Goal: Information Seeking & Learning: Check status

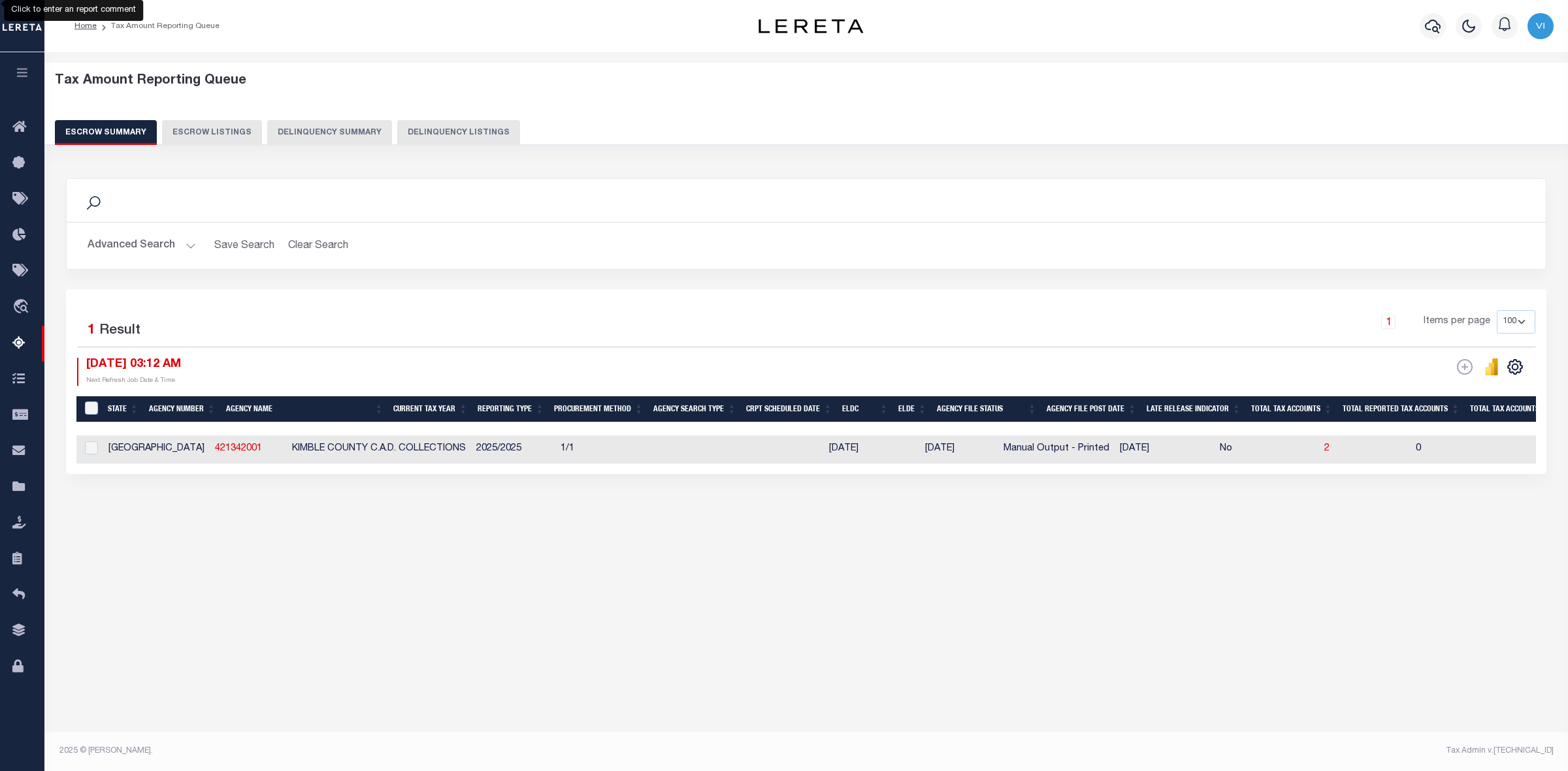
select select "100"
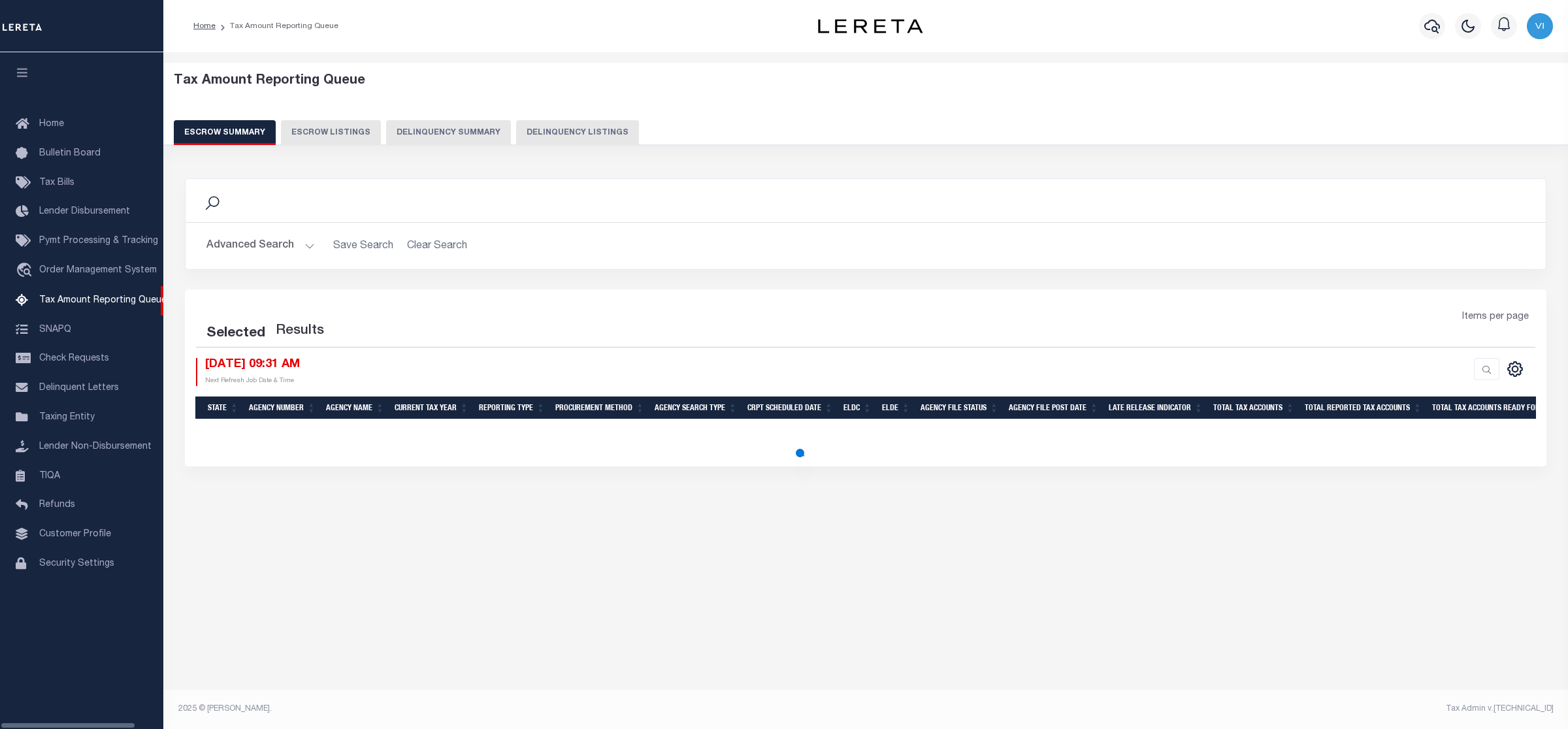
select select "100"
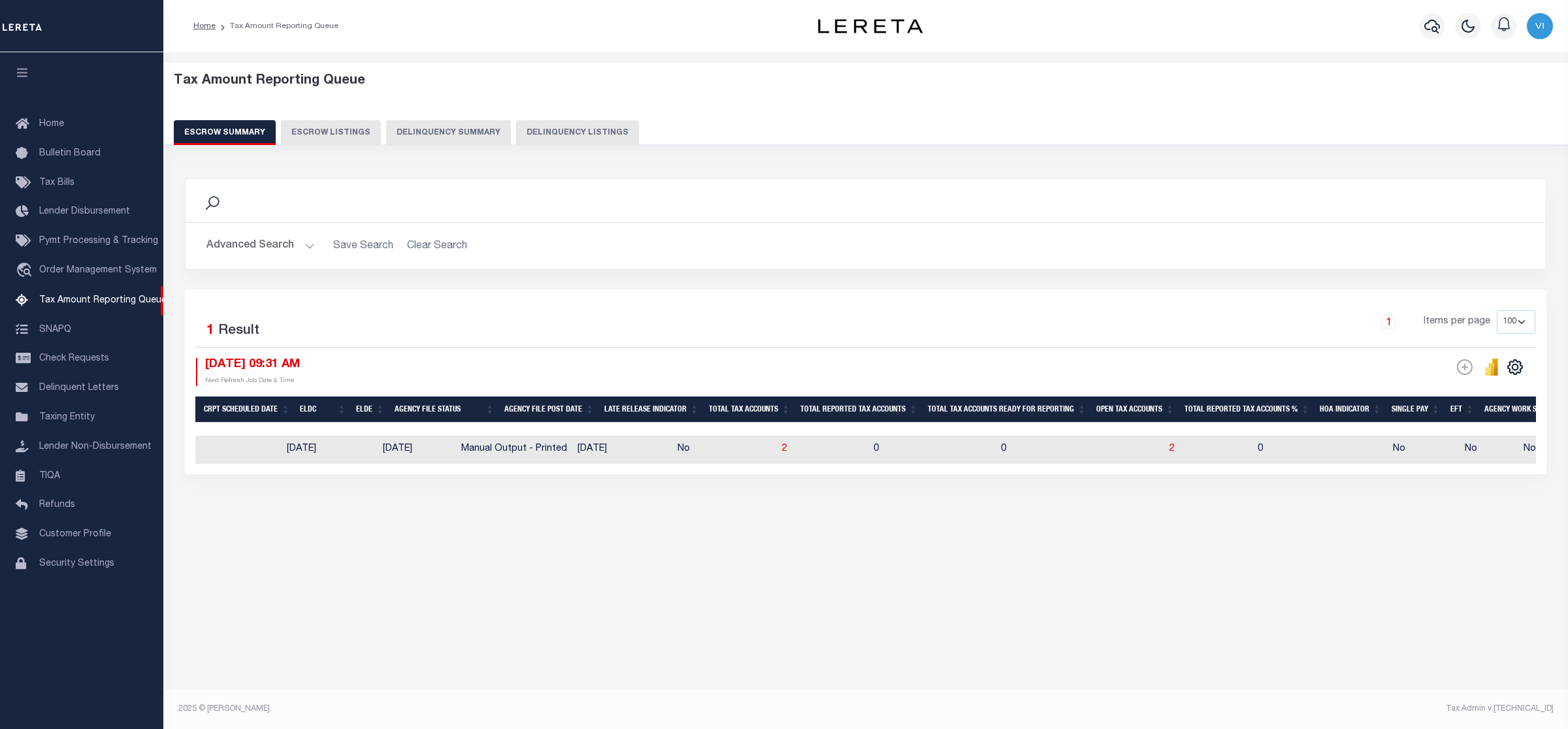
scroll to position [0, 661]
click at [1169, 451] on span "2" at bounding box center [1172, 448] width 5 height 9
select select "100"
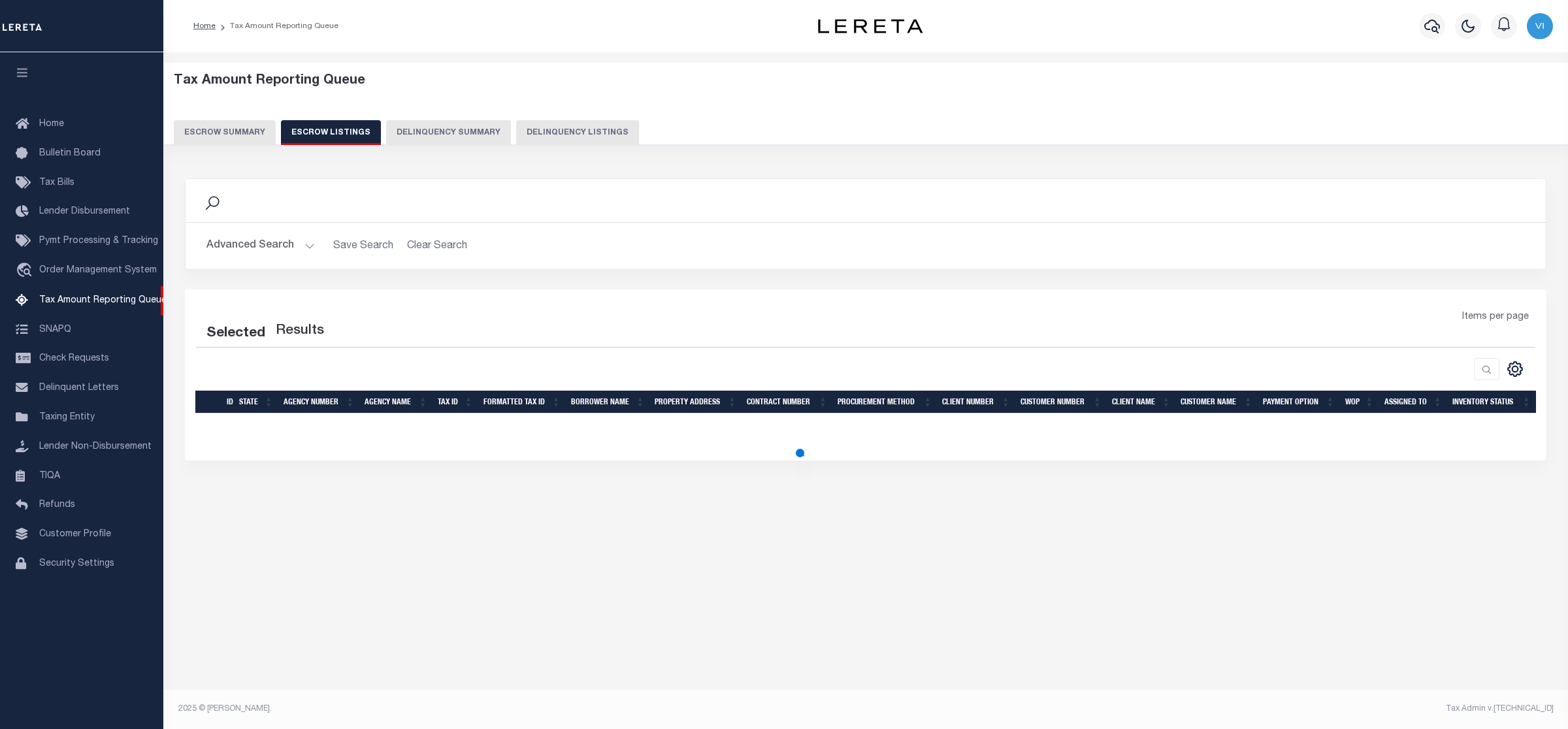
select select "100"
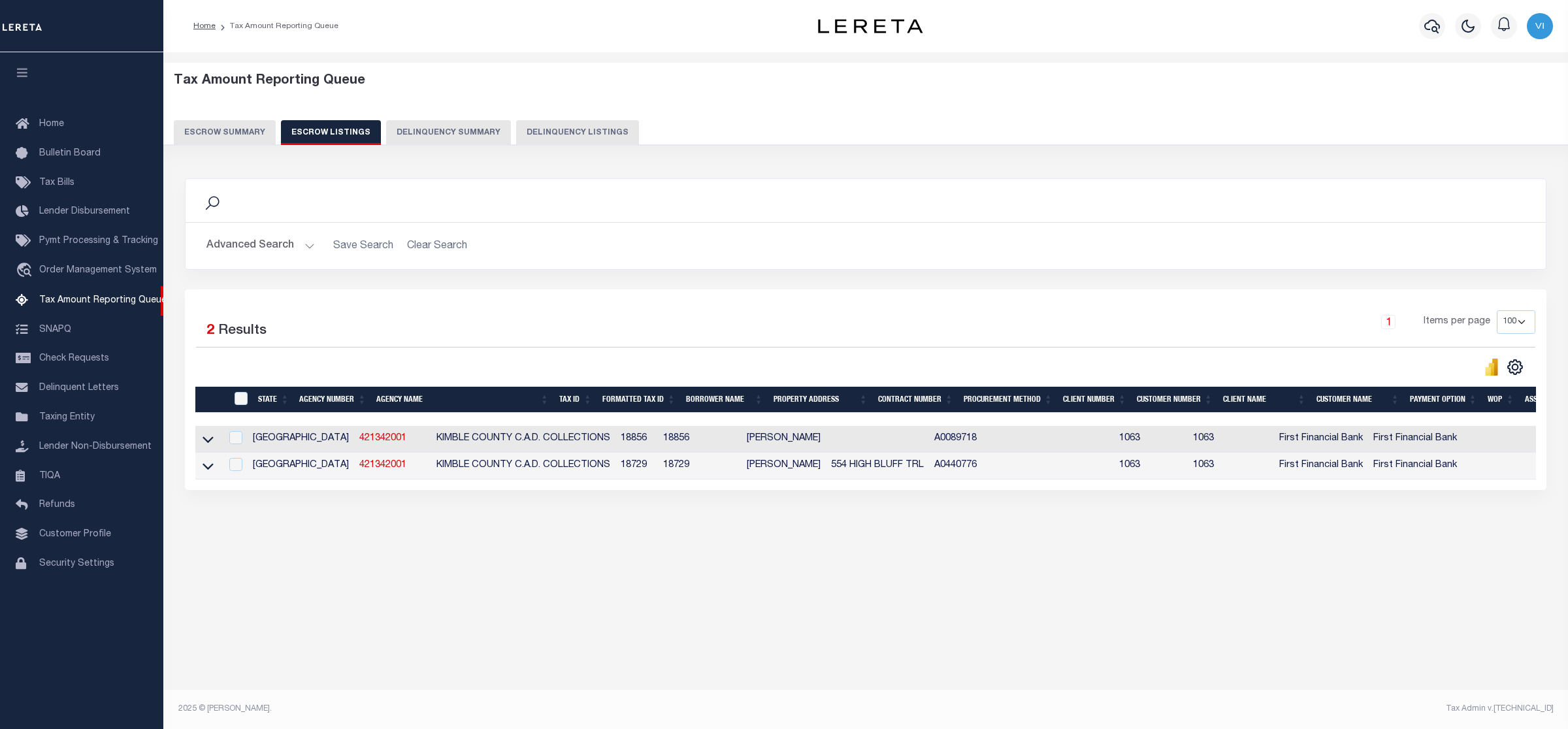
scroll to position [0, 131]
click at [1209, 583] on div "Tax Amount Reporting Queue Escrow Summary Escrow Listings" at bounding box center [865, 330] width 1404 height 556
click at [208, 439] on icon at bounding box center [208, 439] width 11 height 14
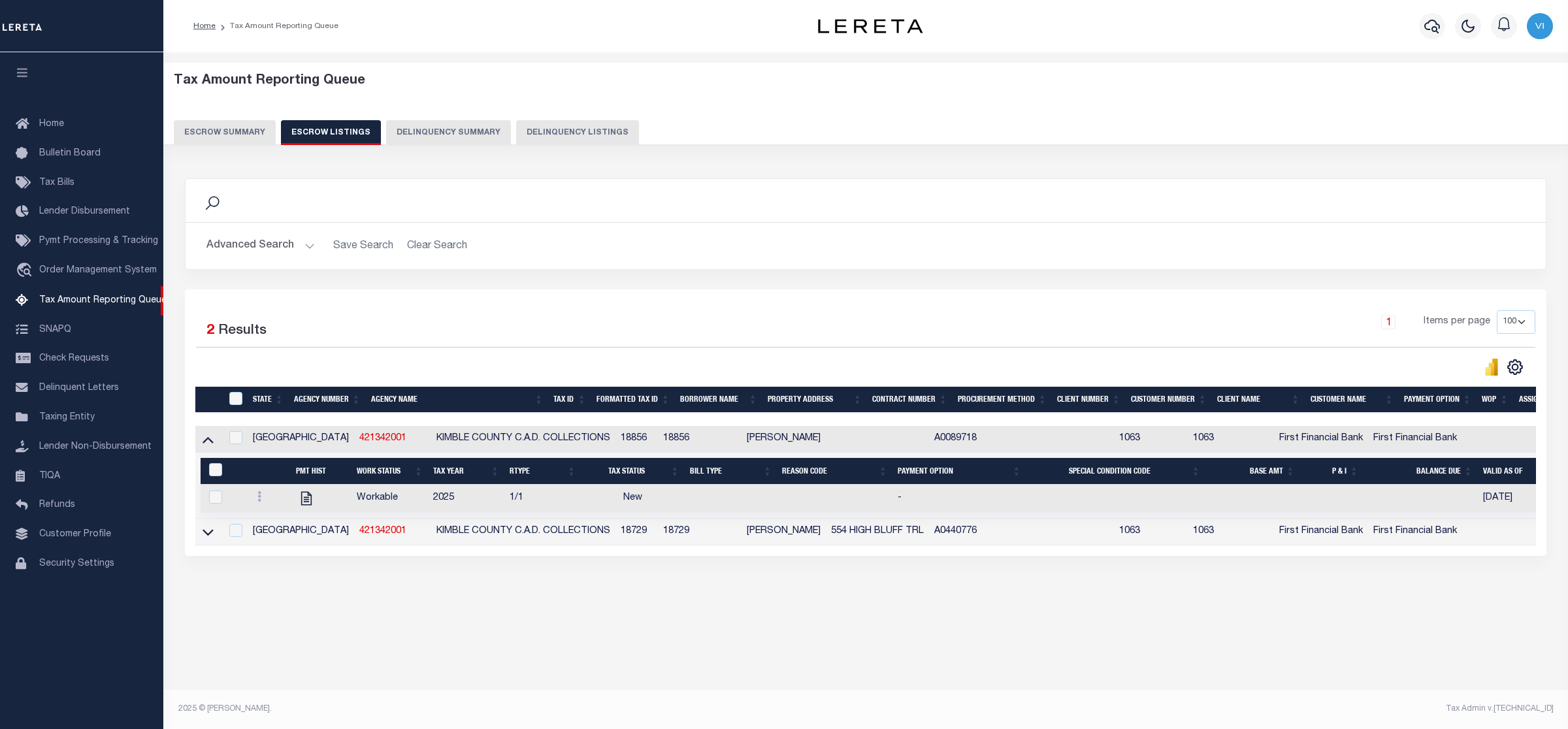
click at [208, 439] on icon at bounding box center [208, 439] width 11 height 14
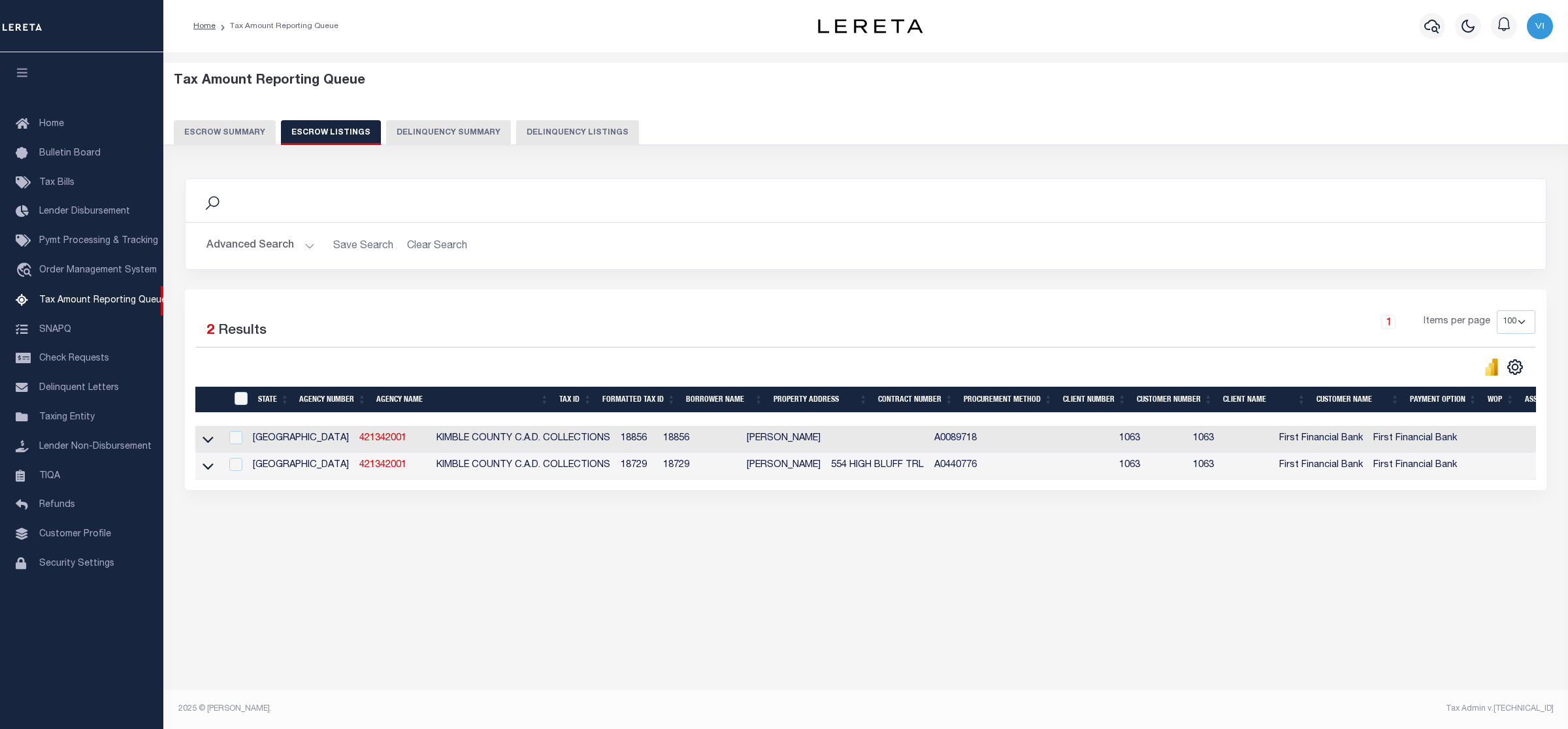
click at [198, 131] on button "Escrow Summary" at bounding box center [225, 133] width 102 height 25
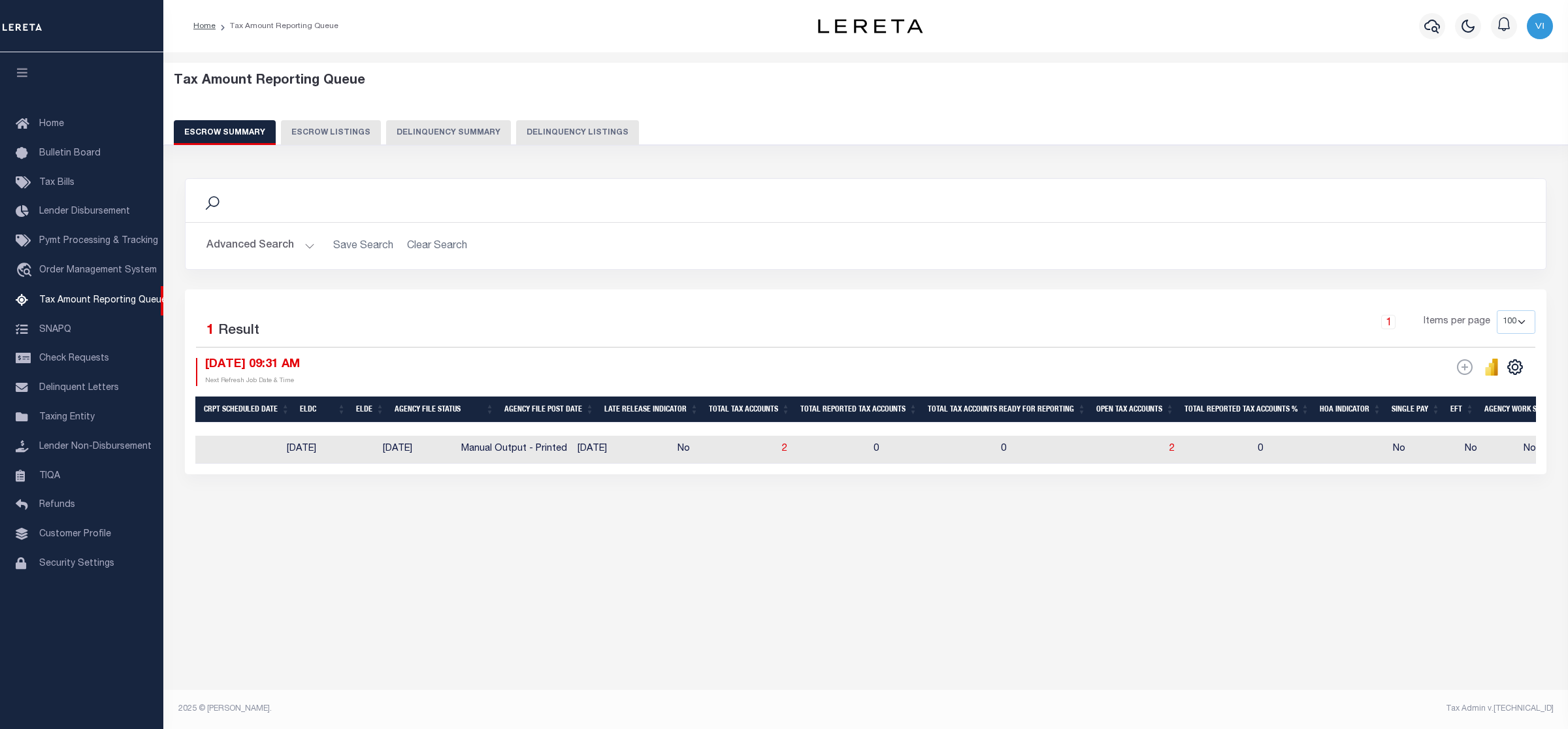
click at [309, 245] on button "Advanced Search" at bounding box center [261, 246] width 109 height 25
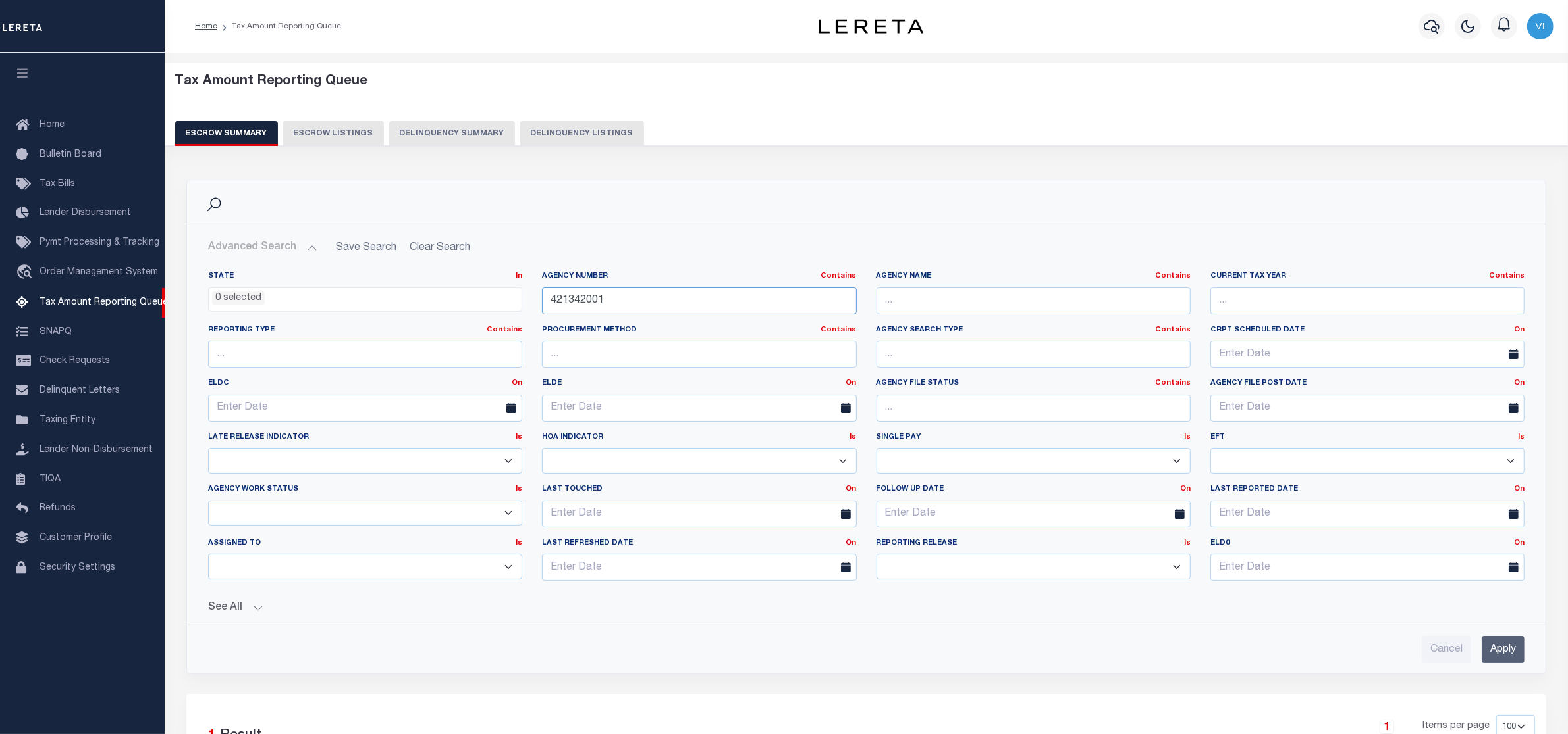
drag, startPoint x: 613, startPoint y: 301, endPoint x: 482, endPoint y: 301, distance: 131.0
click at [482, 301] on div "State In In AK AL AR AZ CA CO CT DC DE FL GA GU HI IA ID IL IN KS KY LA MA MD M…" at bounding box center [866, 431] width 1336 height 321
paste input "210280402"
type input "210280402"
click at [1493, 654] on input "Apply" at bounding box center [1503, 650] width 43 height 27
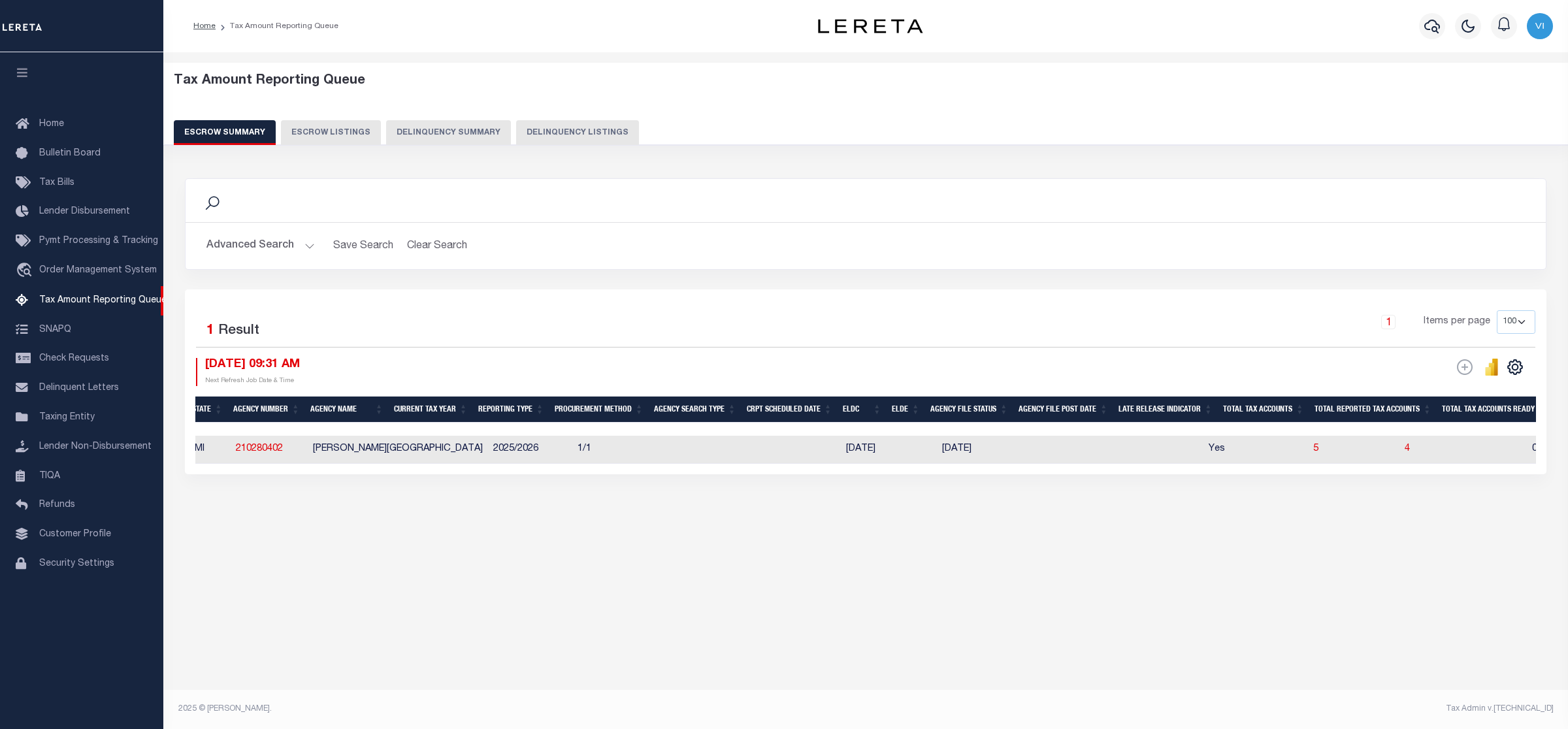
scroll to position [0, 0]
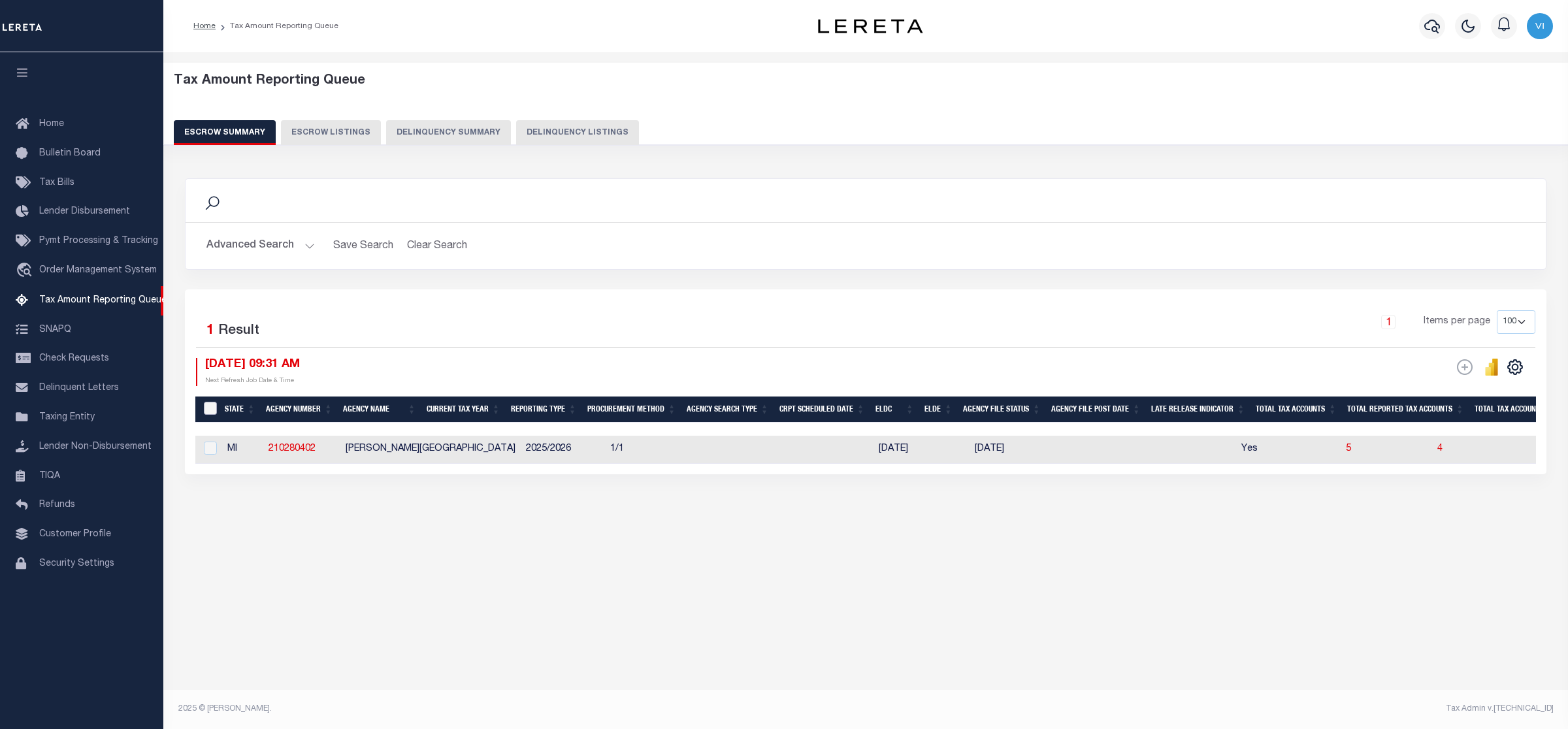
click at [209, 403] on input "&nbsp;" at bounding box center [210, 408] width 13 height 13
checkbox input "true"
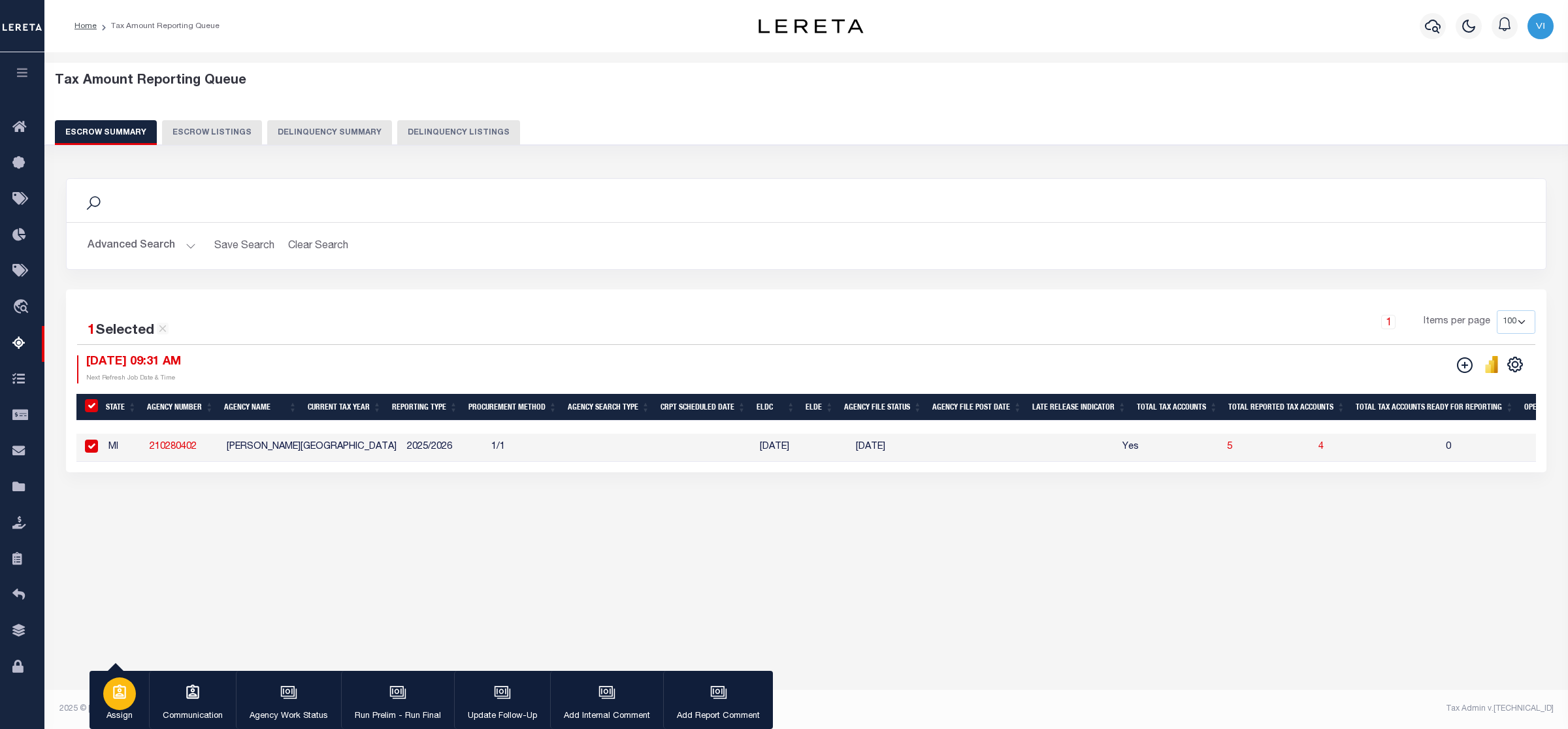
click at [118, 695] on icon "button" at bounding box center [119, 692] width 13 height 14
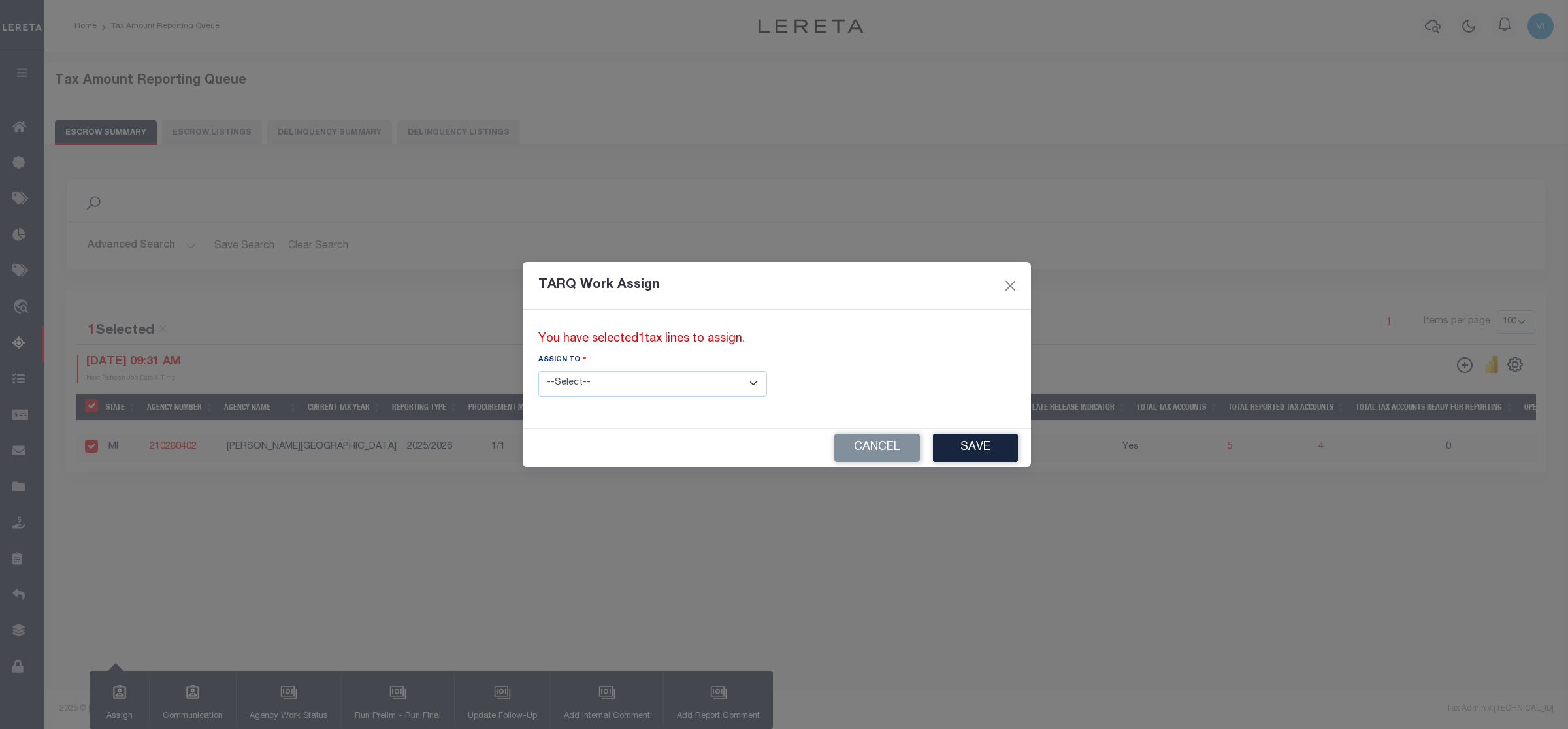
click at [671, 387] on select "--Select-- --Unassigned-- --Unassigned-- Abdul Muzain Adhikary Rinki Agustin Fe…" at bounding box center [652, 384] width 229 height 25
select select "Vinod Angoth"
click at [538, 371] on select "--Select-- --Unassigned-- --Unassigned-- Abdul Muzain Adhikary Rinki Agustin Fe…" at bounding box center [652, 384] width 229 height 25
click at [933, 449] on button "Save" at bounding box center [975, 448] width 85 height 28
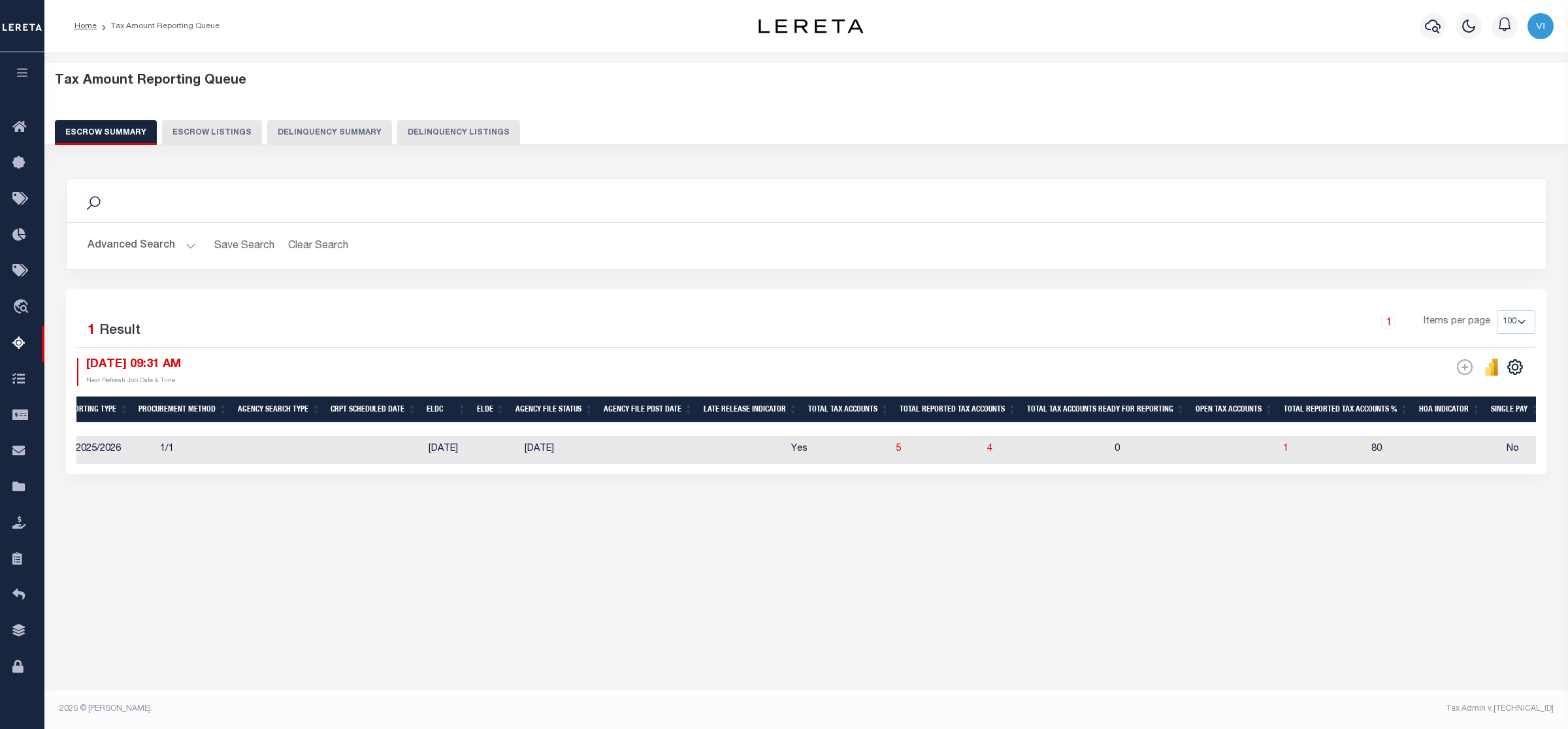
scroll to position [0, 422]
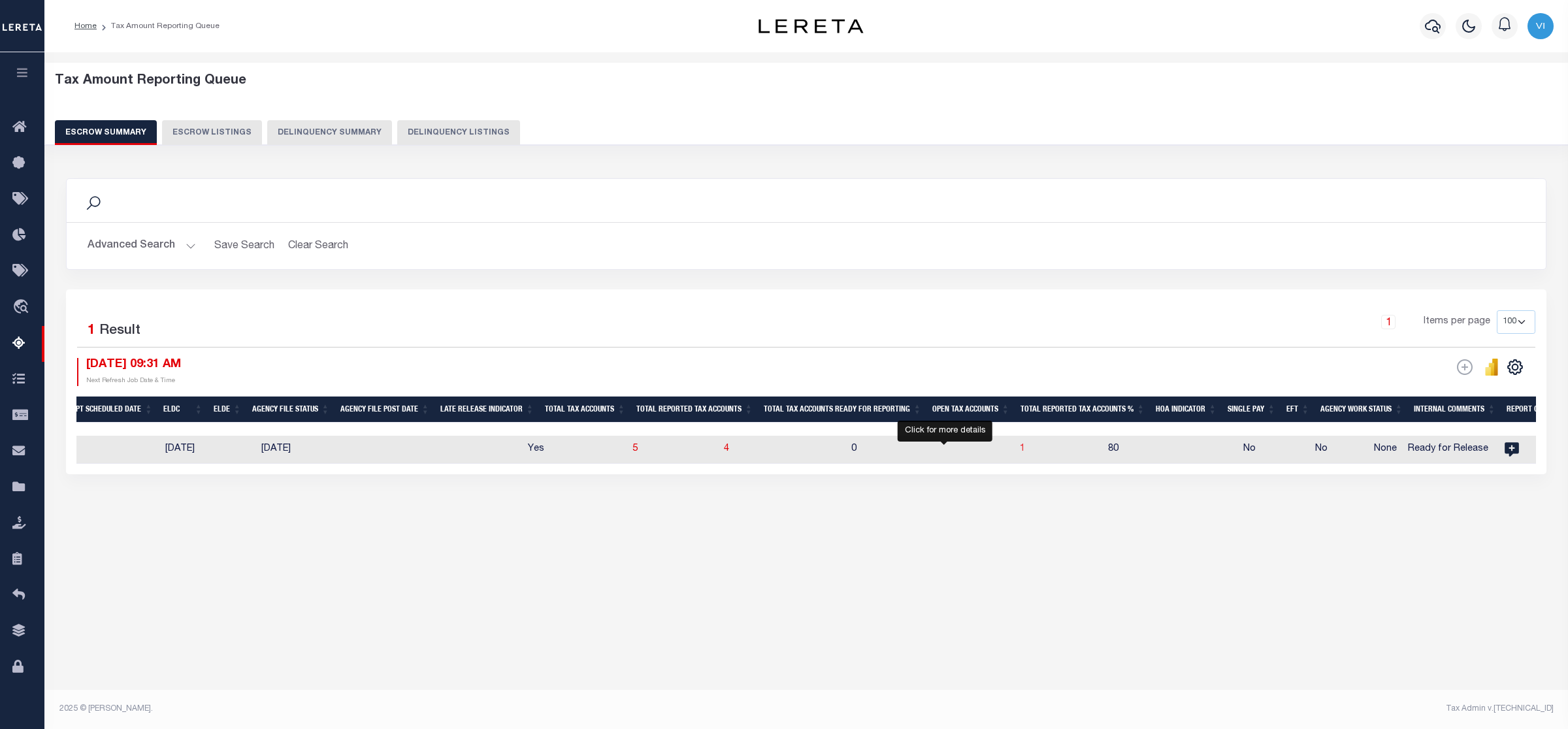
click at [1019, 449] on span "1" at bounding box center [1022, 448] width 5 height 9
select select "100"
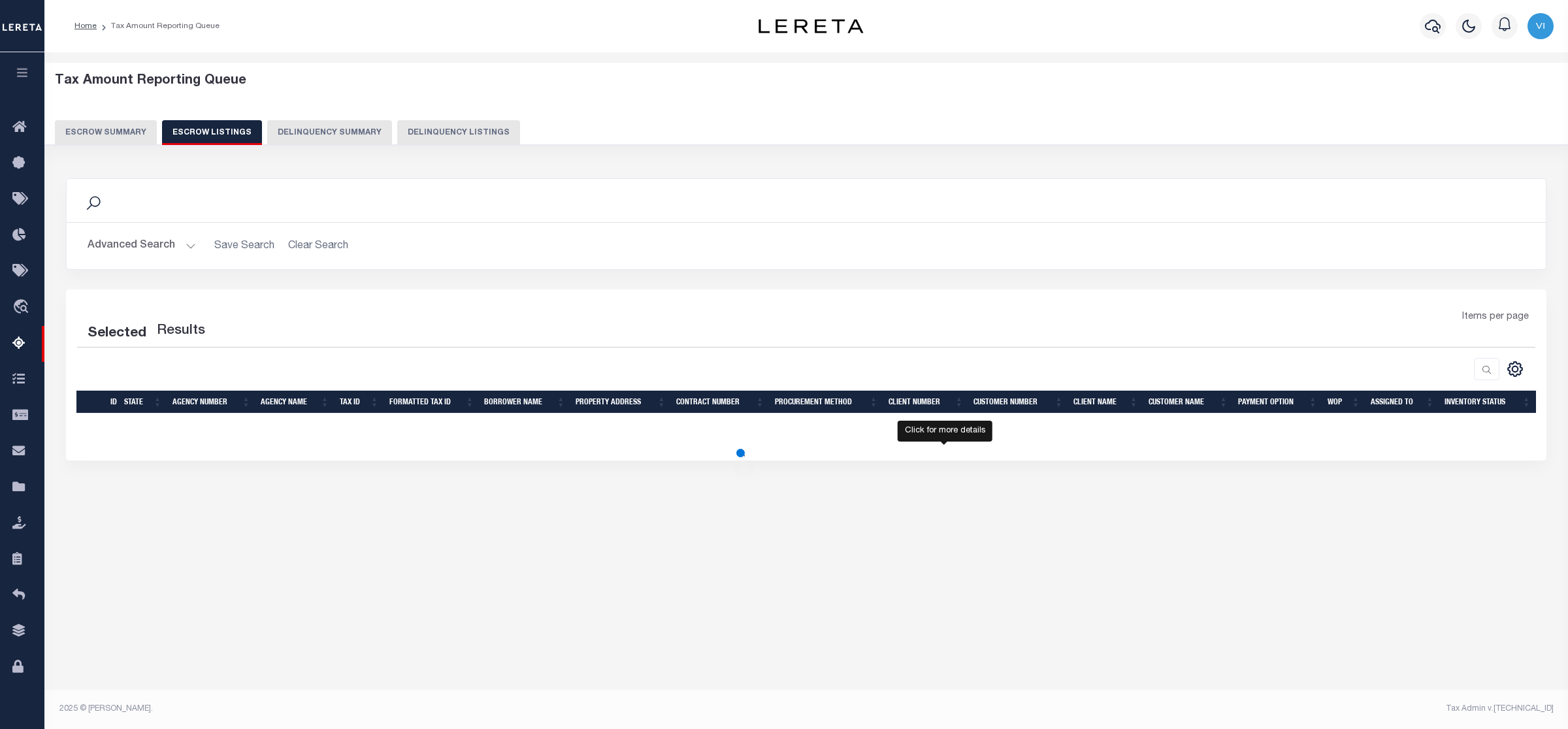
select select "100"
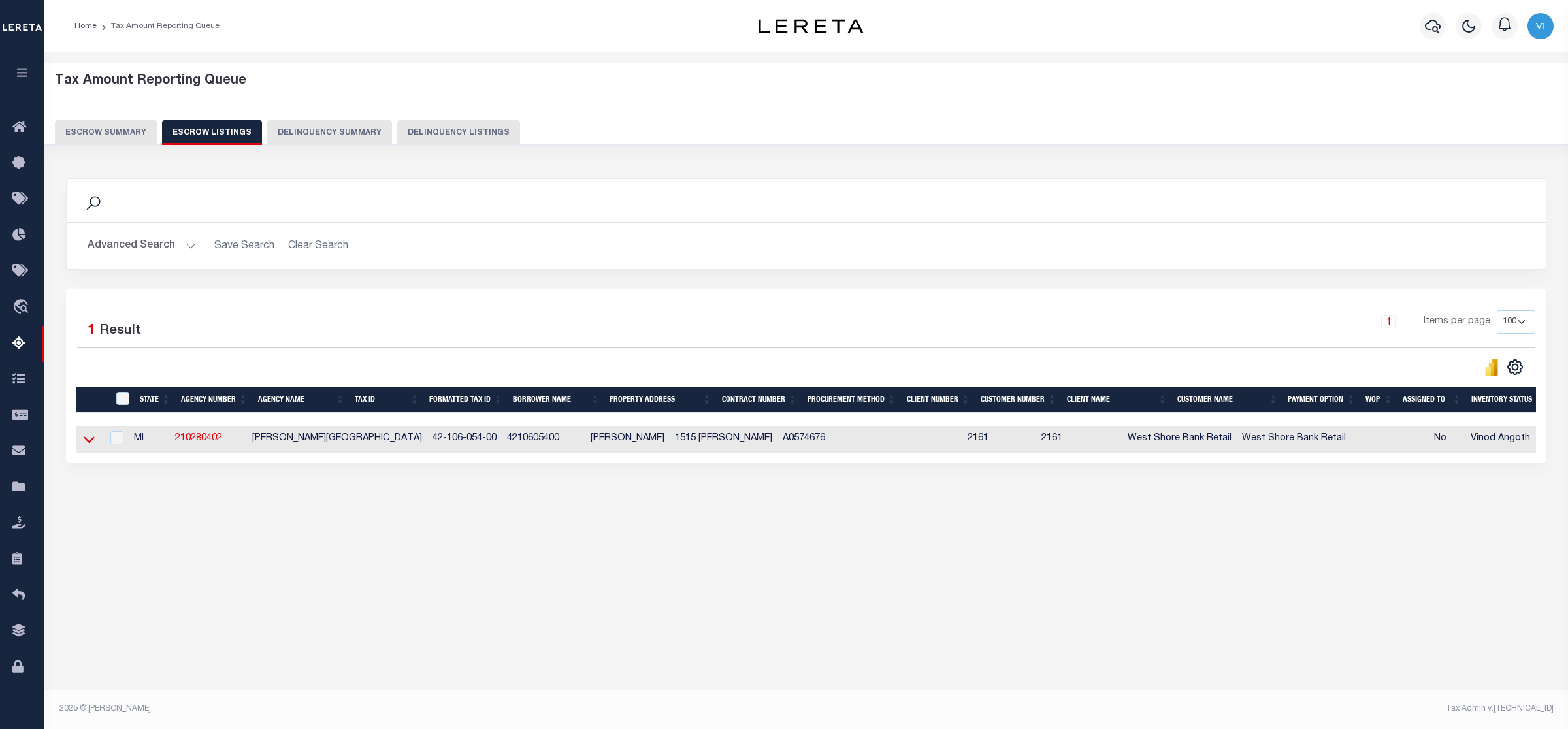
click at [85, 445] on icon at bounding box center [89, 439] width 11 height 14
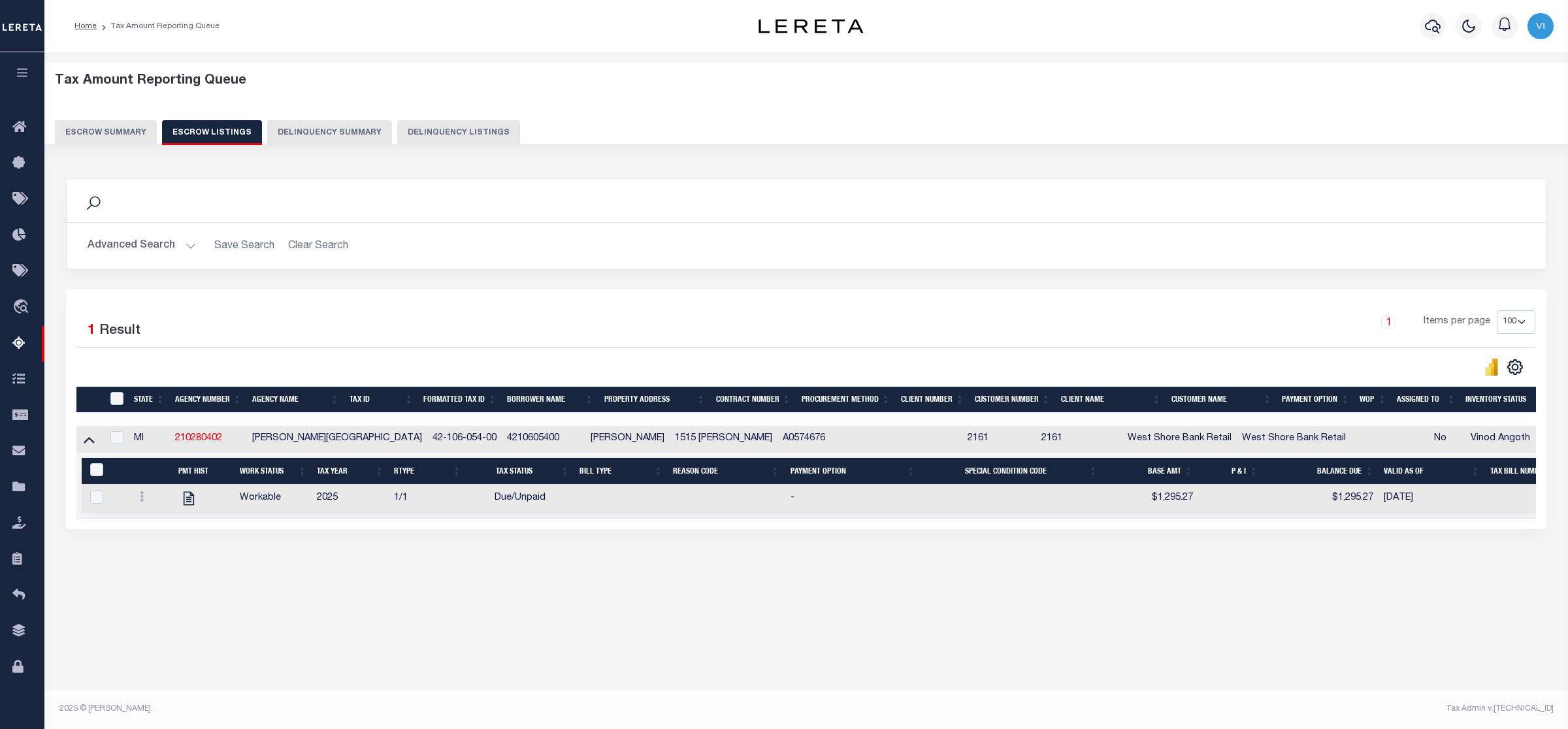
click at [97, 127] on button "Escrow Summary" at bounding box center [106, 133] width 102 height 25
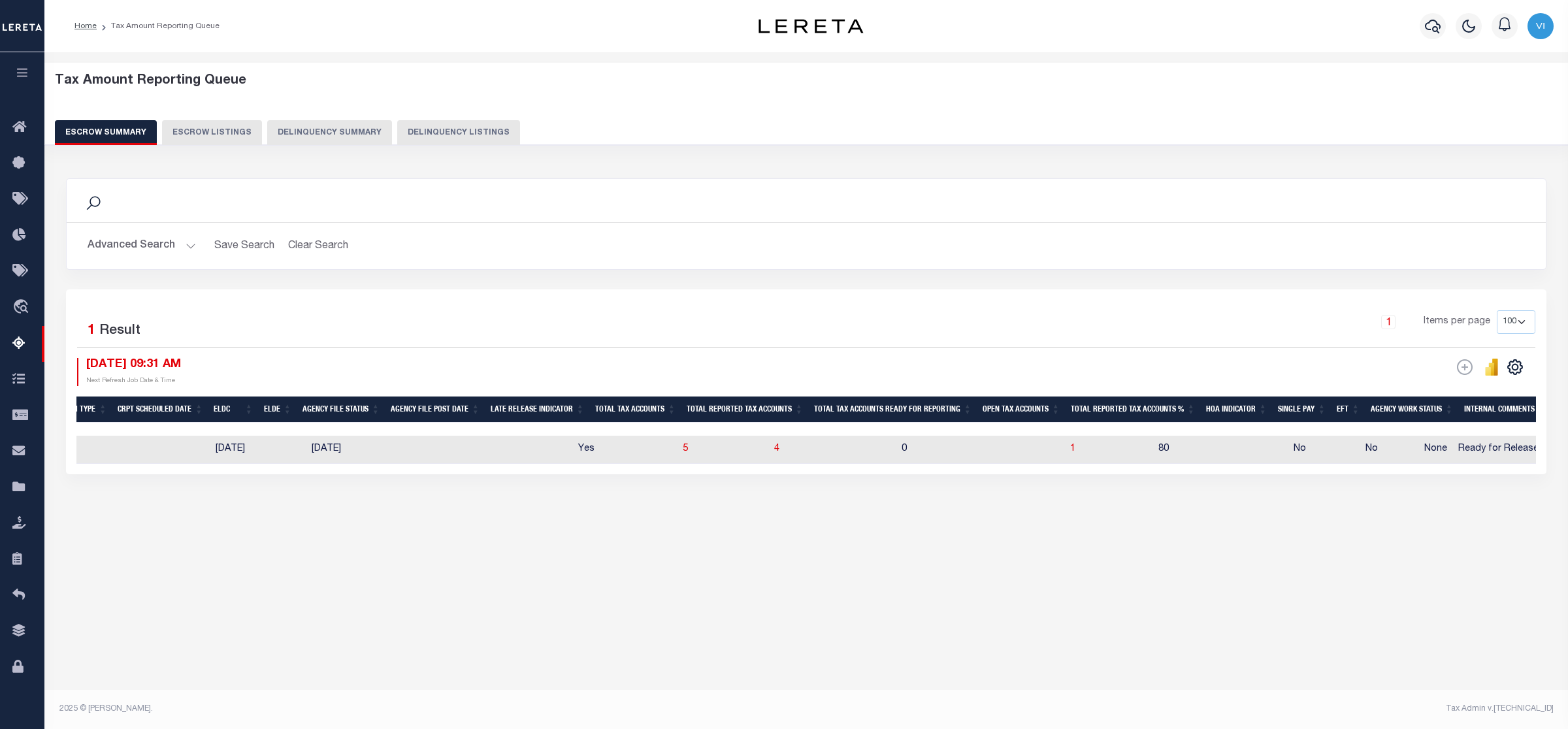
scroll to position [0, 545]
click at [1069, 449] on span "1" at bounding box center [1072, 448] width 5 height 9
select select "100"
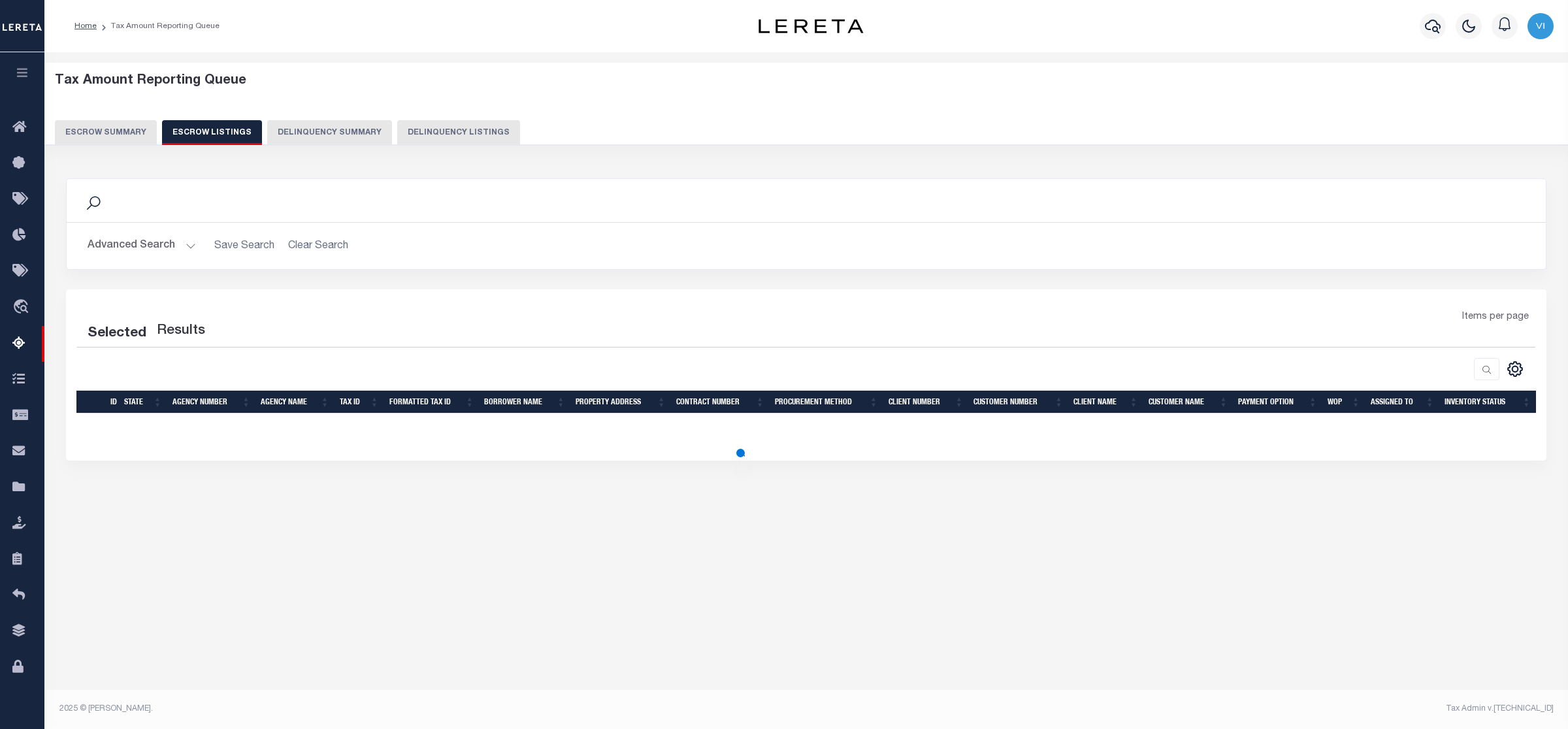
select select "100"
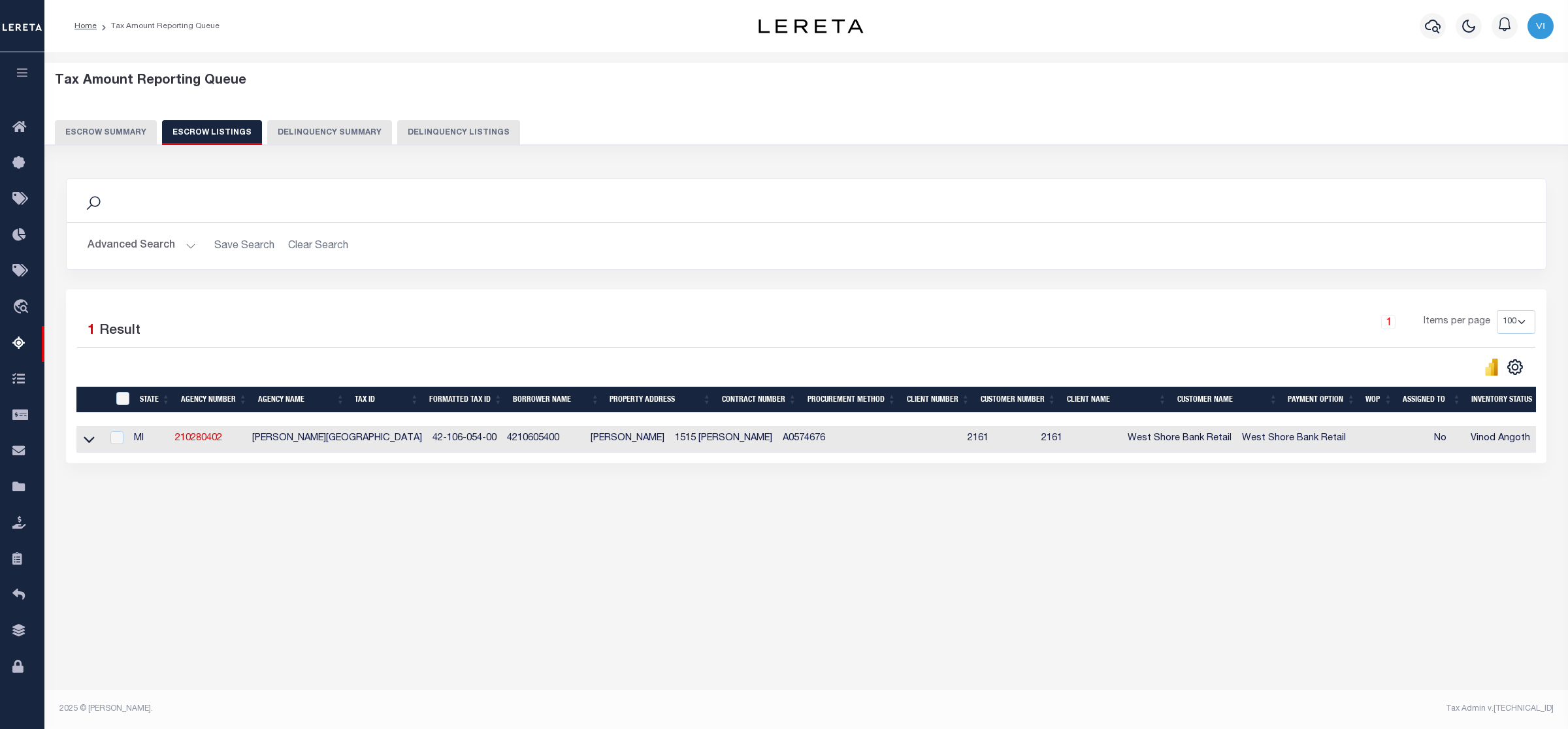
scroll to position [0, 23]
click at [85, 439] on icon at bounding box center [89, 439] width 11 height 14
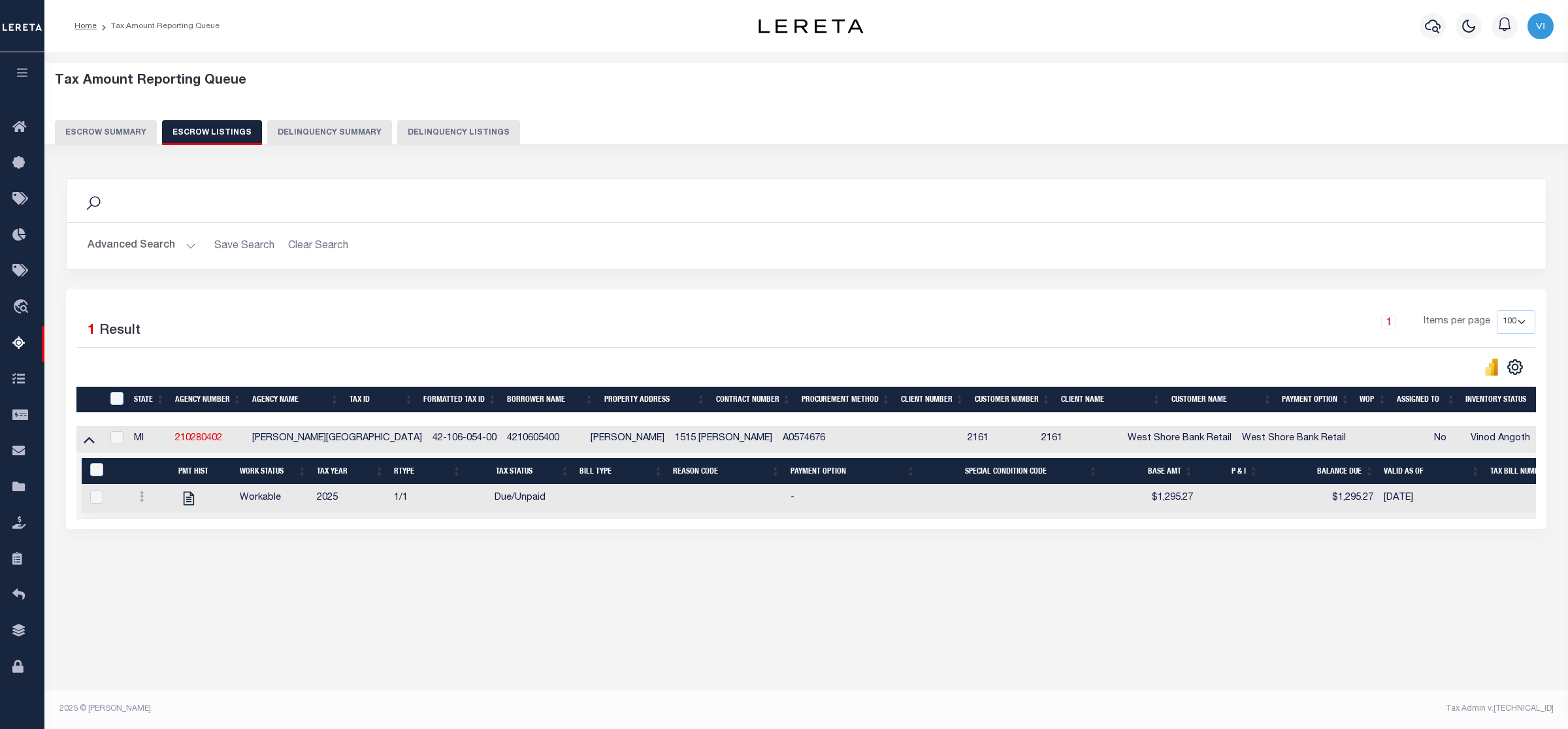
drag, startPoint x: 88, startPoint y: 440, endPoint x: 135, endPoint y: 416, distance: 52.8
click at [88, 441] on icon at bounding box center [89, 439] width 11 height 14
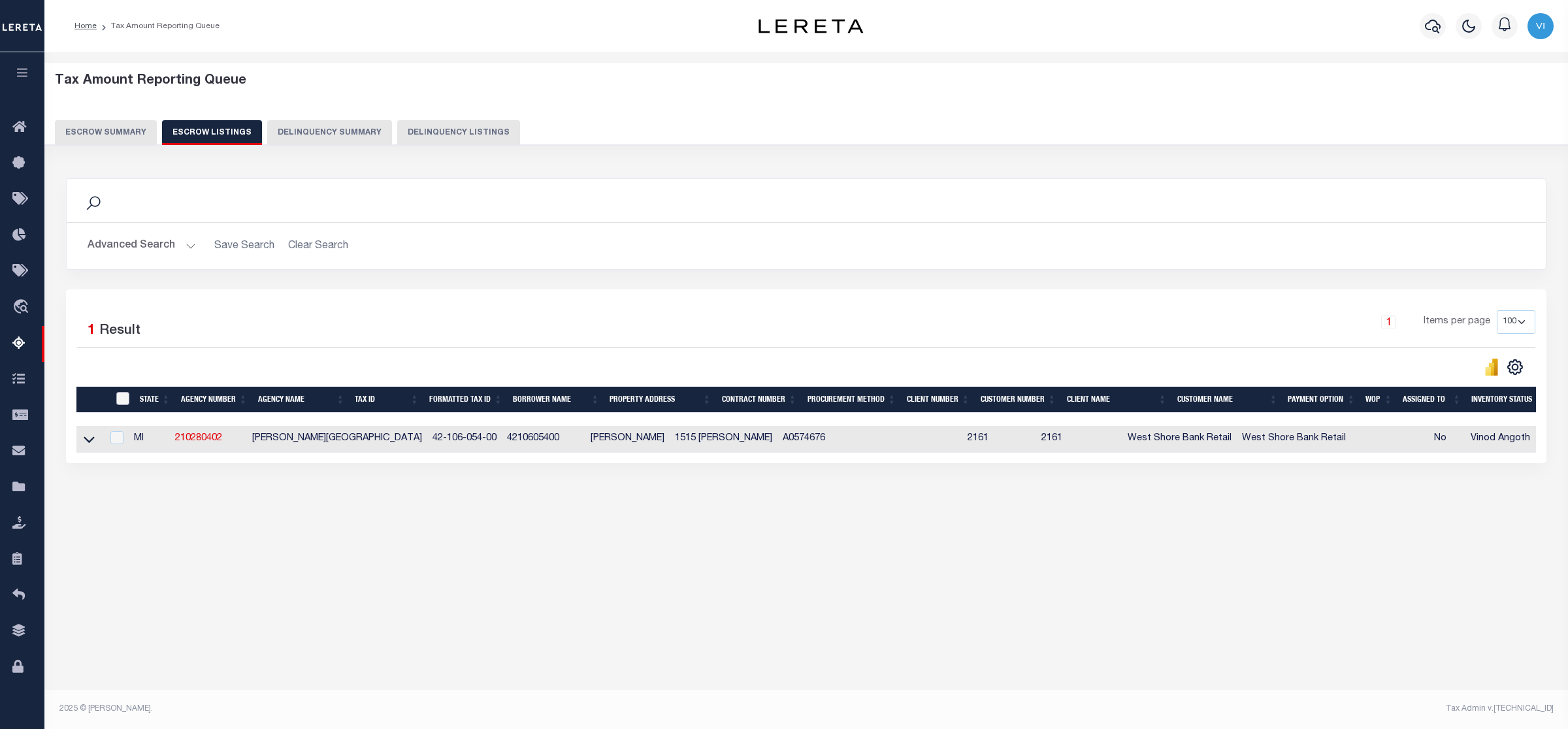
click at [123, 400] on input "ID" at bounding box center [122, 398] width 13 height 13
checkbox input "true"
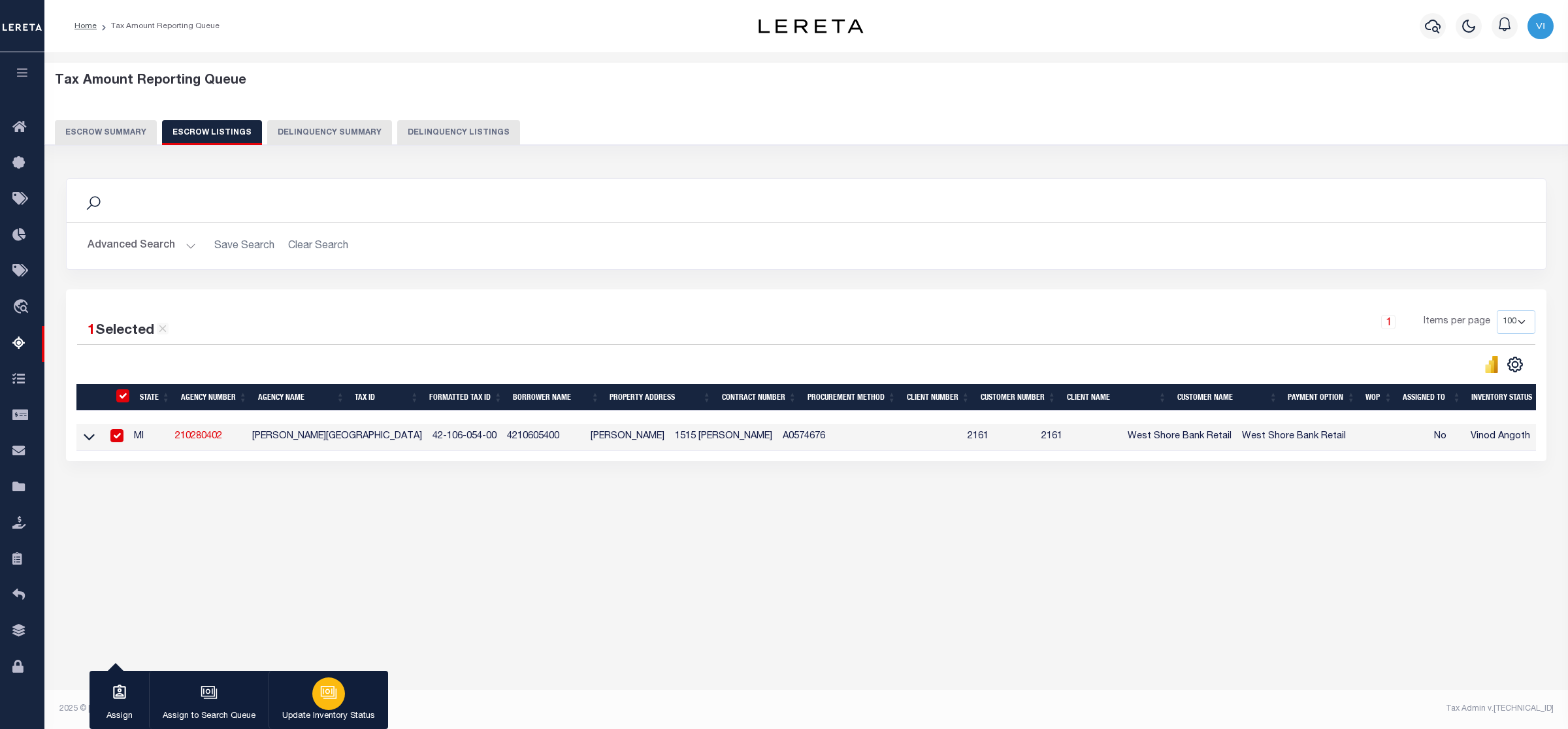
click at [329, 693] on icon "button" at bounding box center [327, 692] width 10 height 6
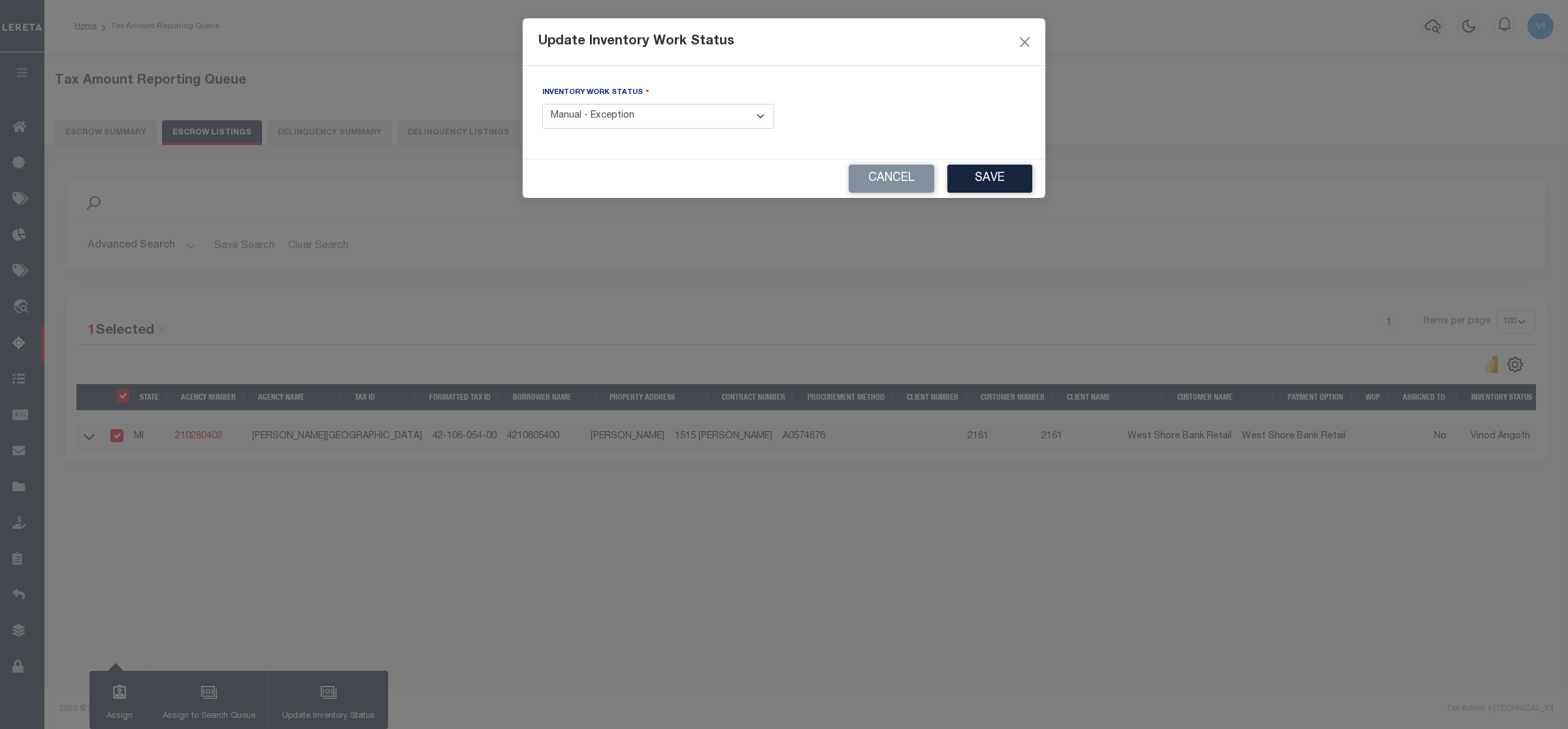
click at [753, 114] on select "- Select Inventory Status - Manual - Exception Pended - Awaiting Search Late Ad…" at bounding box center [658, 116] width 232 height 25
select select "4"
click at [542, 105] on select "- Select Inventory Status - Manual - Exception Pended - Awaiting Search Late Ad…" at bounding box center [658, 116] width 232 height 25
click at [993, 184] on button "Save" at bounding box center [990, 178] width 85 height 28
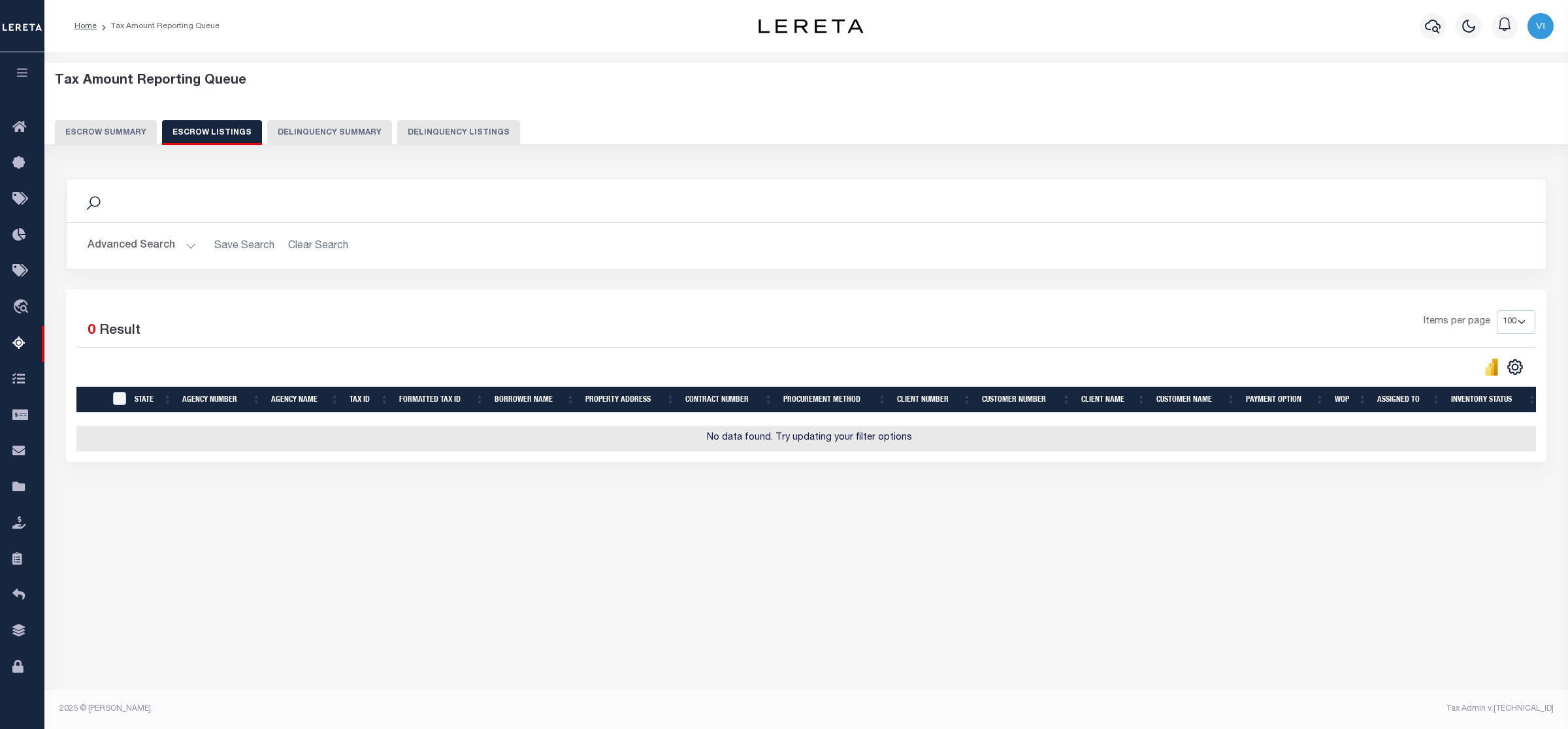
click at [89, 129] on button "Escrow Summary" at bounding box center [106, 133] width 102 height 25
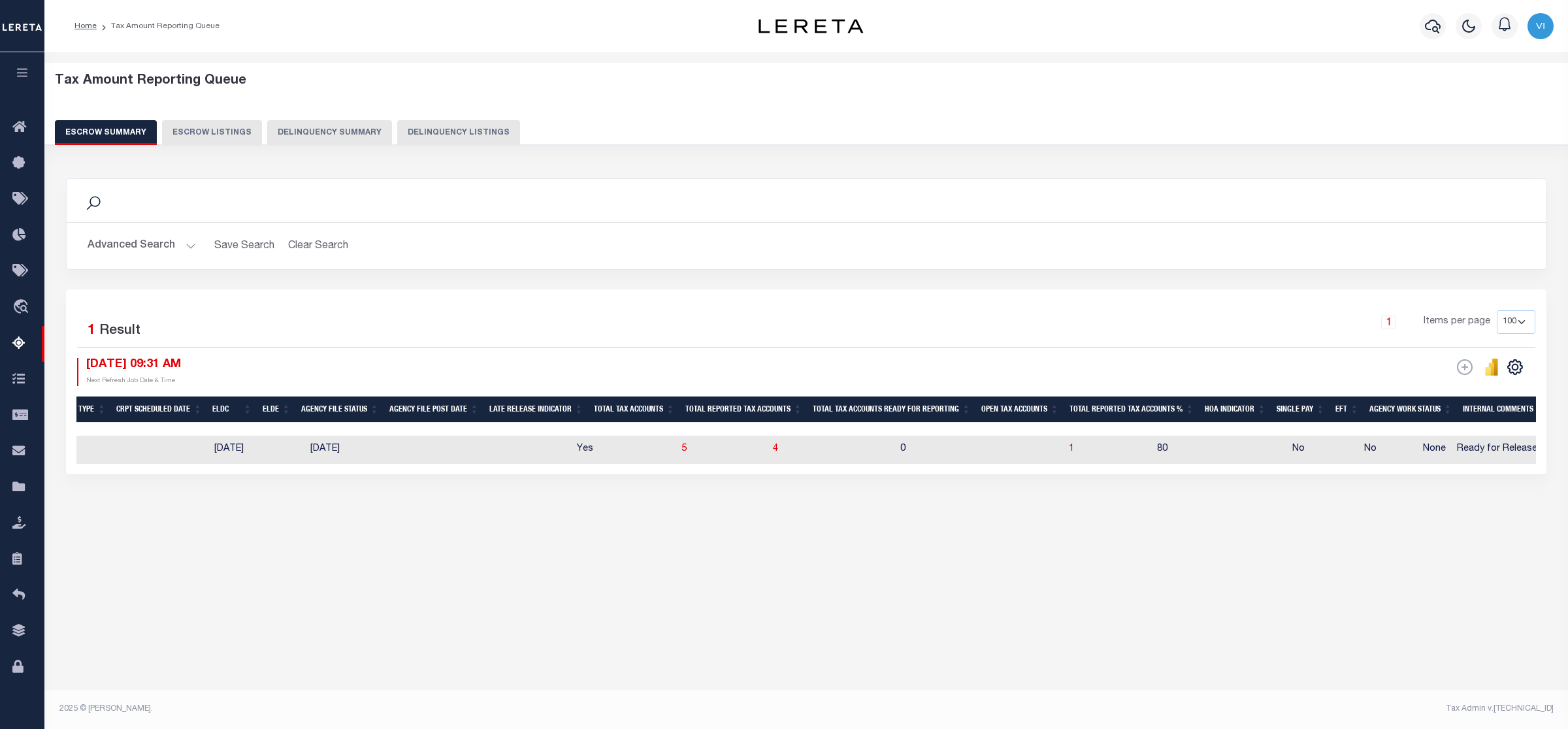
click at [181, 241] on button "Advanced Search" at bounding box center [142, 246] width 109 height 25
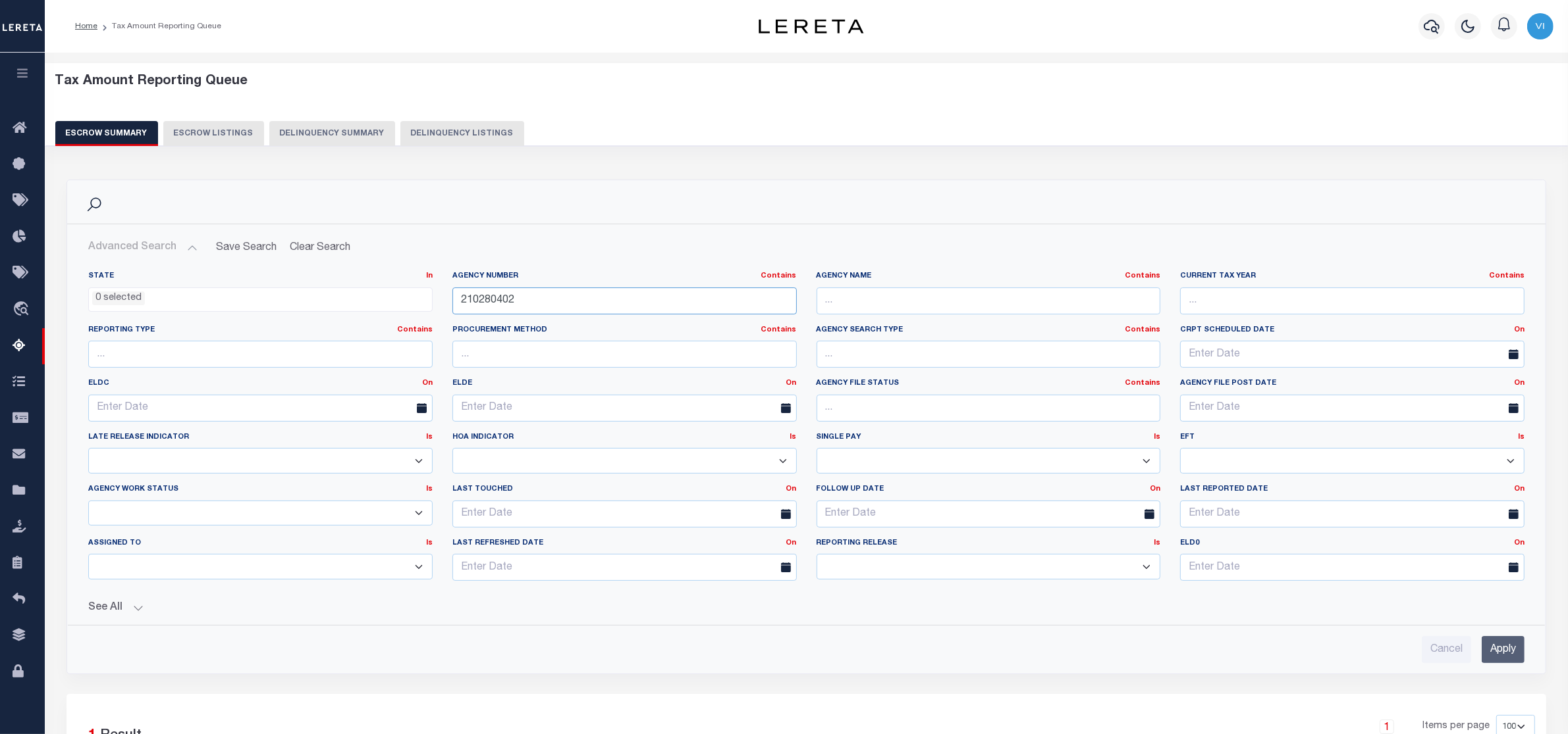
click at [522, 304] on input "210280402" at bounding box center [624, 301] width 344 height 27
type input "2"
type input "4"
type input "160240106"
click at [1493, 650] on input "Apply" at bounding box center [1503, 650] width 43 height 27
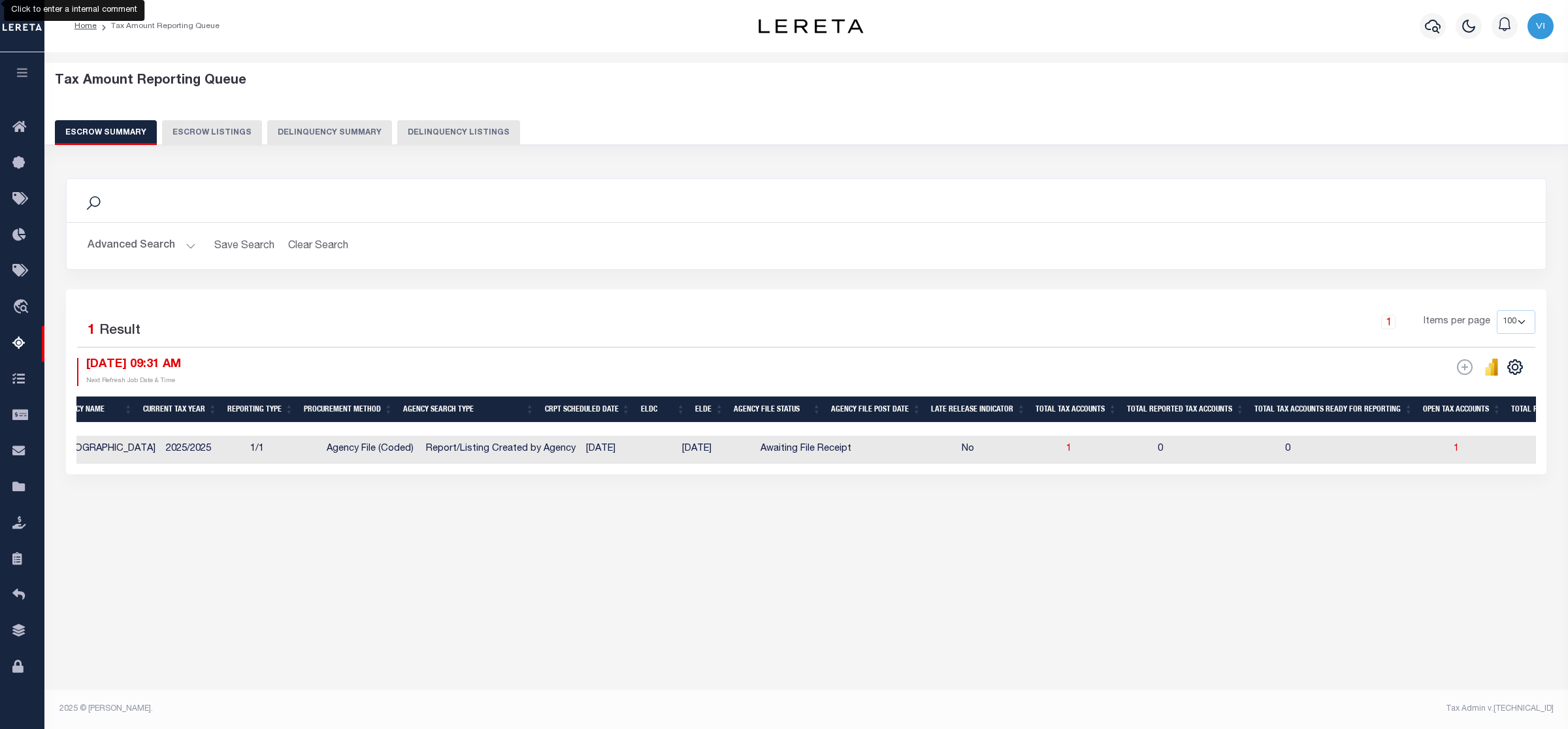
scroll to position [0, 0]
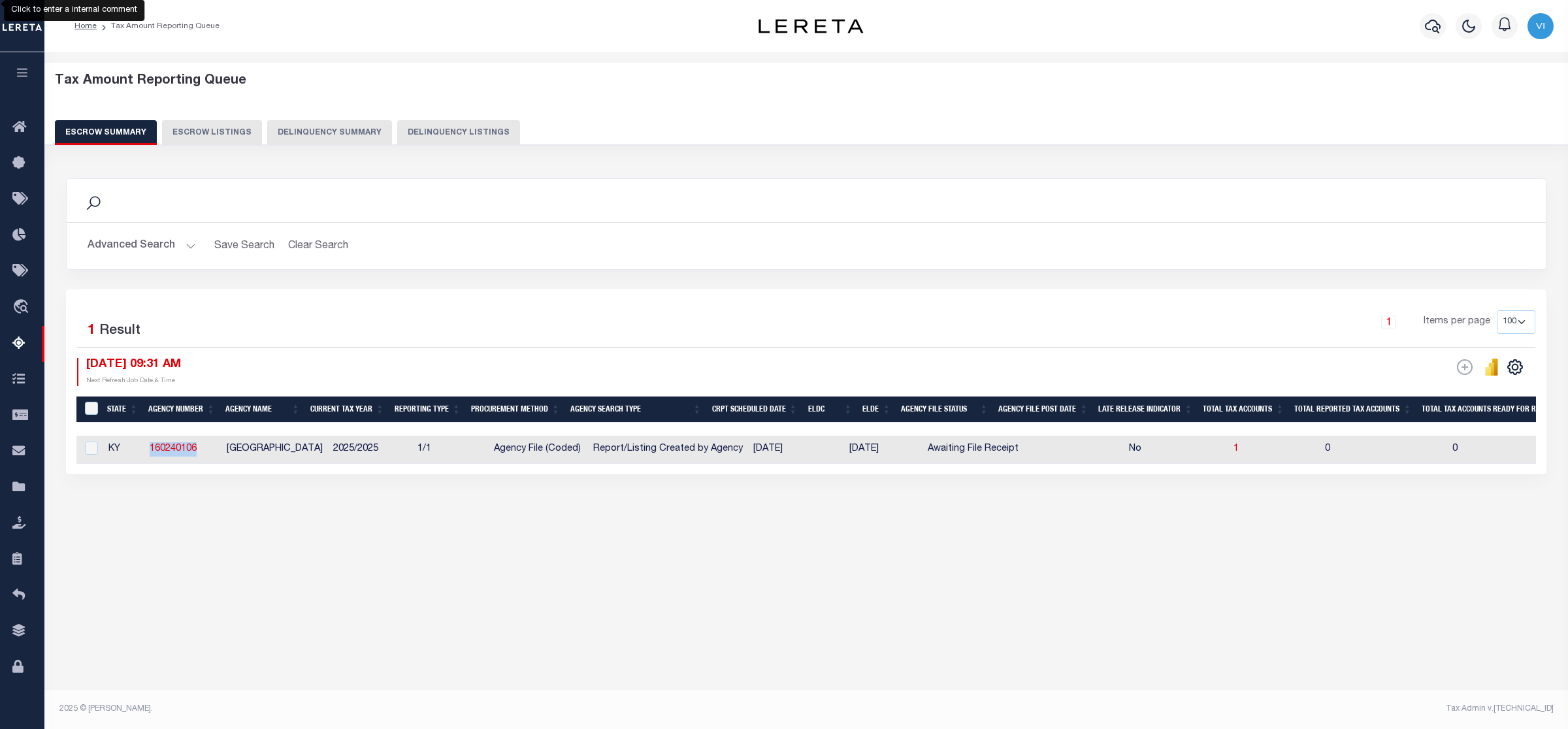
drag, startPoint x: 201, startPoint y: 449, endPoint x: 148, endPoint y: 449, distance: 53.0
click at [148, 449] on td "160240106" at bounding box center [183, 450] width 77 height 28
checkbox input "true"
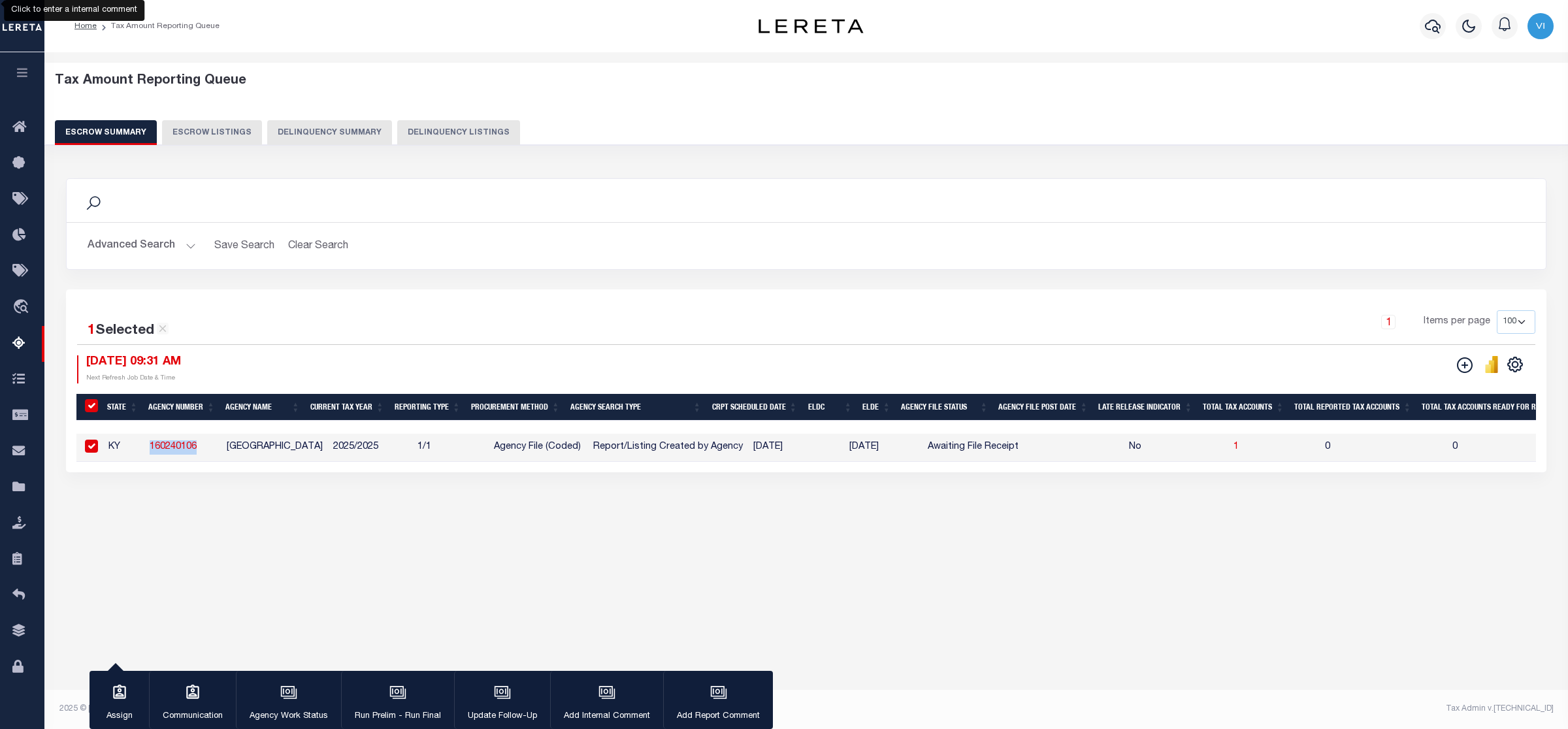
copy link "160240106"
click at [91, 404] on input "&nbsp;" at bounding box center [91, 406] width 13 height 13
checkbox input "false"
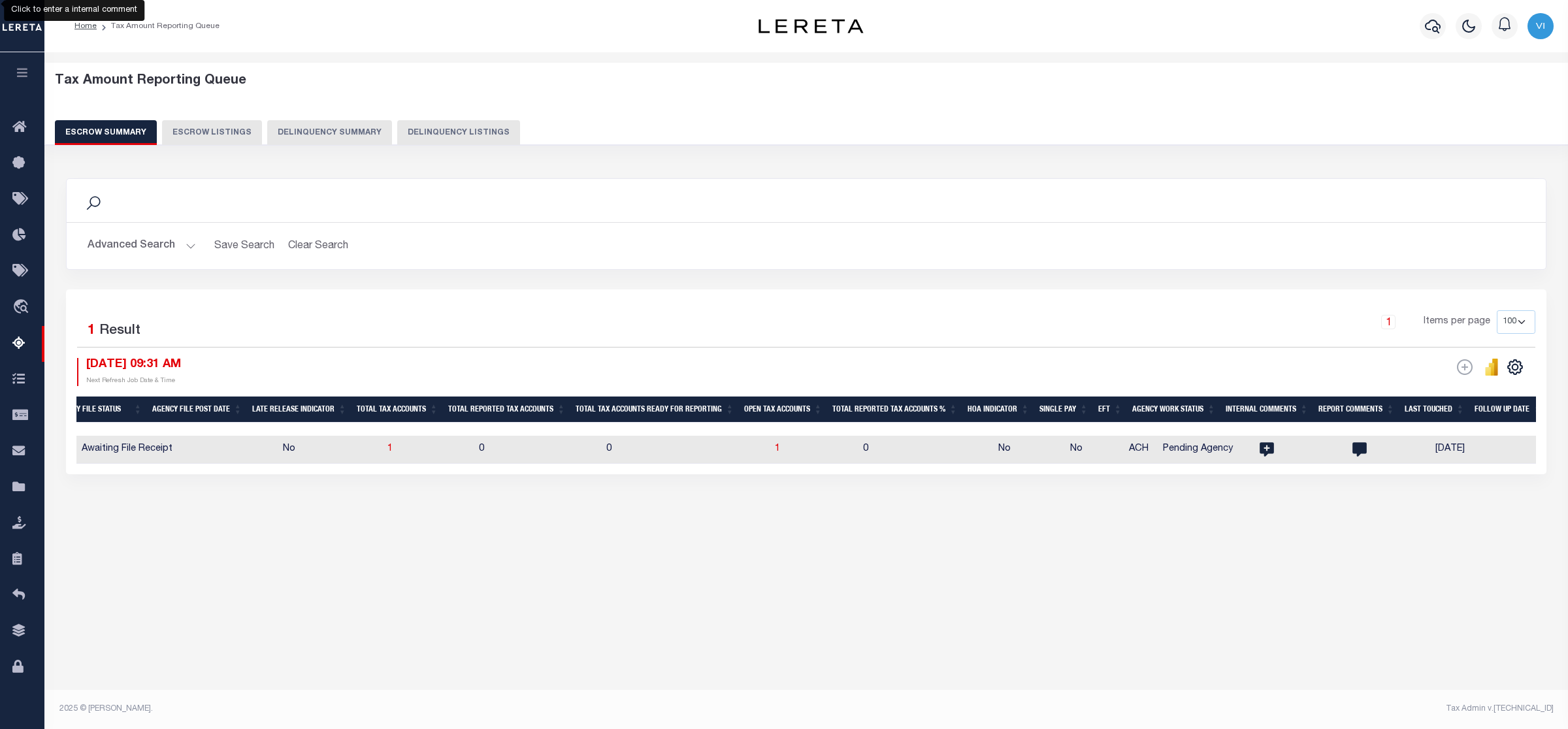
scroll to position [0, 815]
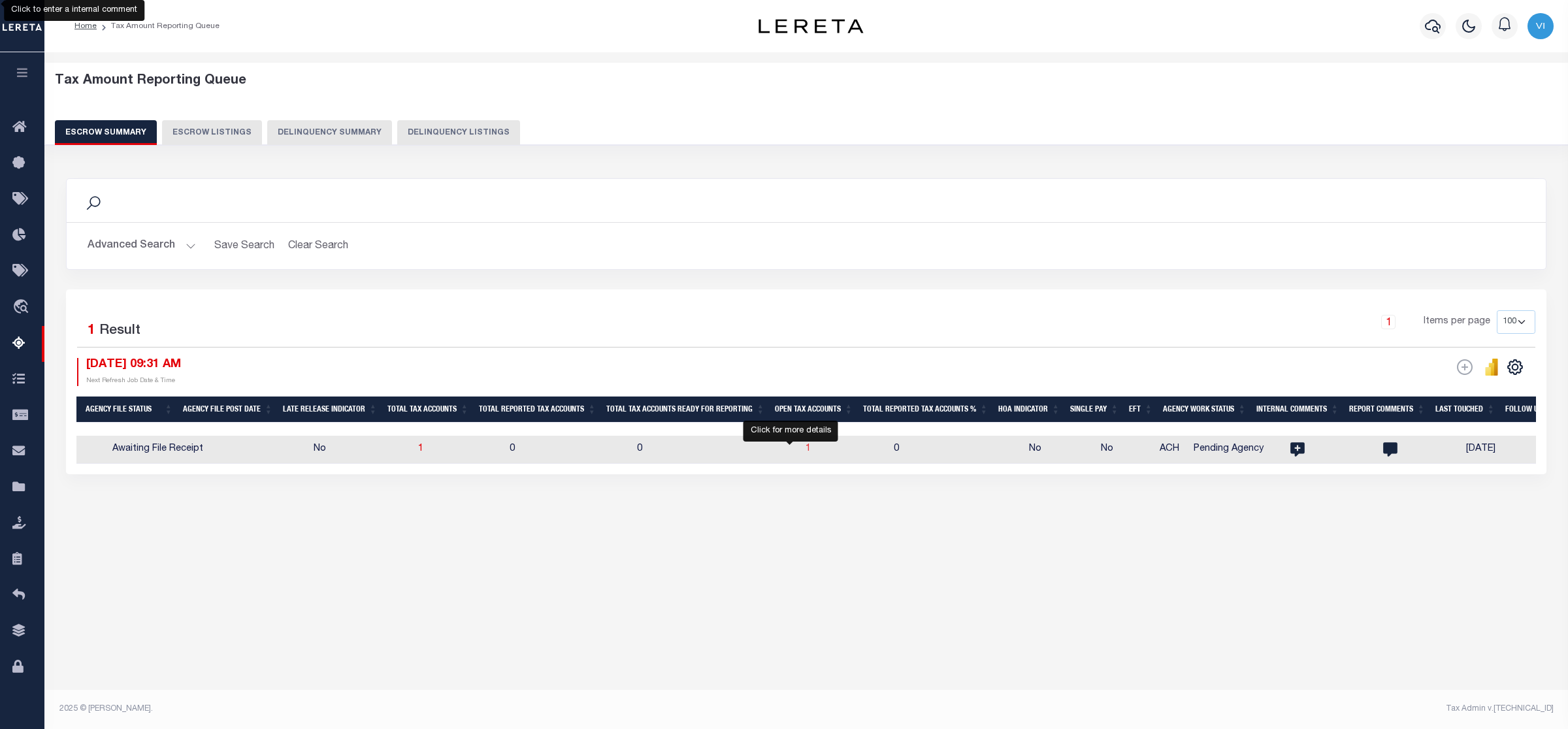
click at [806, 449] on span "1" at bounding box center [808, 448] width 5 height 9
select select "100"
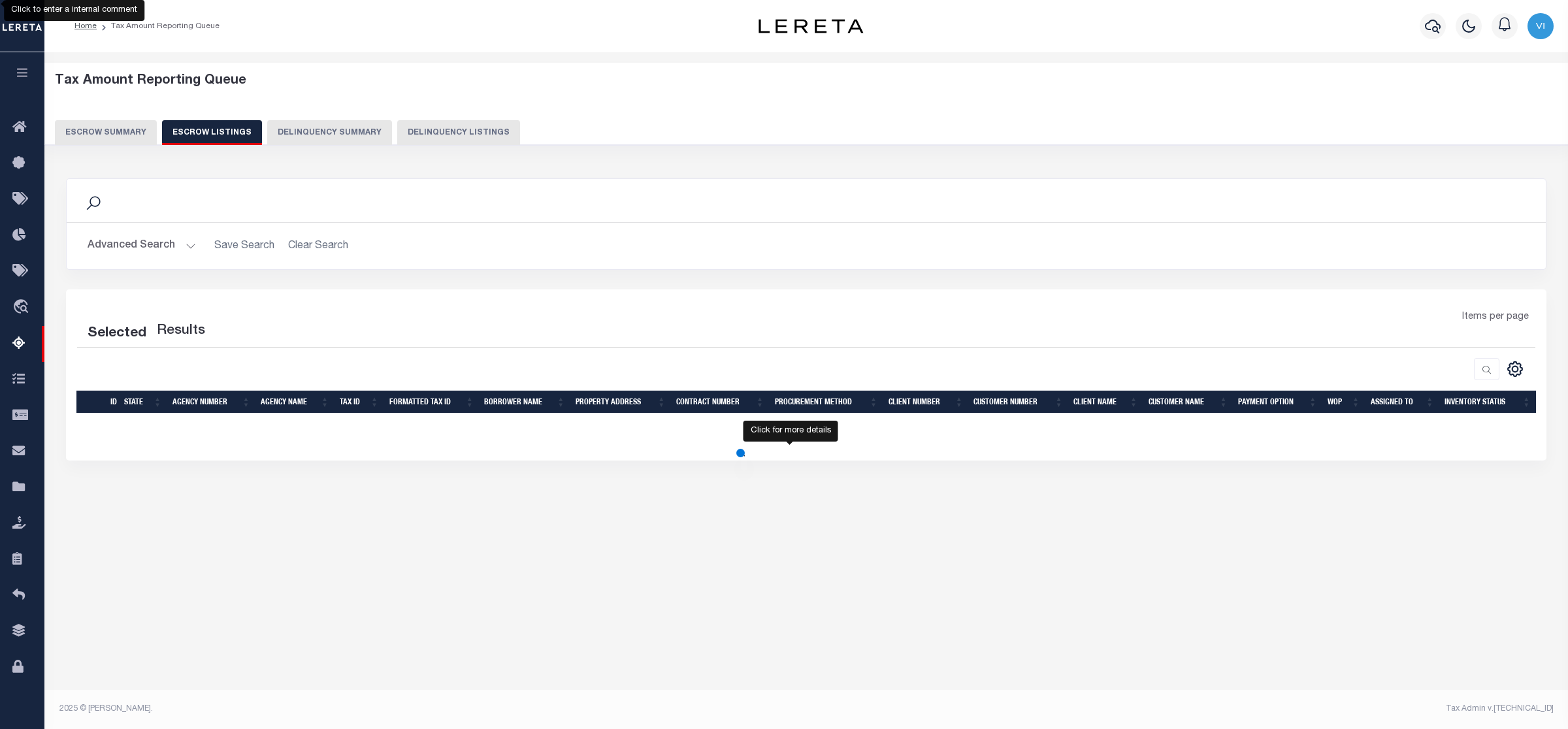
select select "100"
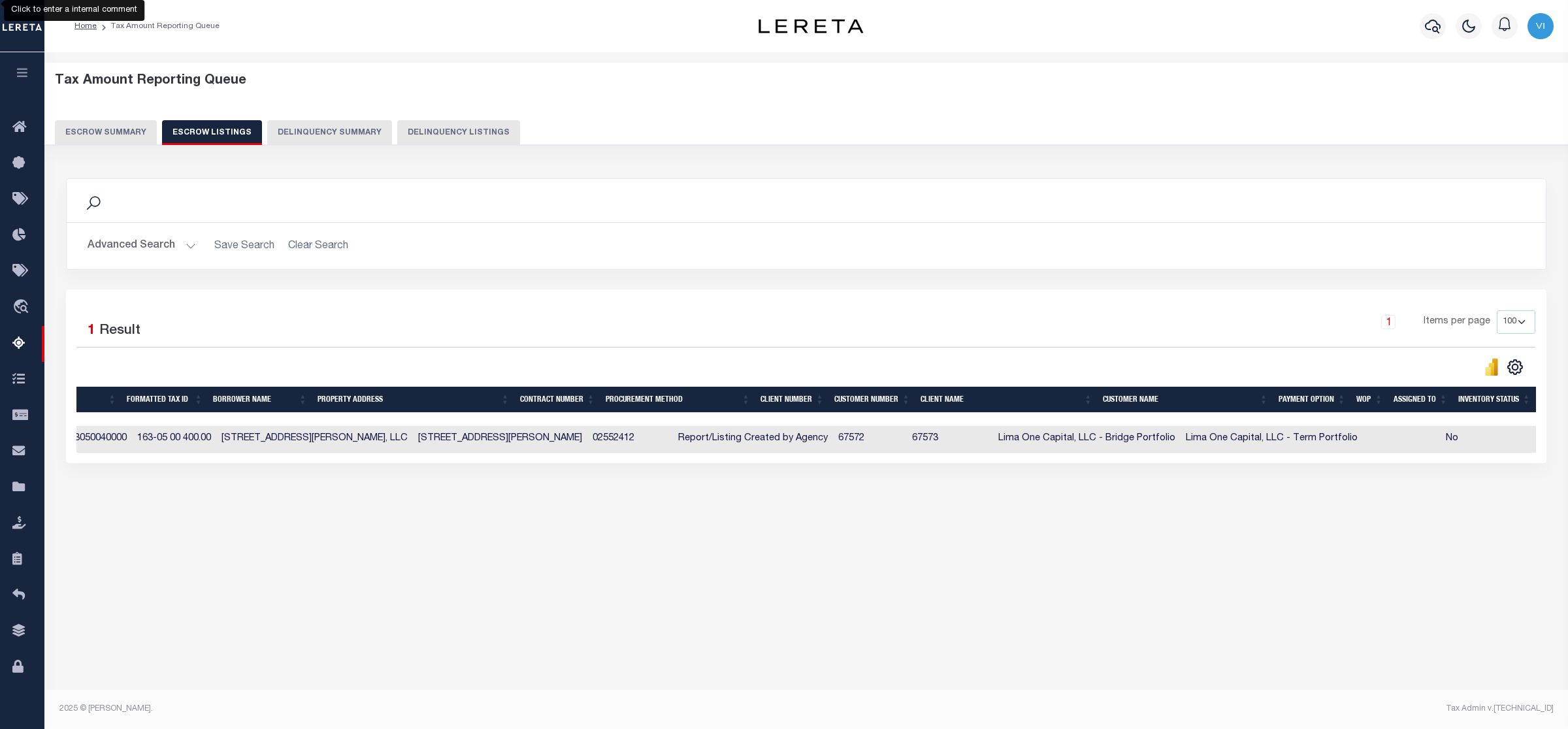
scroll to position [0, 190]
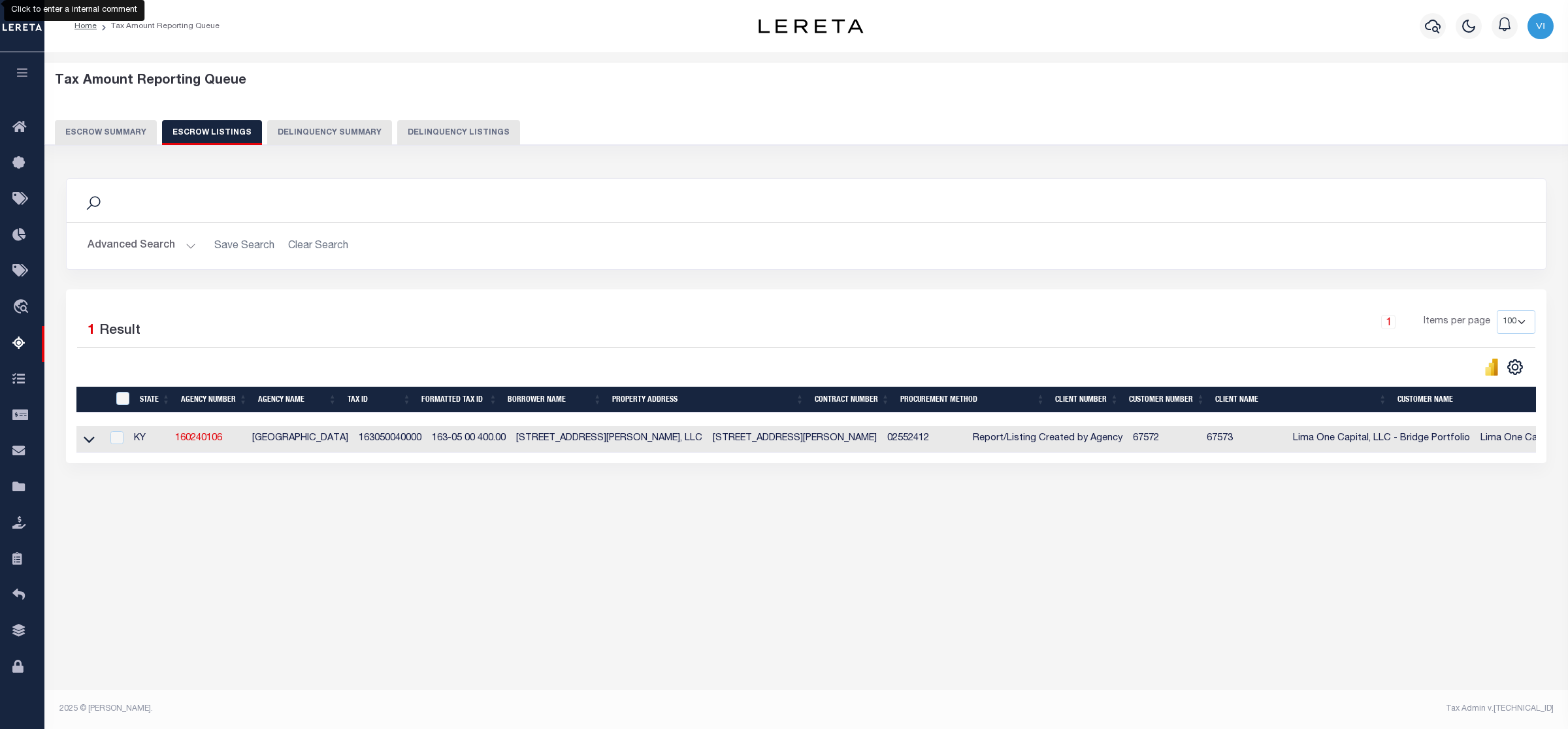
click at [90, 125] on button "Escrow Summary" at bounding box center [106, 133] width 102 height 25
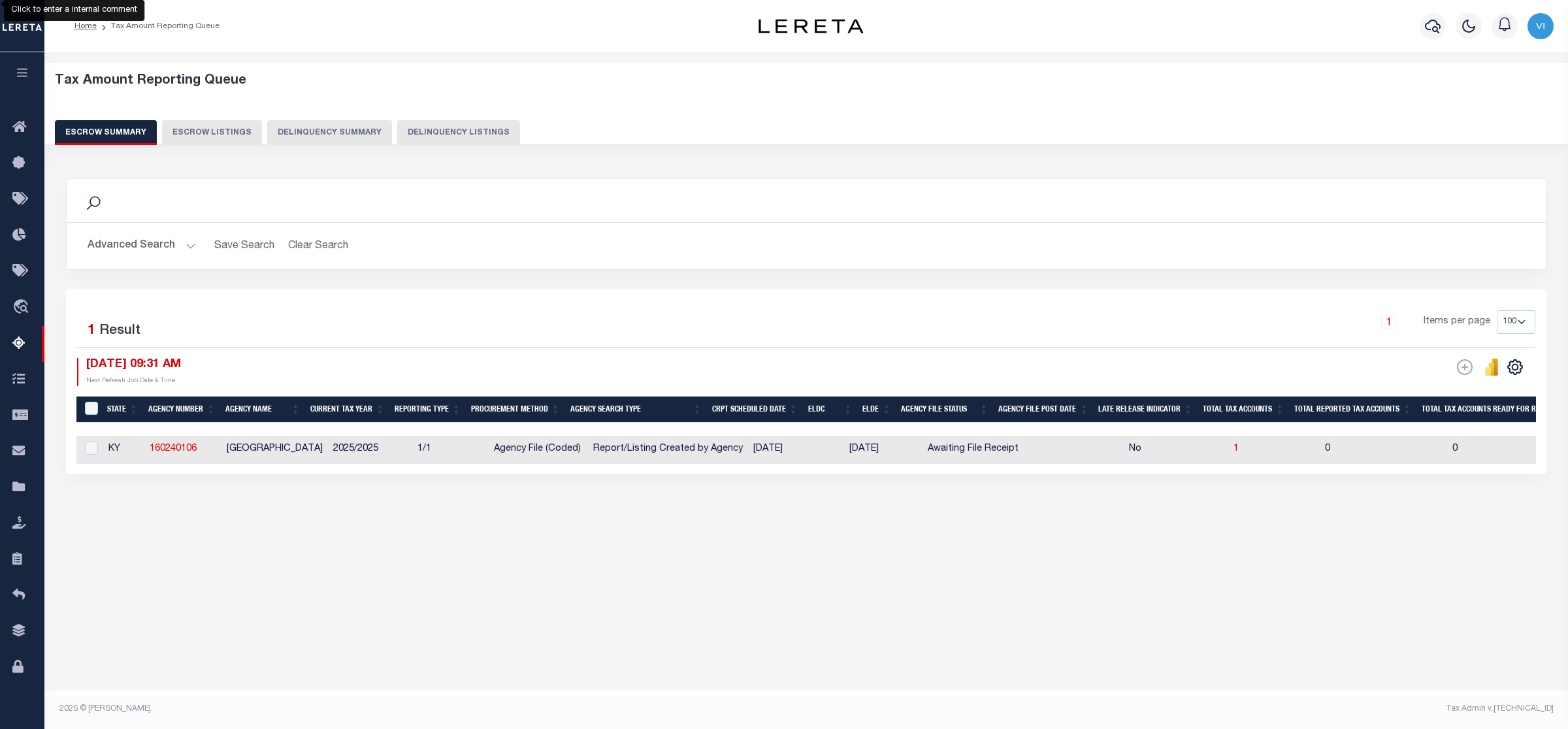
click at [211, 475] on div "1 Selected 1 Result 1 Items per page 10 25 50 100 500 09/12/2025 09:31 AM ESCRO…" at bounding box center [806, 382] width 1480 height 185
click at [190, 241] on button "Advanced Search" at bounding box center [142, 246] width 109 height 25
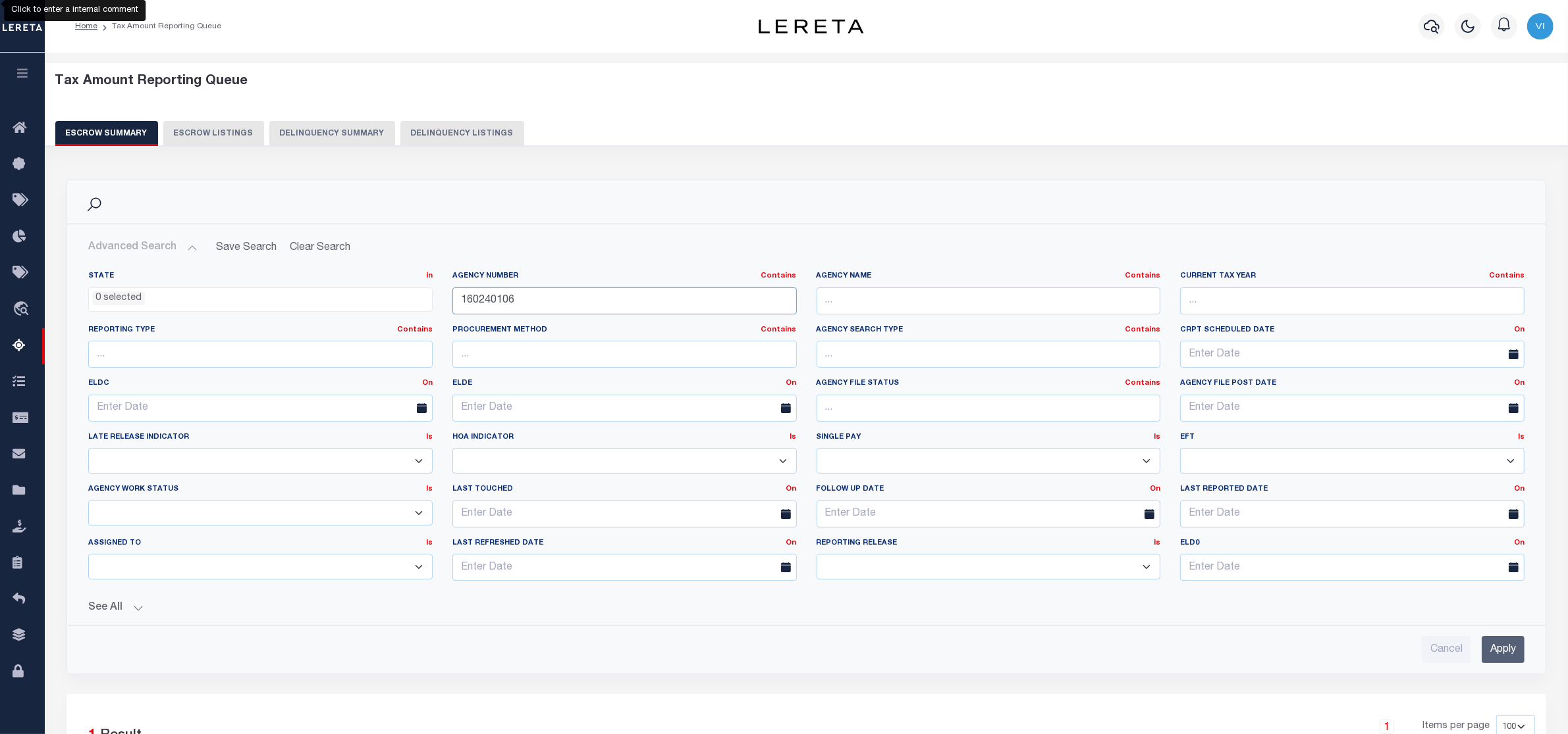
click at [525, 301] on input "160240106" at bounding box center [624, 301] width 344 height 27
type input "1"
click at [1491, 655] on input "Apply" at bounding box center [1503, 650] width 43 height 27
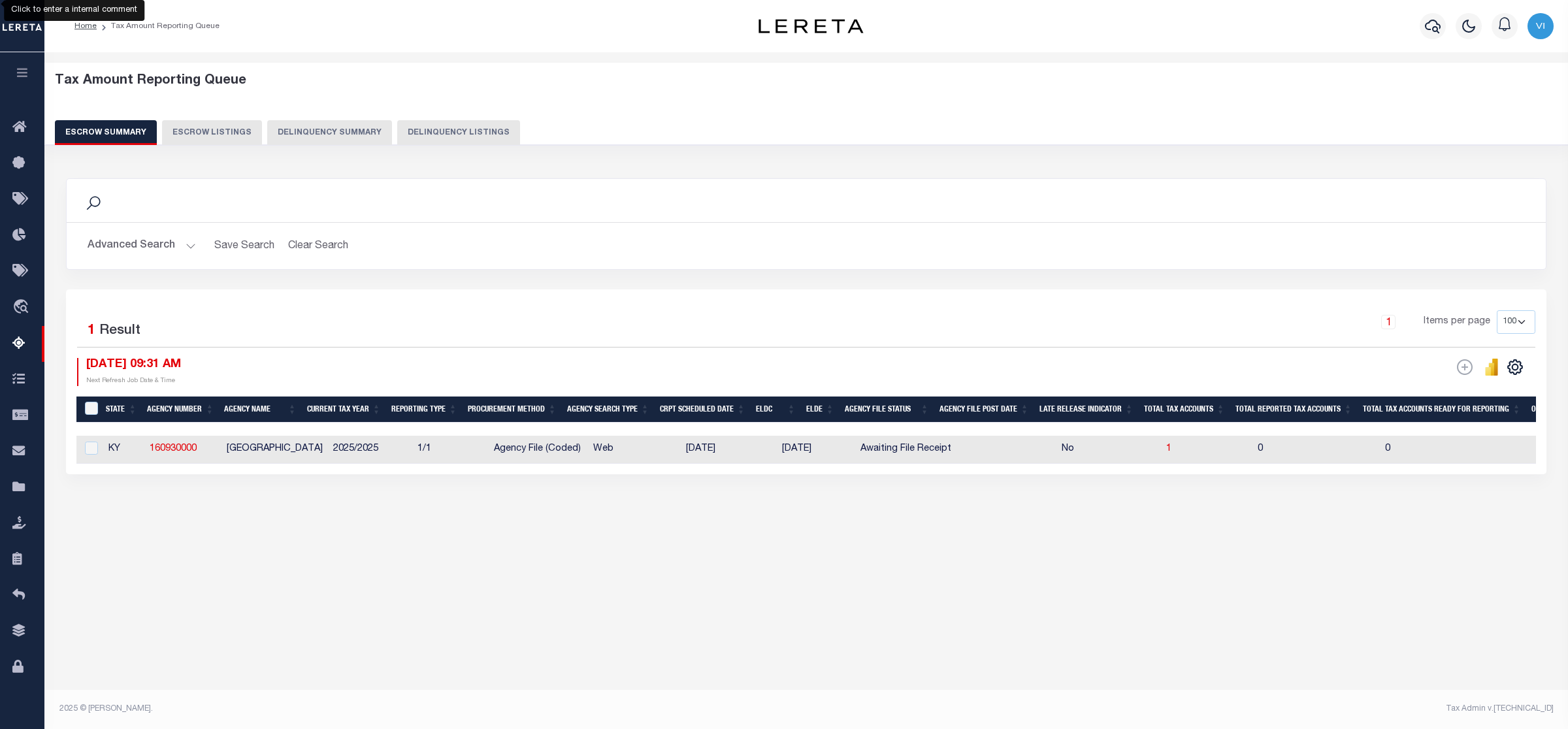
click at [185, 241] on button "Advanced Search" at bounding box center [142, 246] width 109 height 25
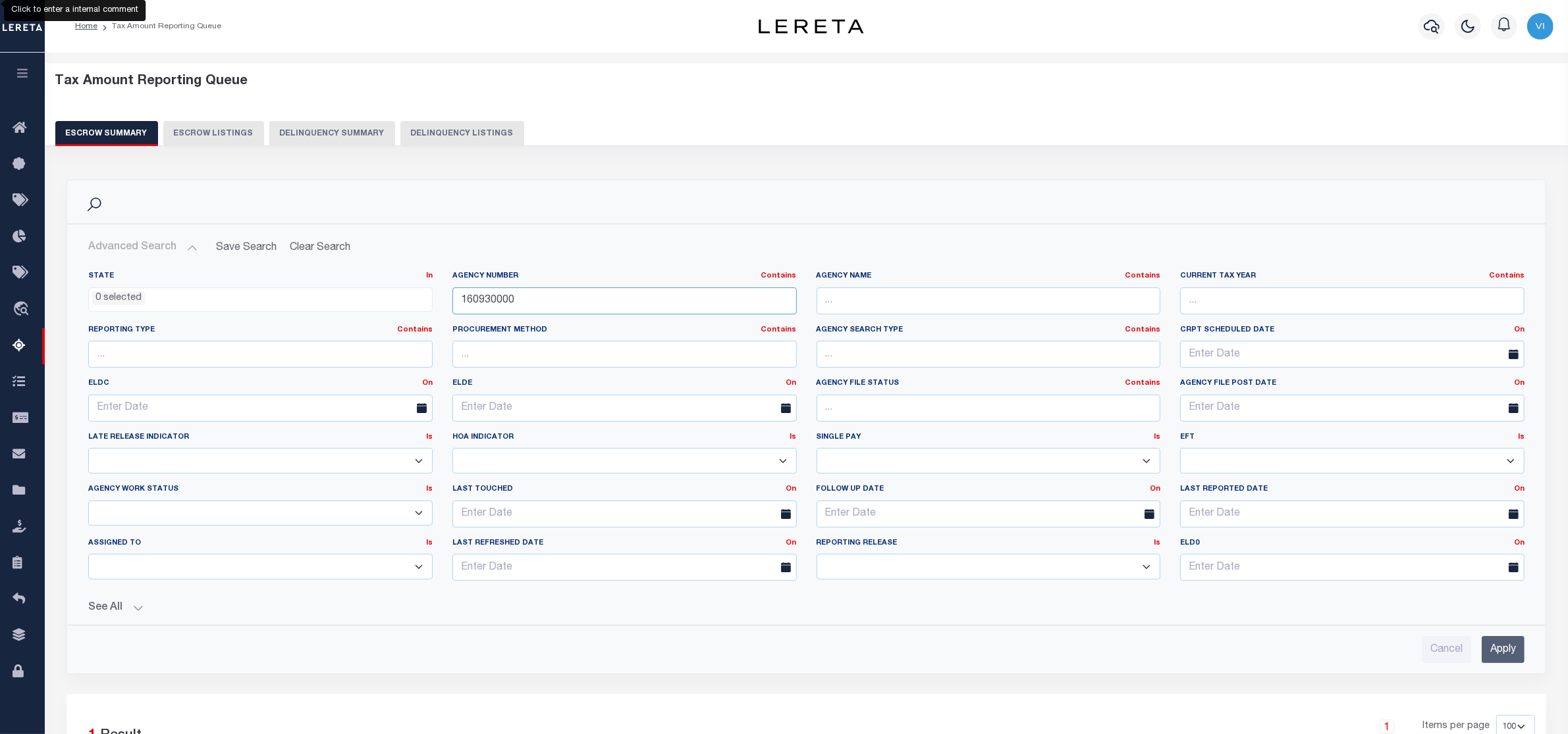
click at [535, 300] on input "160930000" at bounding box center [624, 301] width 344 height 27
type input "1"
click at [1498, 650] on input "Apply" at bounding box center [1503, 650] width 43 height 27
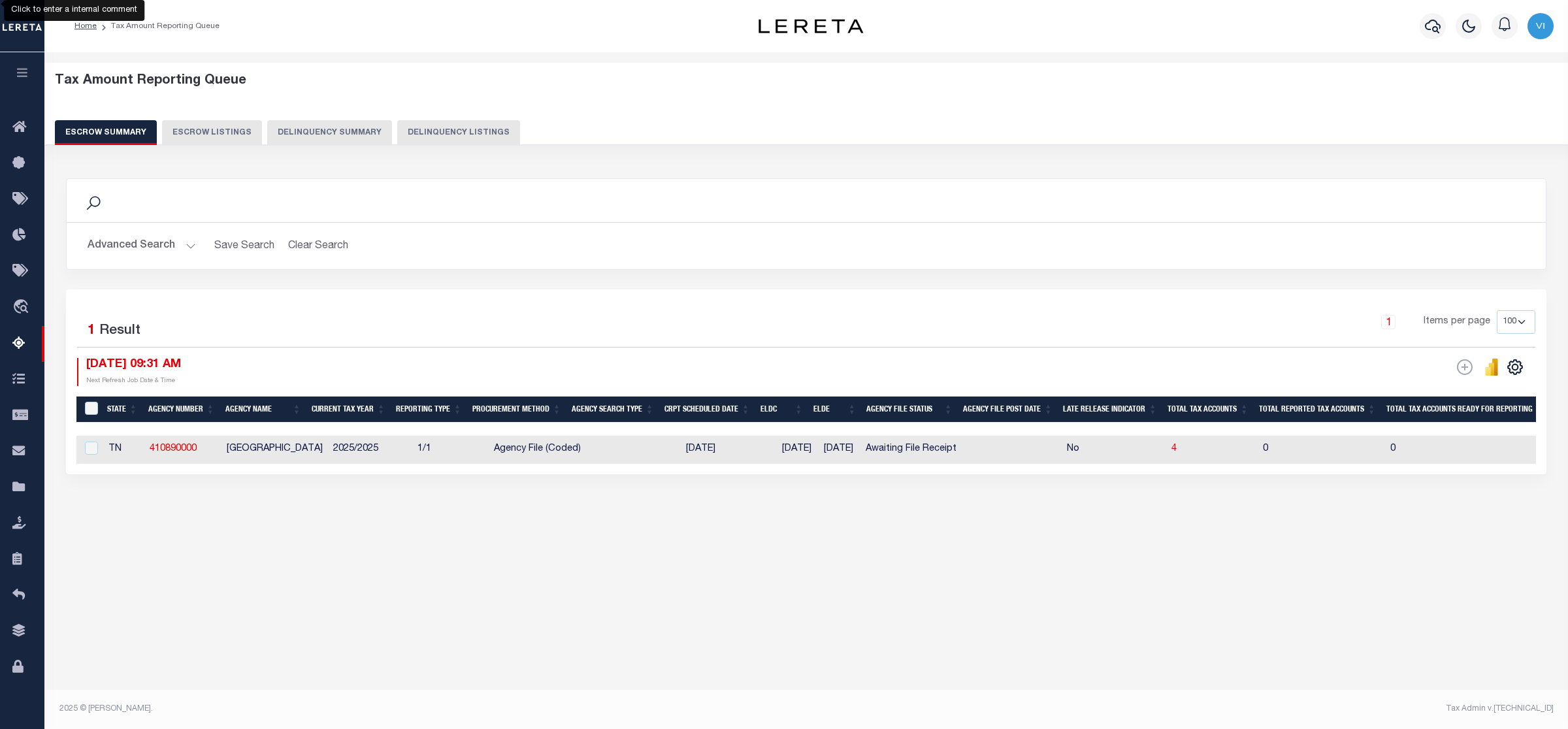
click at [184, 239] on button "Advanced Search" at bounding box center [142, 246] width 109 height 25
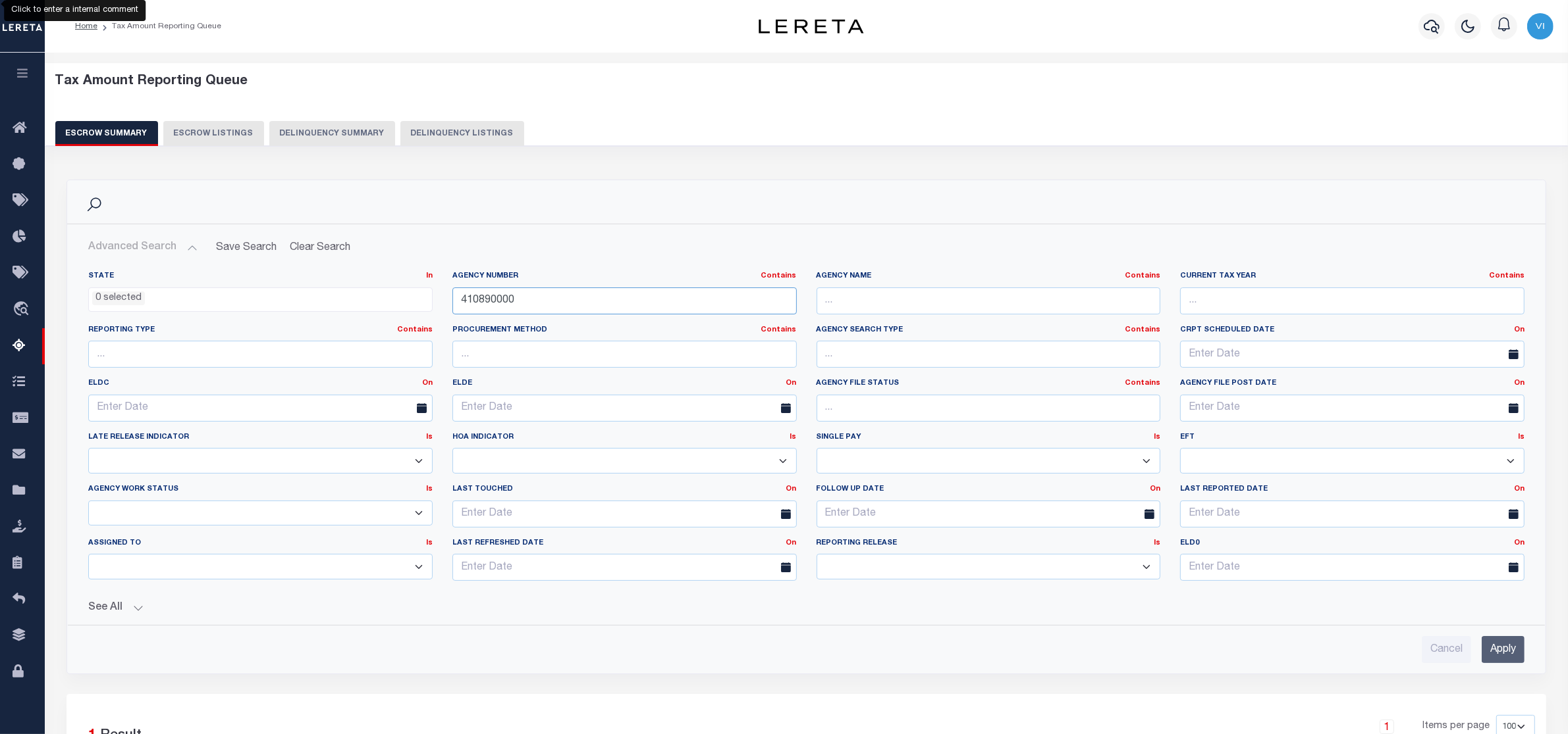
click at [540, 300] on input "410890000" at bounding box center [624, 301] width 344 height 27
type input "4"
type input "370020658"
click at [1508, 649] on input "Apply" at bounding box center [1503, 650] width 43 height 27
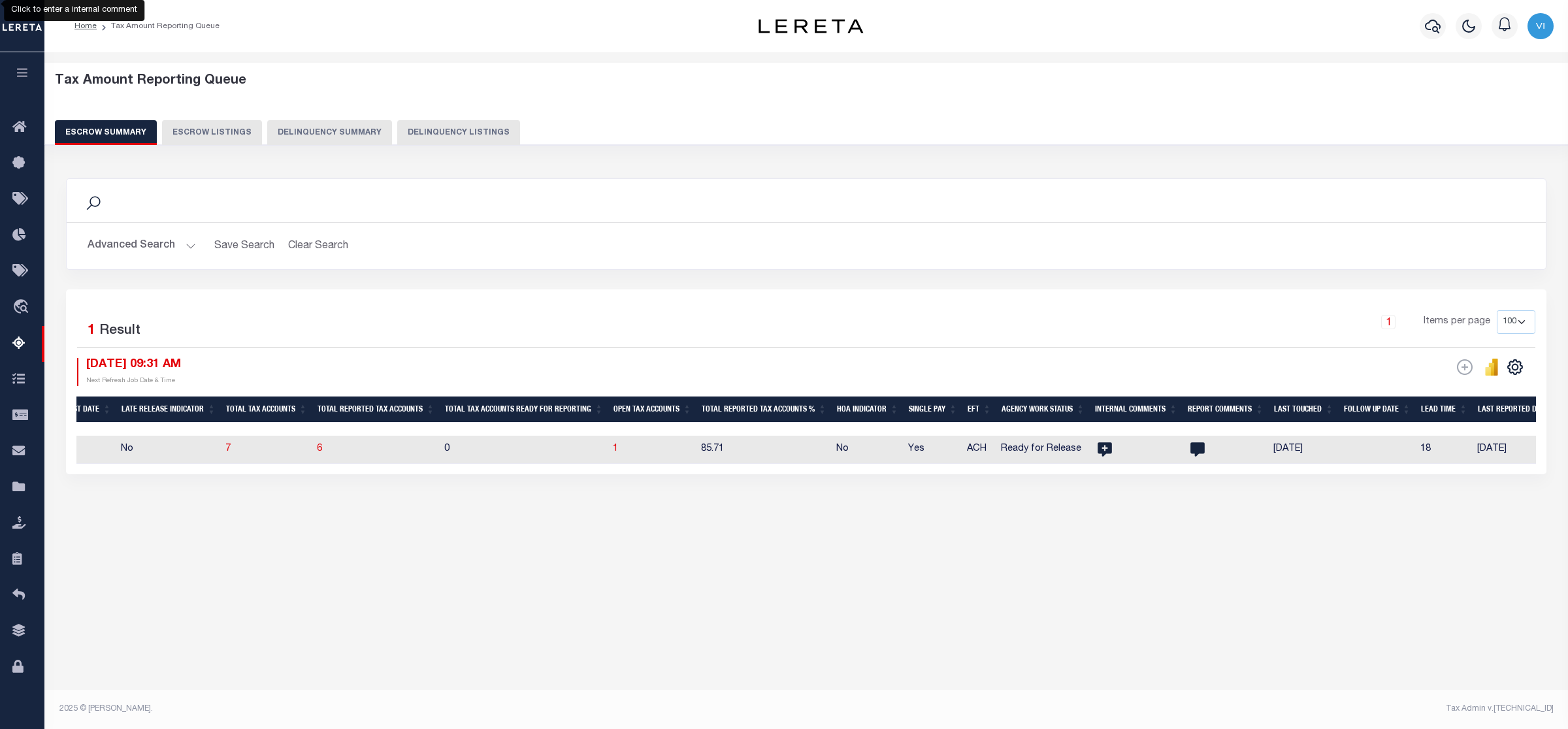
scroll to position [0, 1120]
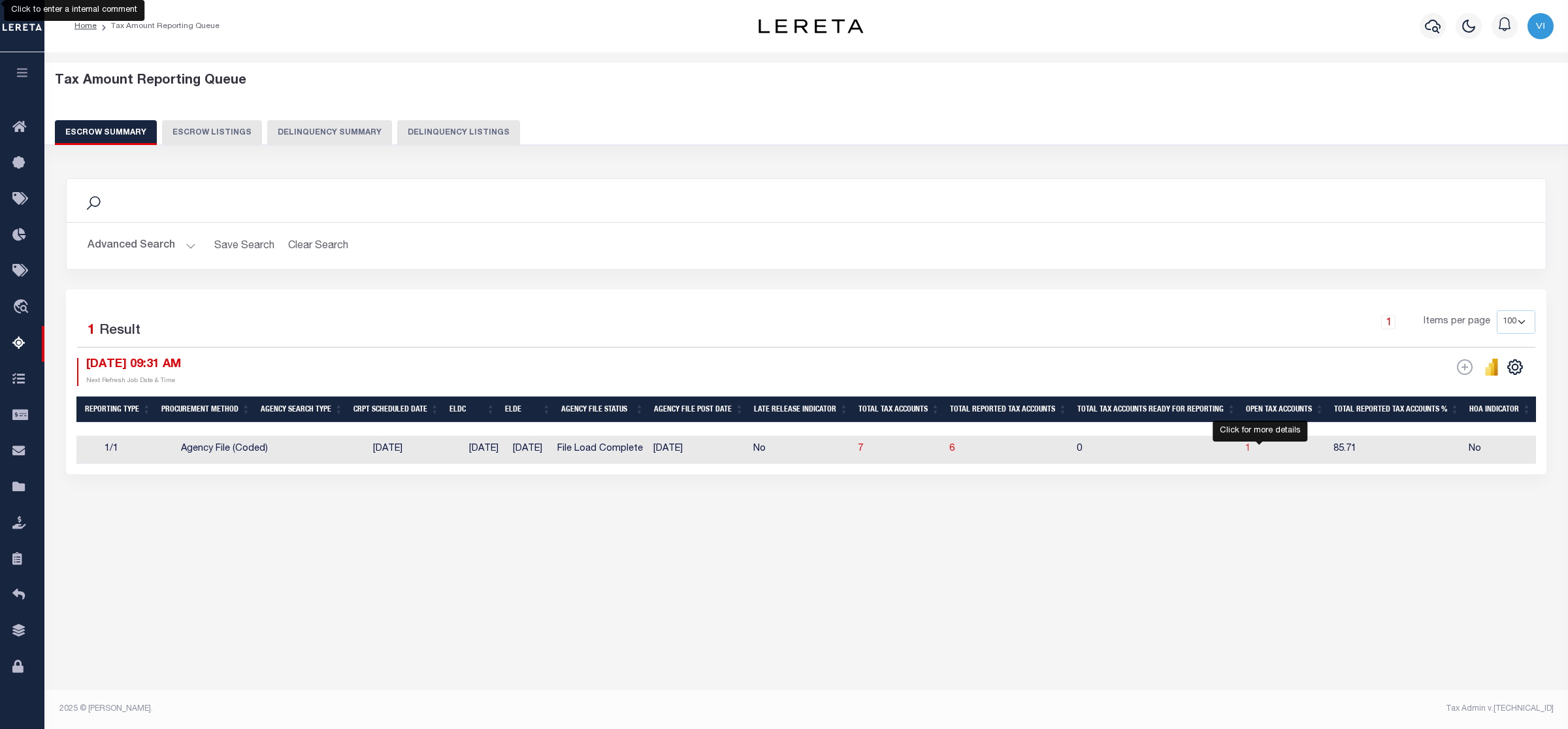
click at [1250, 452] on span "1" at bounding box center [1248, 448] width 5 height 9
select select "100"
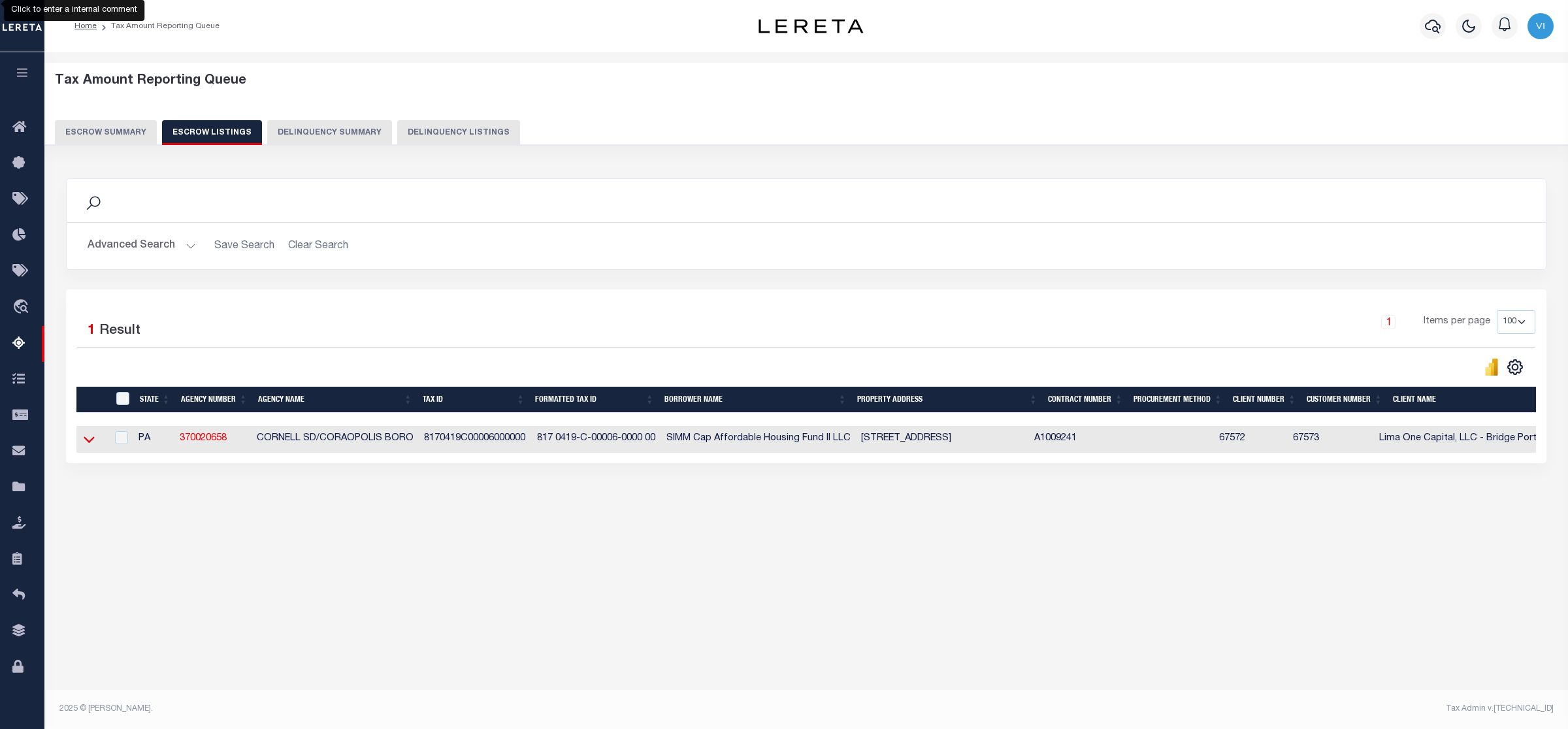
click at [88, 442] on icon at bounding box center [89, 439] width 11 height 14
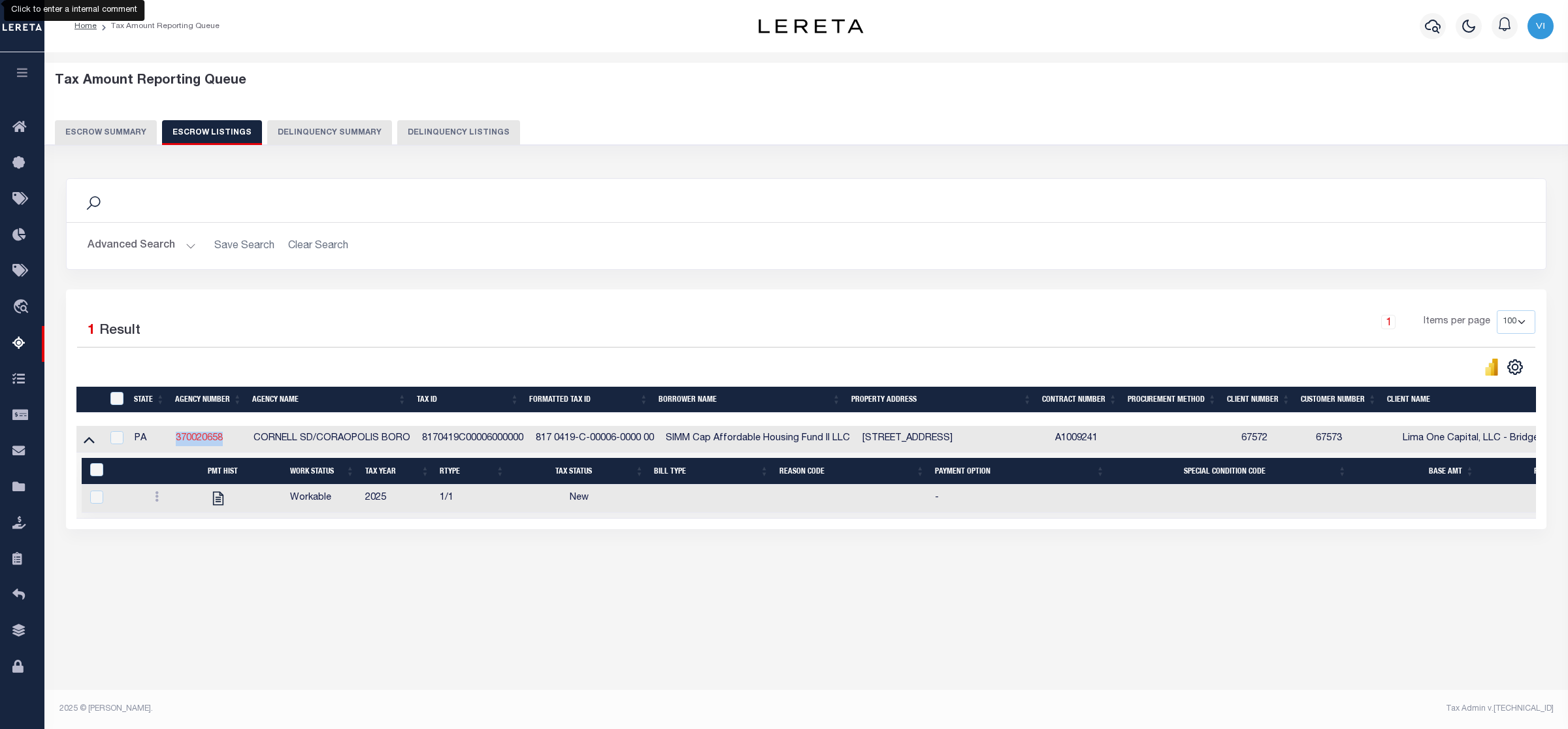
drag, startPoint x: 212, startPoint y: 441, endPoint x: 177, endPoint y: 441, distance: 35.0
click at [177, 441] on td "370020658" at bounding box center [209, 439] width 78 height 27
checkbox input "true"
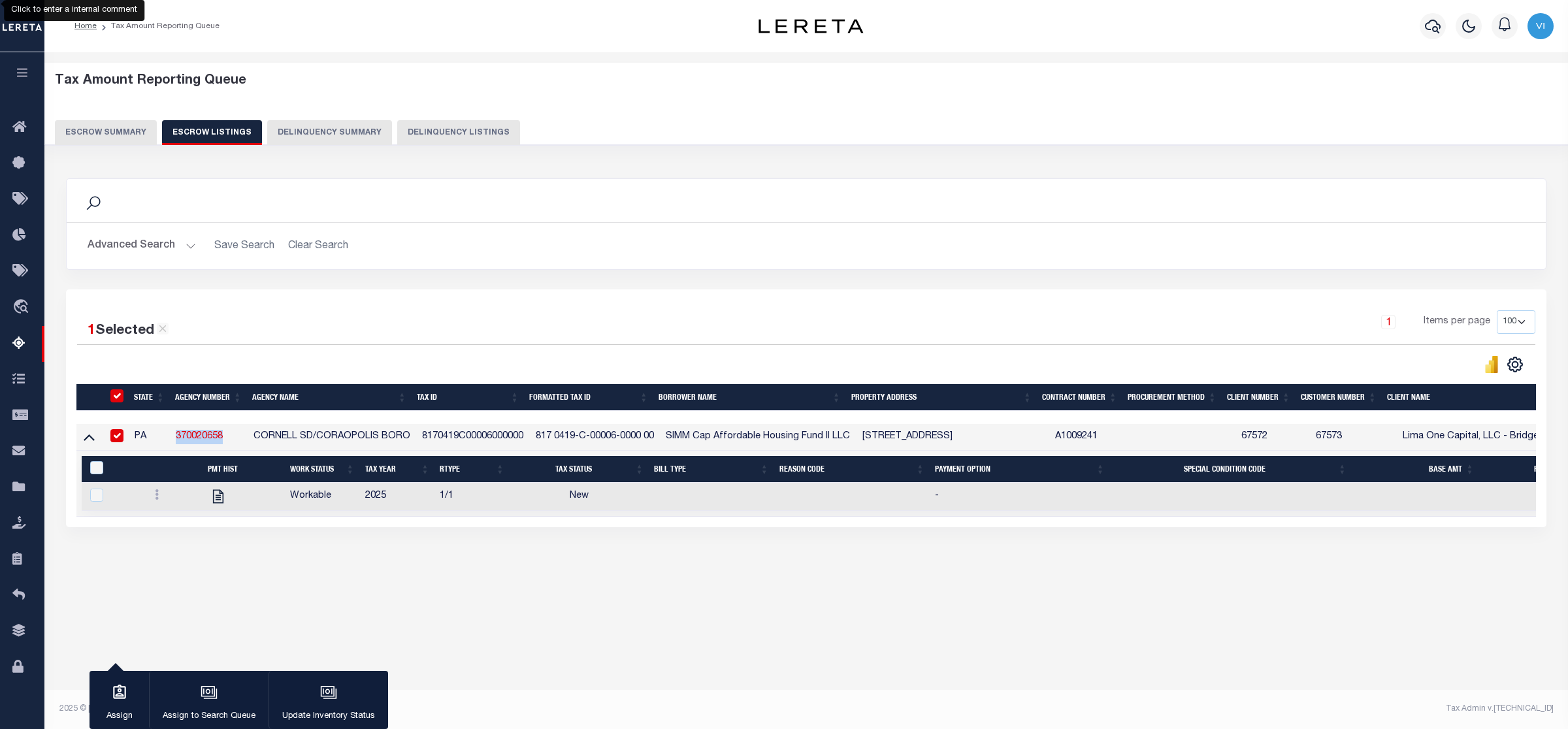
copy link "370020658"
click at [89, 124] on button "Escrow Summary" at bounding box center [106, 133] width 102 height 25
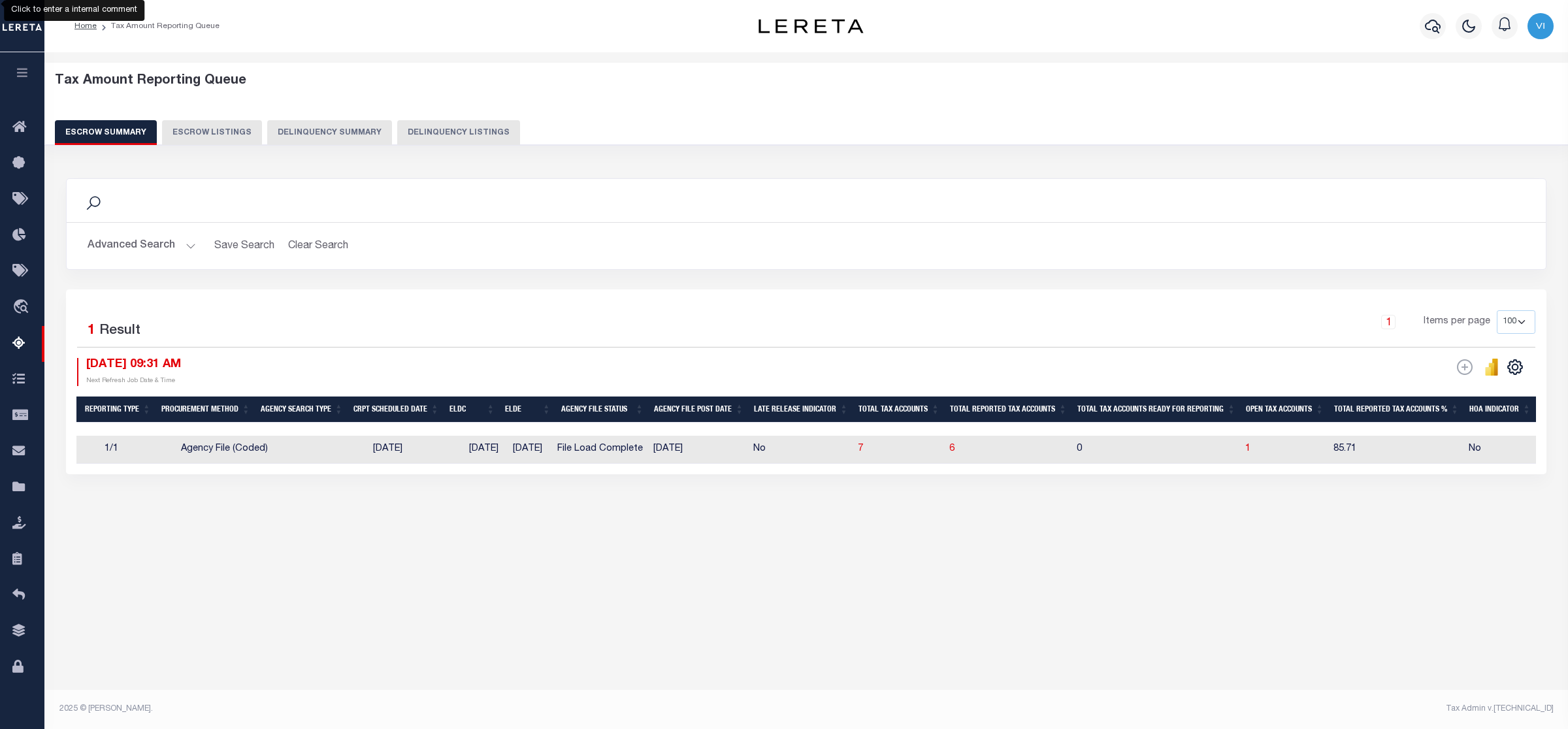
click at [187, 246] on button "Advanced Search" at bounding box center [142, 246] width 109 height 25
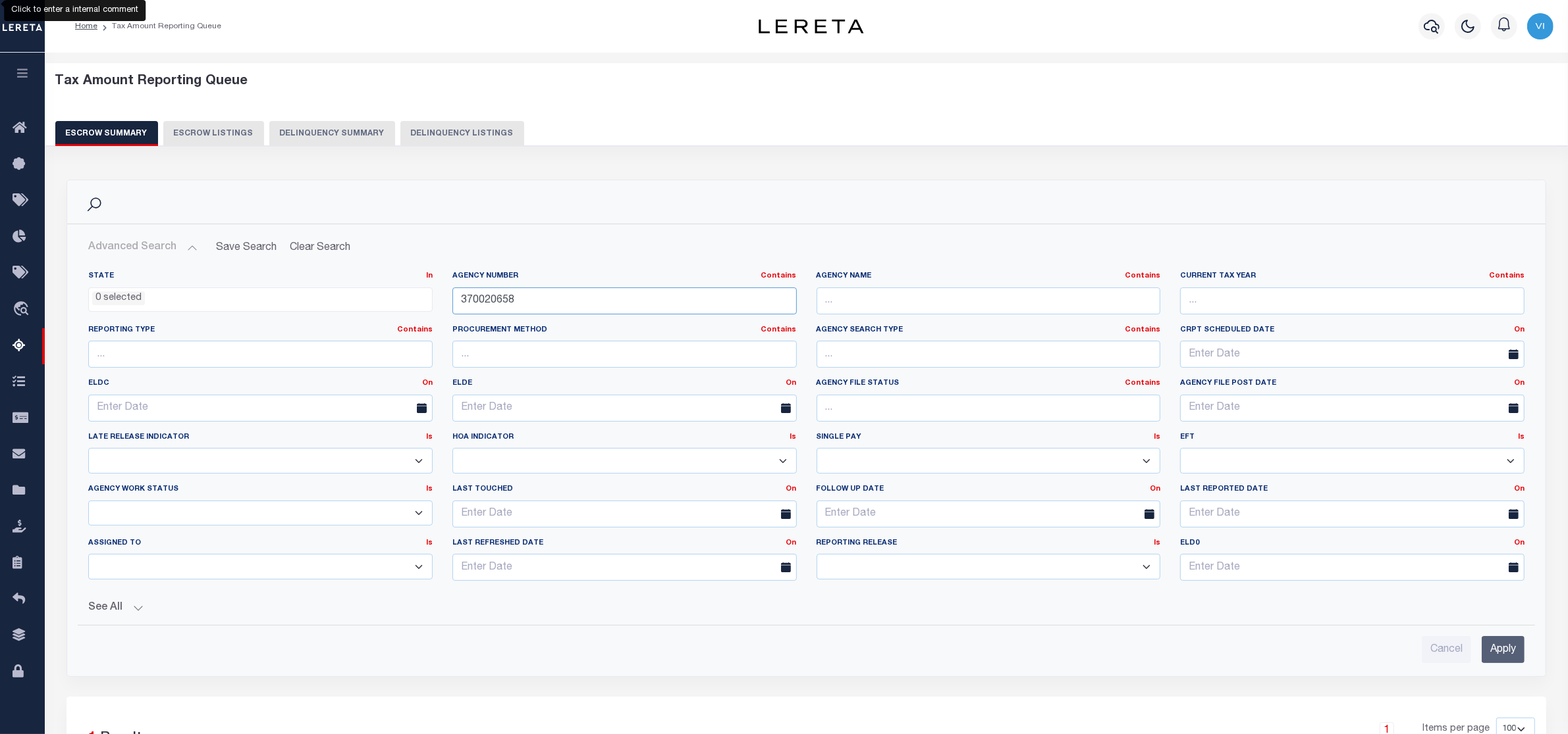
click at [516, 307] on input "370020658" at bounding box center [624, 301] width 344 height 27
type input "3"
click at [1499, 652] on input "Apply" at bounding box center [1503, 650] width 43 height 27
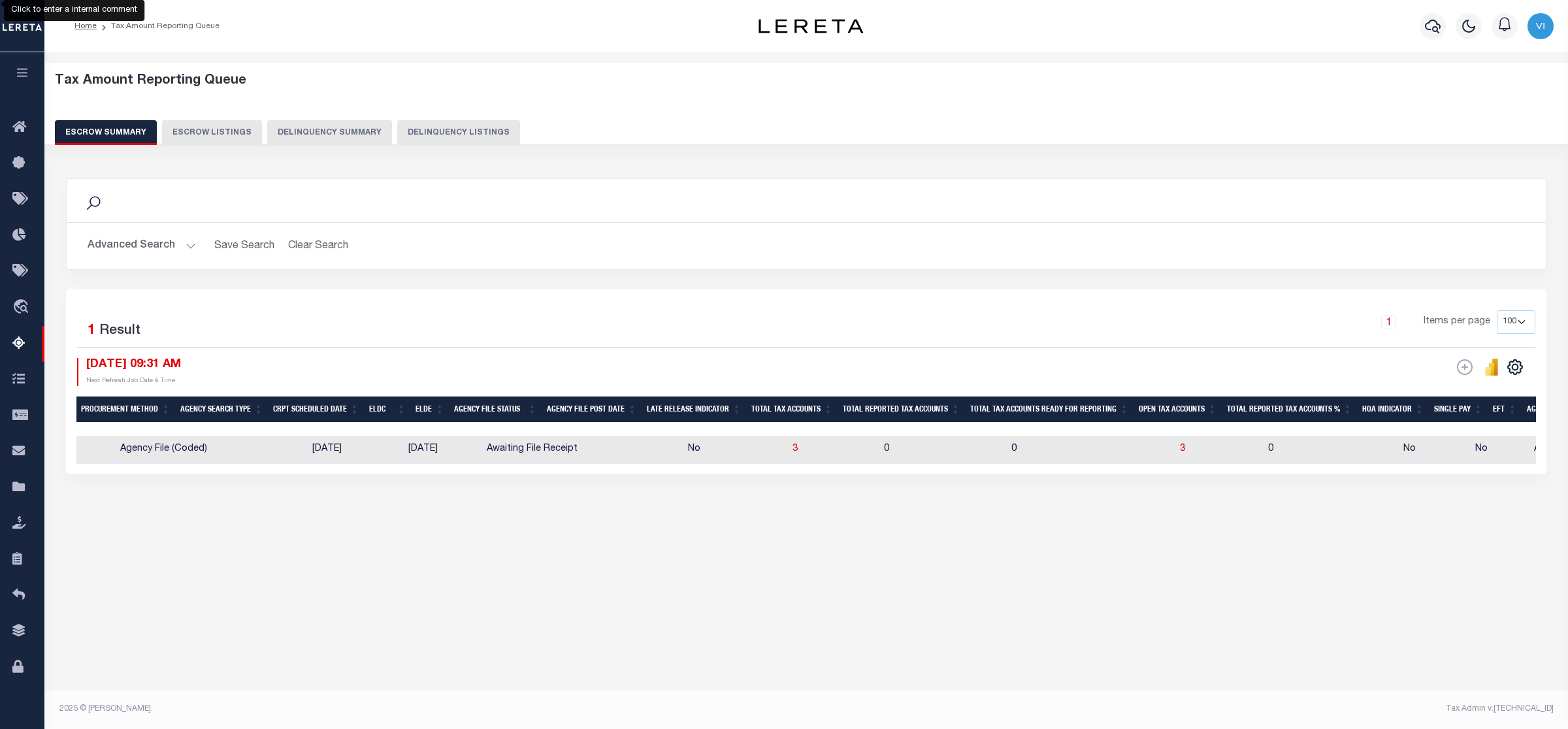
click at [187, 243] on button "Advanced Search" at bounding box center [142, 246] width 109 height 25
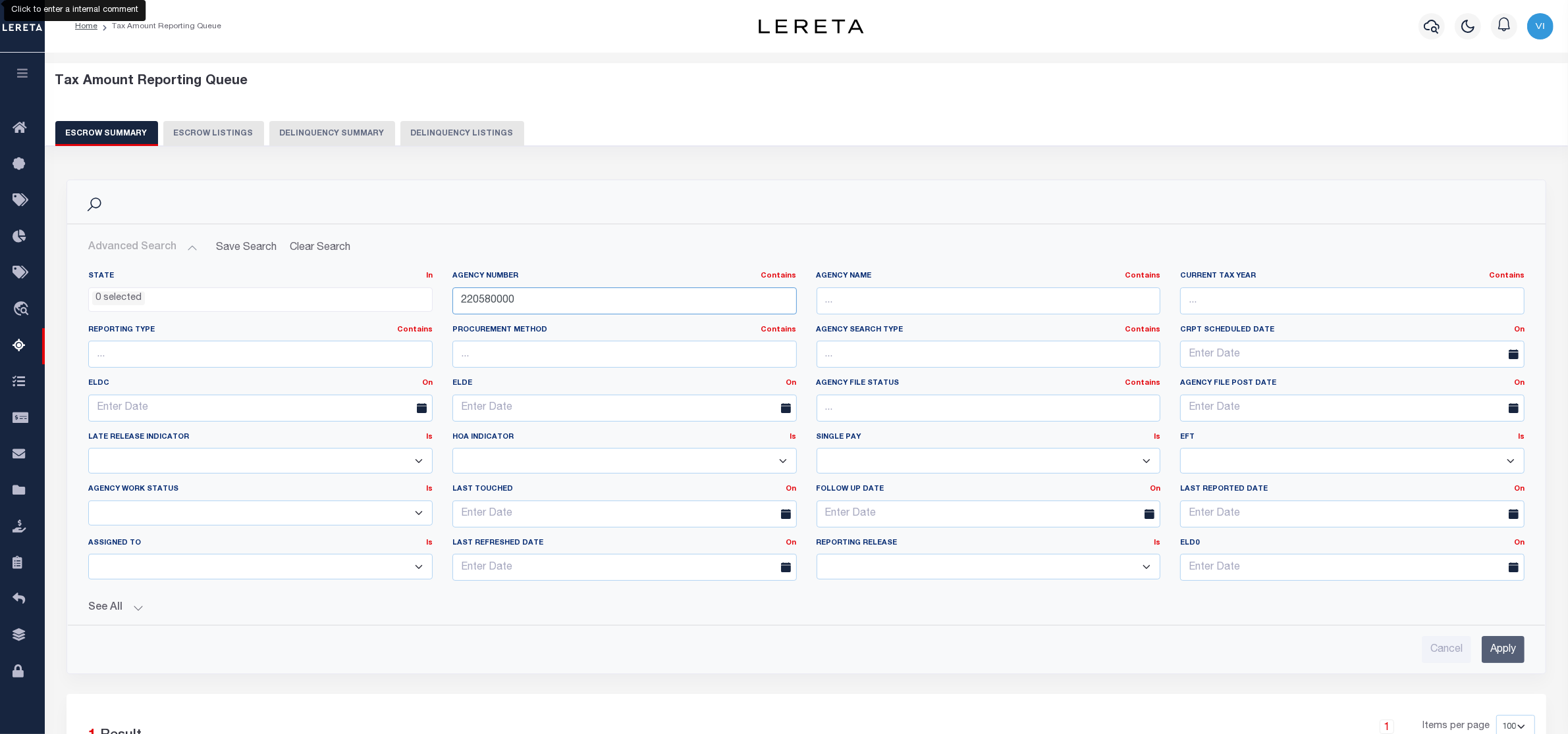
click at [542, 301] on input "220580000" at bounding box center [624, 301] width 344 height 27
type input "2"
click at [1502, 650] on input "Apply" at bounding box center [1503, 650] width 43 height 27
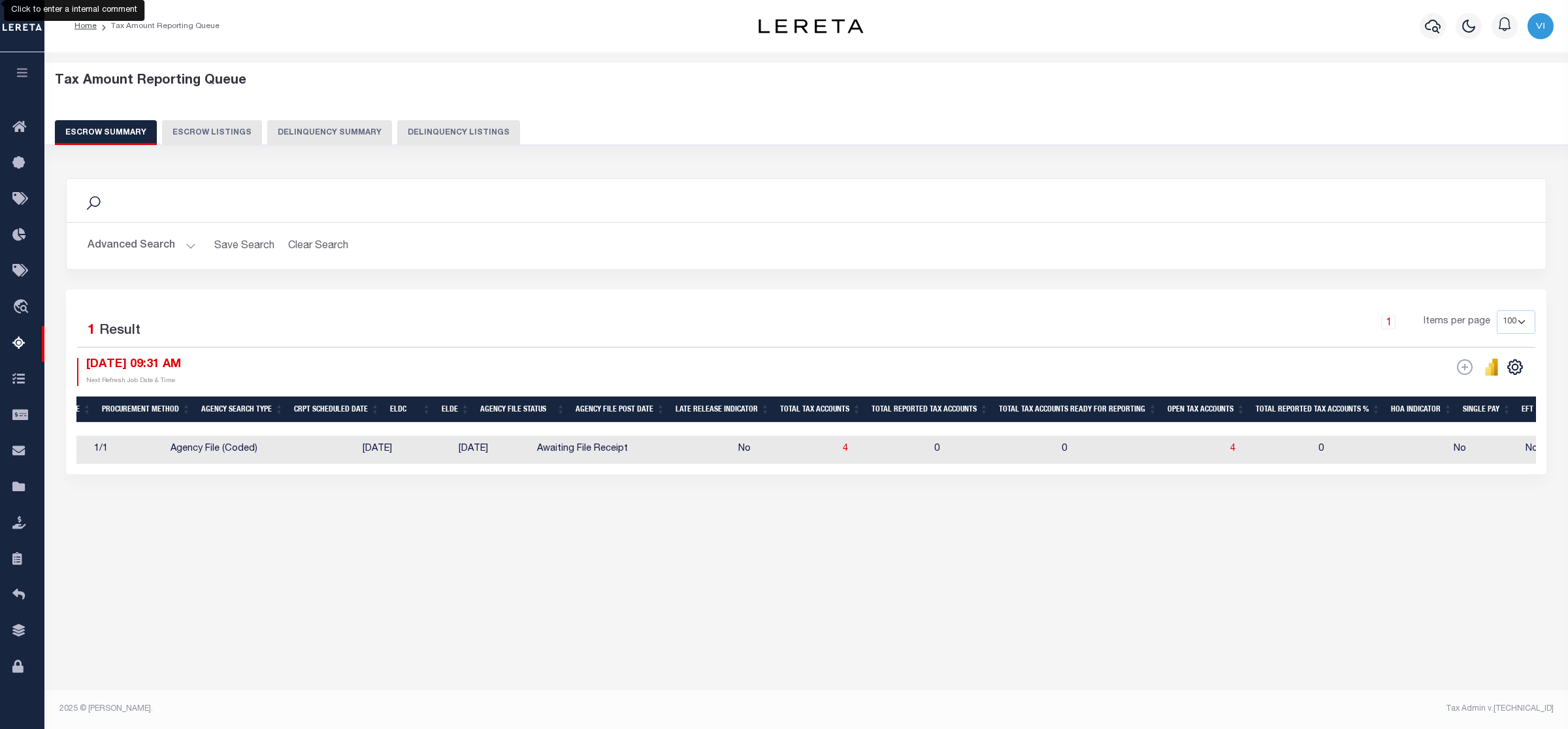
click at [188, 243] on button "Advanced Search" at bounding box center [142, 246] width 109 height 25
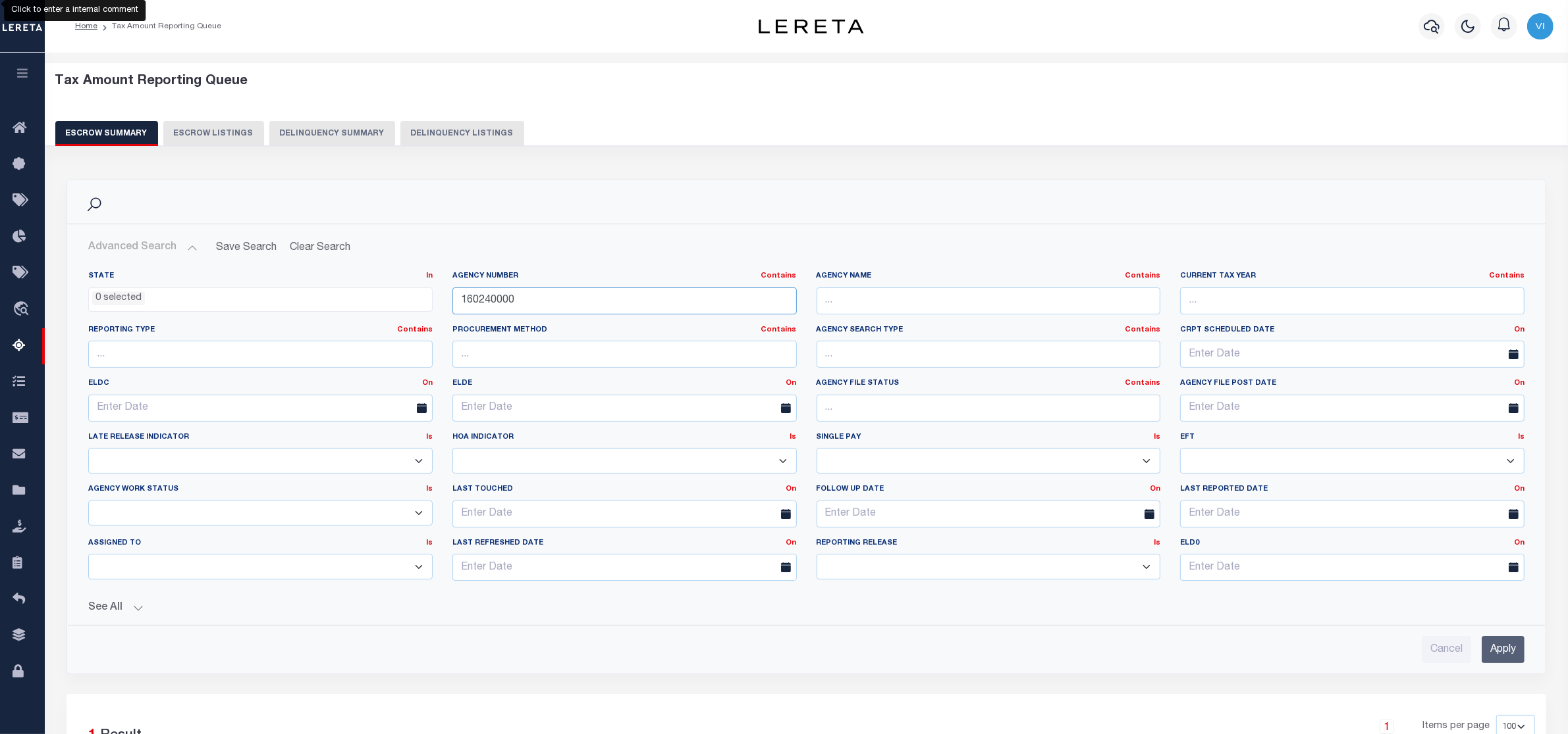
click at [534, 304] on input "160240000" at bounding box center [624, 301] width 344 height 27
click at [1511, 653] on input "Apply" at bounding box center [1503, 650] width 43 height 27
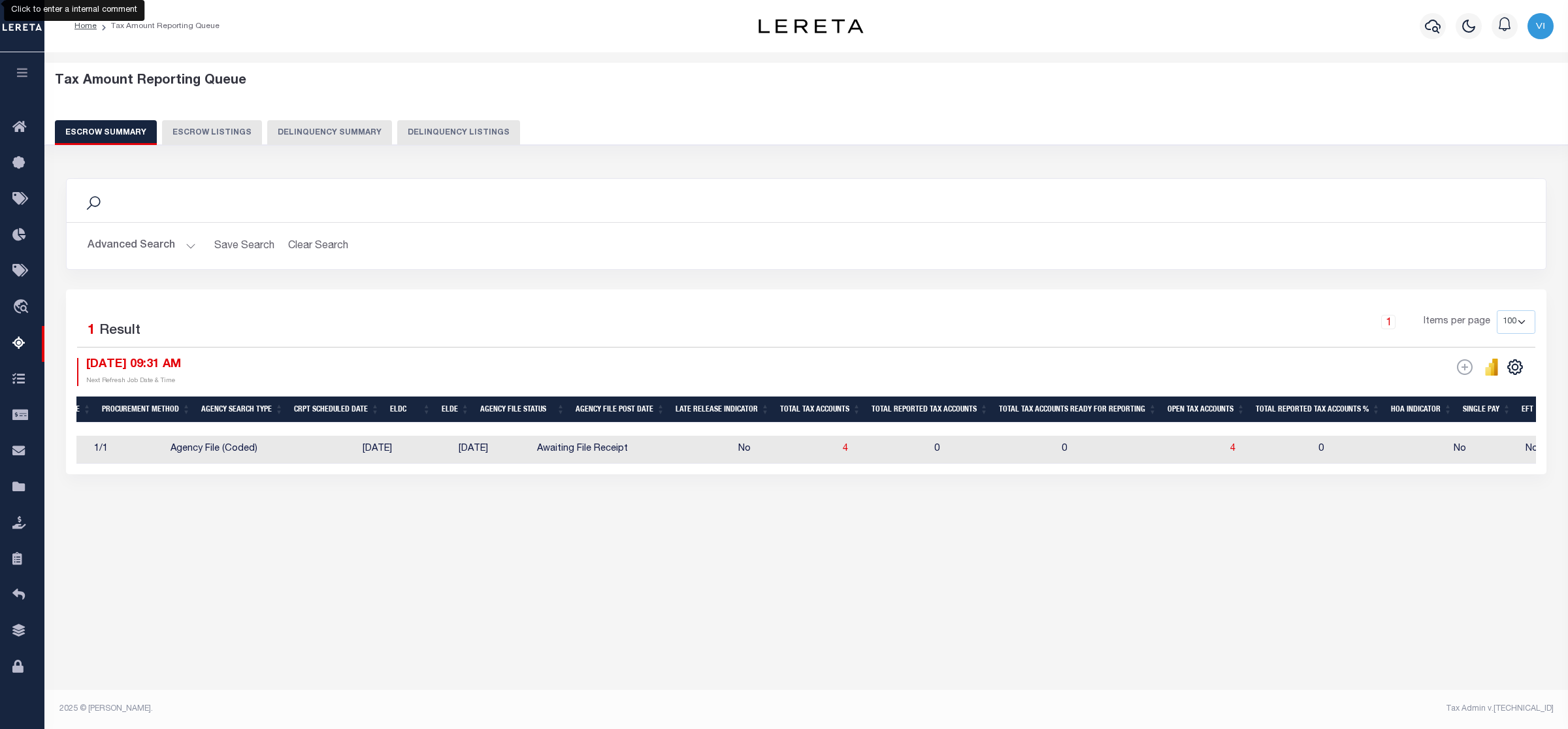
click at [188, 245] on button "Advanced Search" at bounding box center [142, 246] width 109 height 25
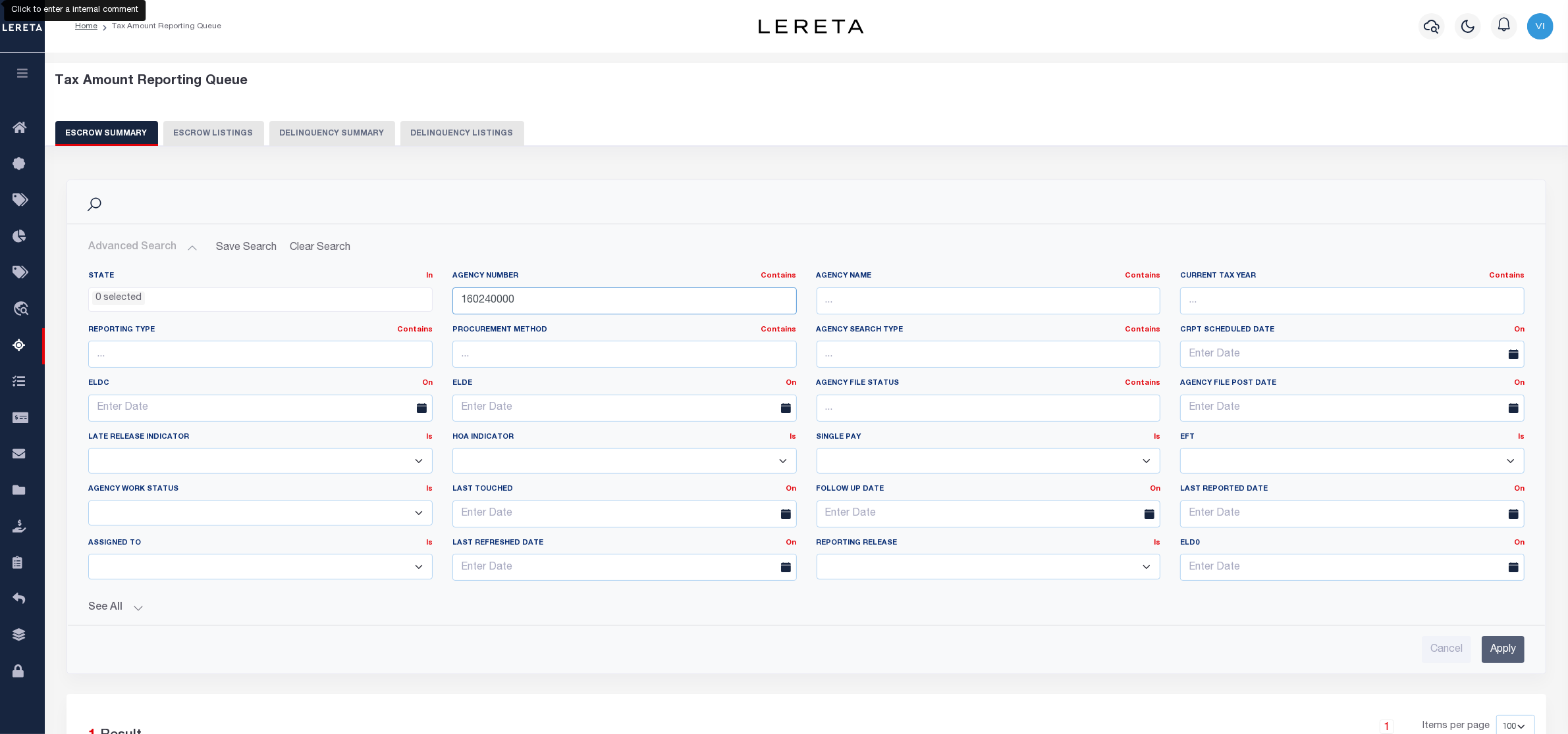
click at [534, 299] on input "160240000" at bounding box center [624, 301] width 344 height 27
click at [1504, 648] on input "Apply" at bounding box center [1503, 650] width 43 height 27
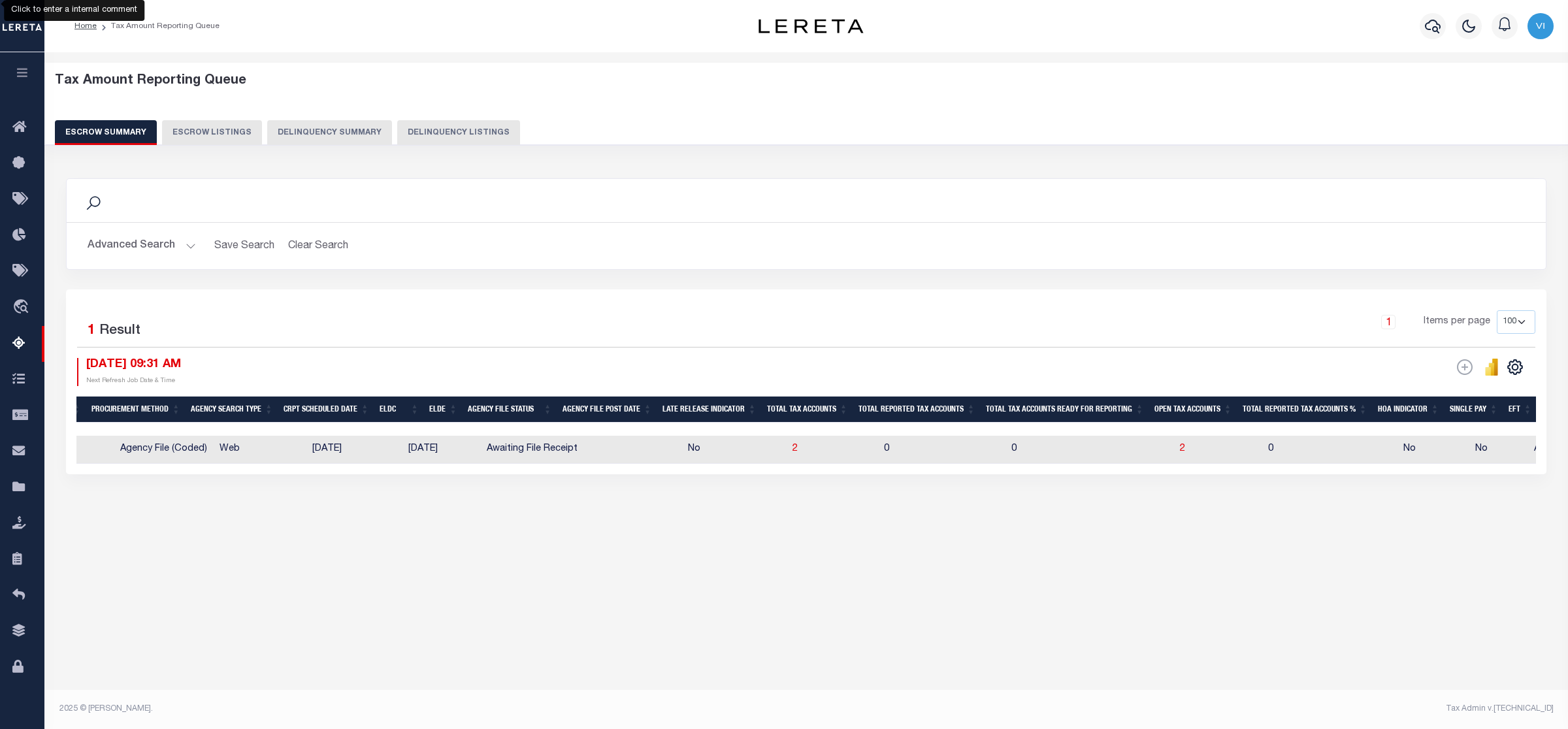
click at [186, 242] on button "Advanced Search" at bounding box center [142, 246] width 109 height 25
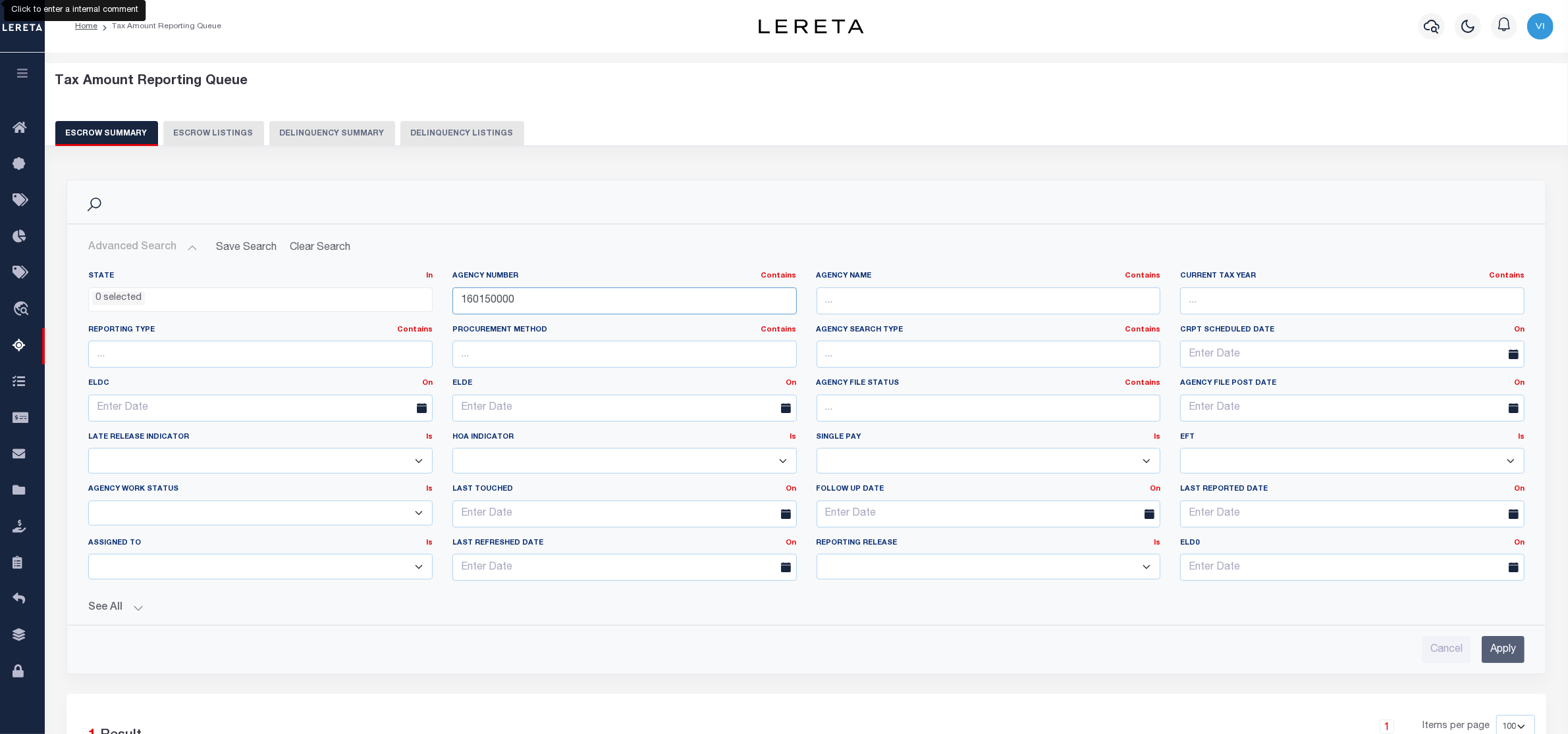
click at [518, 298] on input "160150000" at bounding box center [624, 301] width 344 height 27
type input "1"
click at [1512, 656] on input "Apply" at bounding box center [1503, 650] width 43 height 27
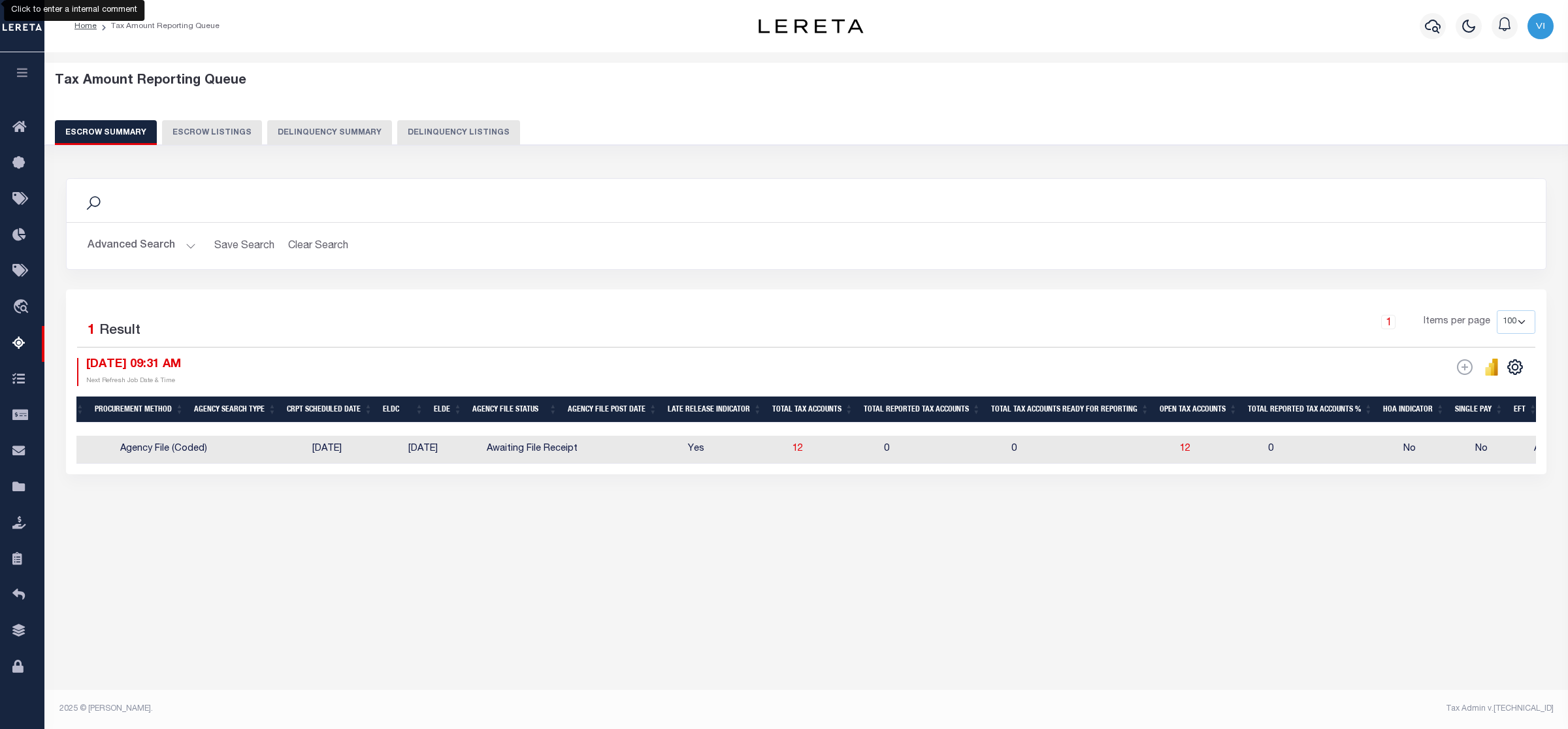
click at [188, 247] on button "Advanced Search" at bounding box center [142, 246] width 109 height 25
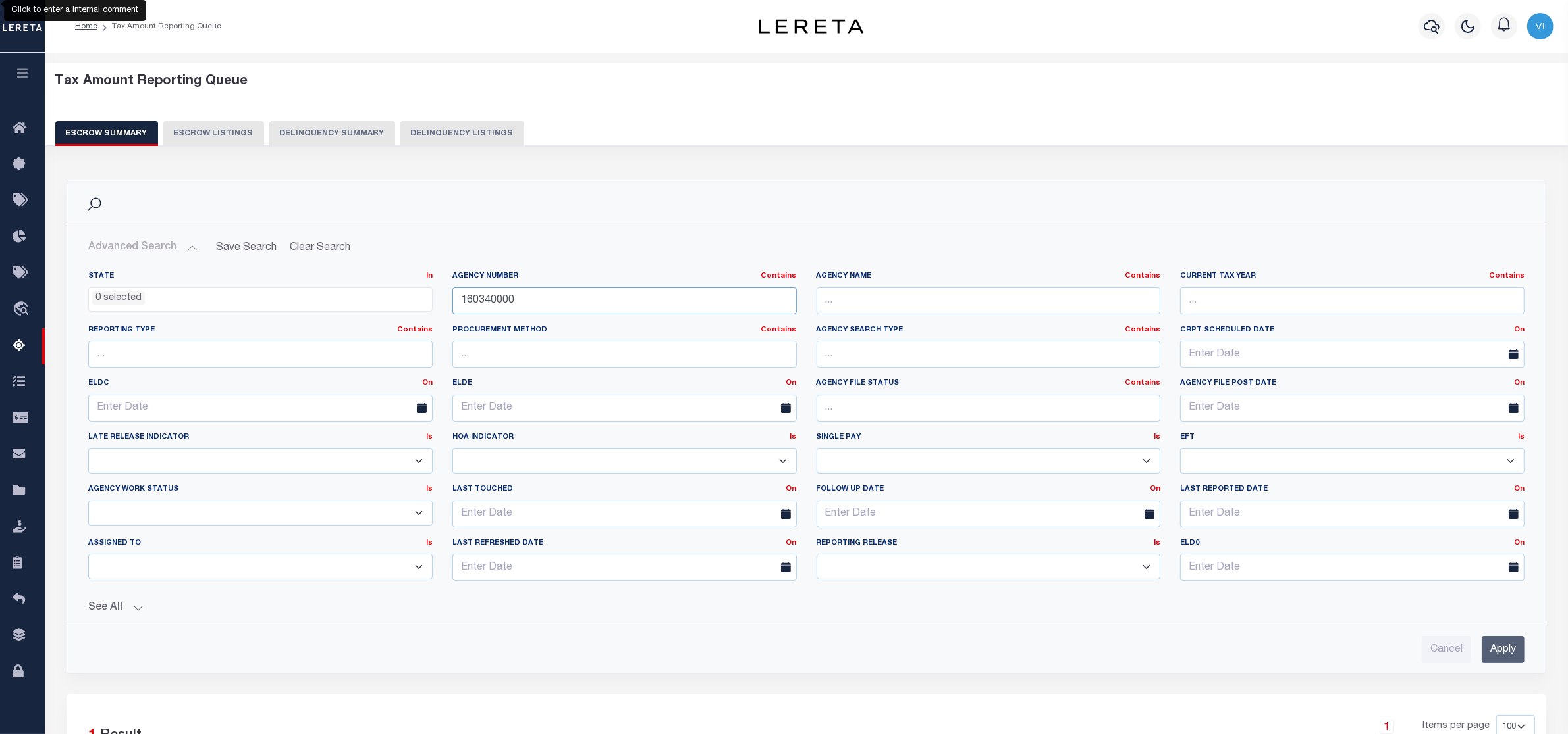
click at [536, 304] on input "160340000" at bounding box center [624, 301] width 344 height 27
type input "1"
click at [1499, 659] on input "Apply" at bounding box center [1503, 650] width 43 height 27
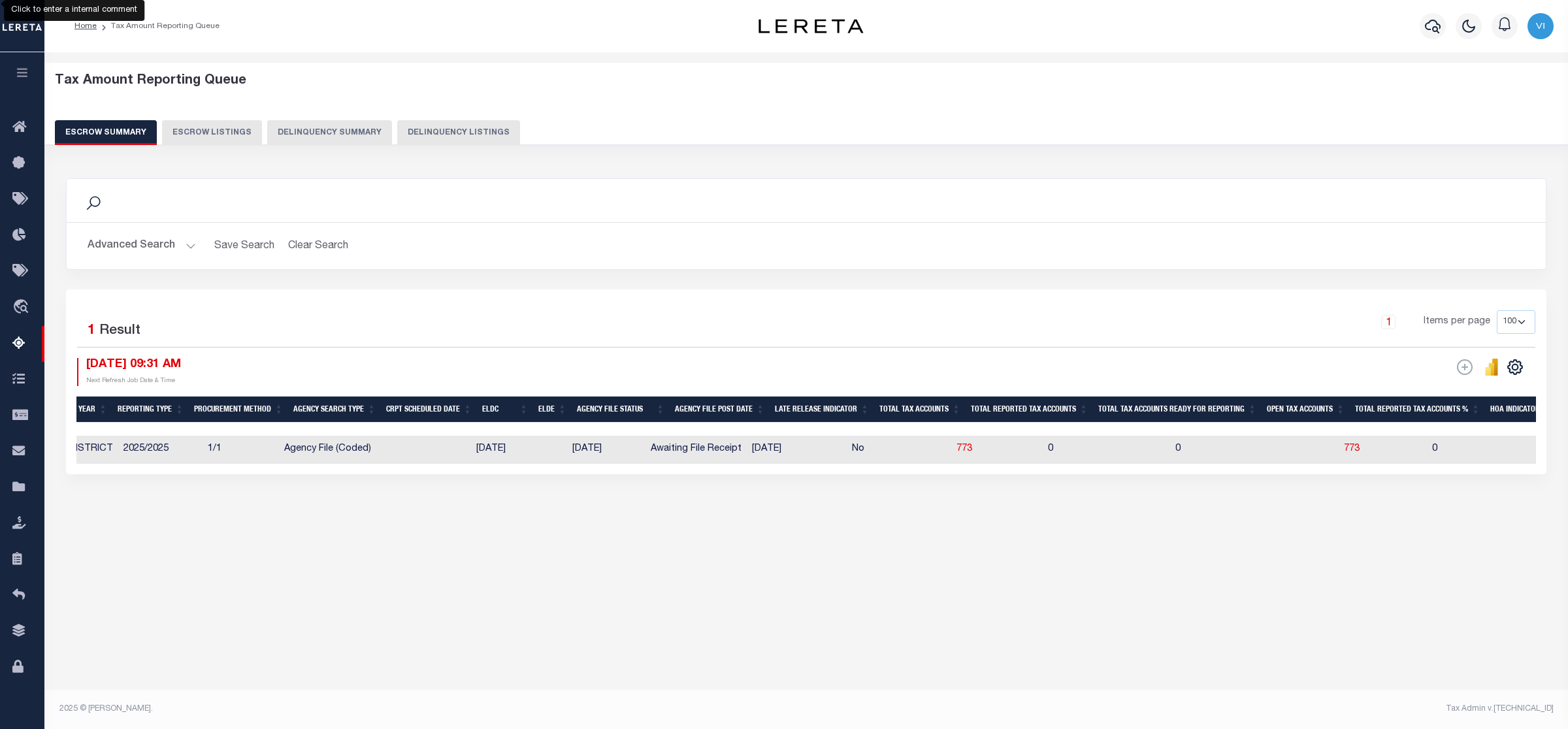
click at [190, 243] on button "Advanced Search" at bounding box center [142, 246] width 109 height 25
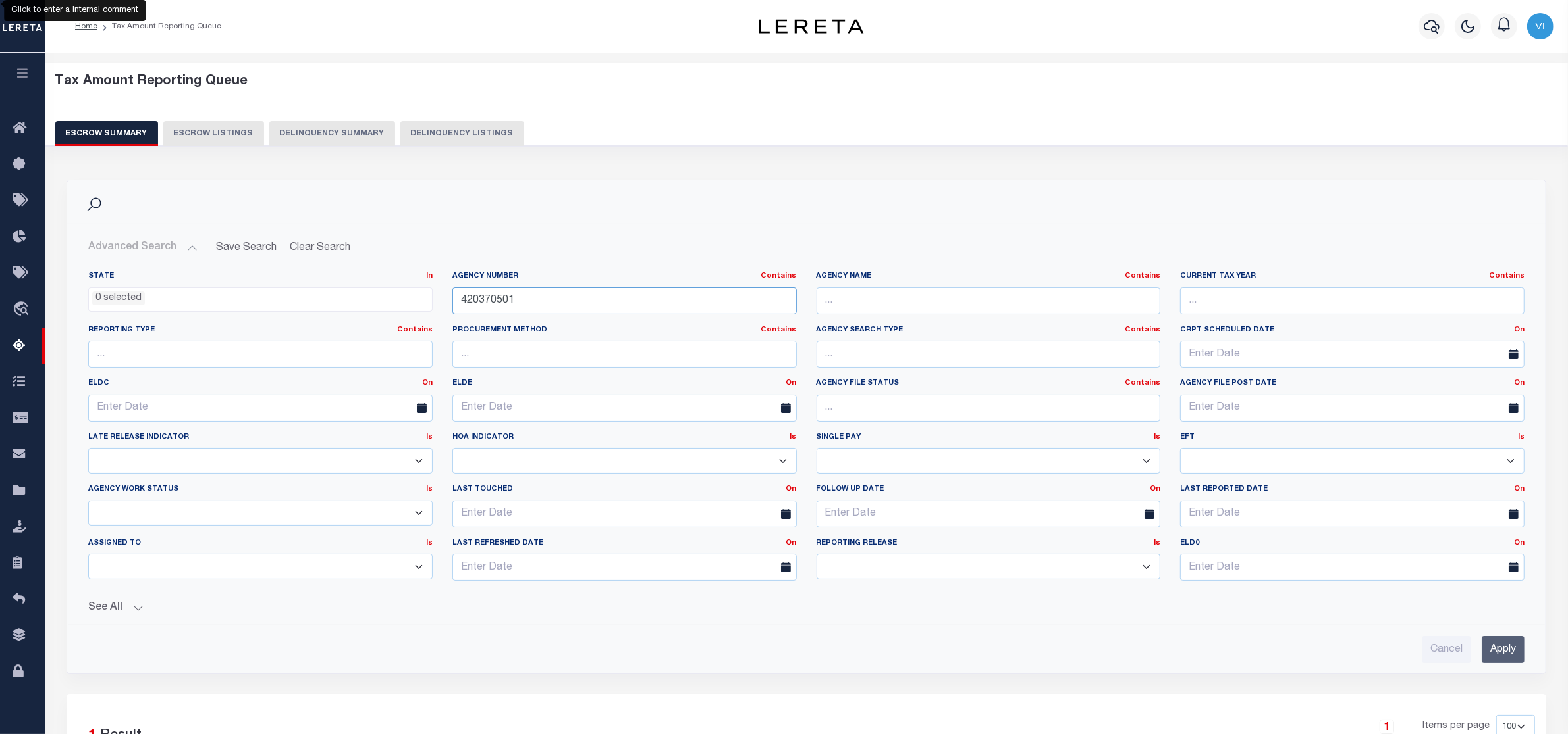
click at [536, 305] on input "420370501" at bounding box center [624, 301] width 344 height 27
type input "4"
click at [484, 298] on input "text" at bounding box center [624, 301] width 344 height 27
paste input "420620000"
type input "420620000"
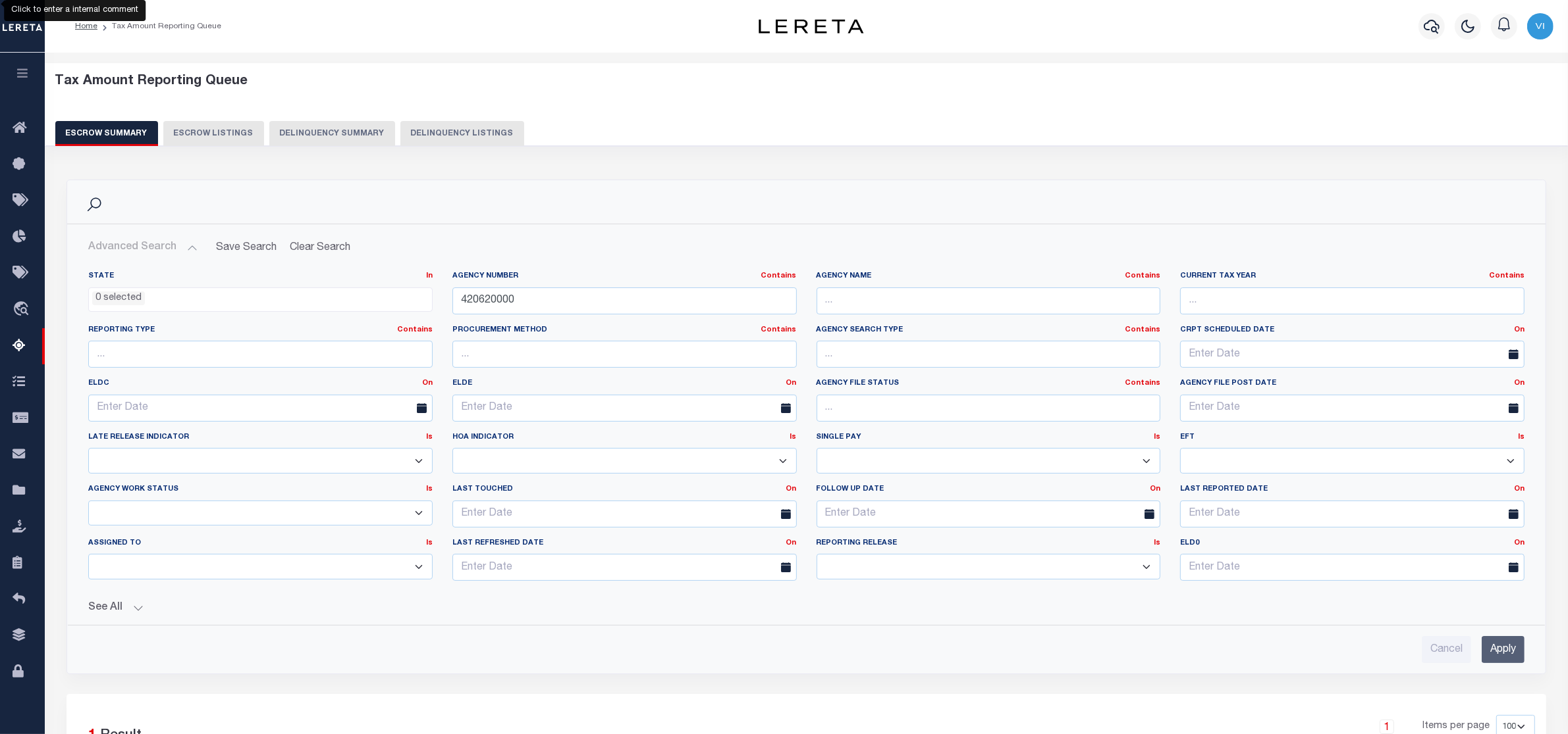
click at [1489, 652] on input "Apply" at bounding box center [1503, 650] width 43 height 27
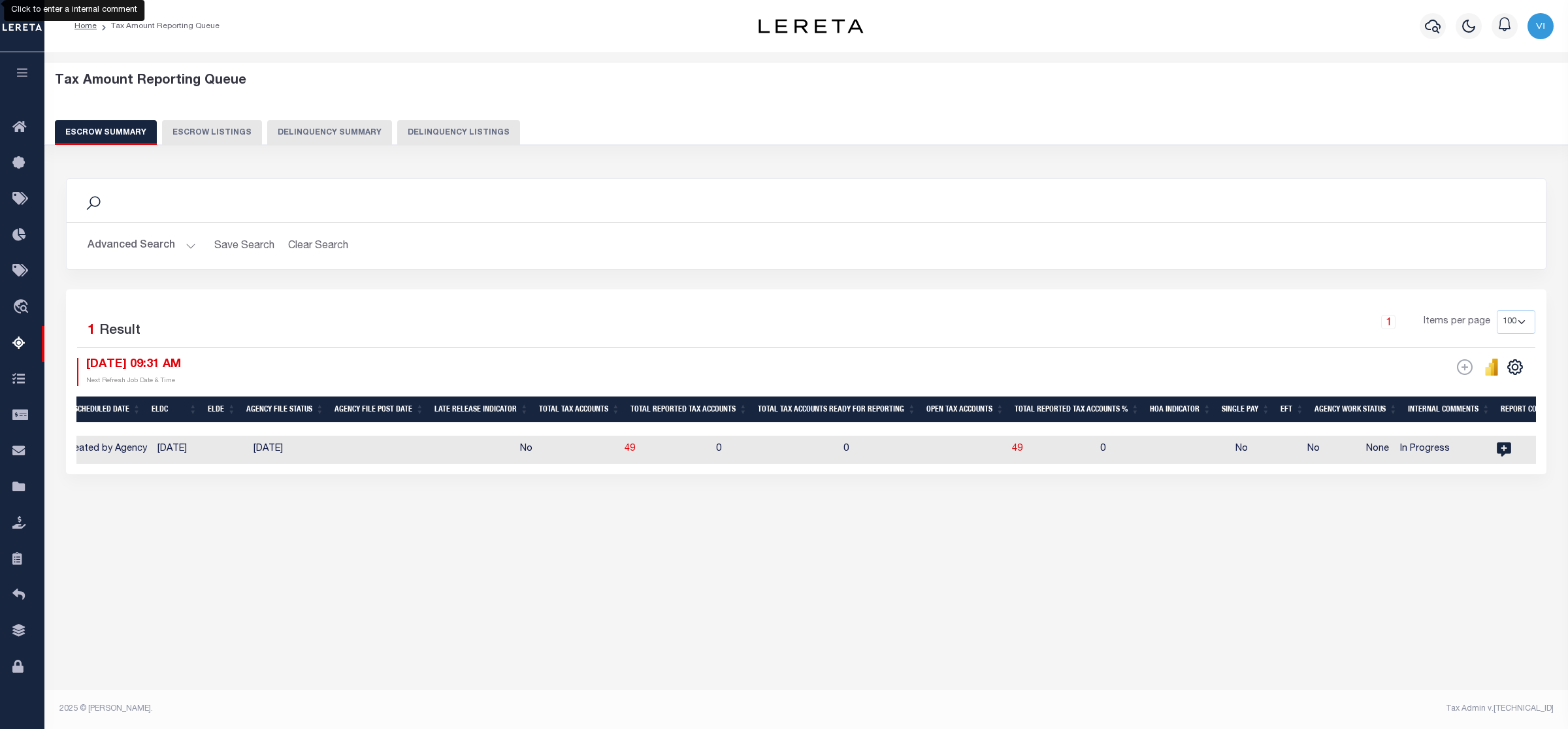
scroll to position [0, 660]
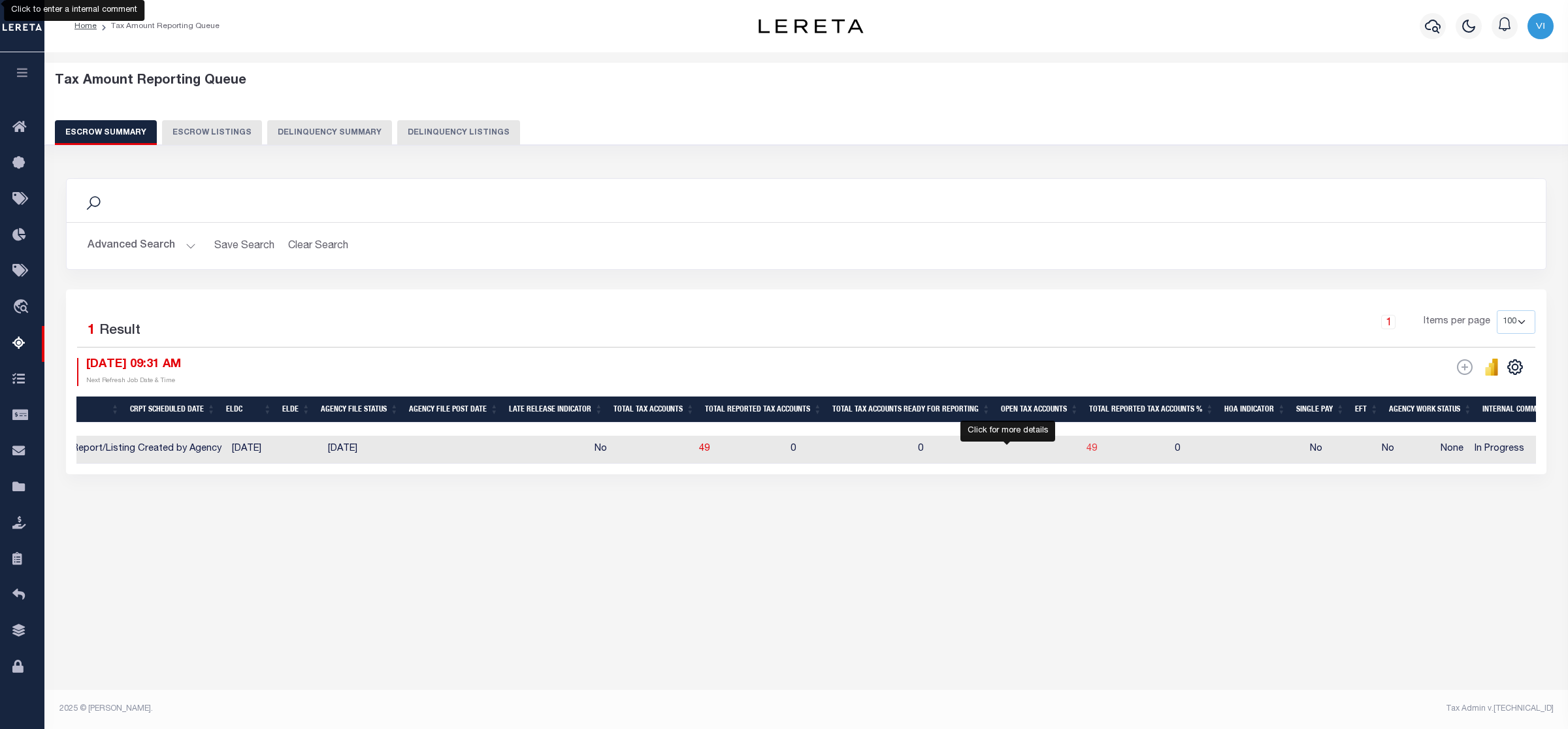
click at [1086, 452] on span "49" at bounding box center [1091, 448] width 10 height 9
select select "100"
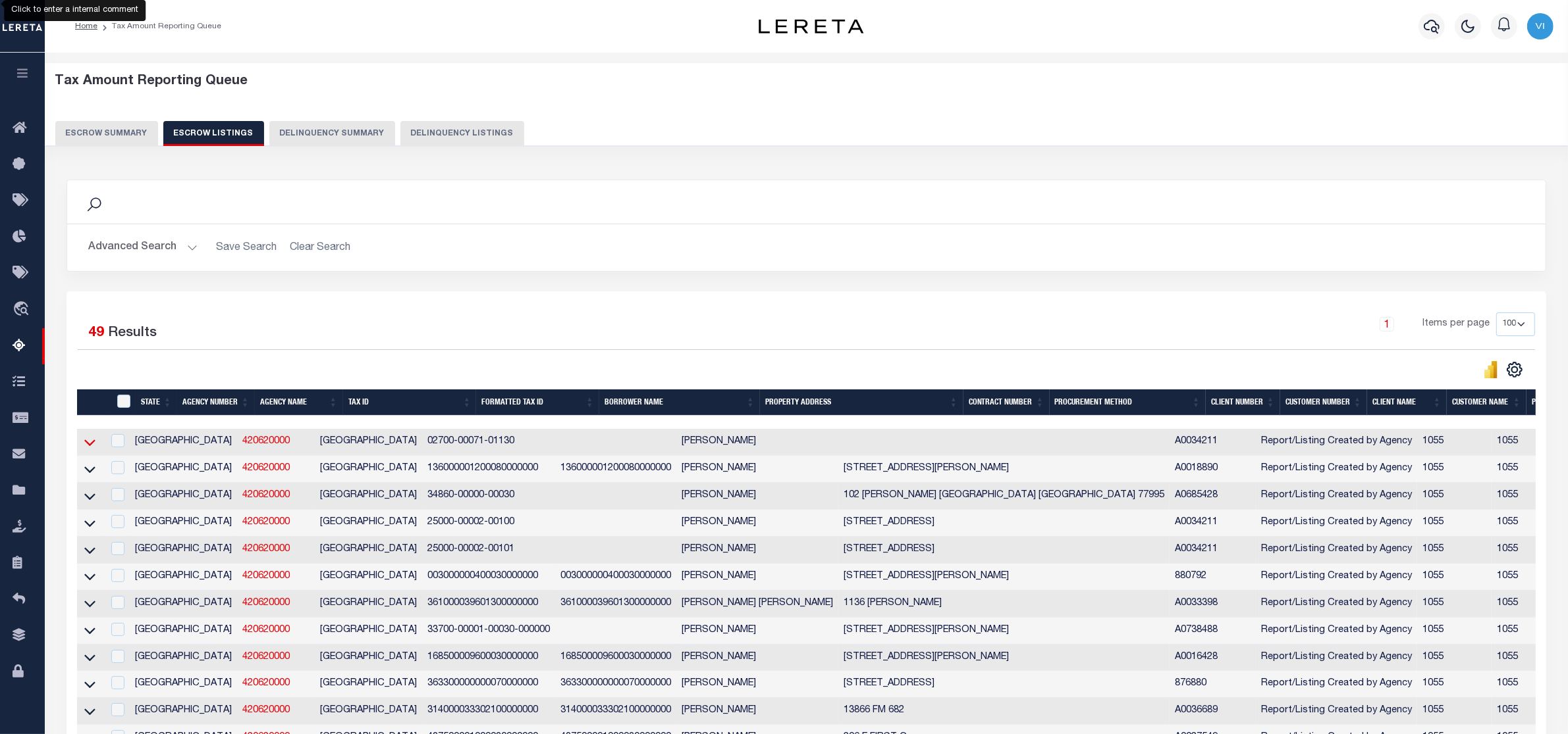
click at [85, 448] on icon at bounding box center [90, 442] width 11 height 14
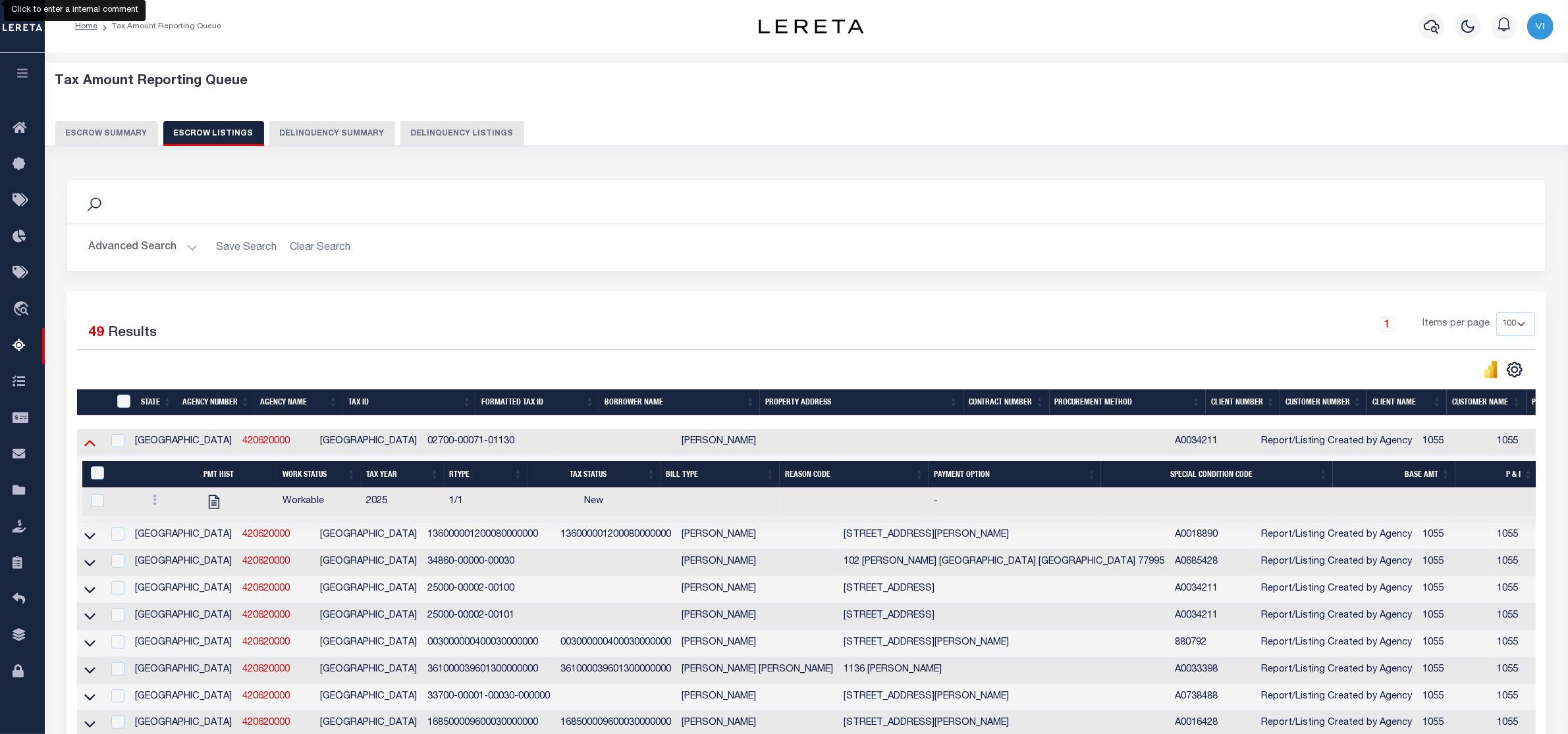
click at [86, 443] on icon at bounding box center [90, 442] width 11 height 14
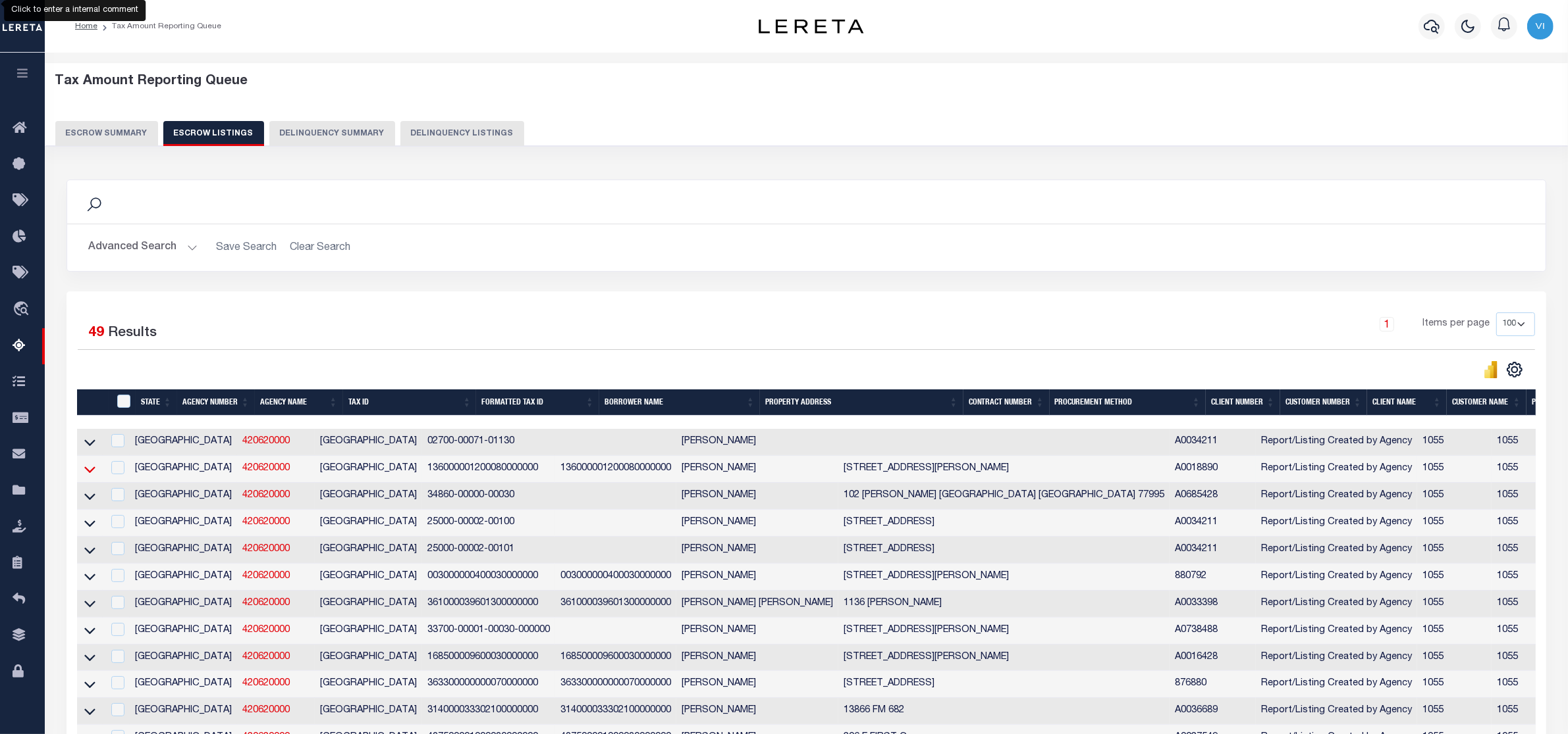
click at [89, 472] on icon at bounding box center [90, 469] width 11 height 14
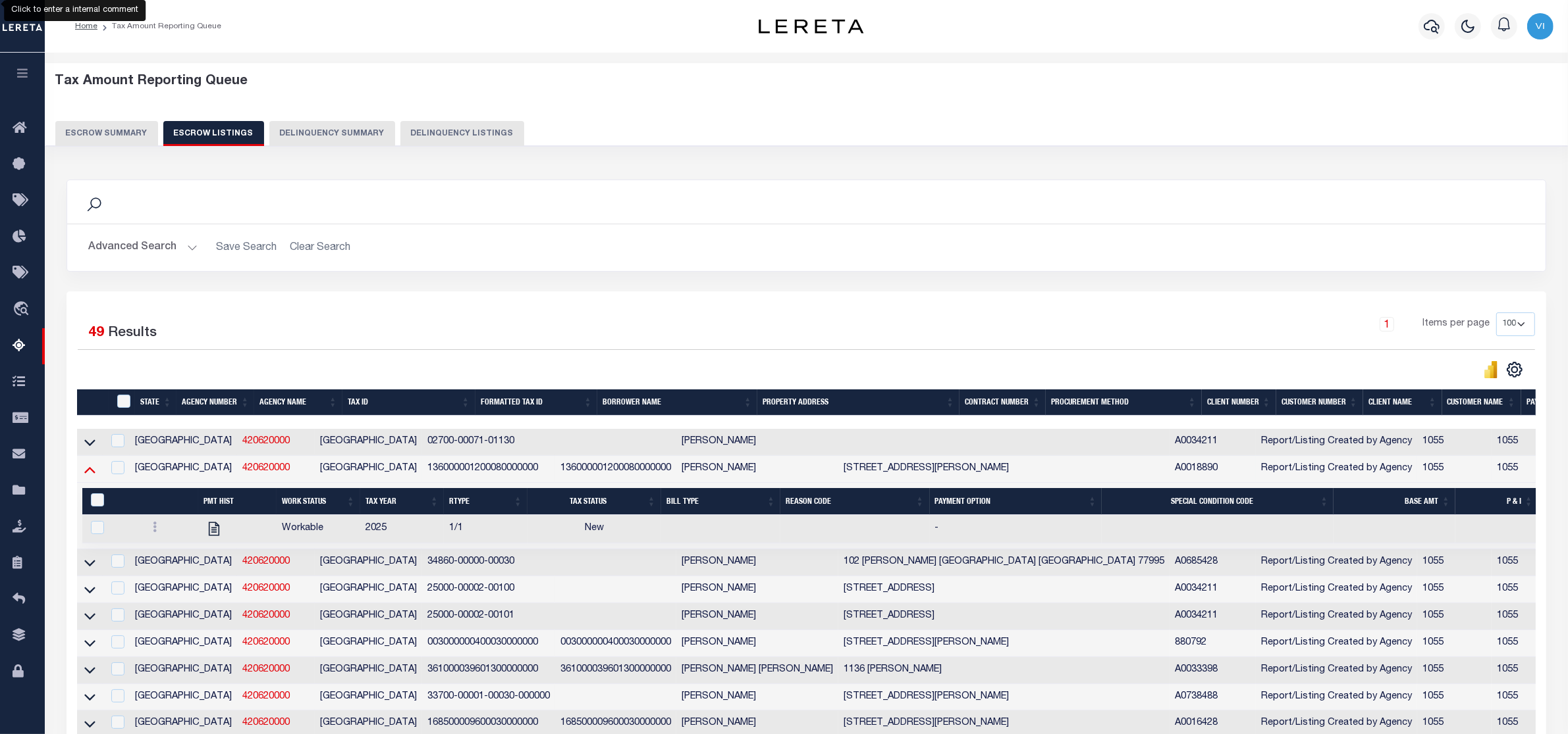
click at [92, 474] on icon at bounding box center [90, 471] width 11 height 7
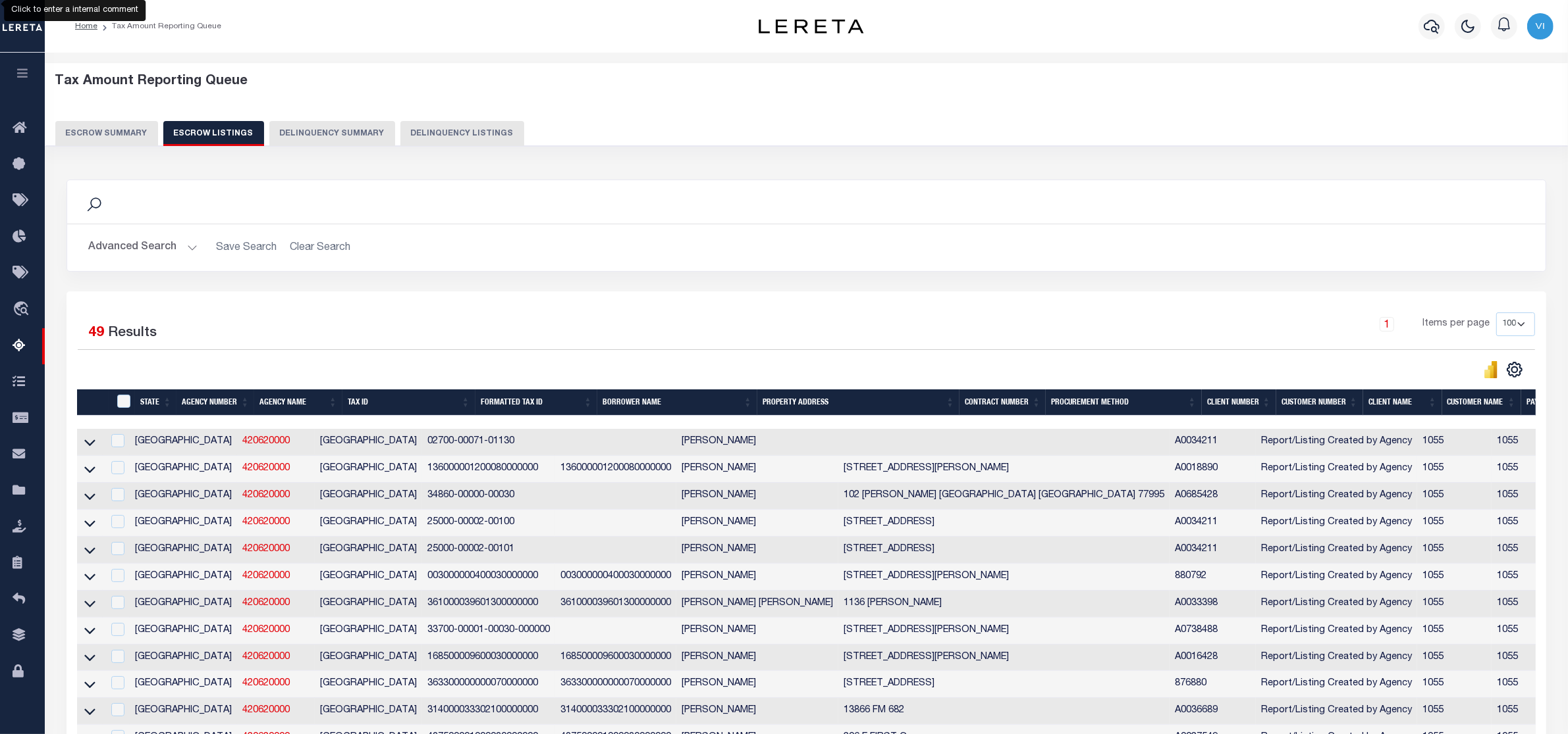
click at [196, 248] on h2 "Advanced Search Save Search Clear Search" at bounding box center [806, 247] width 1457 height 26
click at [191, 244] on button "Advanced Search" at bounding box center [143, 247] width 109 height 26
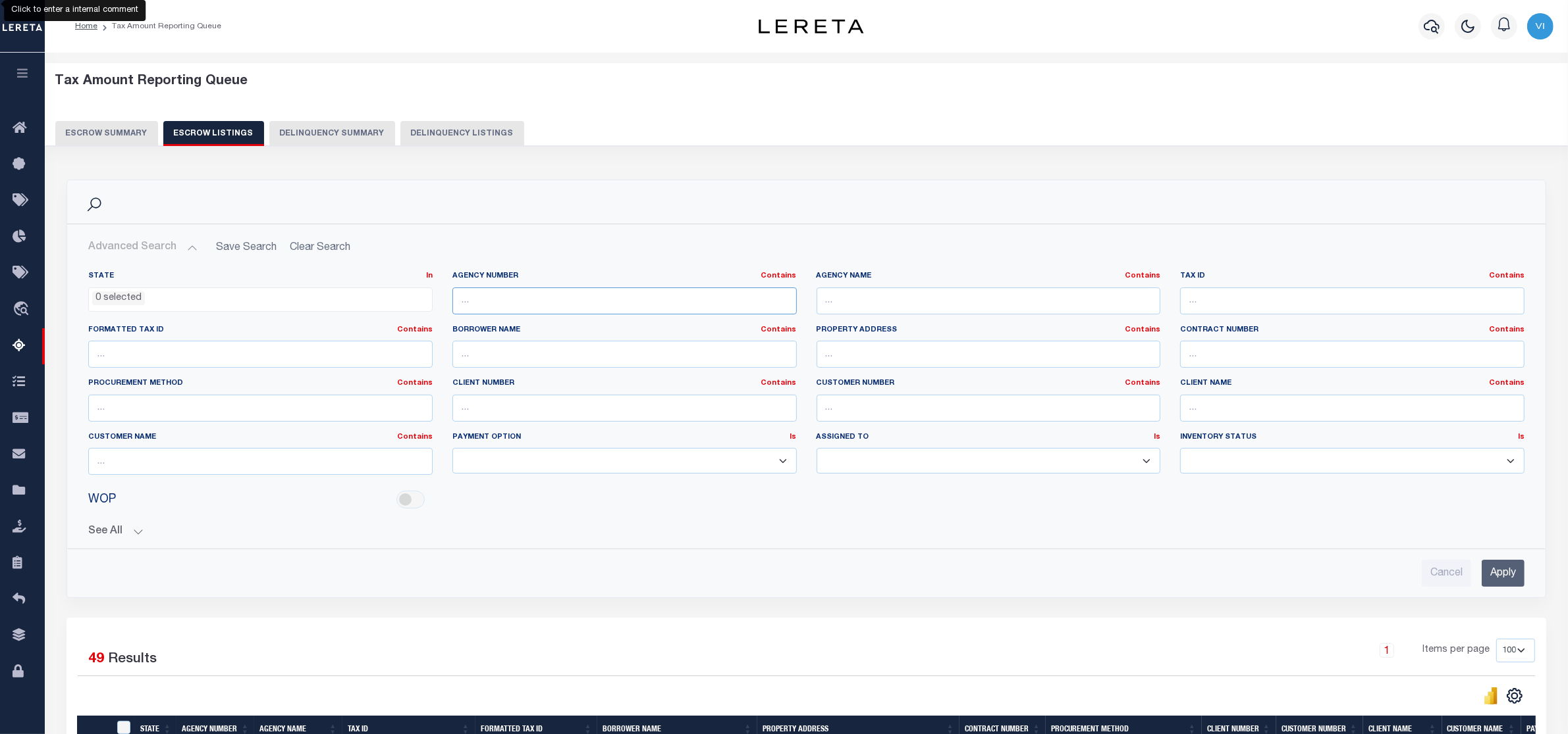
click at [470, 301] on input "text" at bounding box center [624, 301] width 344 height 27
paste input "420772001"
type input "420772001"
click at [1492, 574] on input "Apply" at bounding box center [1503, 573] width 43 height 27
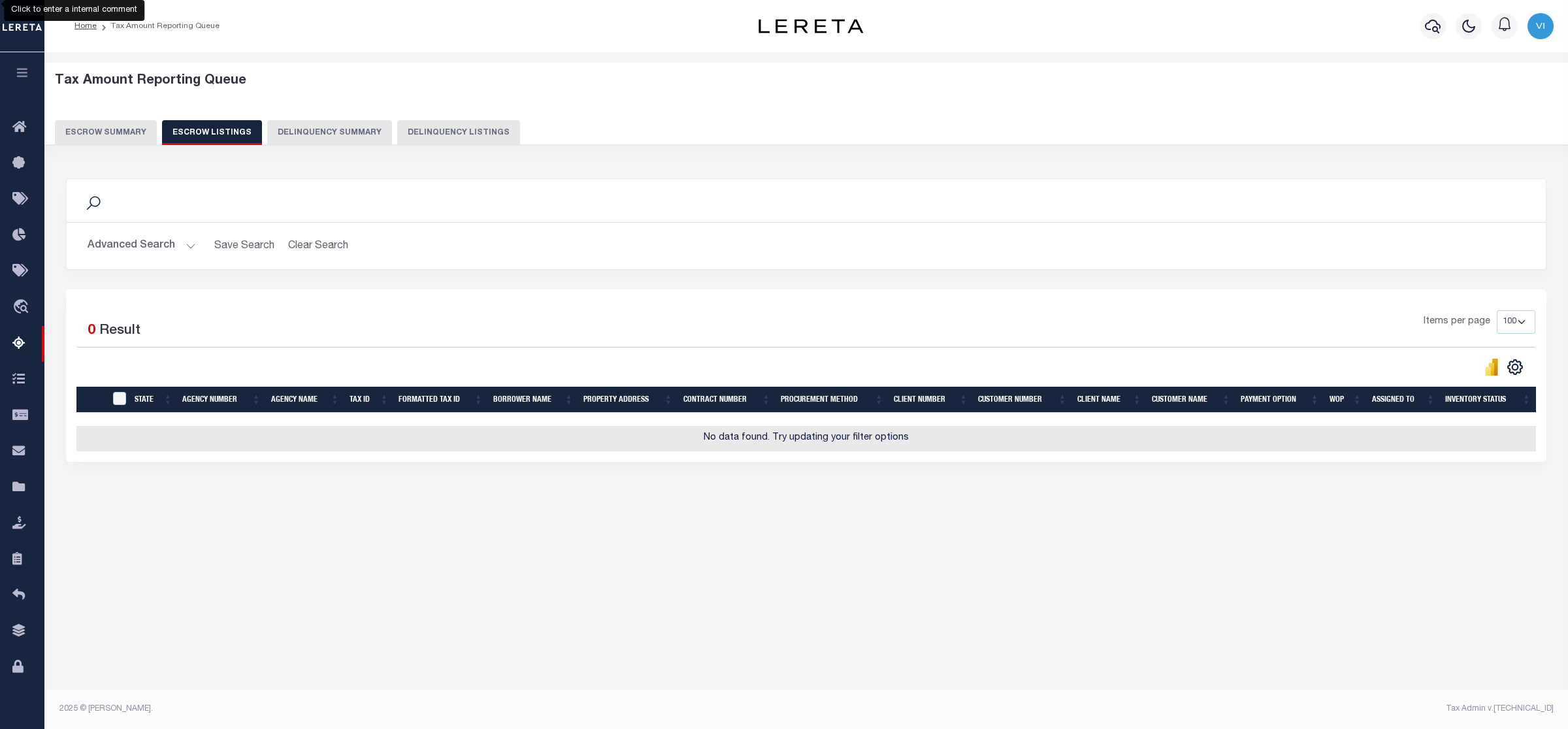
click at [123, 123] on button "Escrow Summary" at bounding box center [106, 133] width 102 height 25
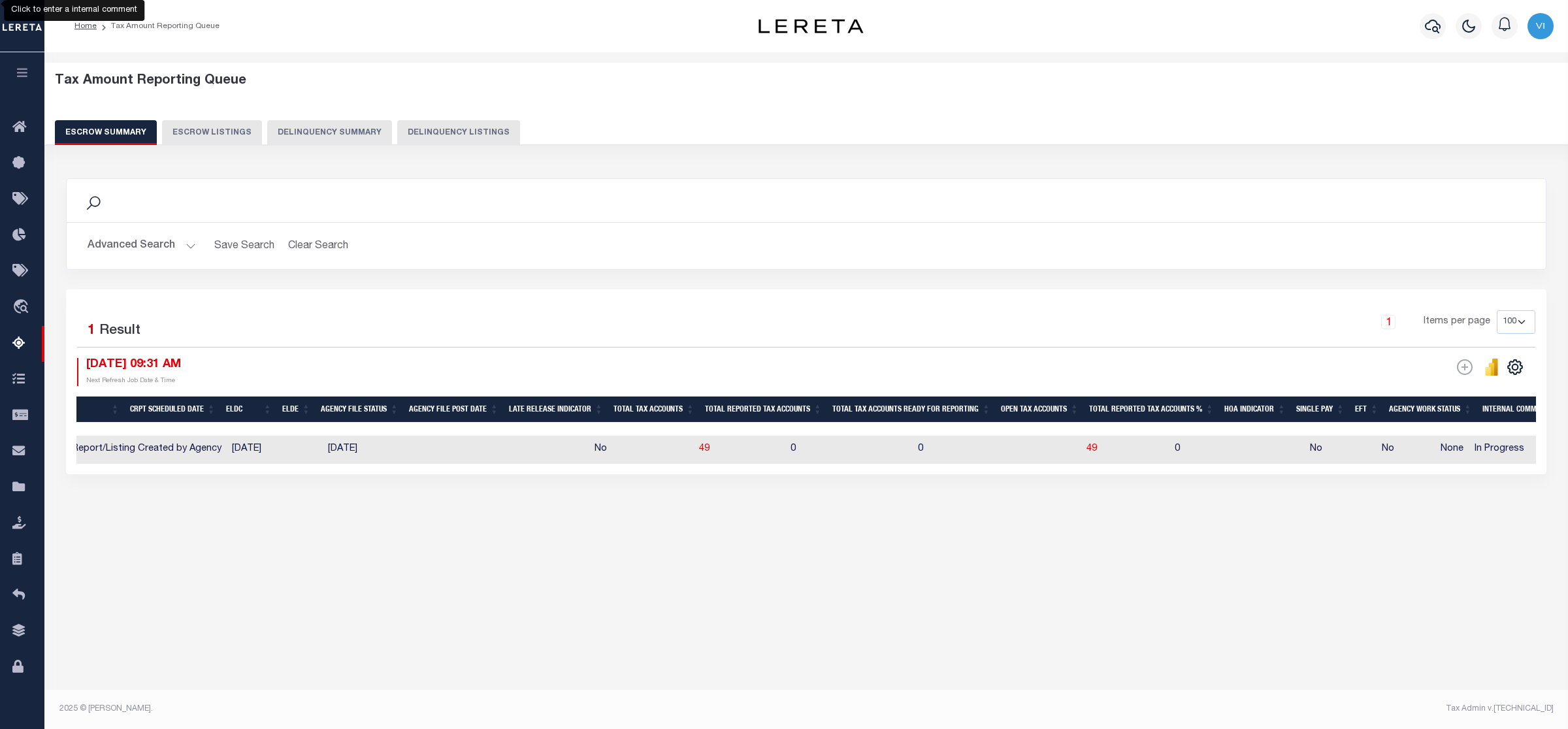
click at [190, 243] on button "Advanced Search" at bounding box center [142, 246] width 109 height 25
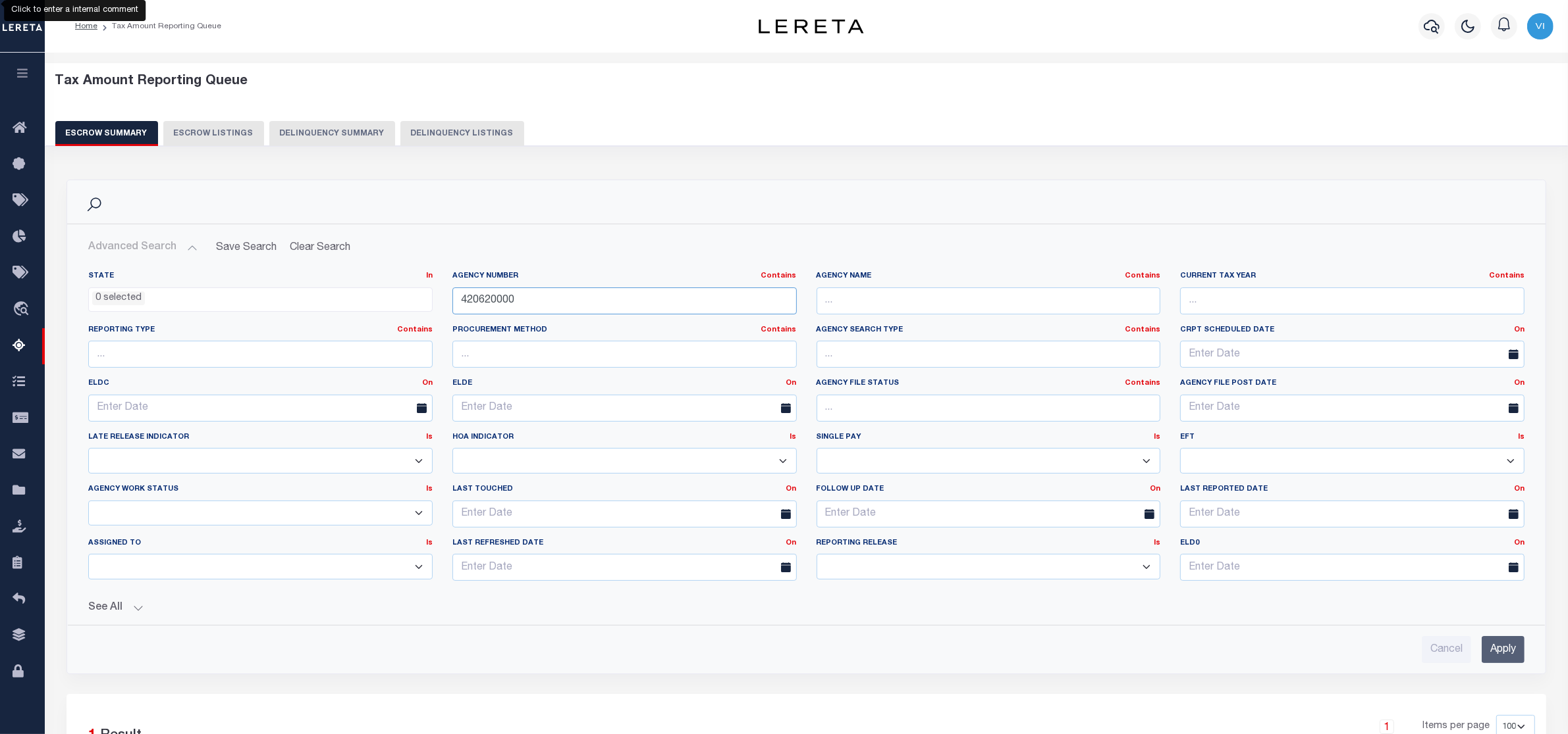
click at [525, 301] on input "420620000" at bounding box center [624, 301] width 344 height 27
drag, startPoint x: 491, startPoint y: 299, endPoint x: 423, endPoint y: 299, distance: 68.0
click at [423, 299] on div "State In In AK AL AR AZ CA CO CT DC DE FL GA GU HI IA ID IL IN KS KY LA MA MD M…" at bounding box center [806, 431] width 1456 height 321
click at [1439, 652] on input "Cancel" at bounding box center [1446, 650] width 49 height 27
checkbox input "true"
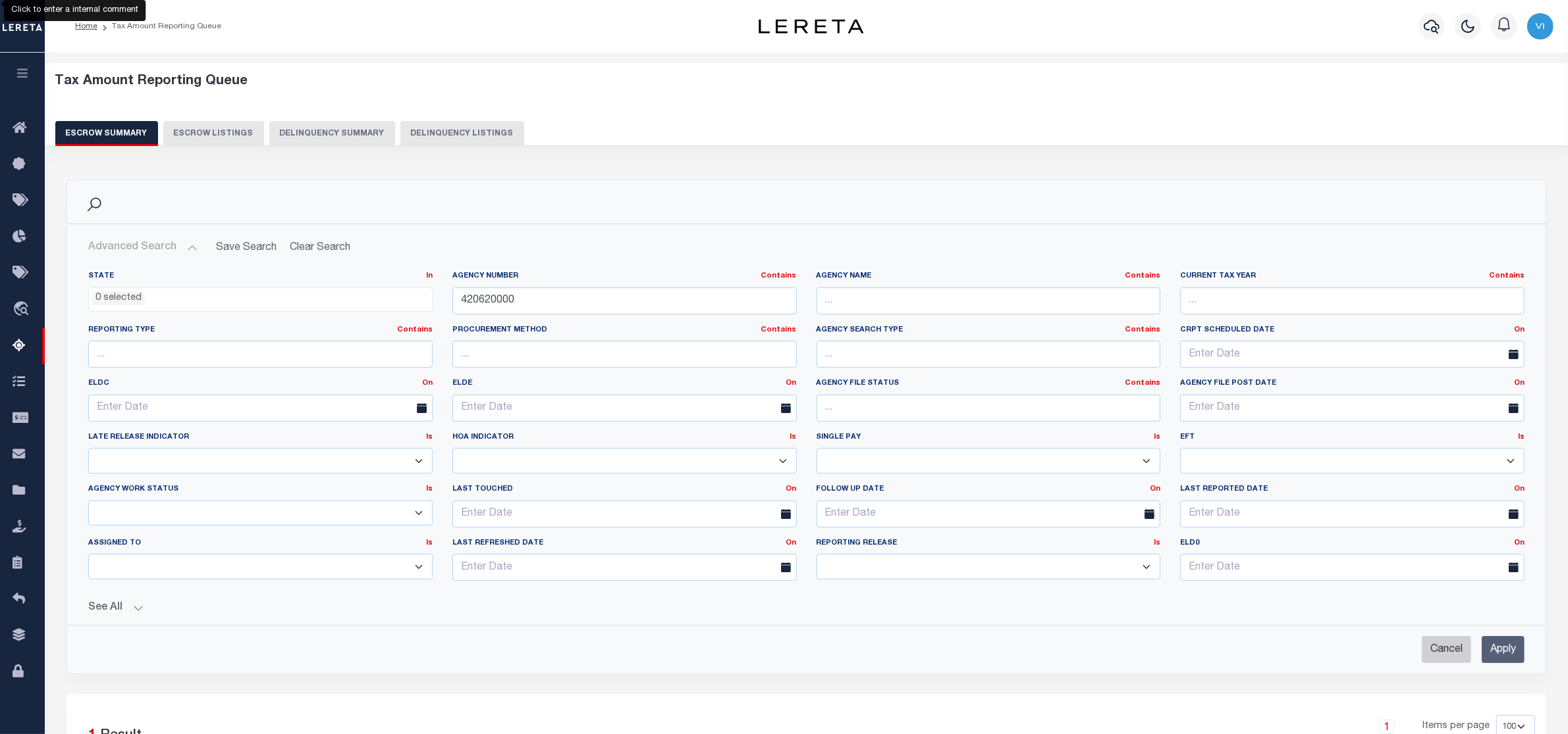
checkbox input "true"
select select
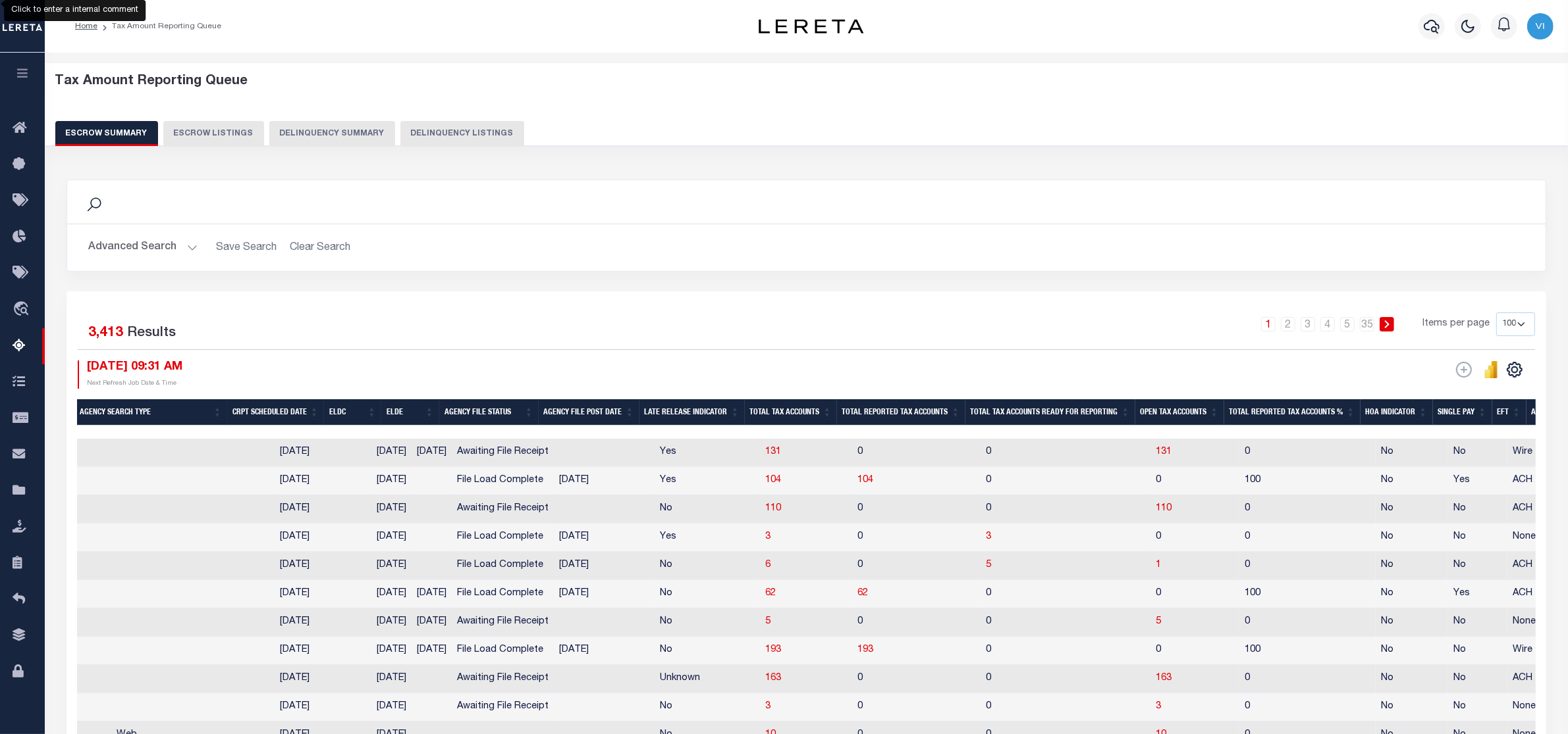
click at [186, 247] on button "Advanced Search" at bounding box center [143, 247] width 109 height 26
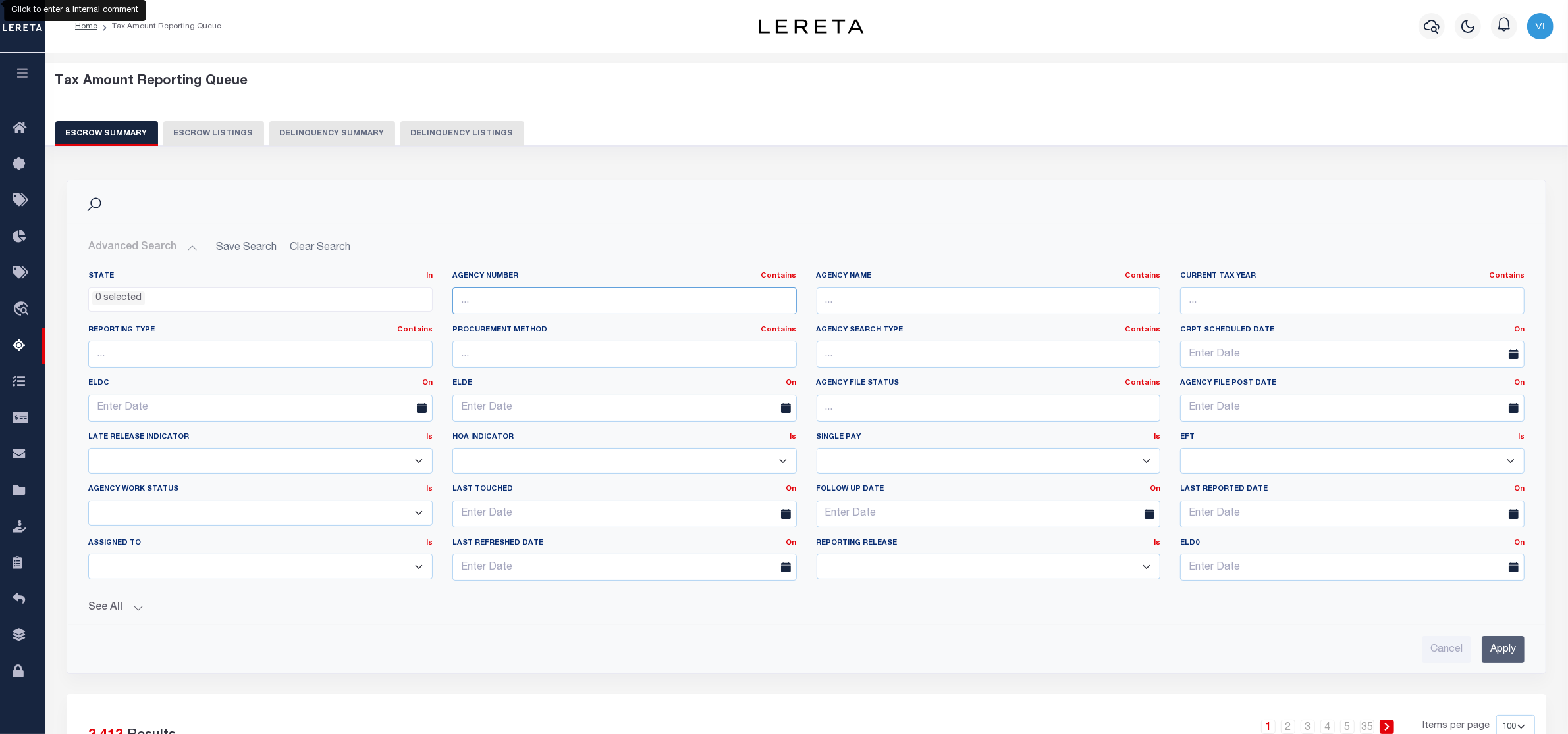
click at [507, 303] on input "text" at bounding box center [624, 301] width 344 height 27
paste input "420620000"
type input "420620000"
click at [1502, 654] on input "Apply" at bounding box center [1503, 650] width 43 height 27
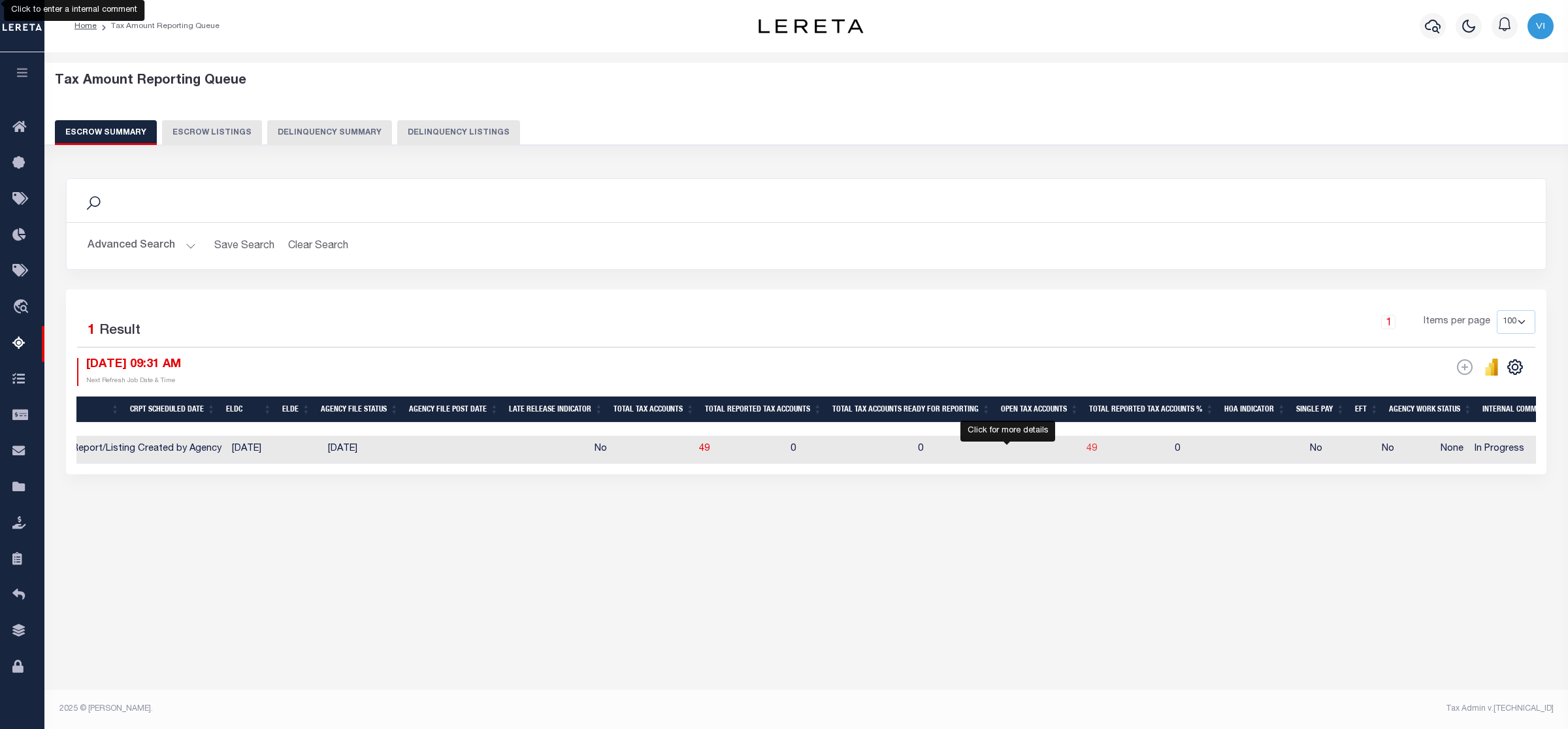
click at [1086, 449] on span "49" at bounding box center [1091, 448] width 10 height 9
select select "100"
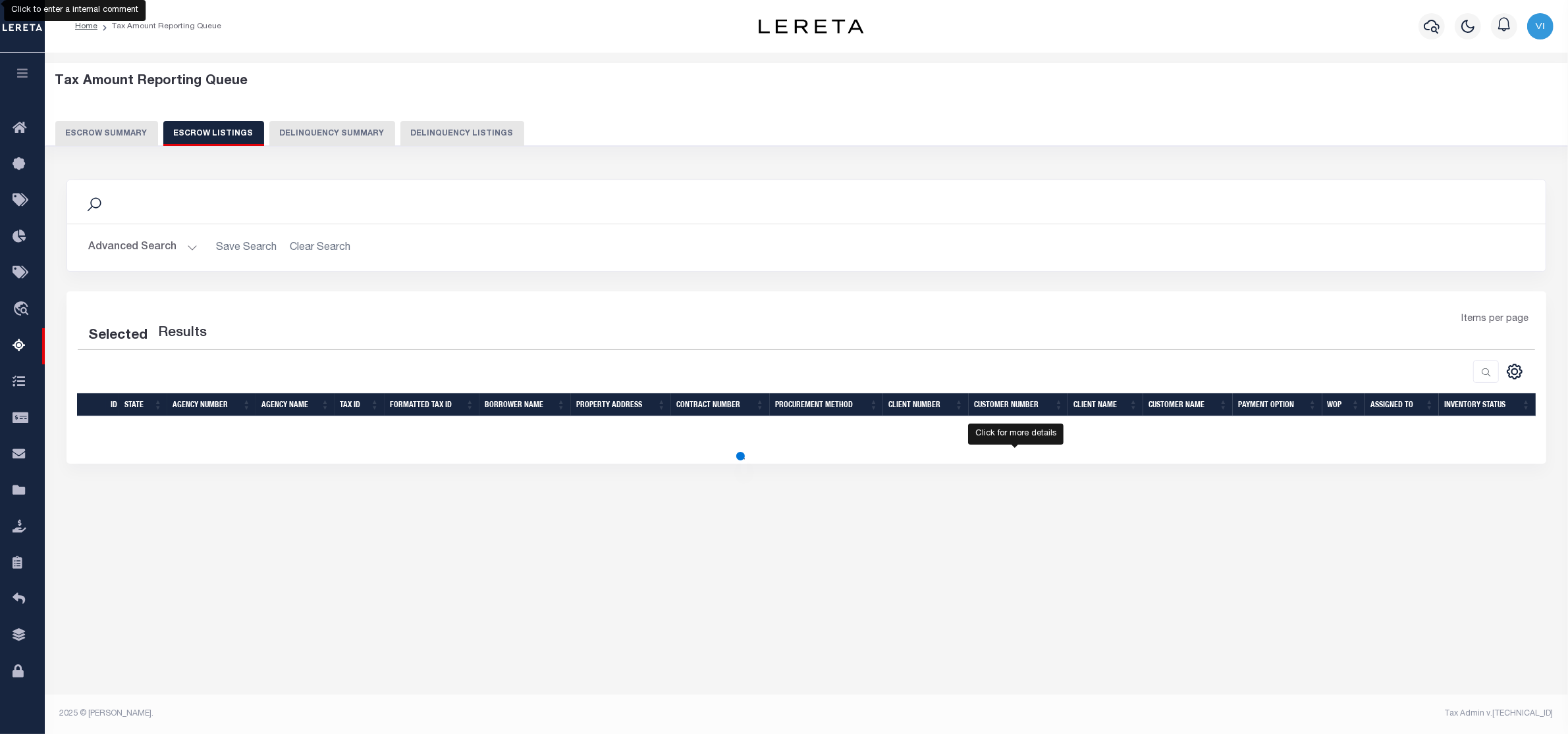
select select "100"
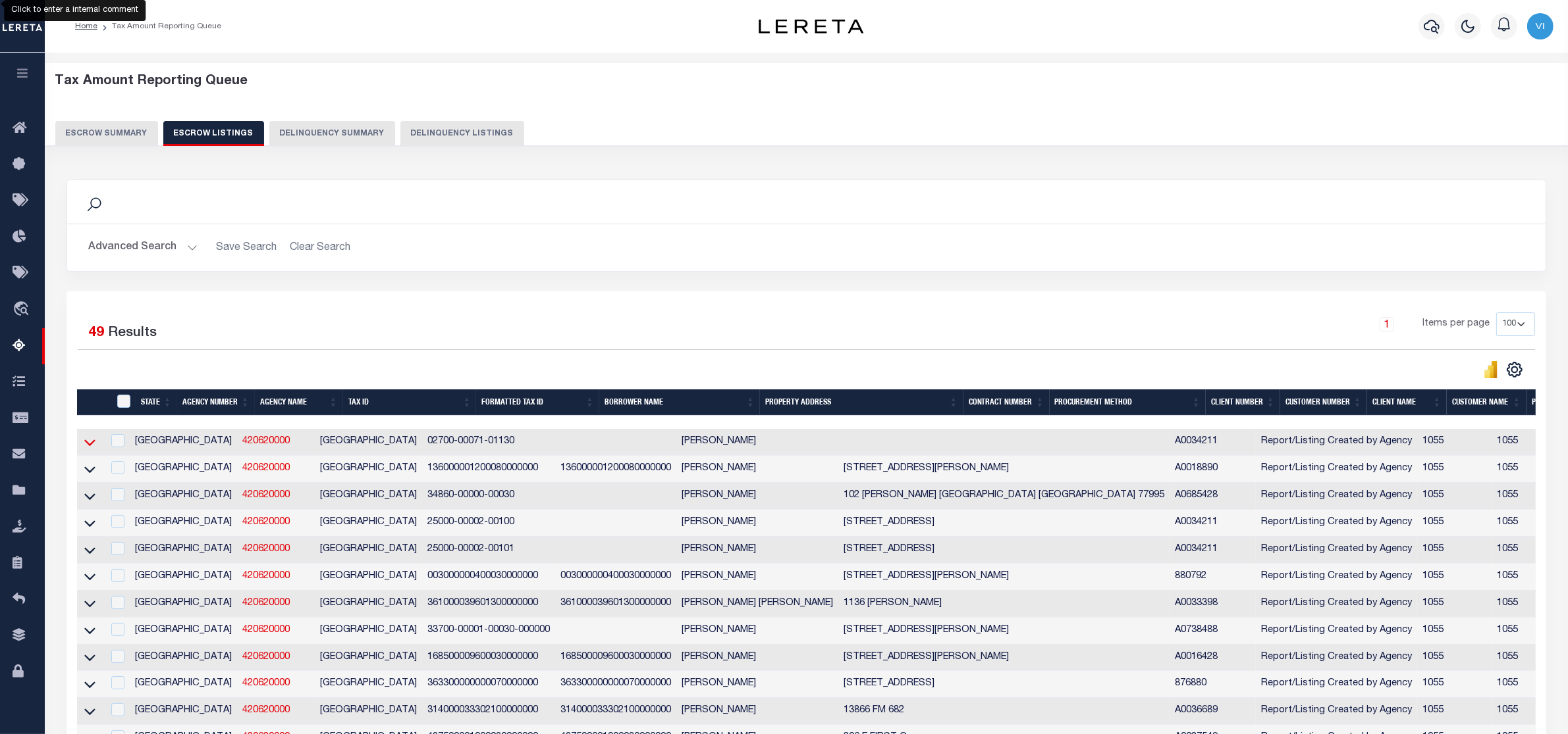
click at [94, 442] on icon at bounding box center [90, 442] width 11 height 14
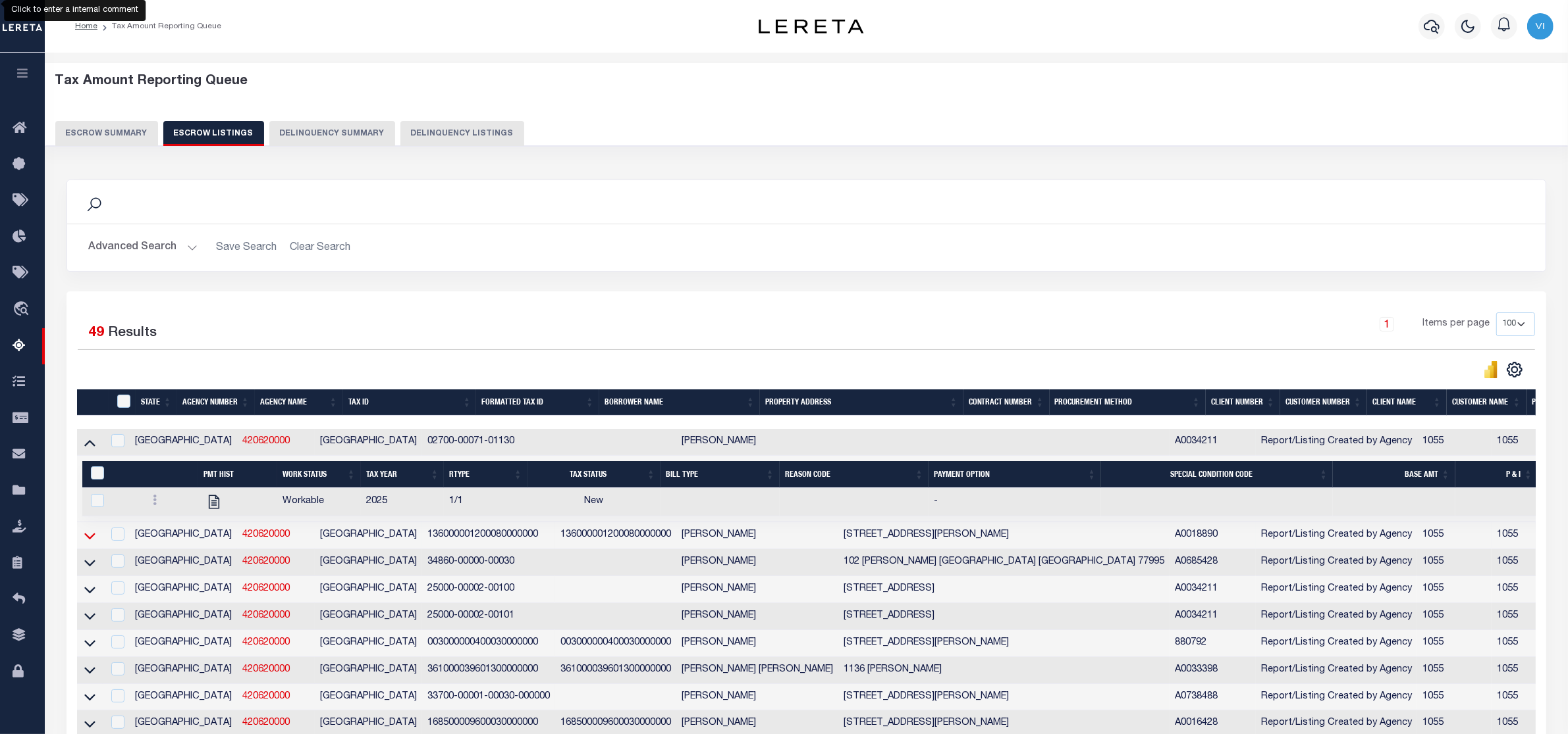
click at [85, 538] on icon at bounding box center [90, 536] width 11 height 14
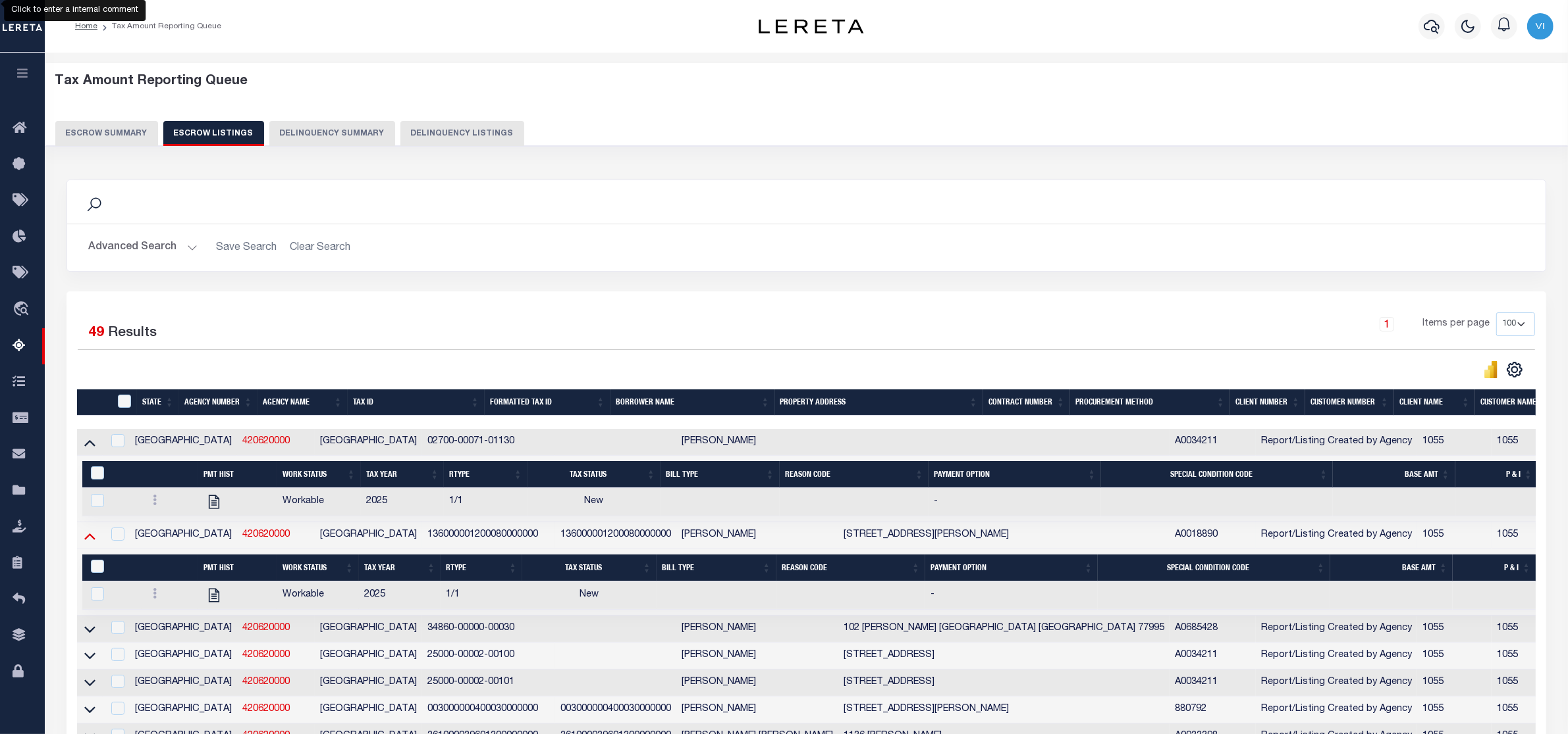
click at [90, 540] on icon at bounding box center [90, 537] width 11 height 7
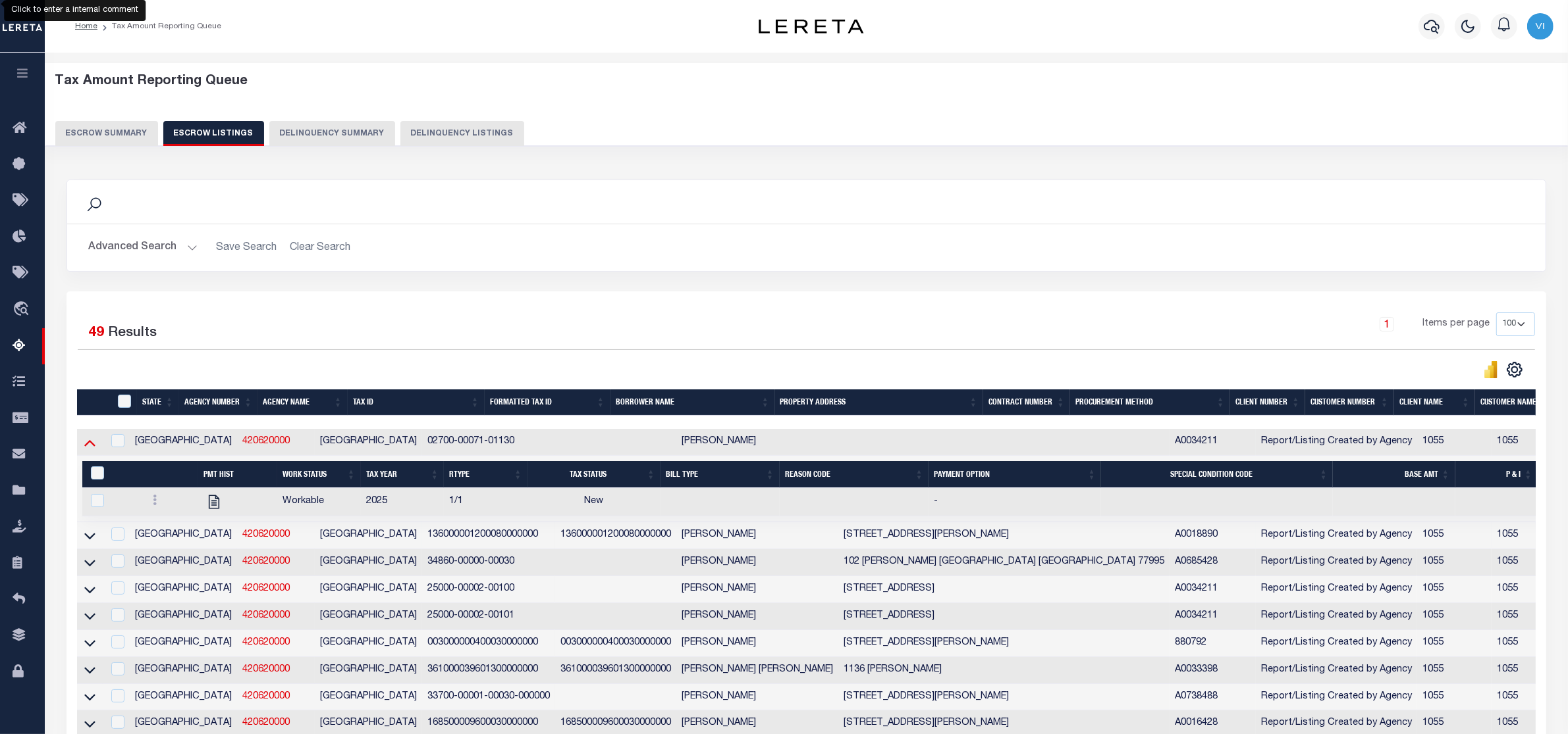
click at [87, 445] on icon at bounding box center [90, 442] width 11 height 14
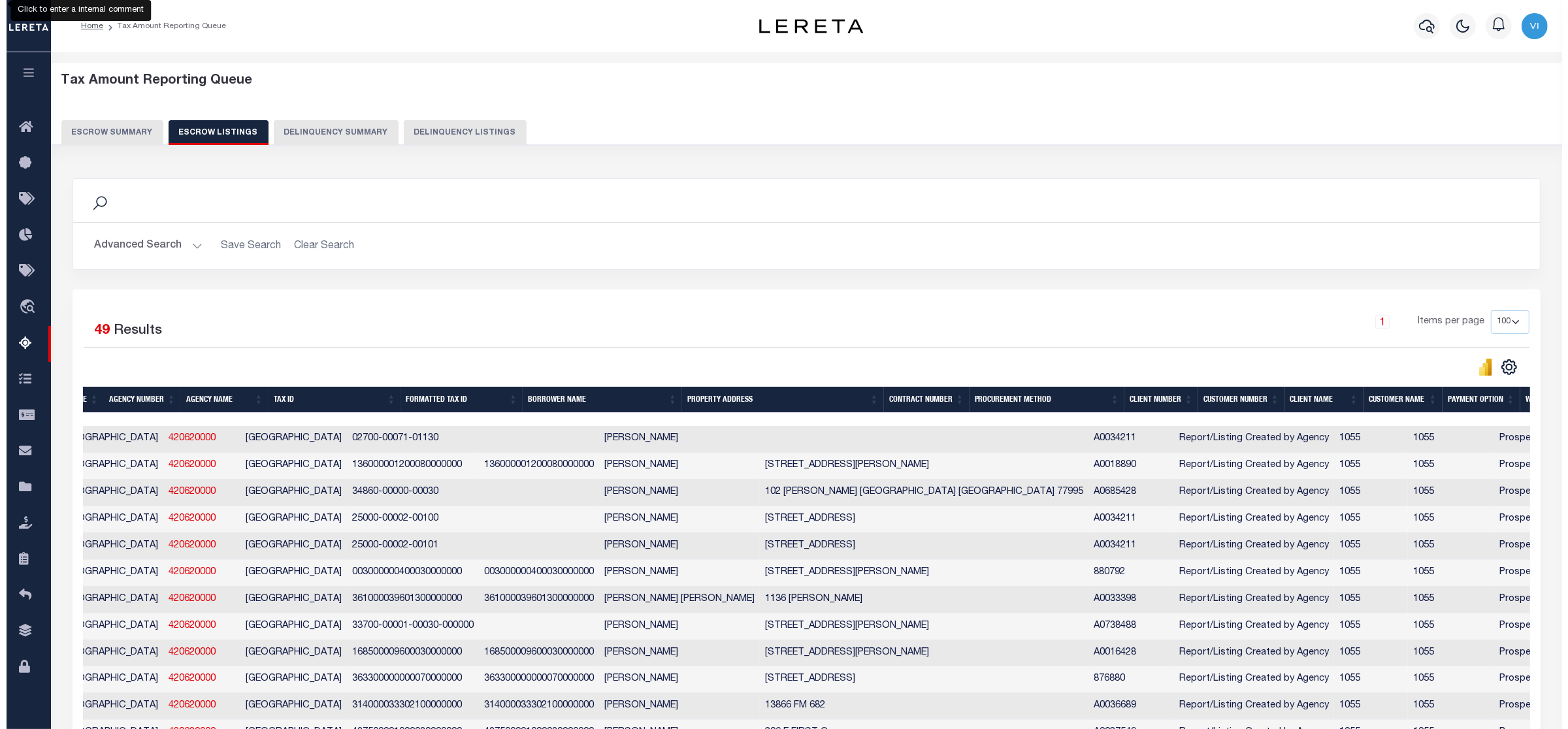
scroll to position [0, 0]
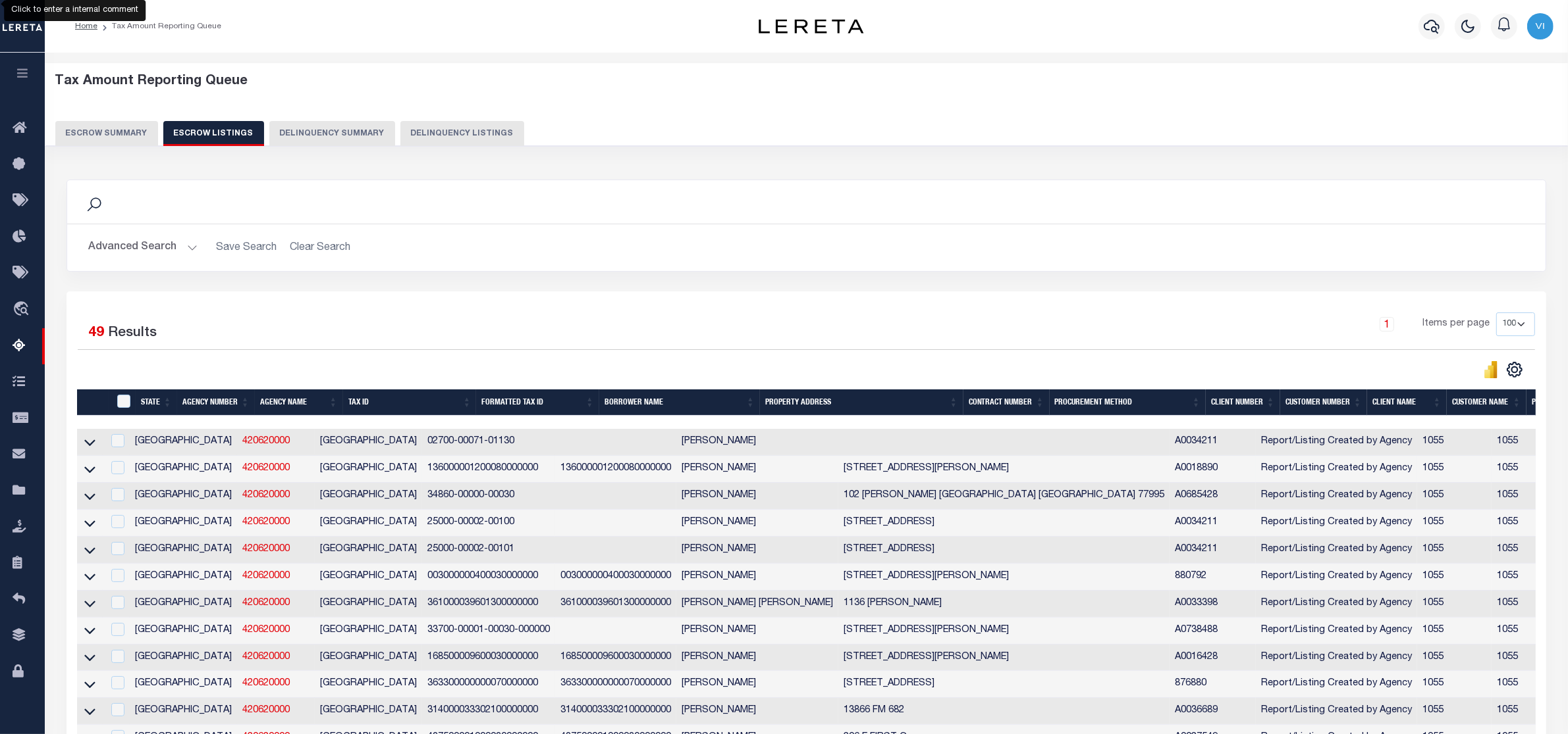
click at [73, 132] on button "Escrow Summary" at bounding box center [107, 134] width 103 height 25
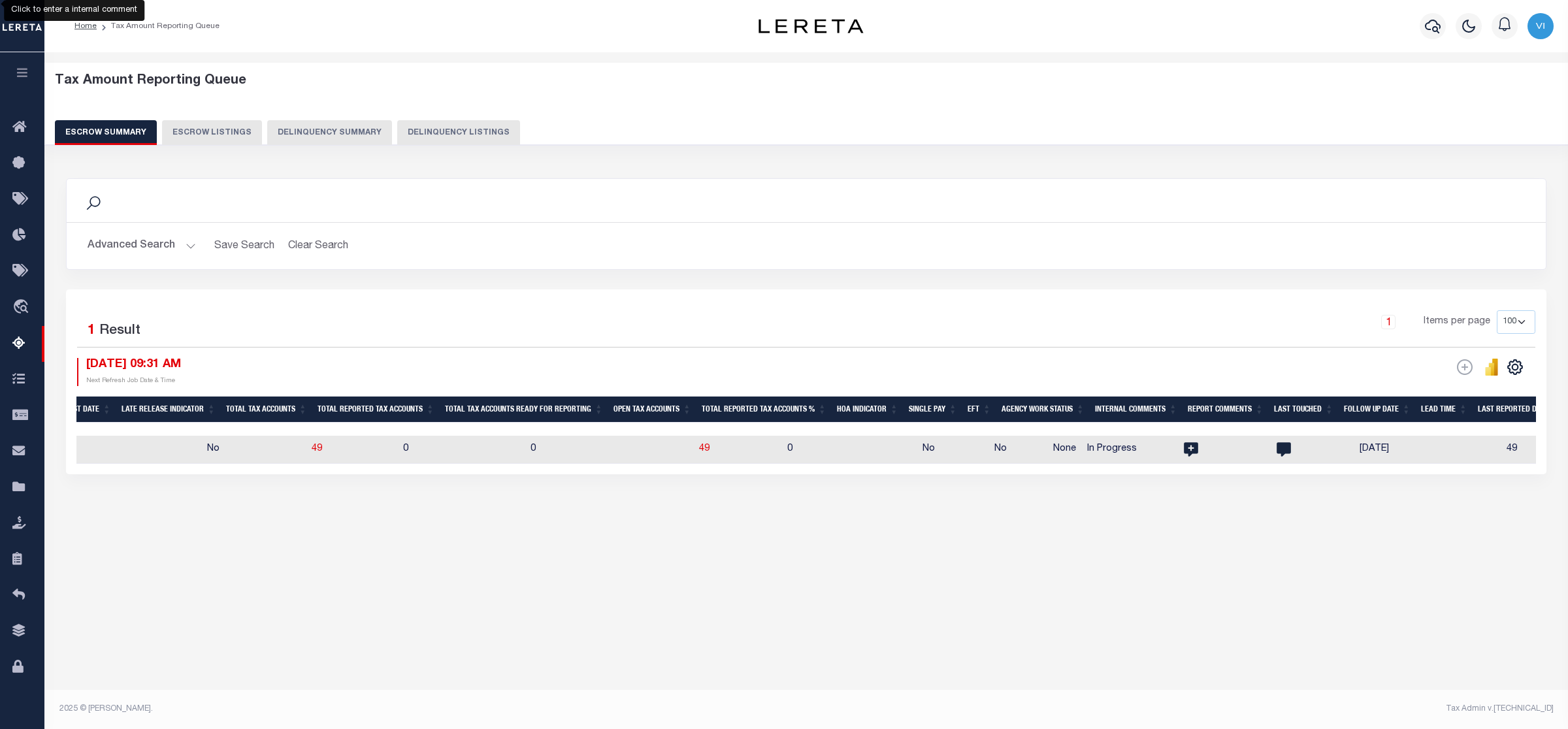
scroll to position [0, 815]
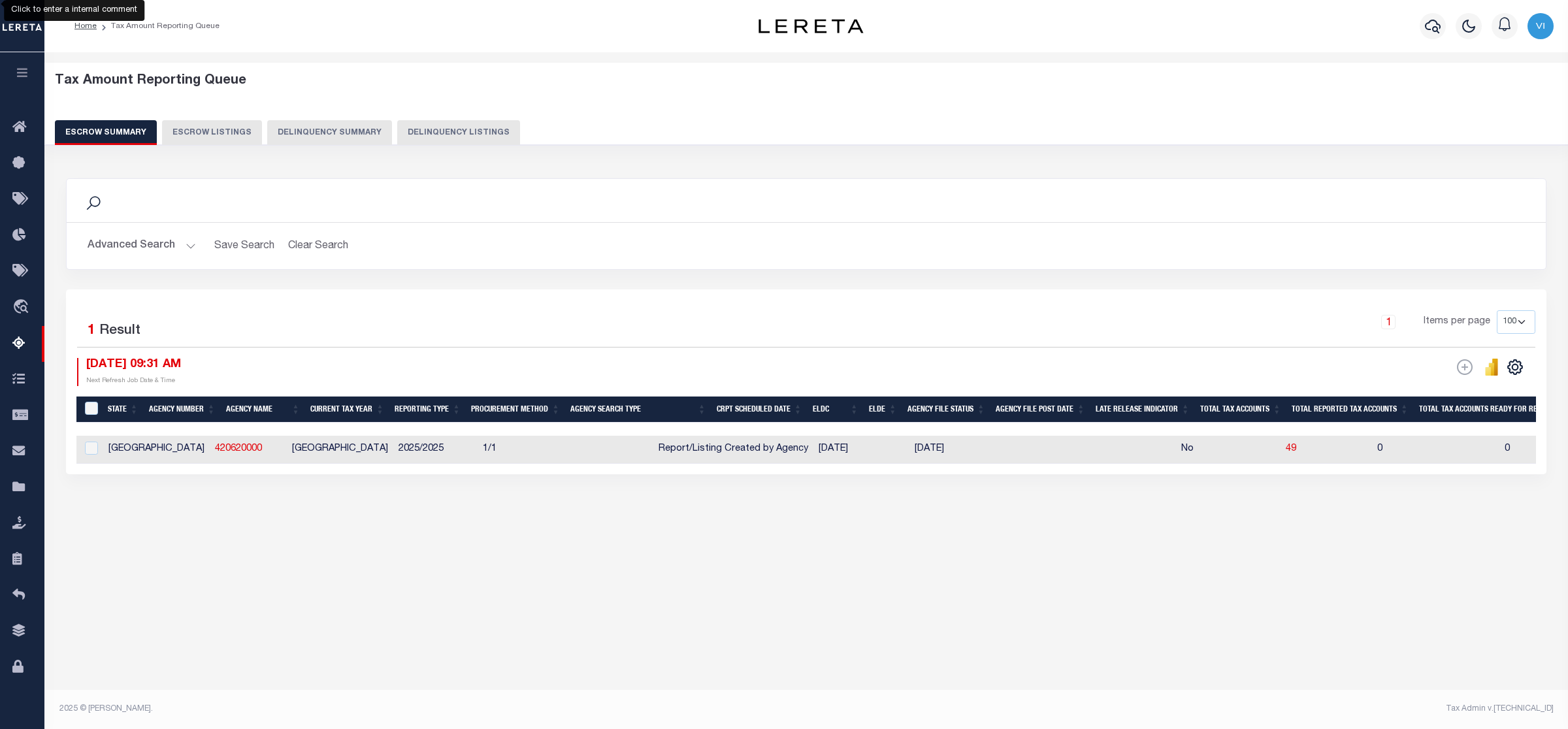
click at [188, 243] on button "Advanced Search" at bounding box center [142, 246] width 109 height 25
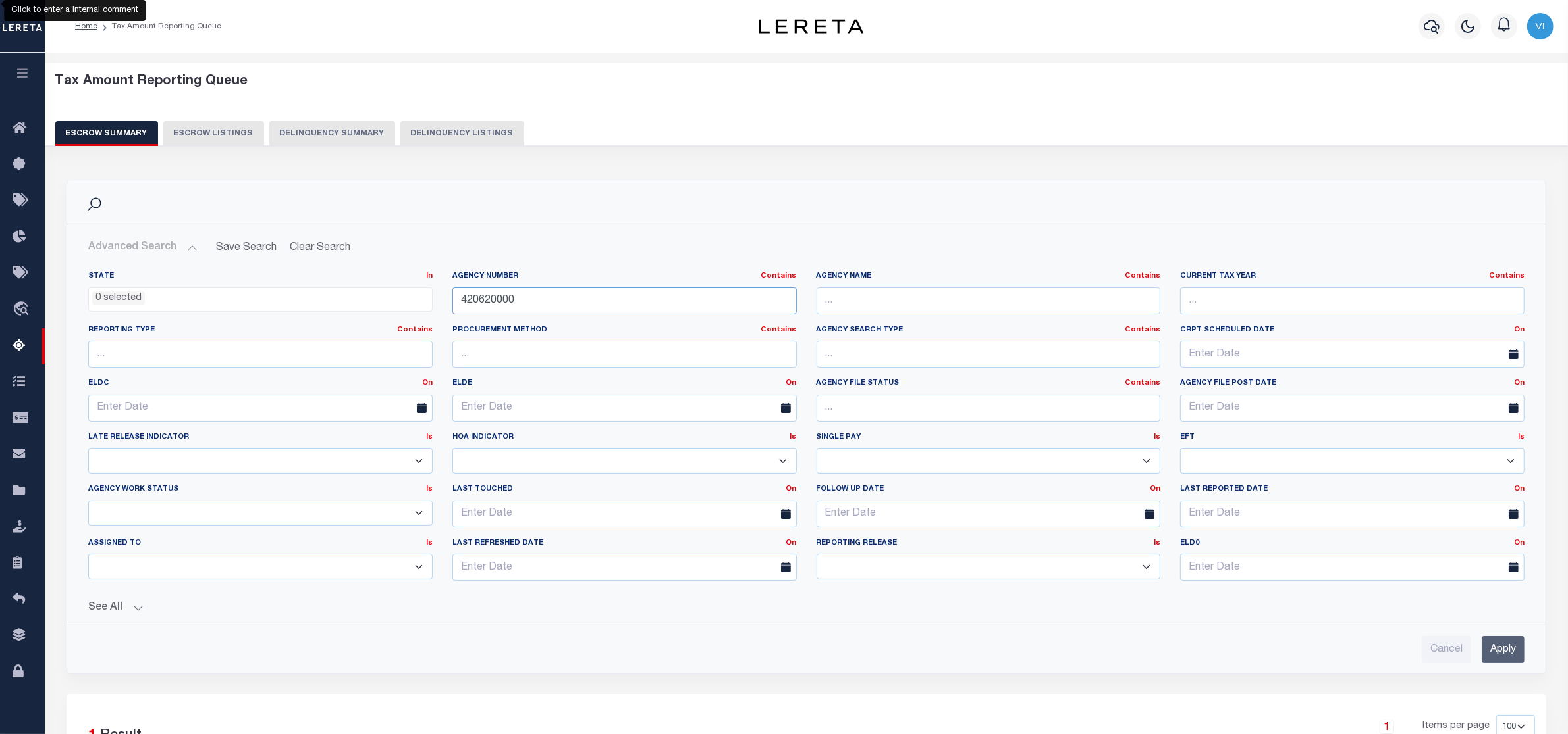
drag, startPoint x: 523, startPoint y: 301, endPoint x: 386, endPoint y: 293, distance: 137.2
click at [386, 293] on div "State In In AK AL AR AZ CA CO CT DC DE FL GA GU HI IA ID IL IN KS KY LA MA MD M…" at bounding box center [806, 431] width 1456 height 321
paste input "11"
type input "421120000"
click at [1502, 654] on input "Apply" at bounding box center [1503, 650] width 43 height 27
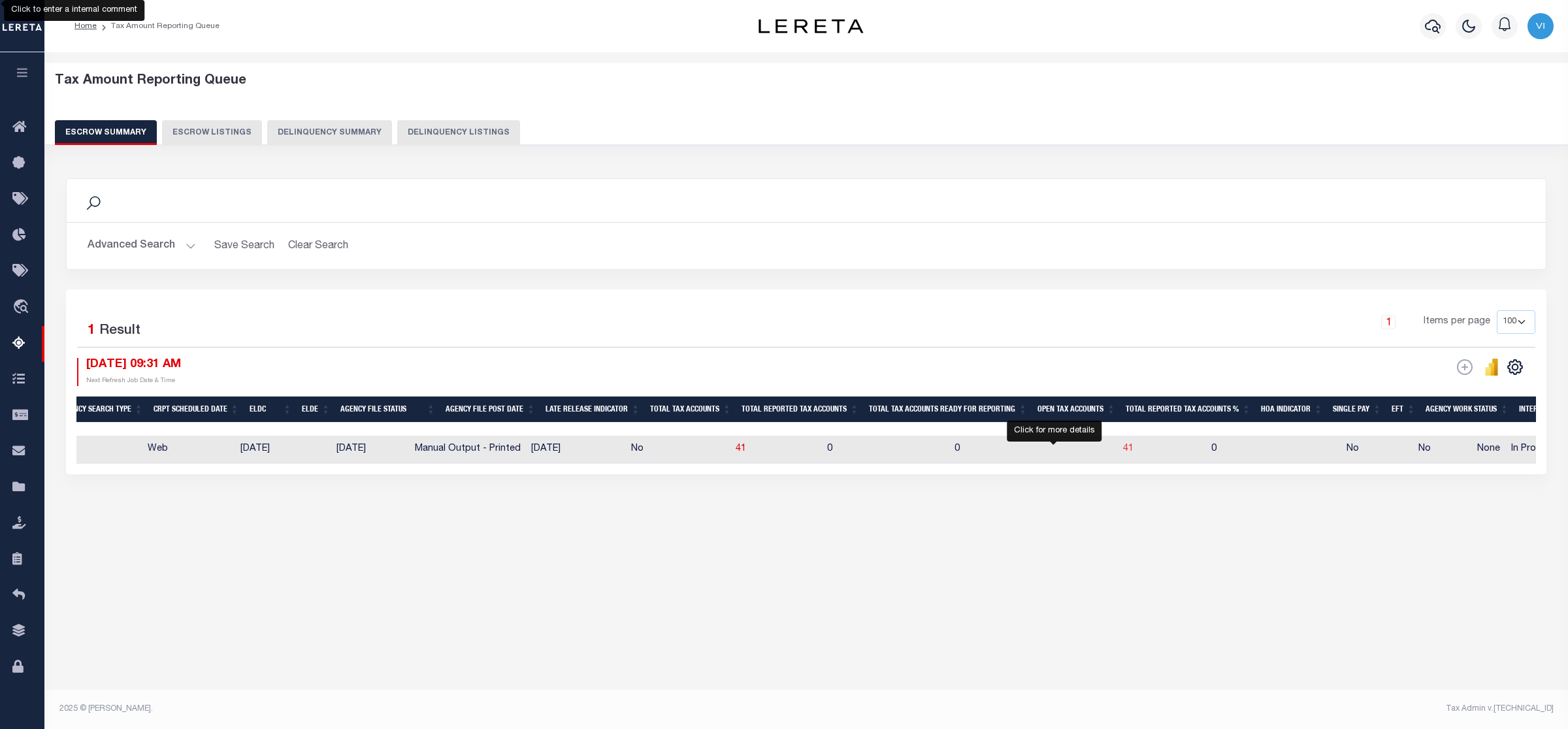
click at [1123, 451] on span "41" at bounding box center [1127, 448] width 10 height 9
select select "100"
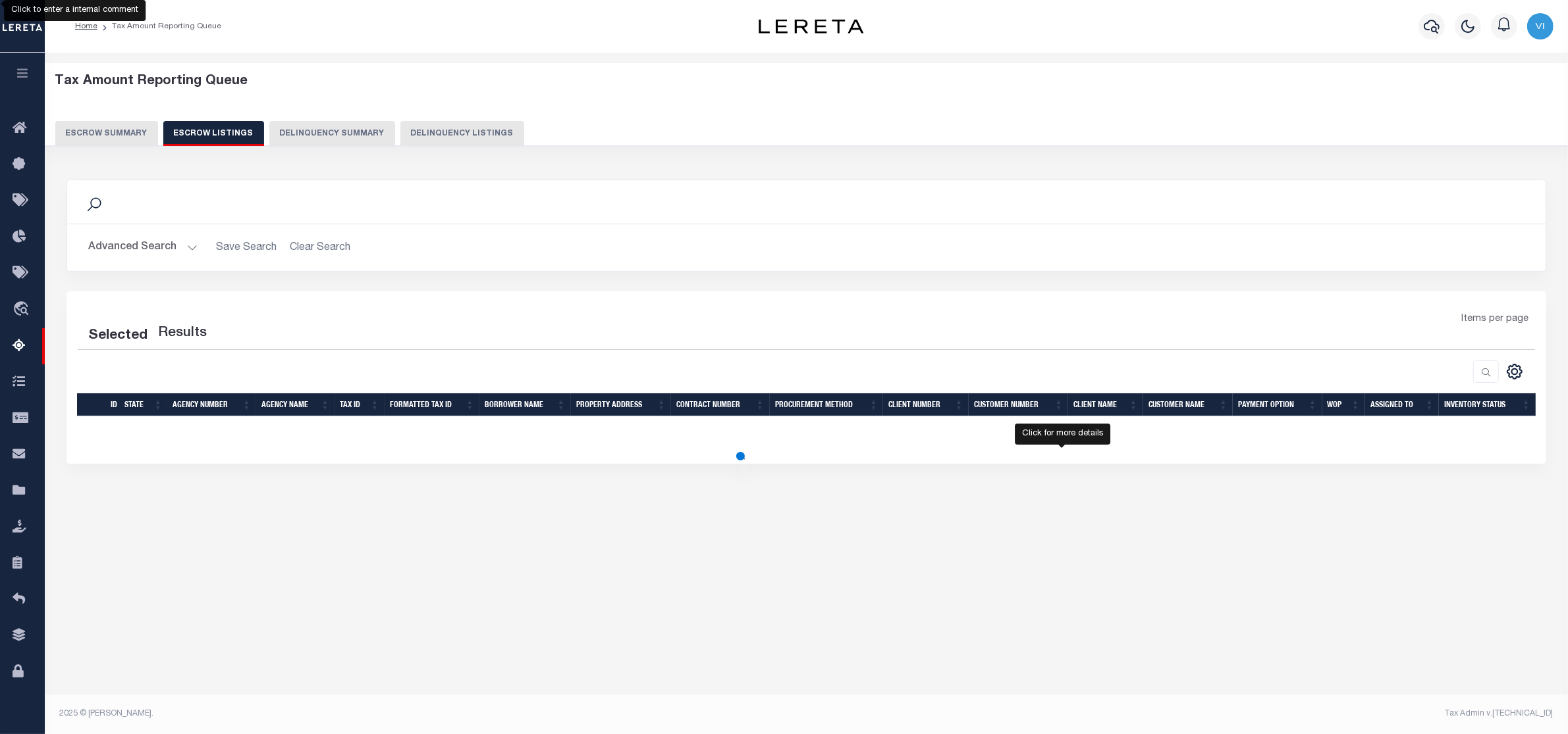
select select "100"
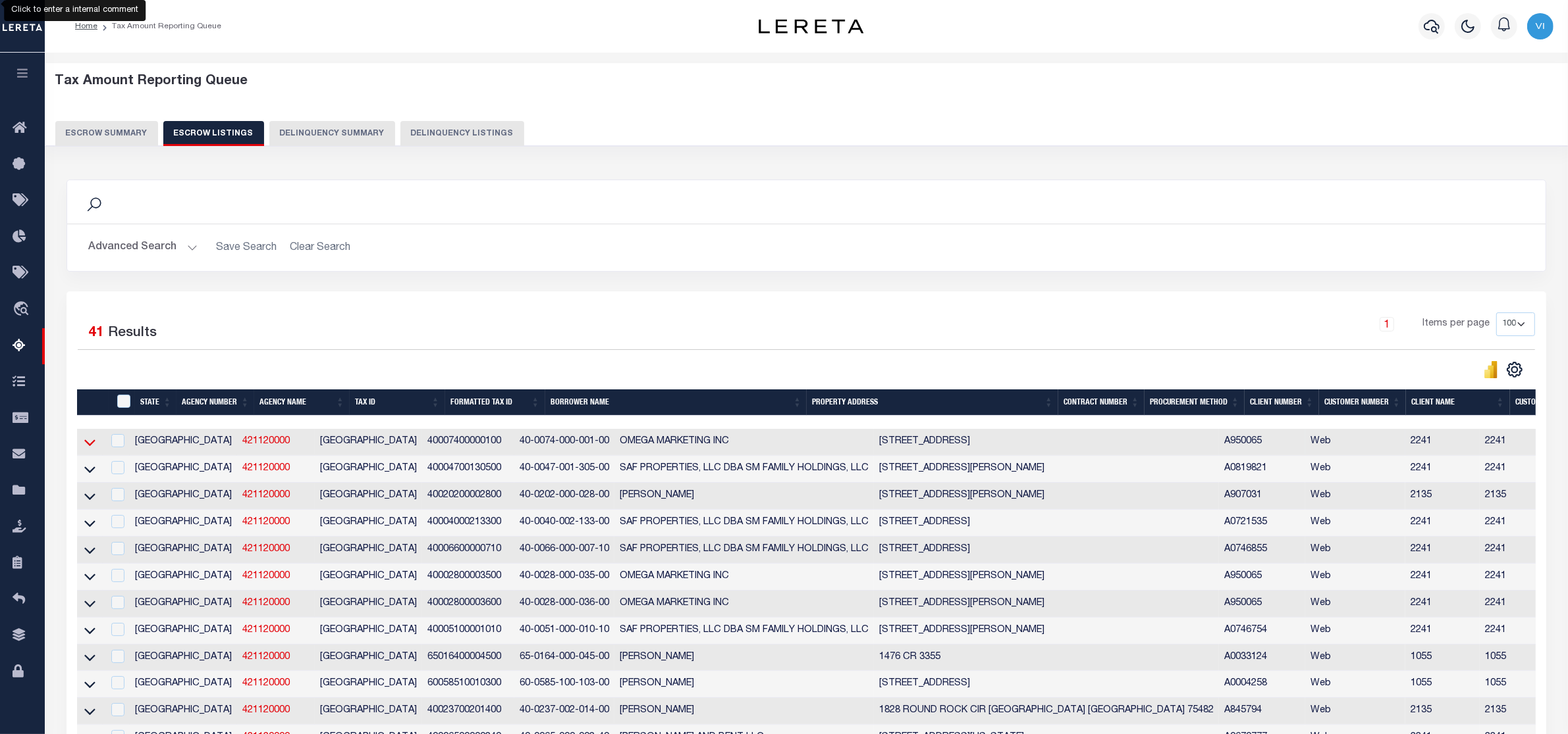
click at [85, 445] on icon at bounding box center [90, 444] width 11 height 7
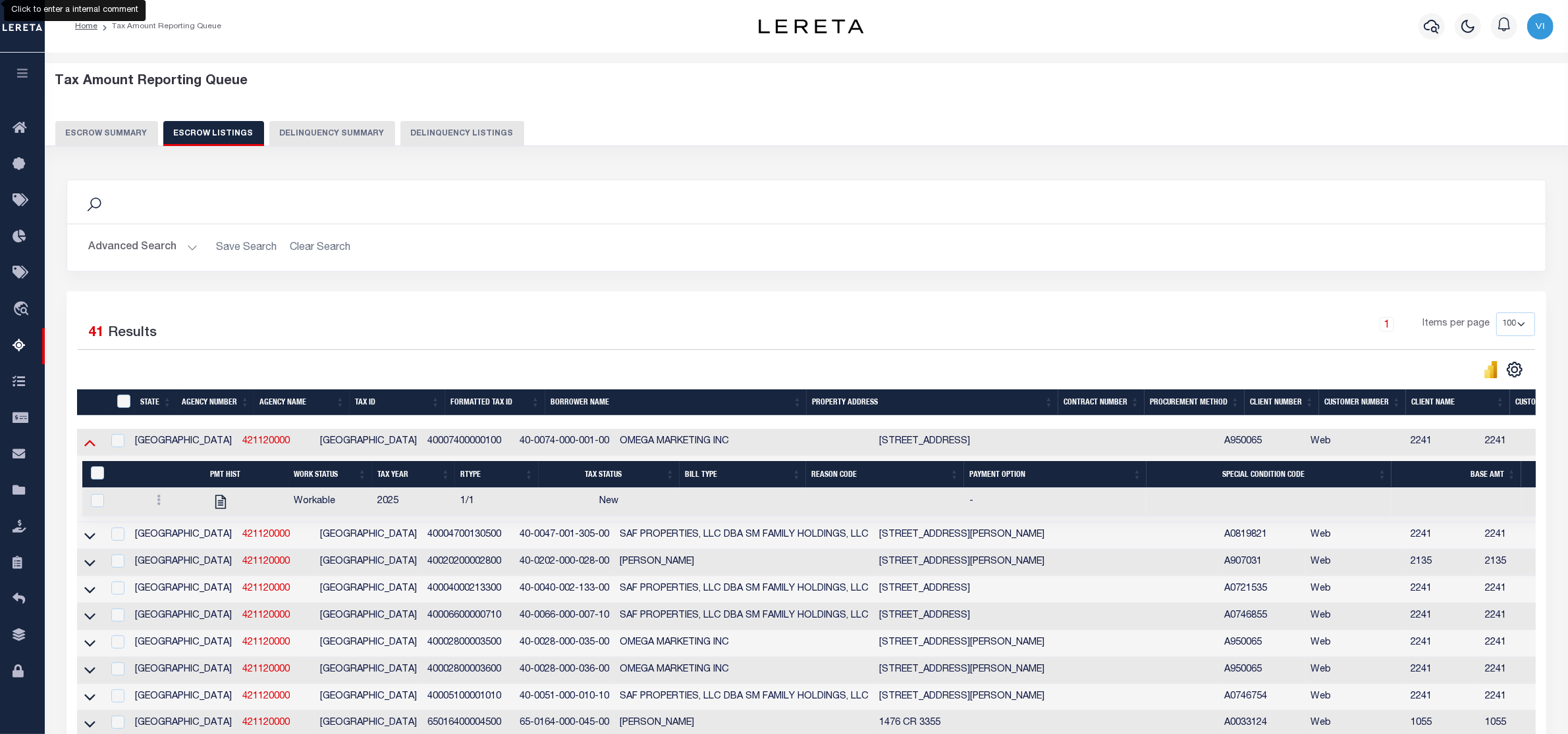
click at [90, 443] on icon at bounding box center [90, 442] width 11 height 14
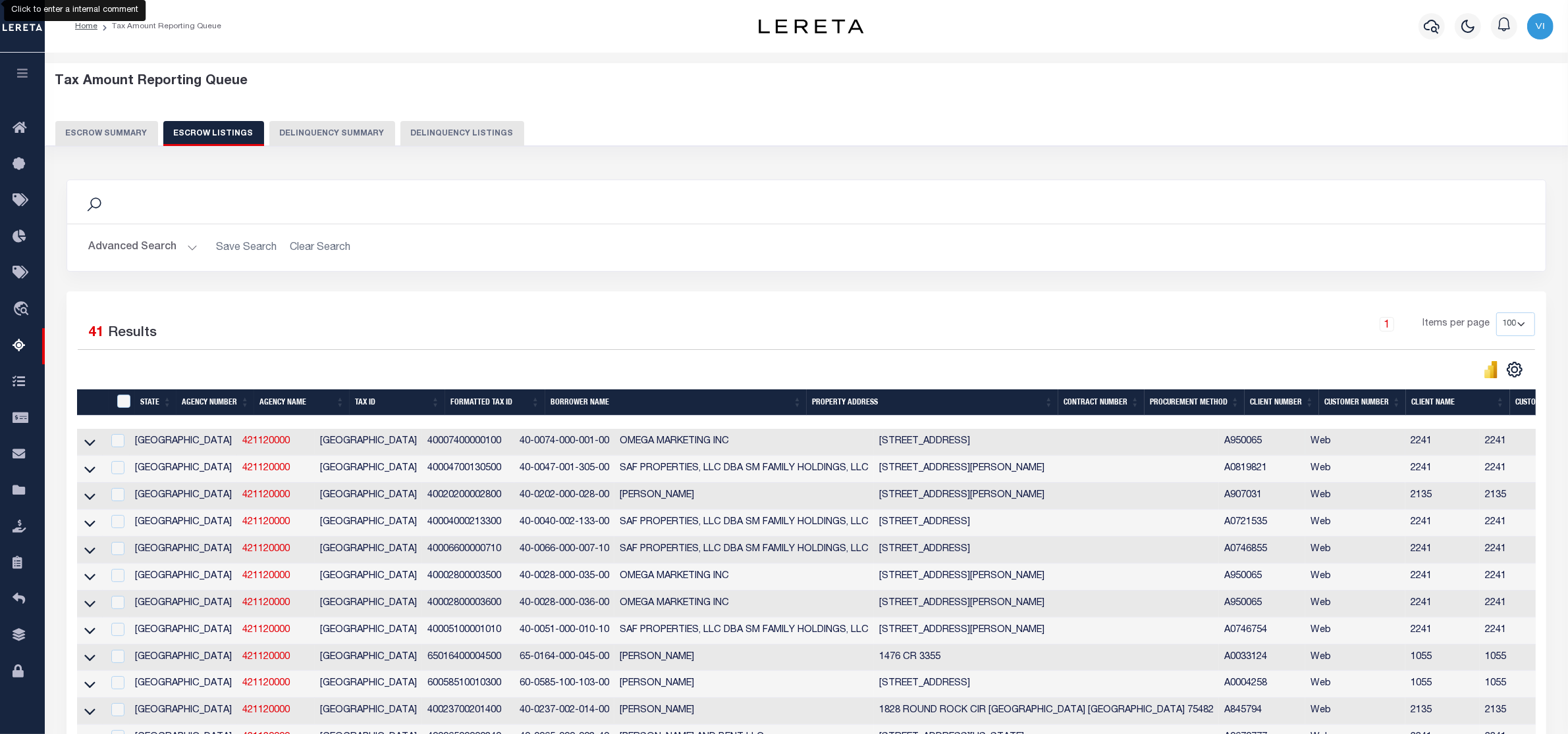
click at [105, 125] on button "Escrow Summary" at bounding box center [107, 134] width 103 height 25
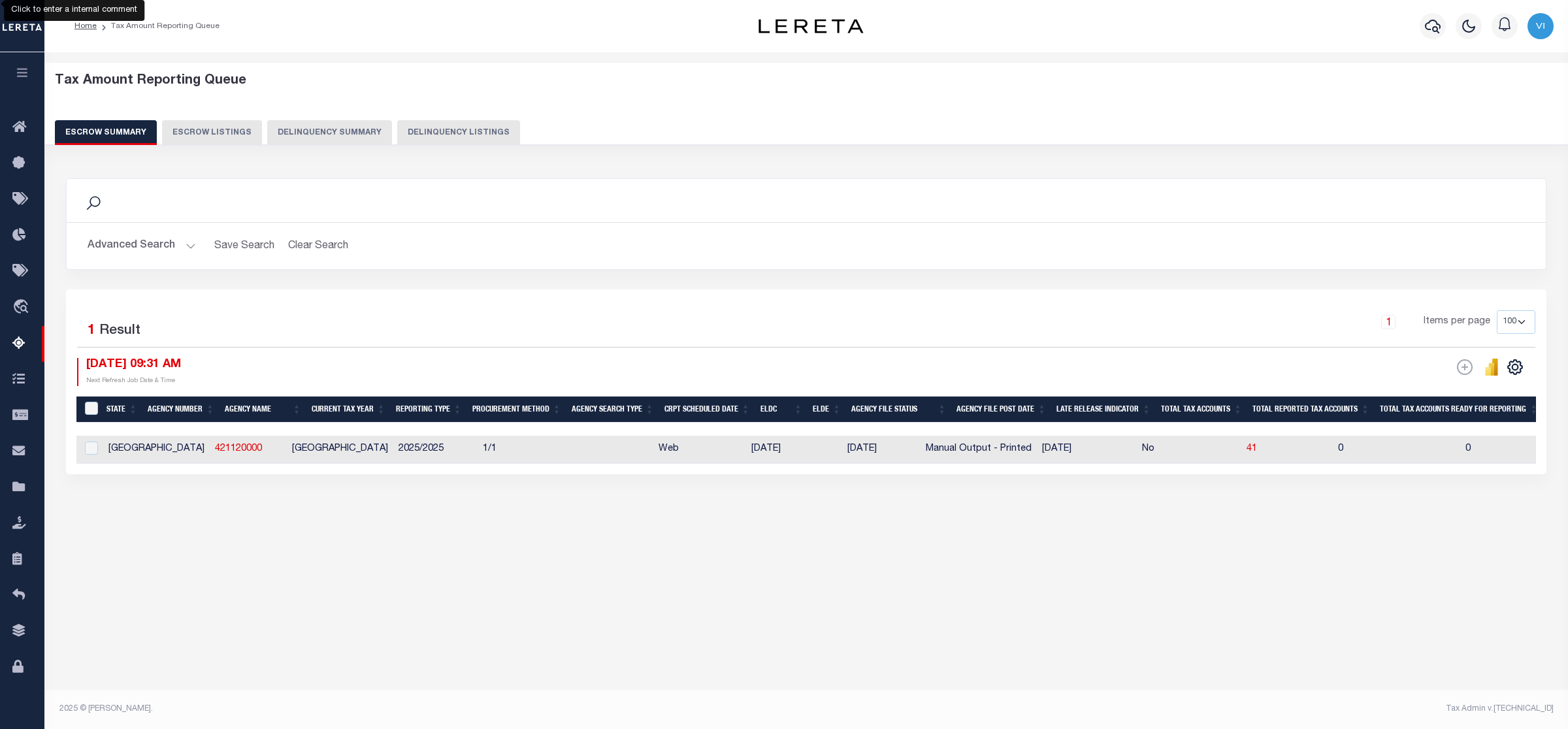
scroll to position [0, 0]
click at [86, 406] on input "&nbsp;" at bounding box center [91, 408] width 13 height 13
checkbox input "true"
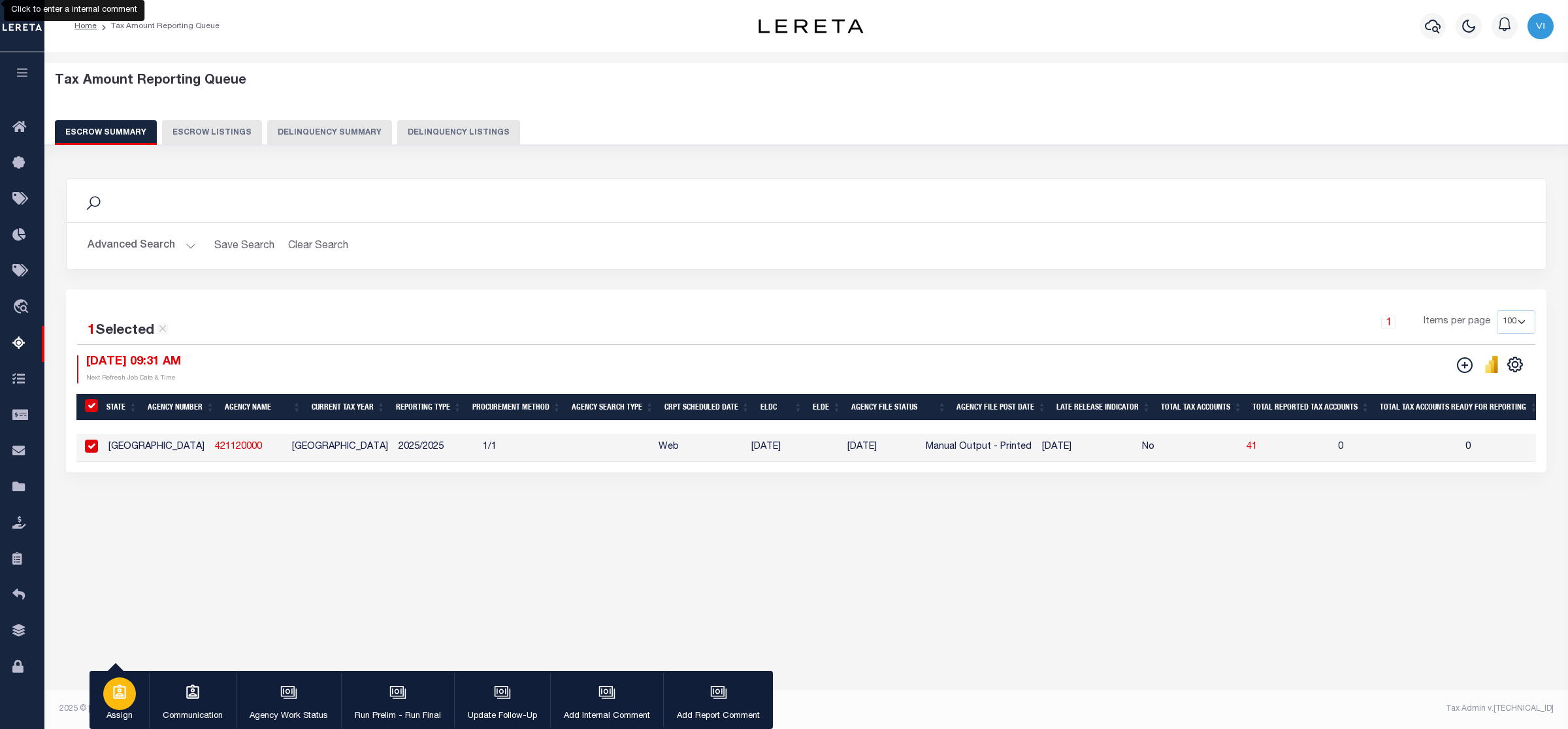
click at [116, 697] on icon "button" at bounding box center [119, 692] width 13 height 14
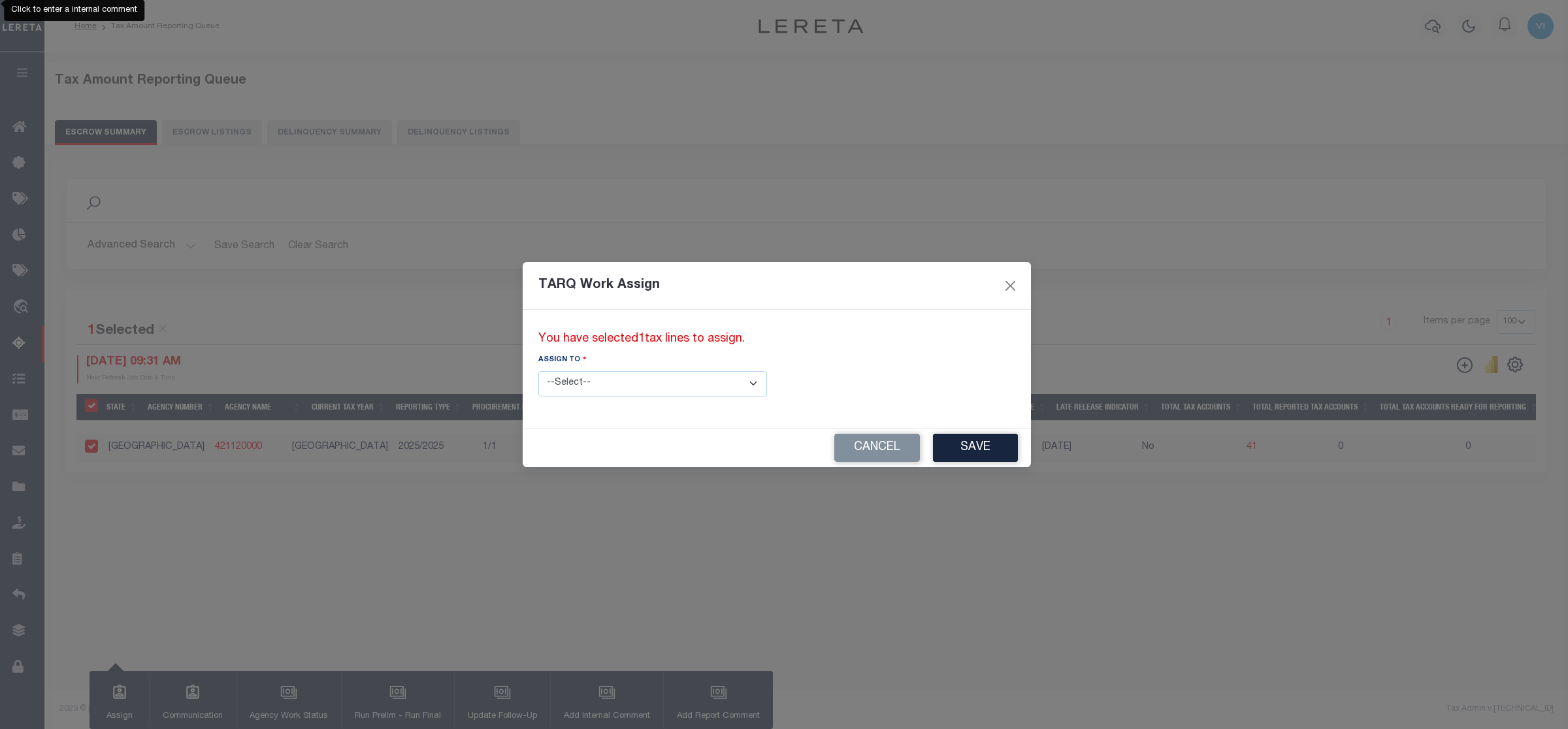
click at [700, 384] on select "--Select-- --Unassigned-- --Unassigned-- Abdul Muzain Adhikary Rinki Agustin Fe…" at bounding box center [652, 384] width 229 height 25
select select "Vinod Angoth"
click at [538, 371] on select "--Select-- --Unassigned-- --Unassigned-- Abdul Muzain Adhikary Rinki Agustin Fe…" at bounding box center [652, 384] width 229 height 25
click at [933, 452] on button "Save" at bounding box center [975, 448] width 85 height 28
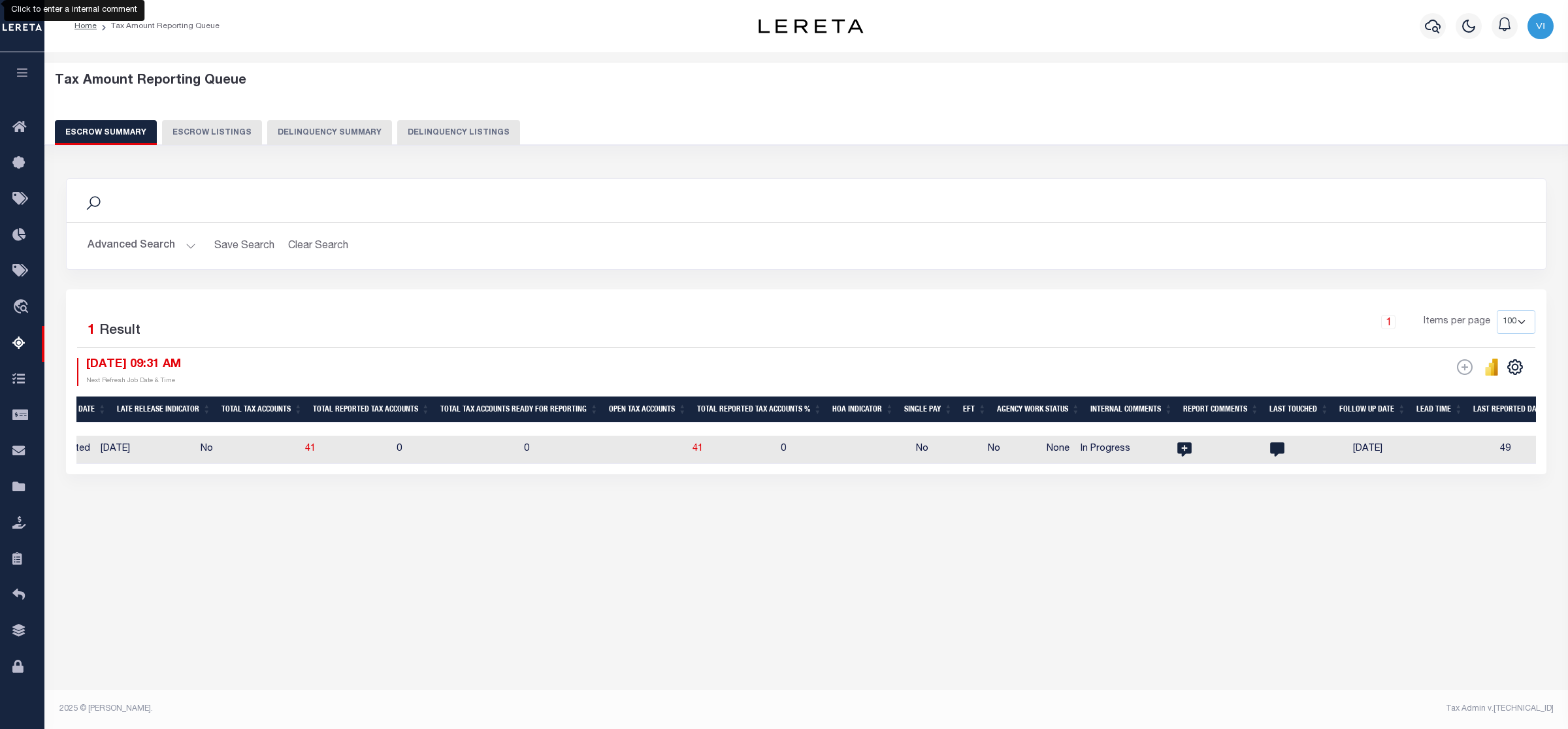
scroll to position [0, 476]
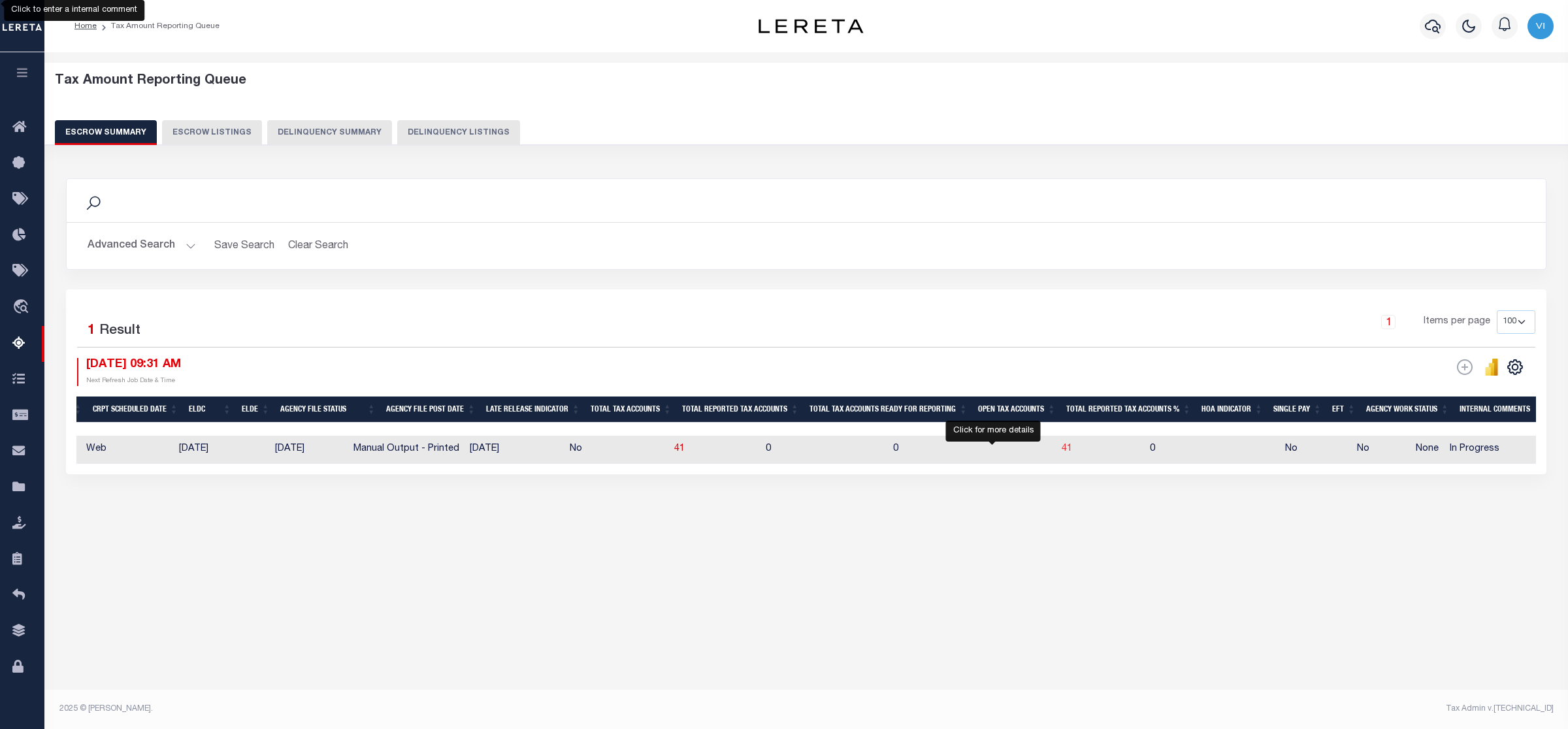
click at [1061, 448] on span "41" at bounding box center [1066, 448] width 10 height 9
select select "100"
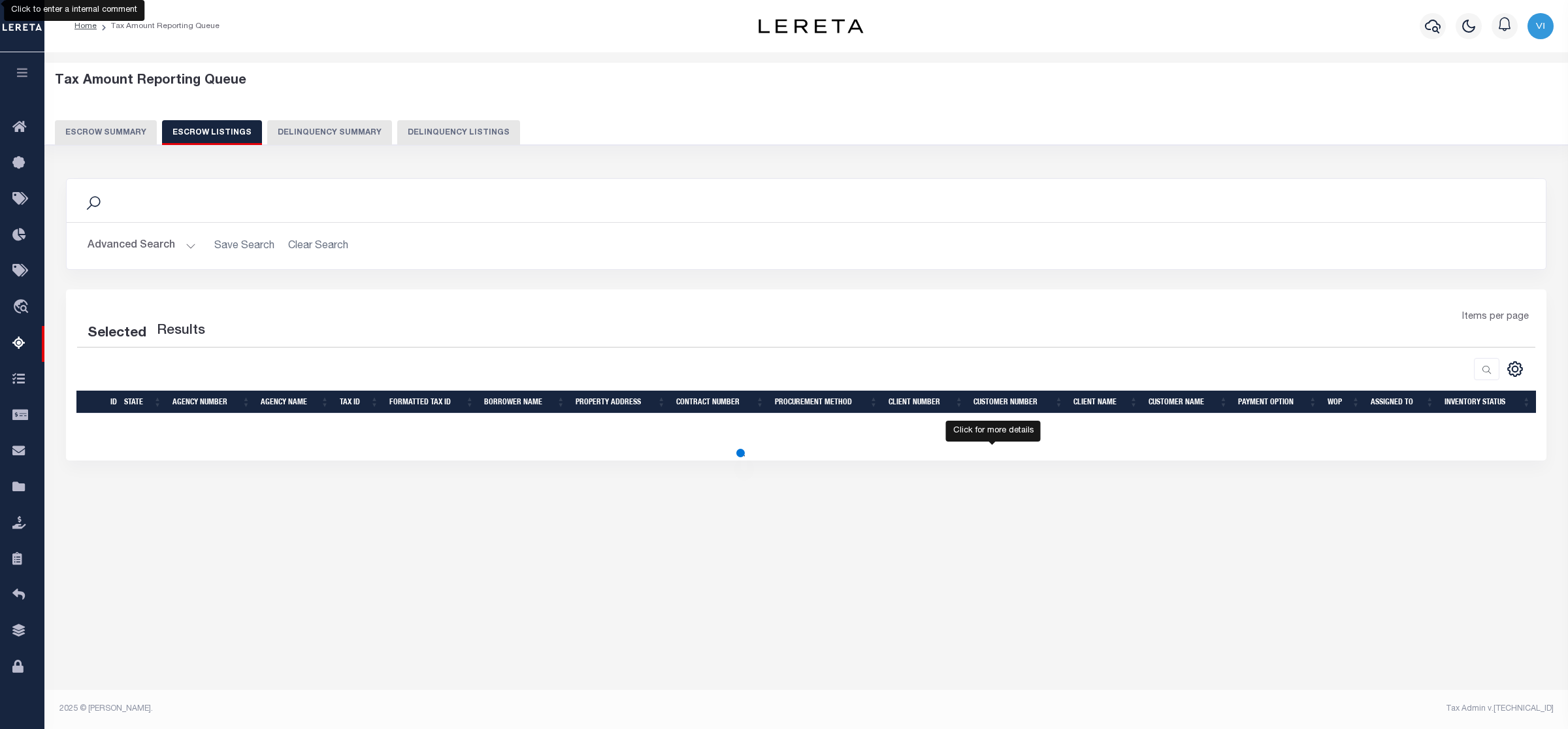
select select "100"
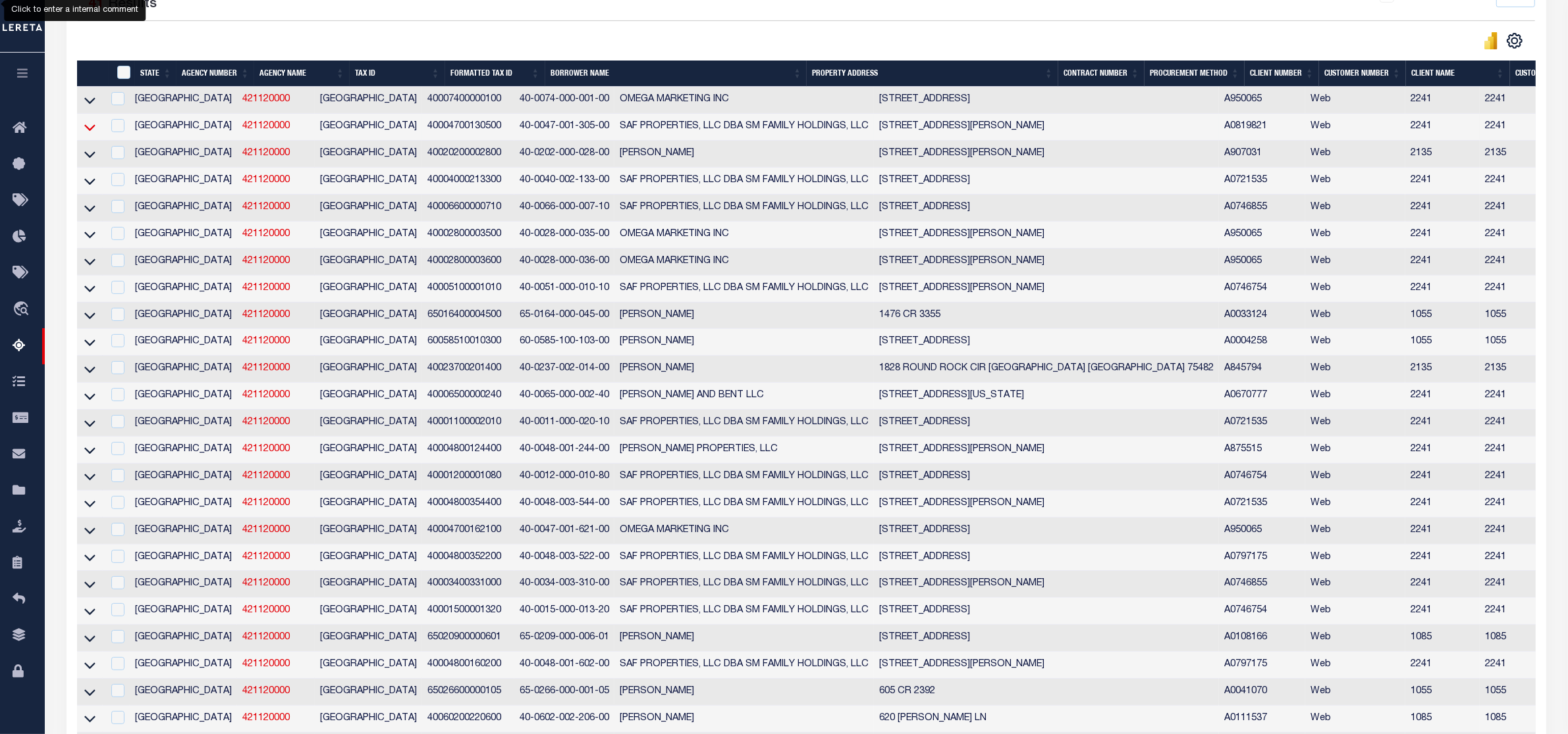
click at [87, 129] on icon at bounding box center [90, 127] width 11 height 14
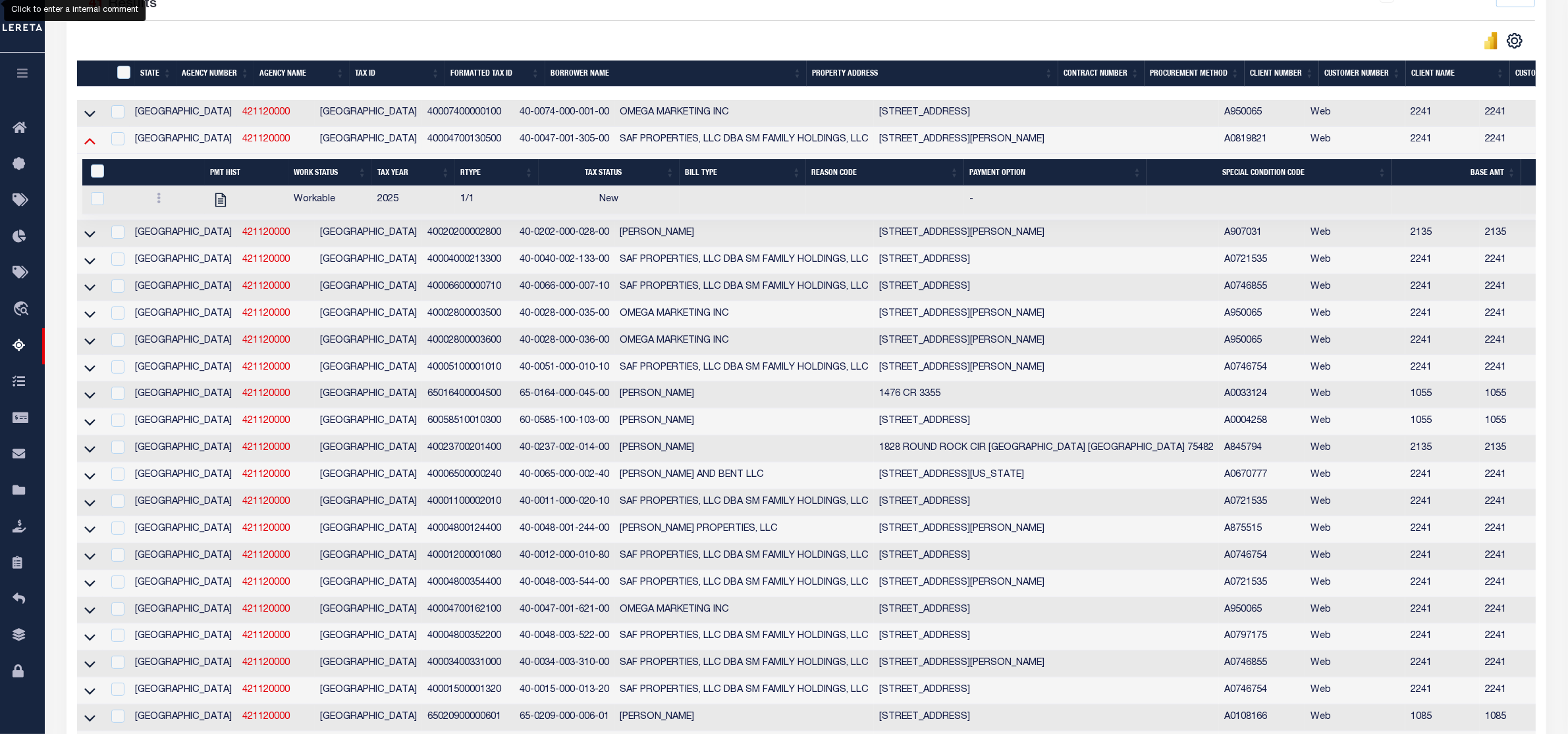
click at [89, 143] on icon at bounding box center [90, 142] width 11 height 7
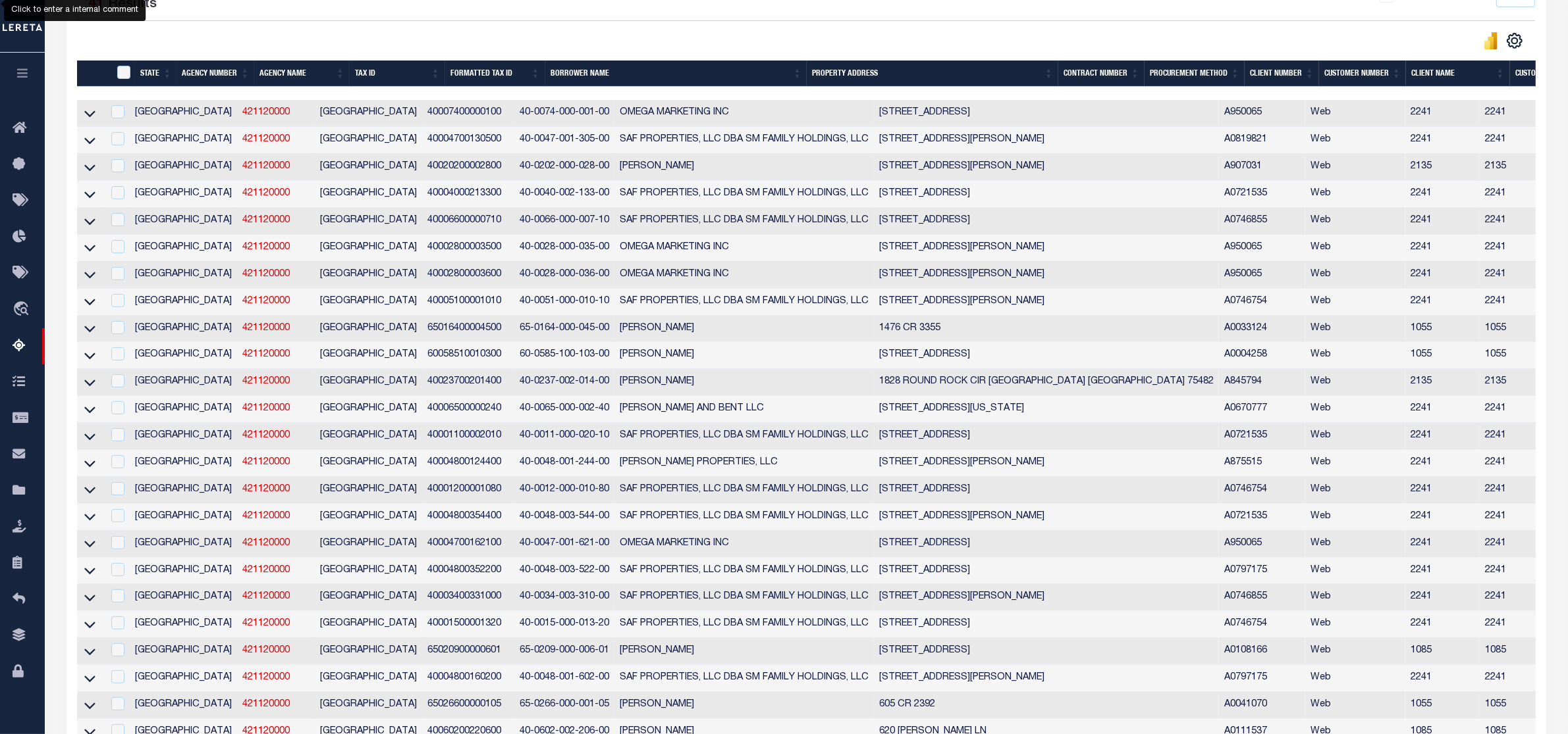
click at [732, 37] on div at bounding box center [442, 41] width 729 height 19
drag, startPoint x: 179, startPoint y: 112, endPoint x: 163, endPoint y: 112, distance: 16.0
click at [163, 112] on tr "TX 421120000 HOPKINS COUNTY 40007400000100 40-0074-000-001-00 OMEGA MARKETING I…" at bounding box center [1089, 113] width 2023 height 27
copy tr "421120000"
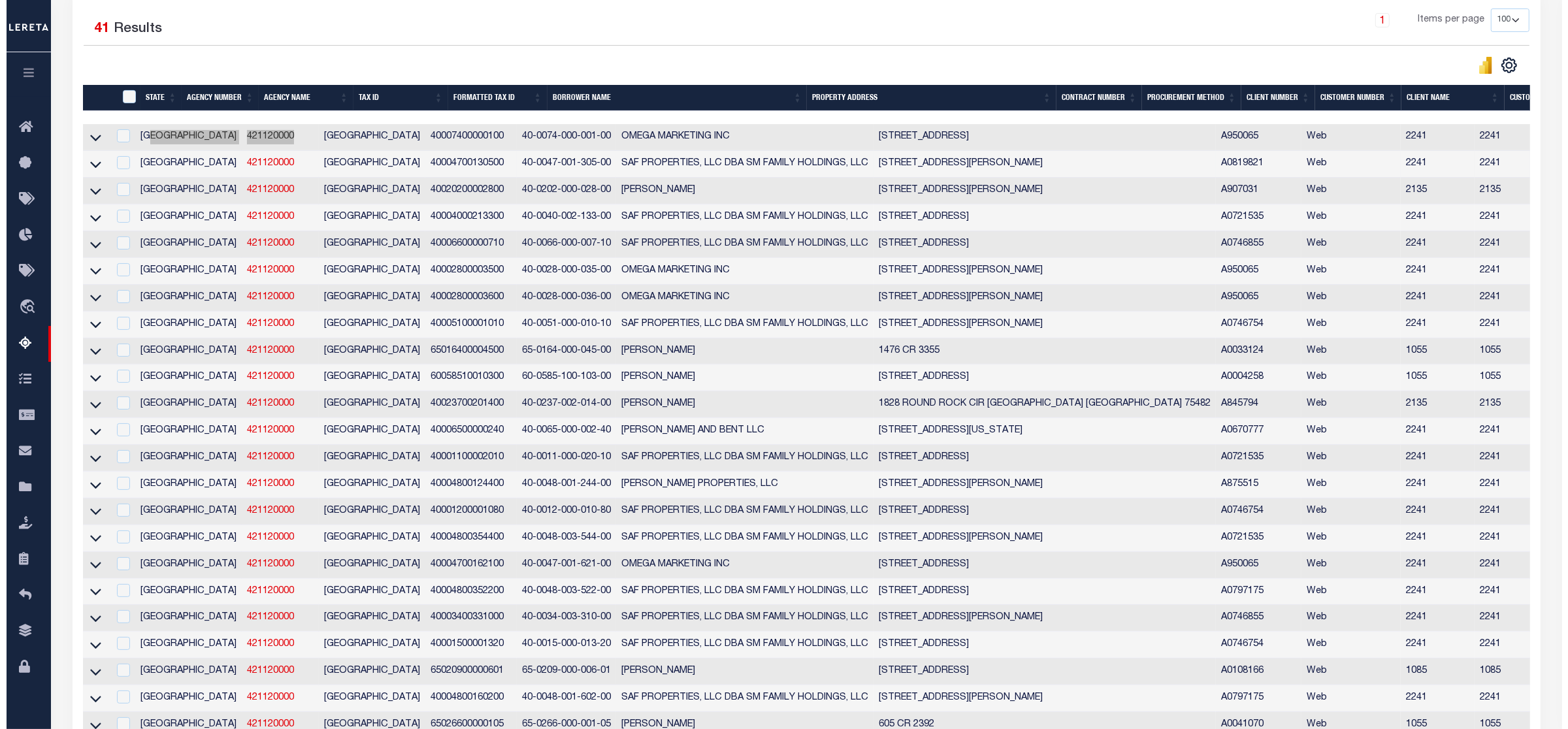
scroll to position [0, 0]
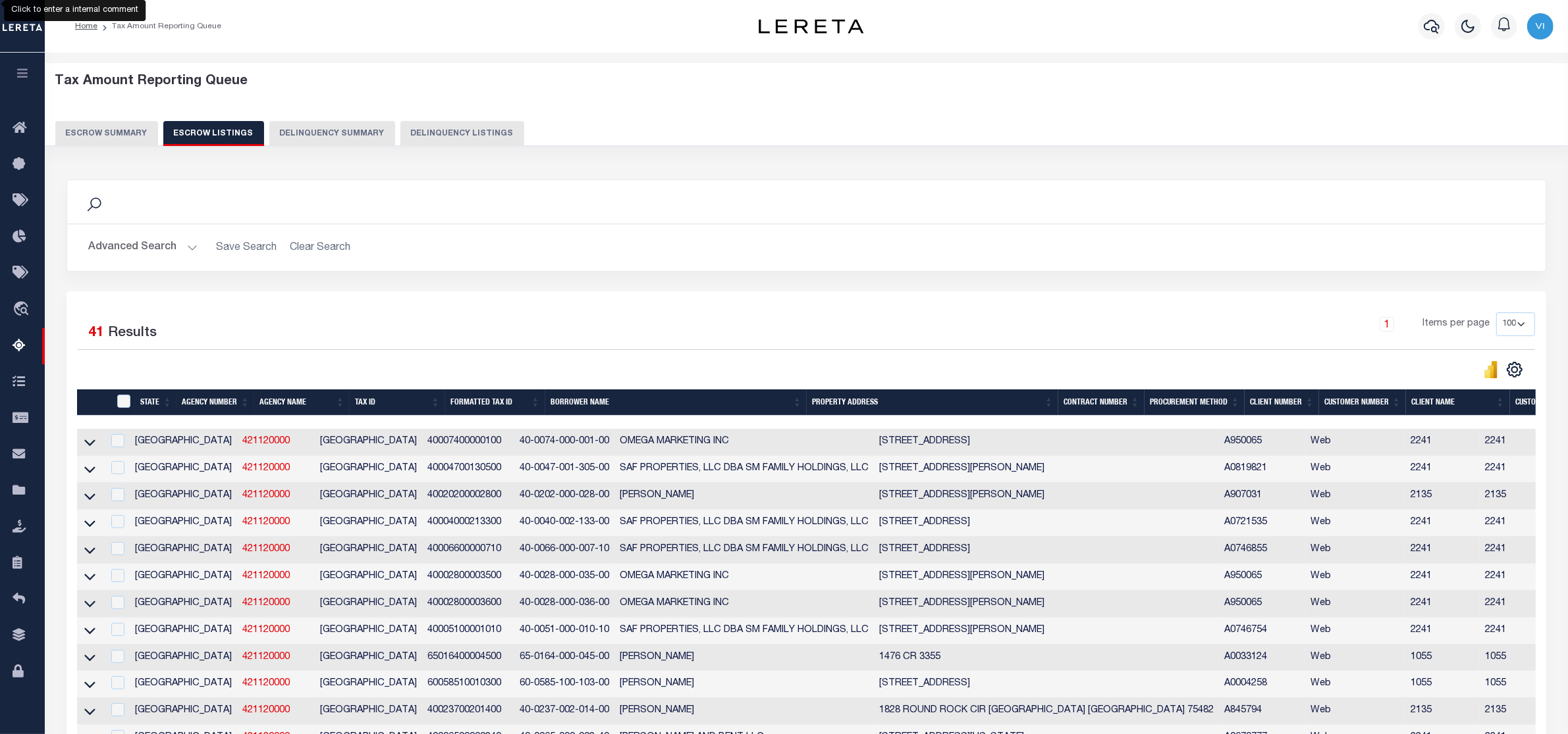
click at [463, 332] on div "1 Items per page 10 25 50 100 500" at bounding box center [991, 329] width 1088 height 34
click at [96, 132] on button "Escrow Summary" at bounding box center [107, 134] width 103 height 25
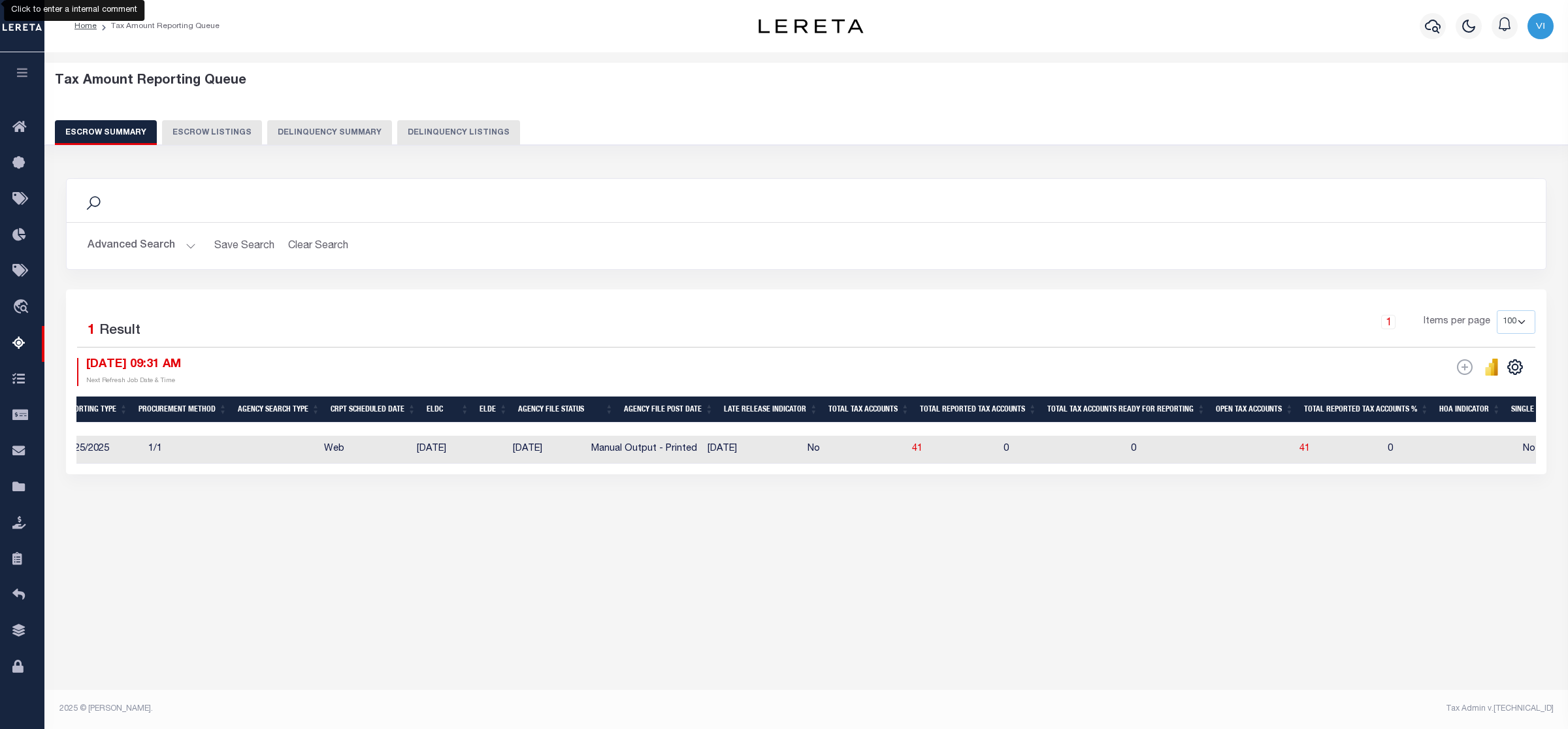
scroll to position [0, 338]
click at [1296, 452] on span "41" at bounding box center [1301, 448] width 10 height 9
select select "100"
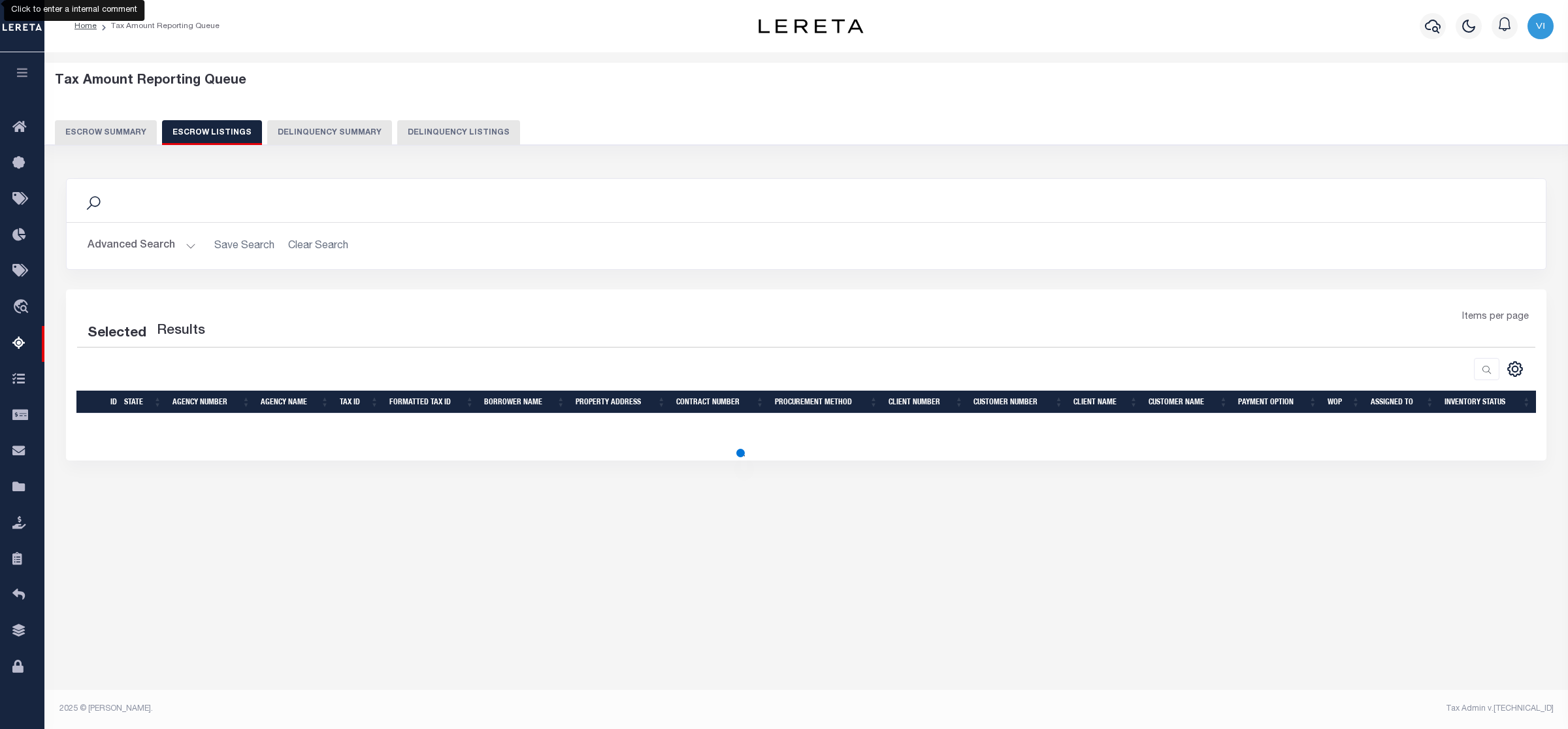
select select "100"
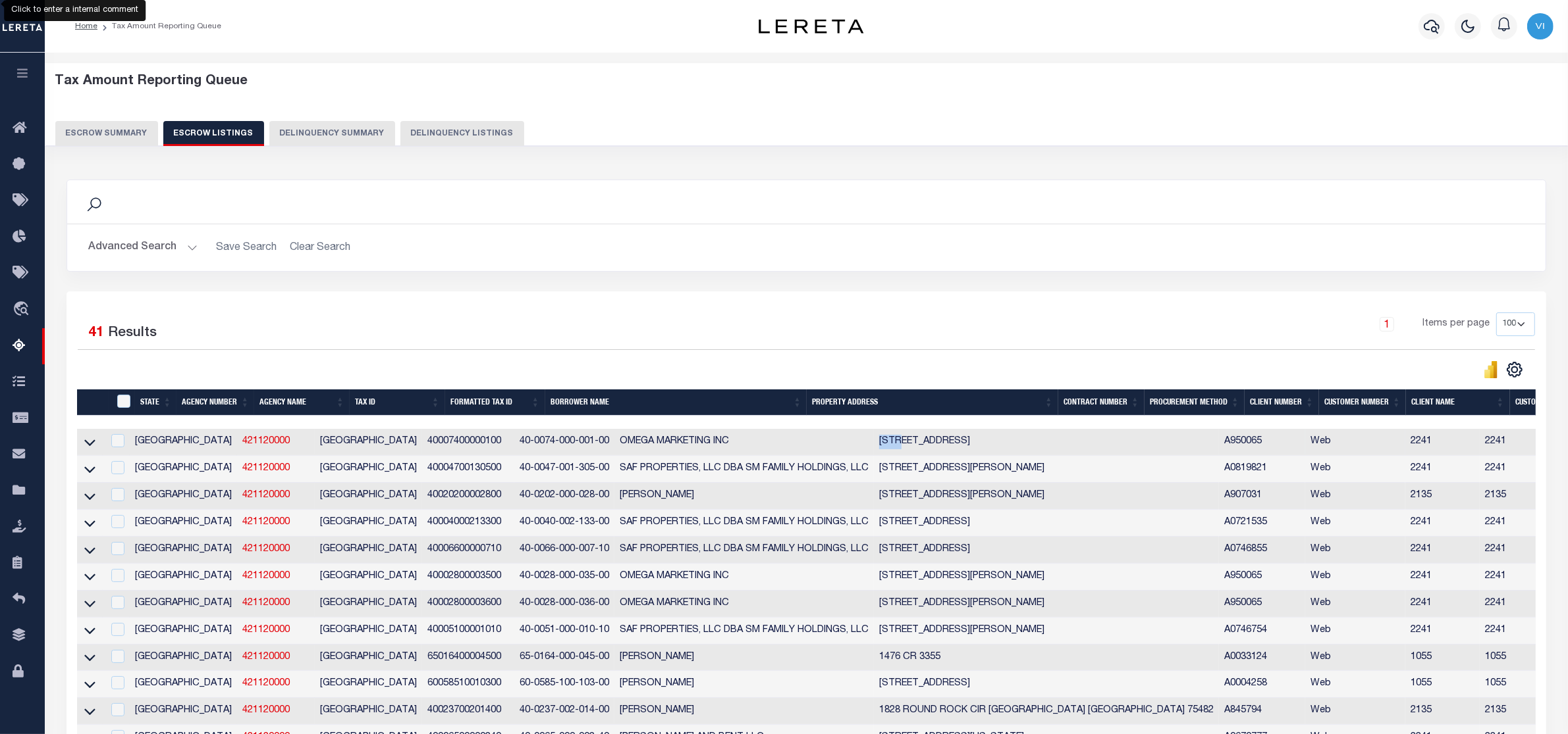
drag, startPoint x: 805, startPoint y: 445, endPoint x: 830, endPoint y: 448, distance: 25.2
click at [874, 448] on td "1004 CHURCH ST Sulphur Springs, TX 75482" at bounding box center [1046, 442] width 345 height 27
checkbox input "false"
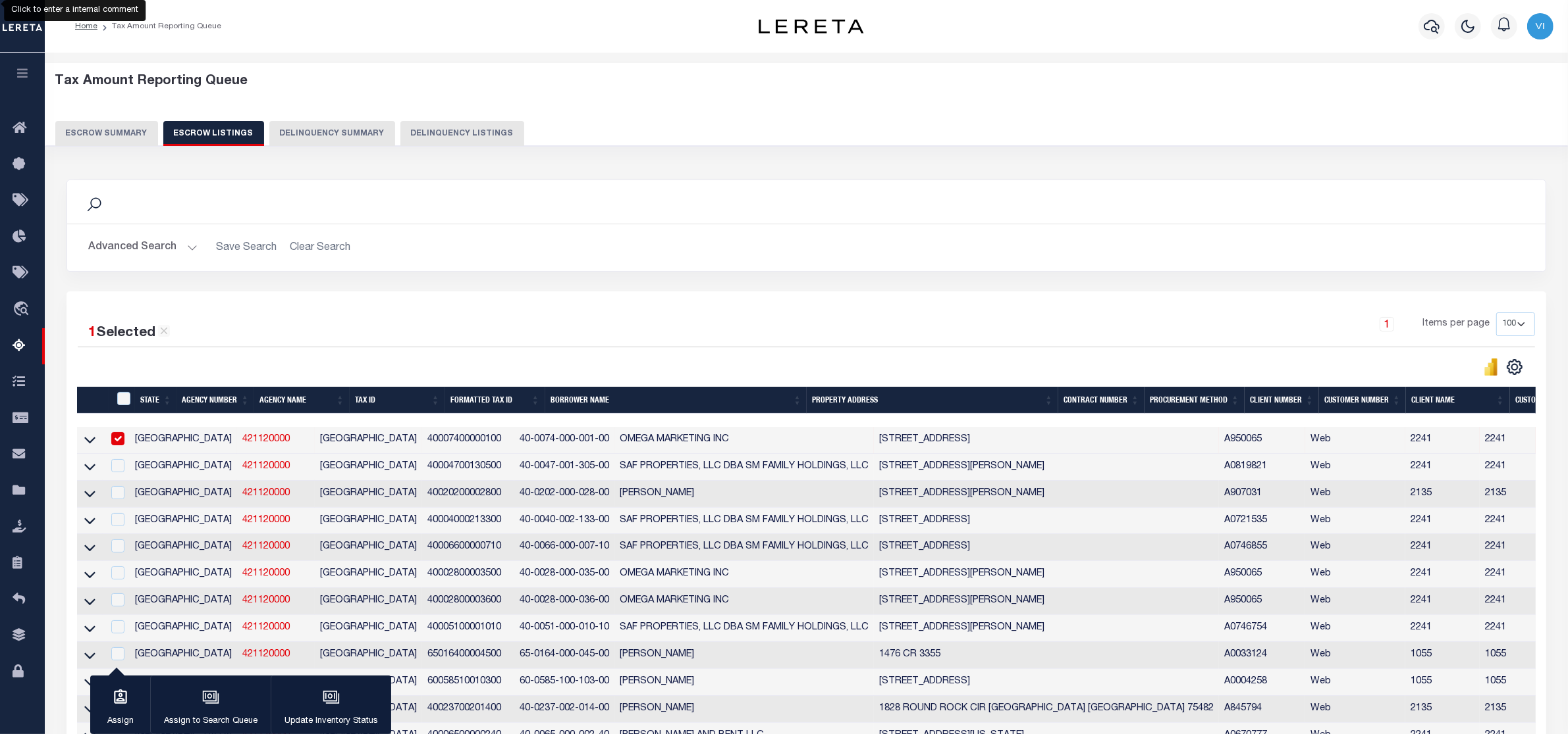
click at [935, 370] on div at bounding box center [1171, 367] width 729 height 19
drag, startPoint x: 831, startPoint y: 443, endPoint x: 886, endPoint y: 448, distance: 55.2
click at [886, 448] on td "1004 CHURCH ST Sulphur Springs, TX 75482" at bounding box center [1046, 440] width 345 height 27
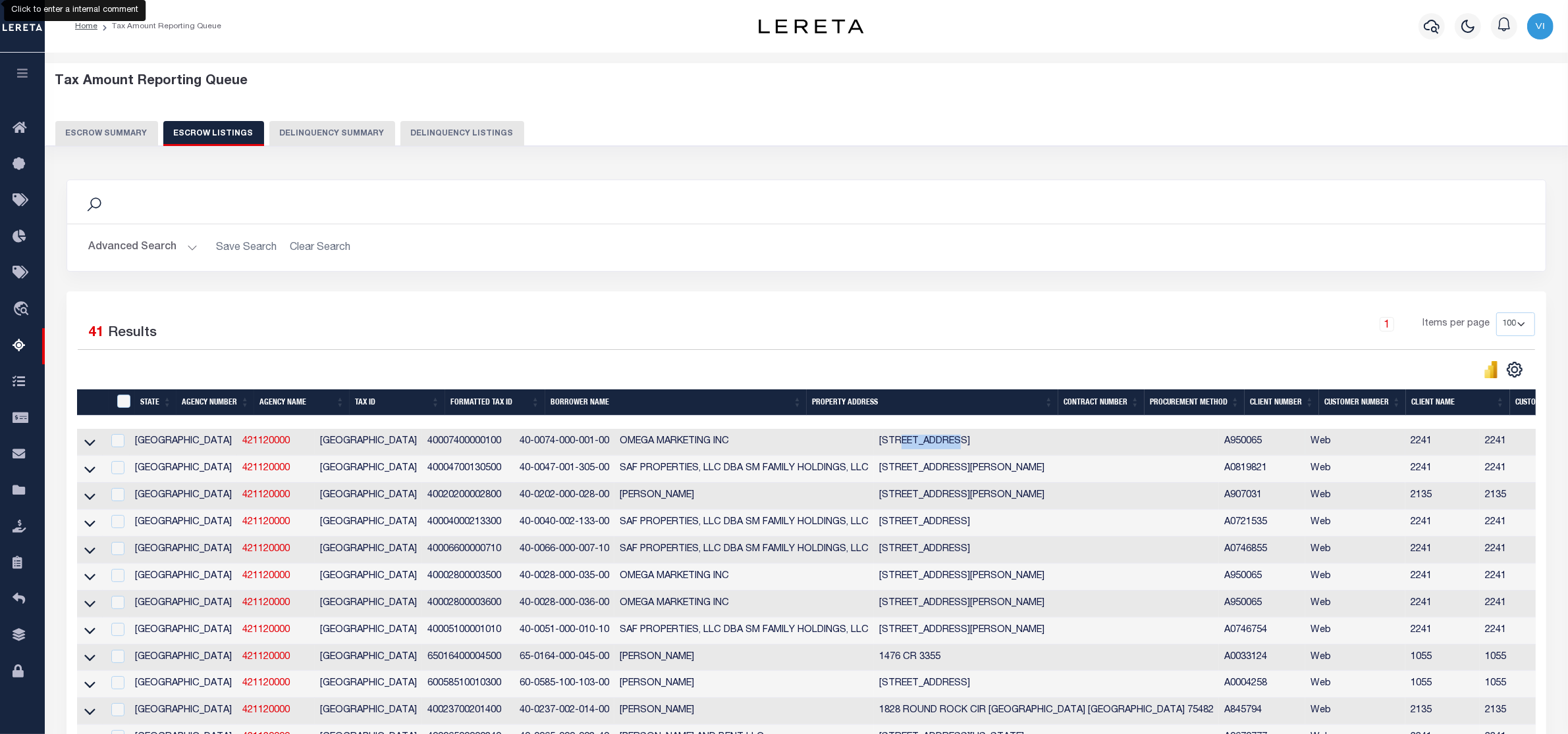
copy td "CHURCH ST"
drag, startPoint x: 804, startPoint y: 443, endPoint x: 888, endPoint y: 447, distance: 84.1
click at [888, 447] on td "1004 CHURCH ST Sulphur Springs, TX 75482" at bounding box center [1046, 442] width 345 height 27
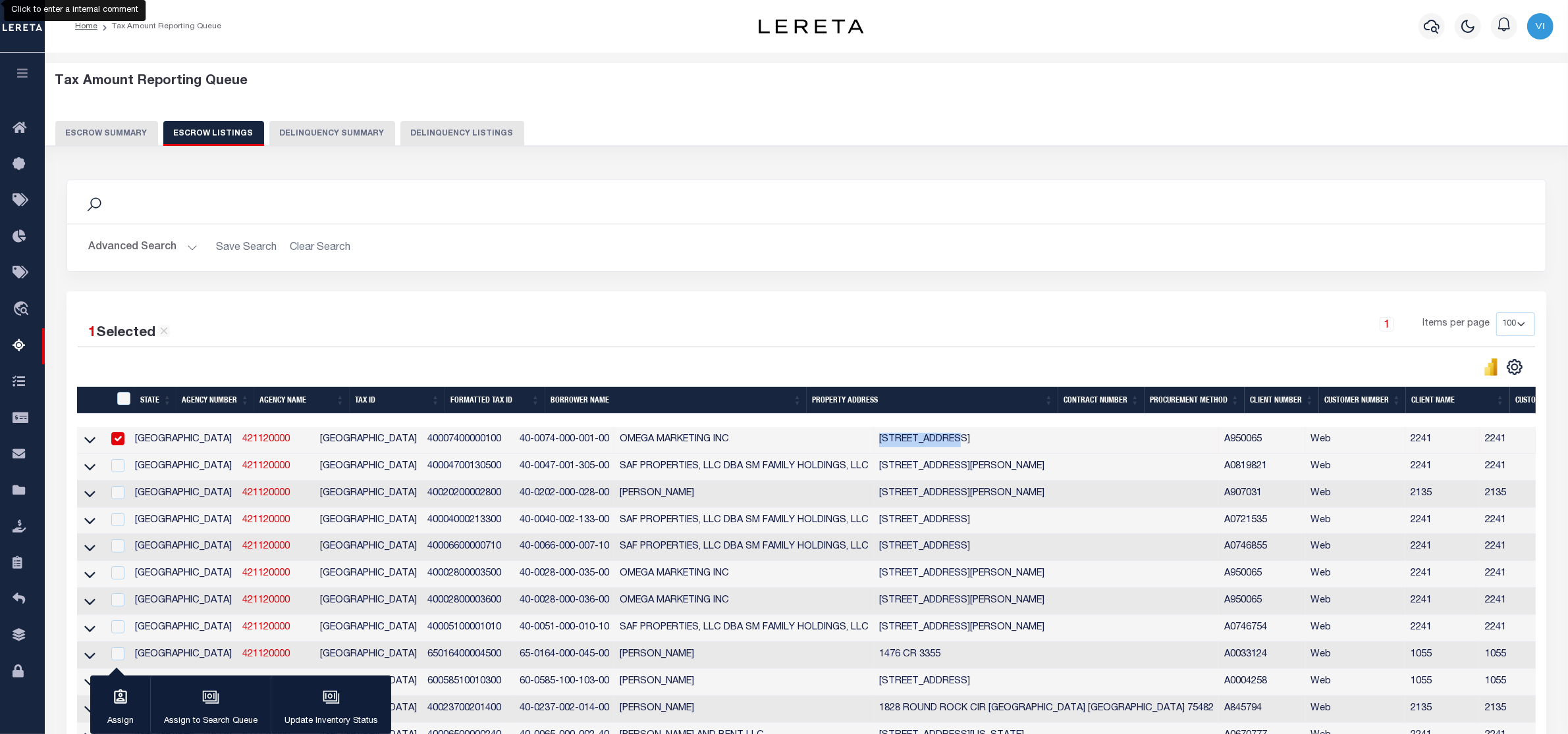
copy td "1004 CHURCH ST"
click at [112, 440] on input "checkbox" at bounding box center [118, 438] width 13 height 13
checkbox input "false"
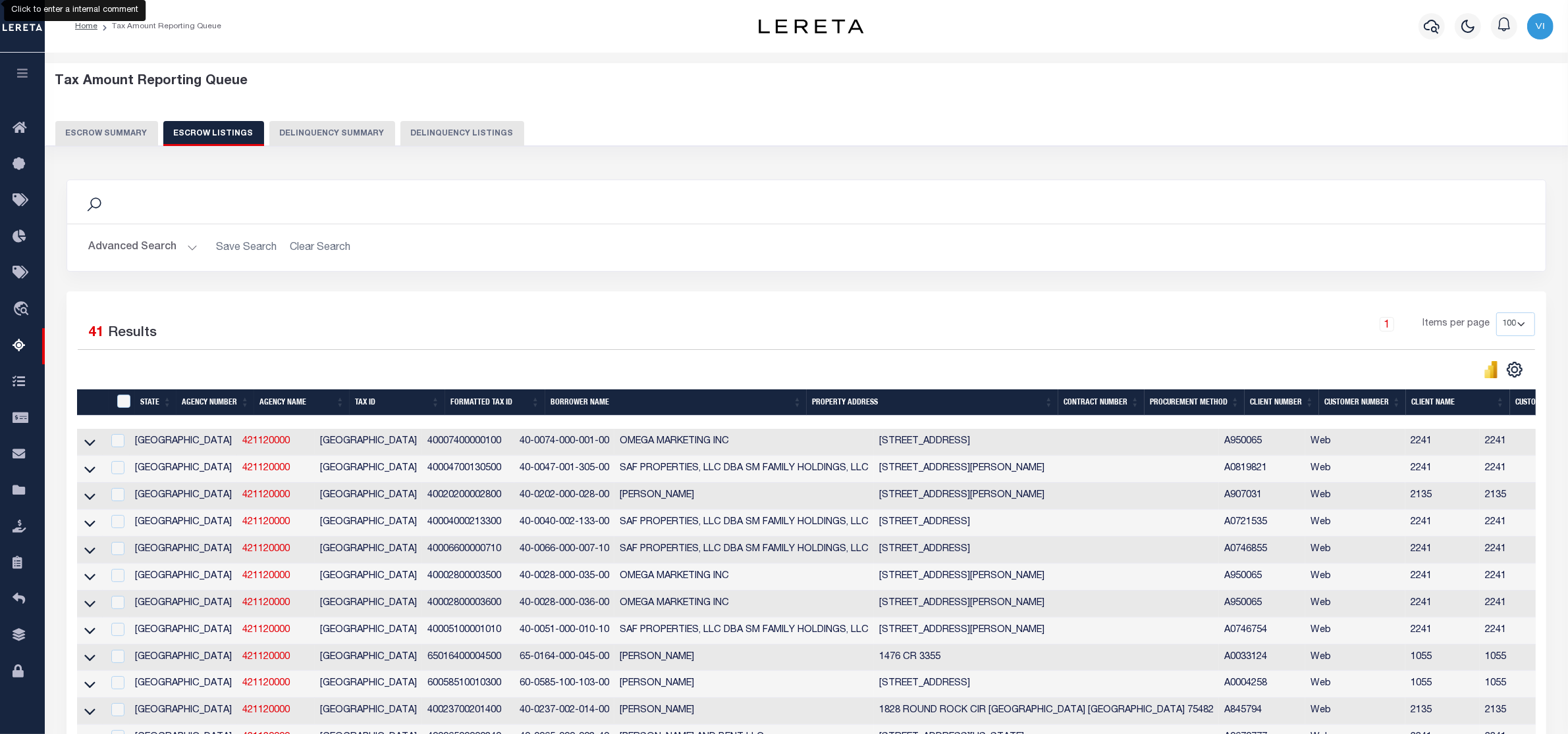
click at [865, 324] on div "1 Items per page 10 25 50 100 500" at bounding box center [991, 329] width 1088 height 34
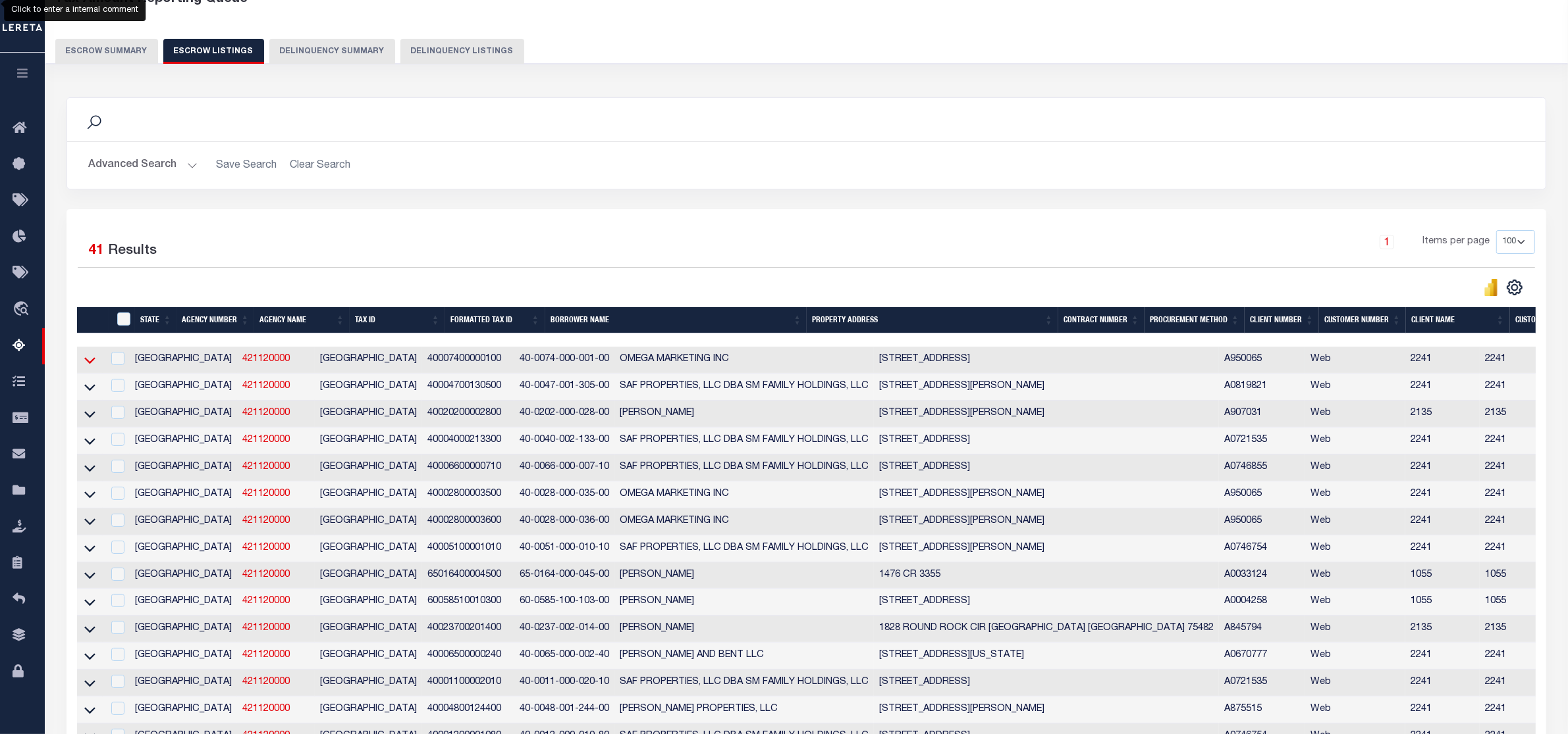
click at [89, 363] on icon at bounding box center [90, 360] width 11 height 14
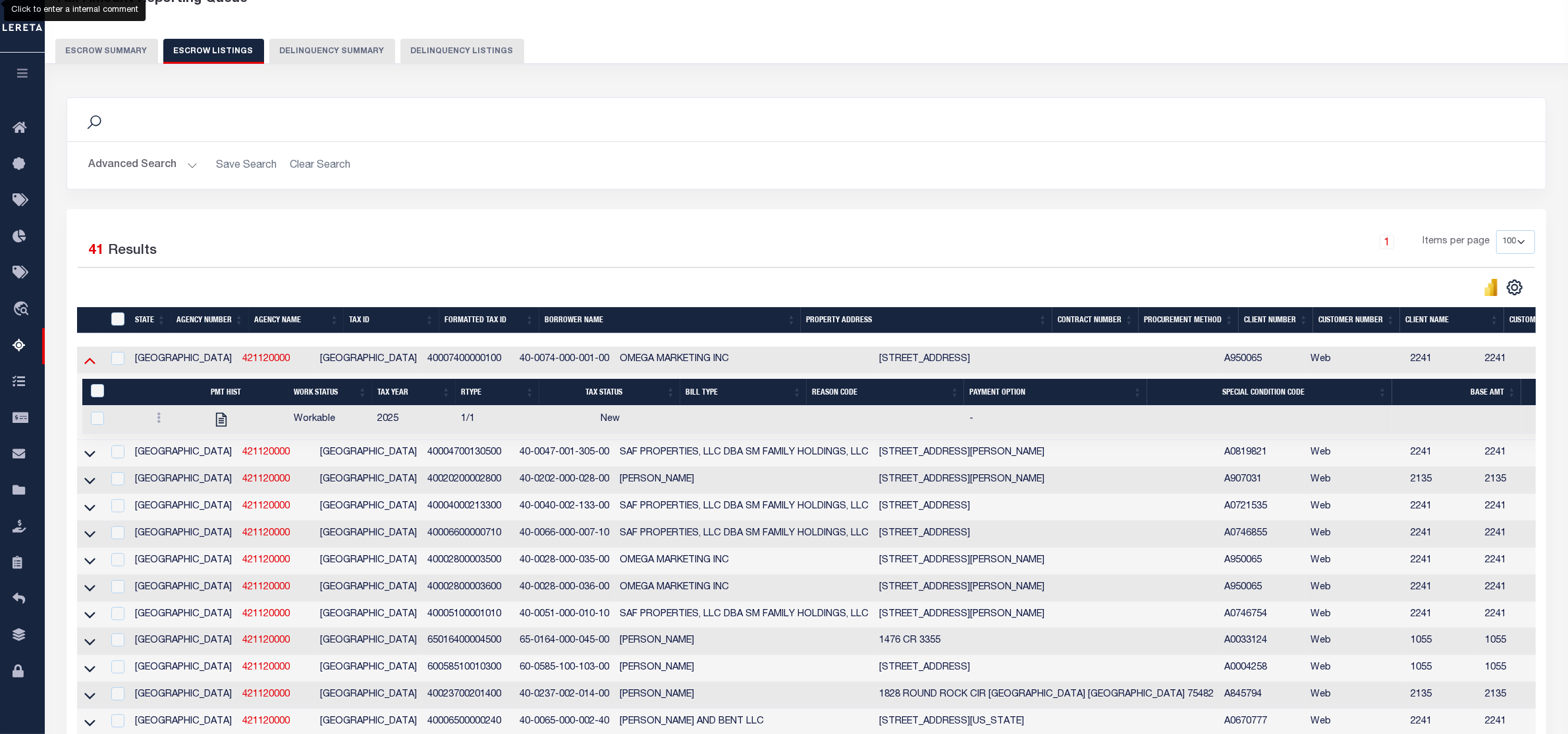
click at [85, 360] on icon at bounding box center [90, 360] width 11 height 14
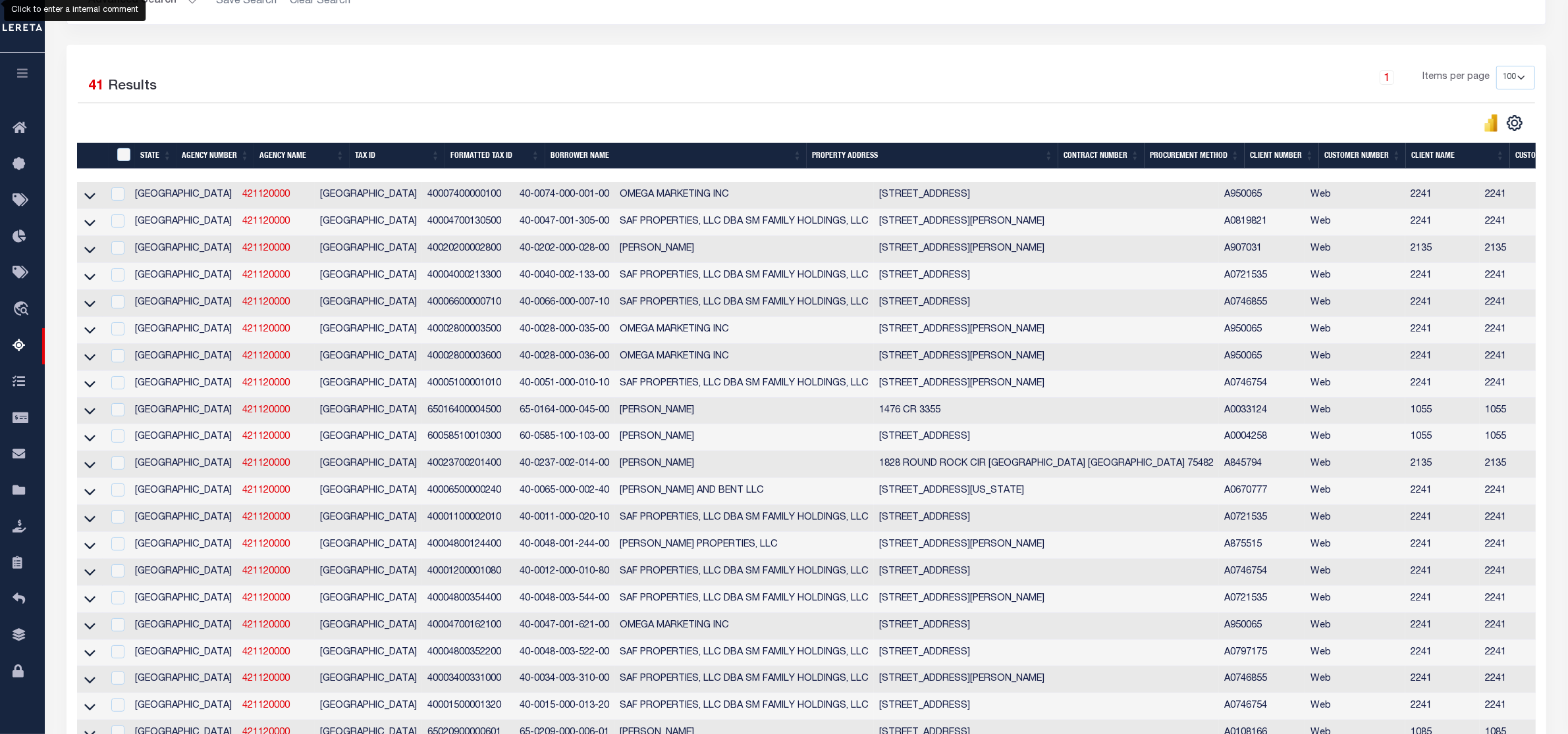
scroll to position [329, 0]
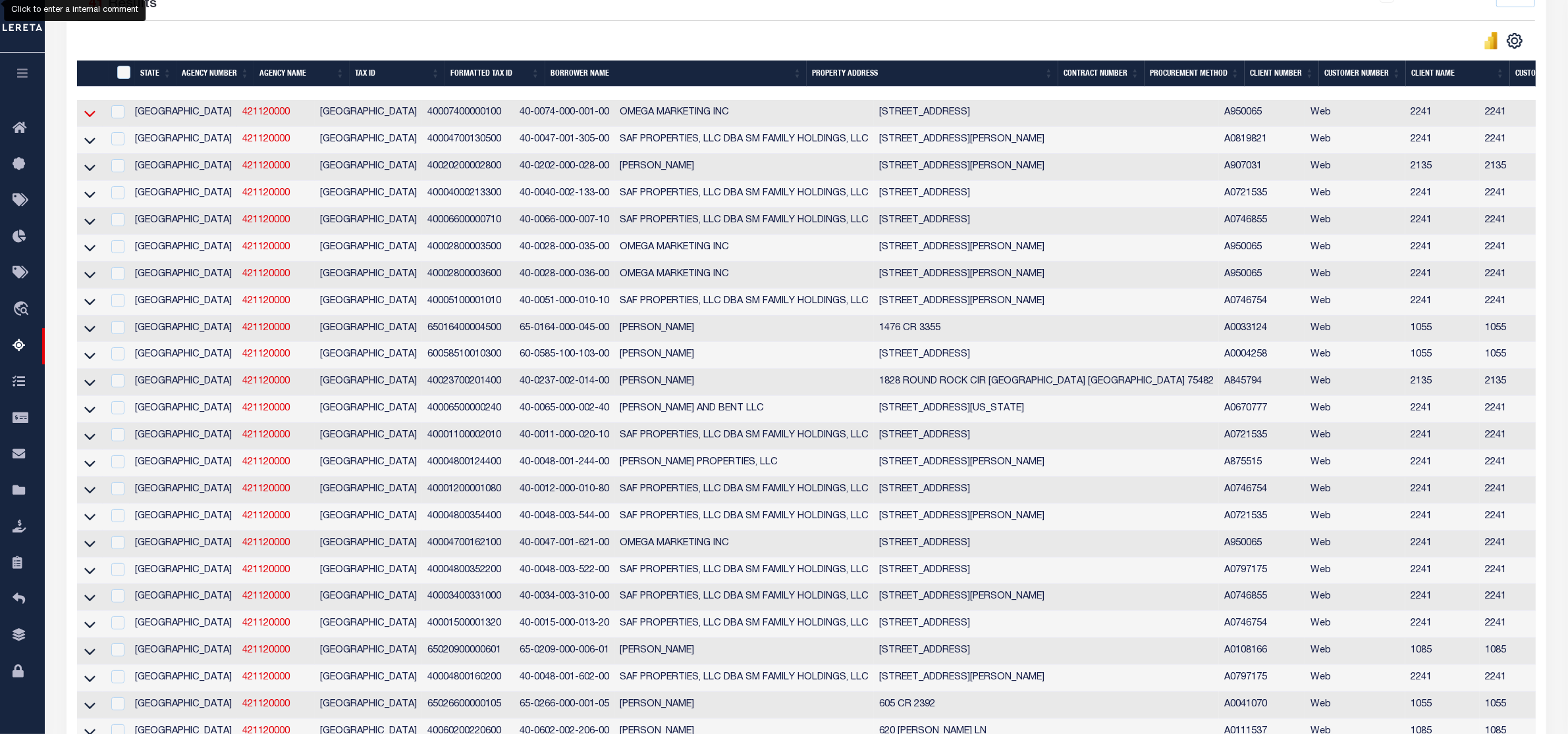
click at [86, 115] on icon at bounding box center [90, 114] width 11 height 14
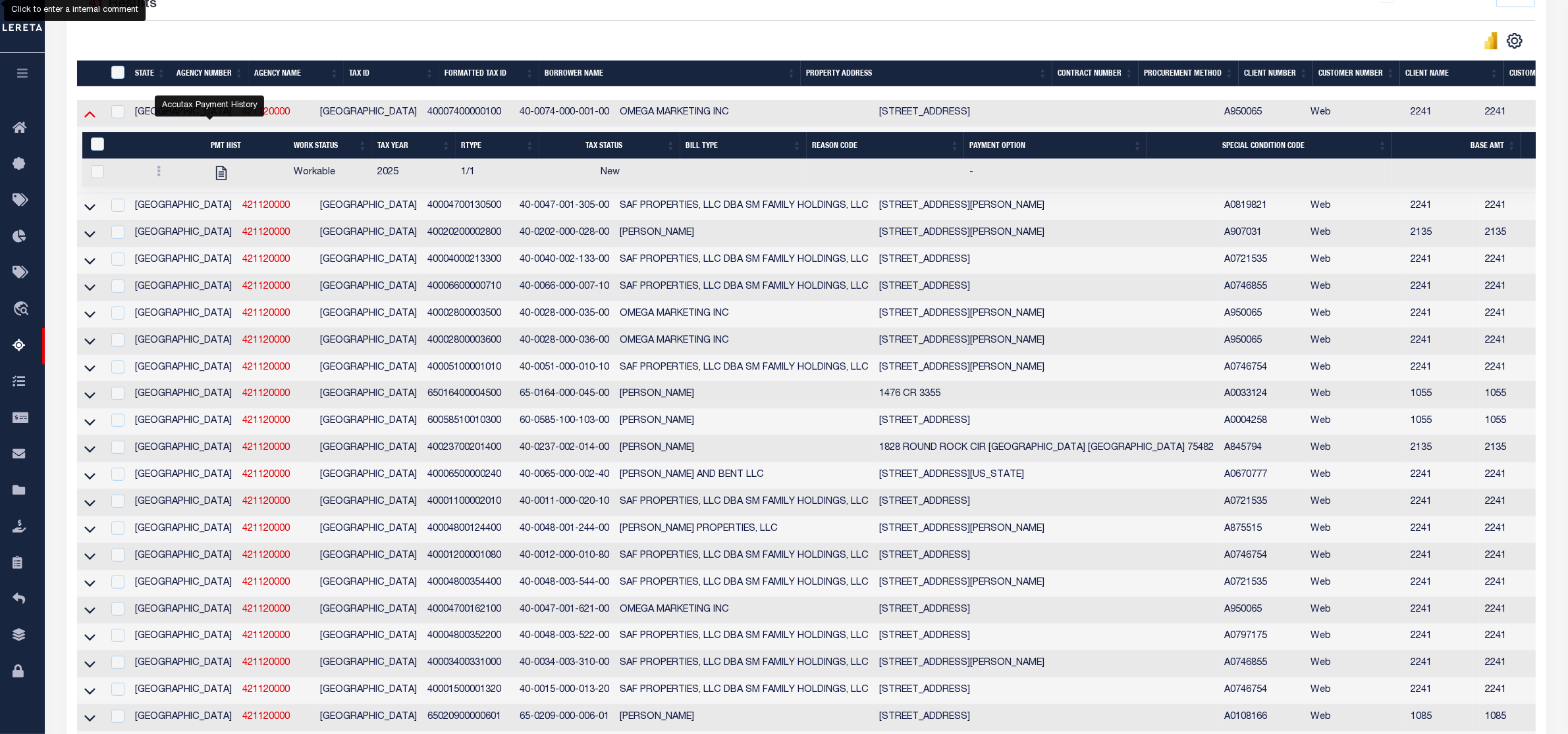
click at [86, 116] on icon at bounding box center [90, 114] width 11 height 14
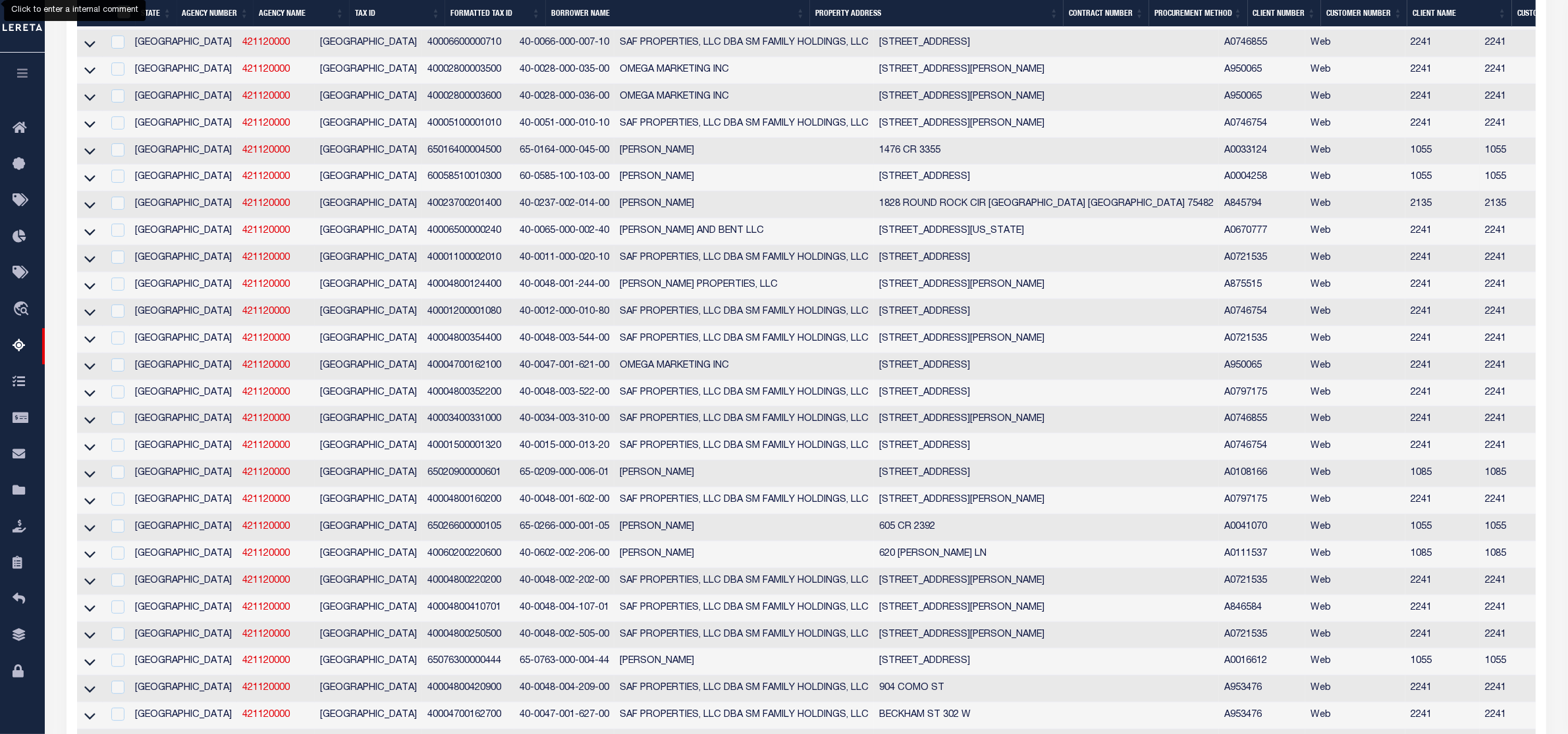
scroll to position [165, 0]
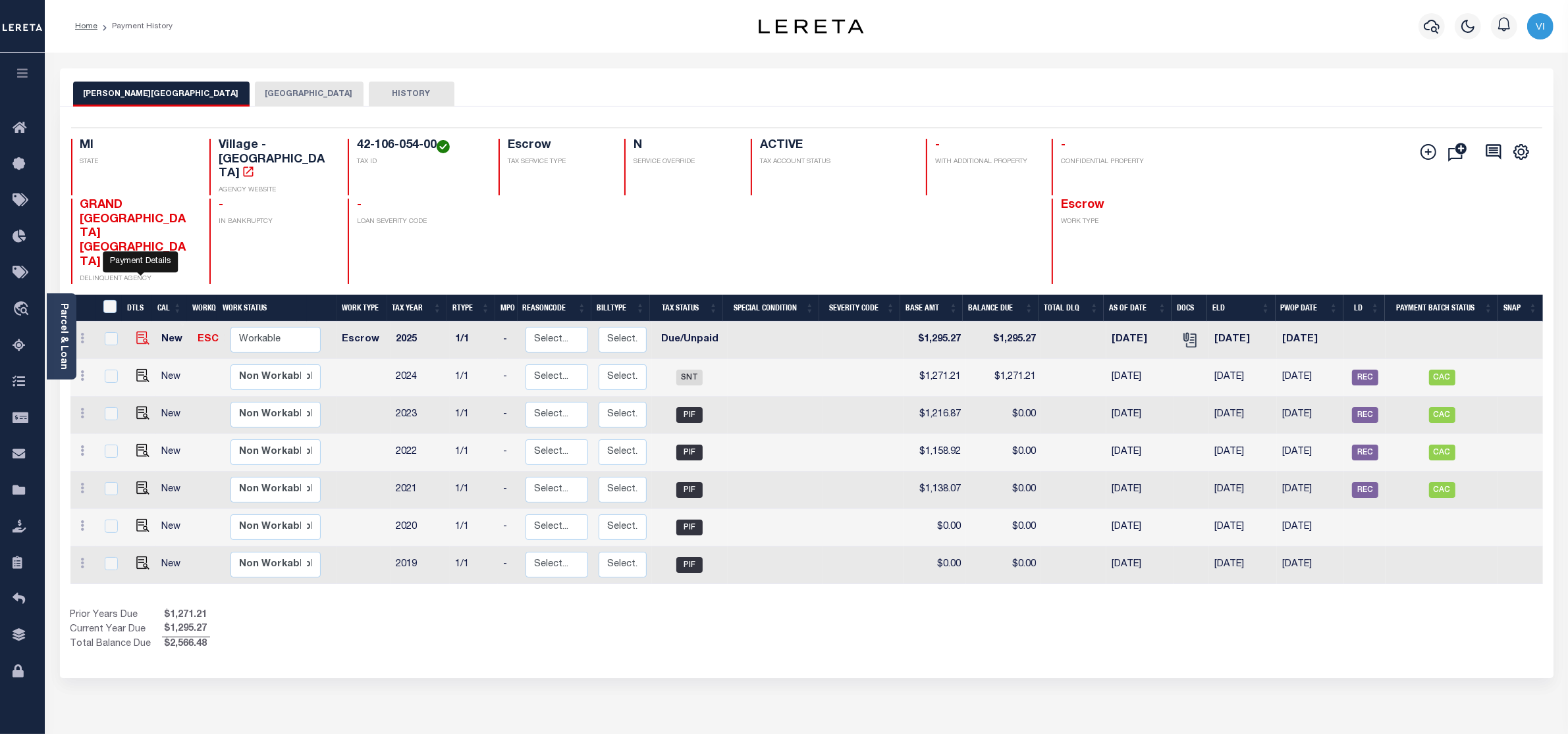
click at [139, 332] on img "" at bounding box center [143, 338] width 13 height 13
checkbox input "true"
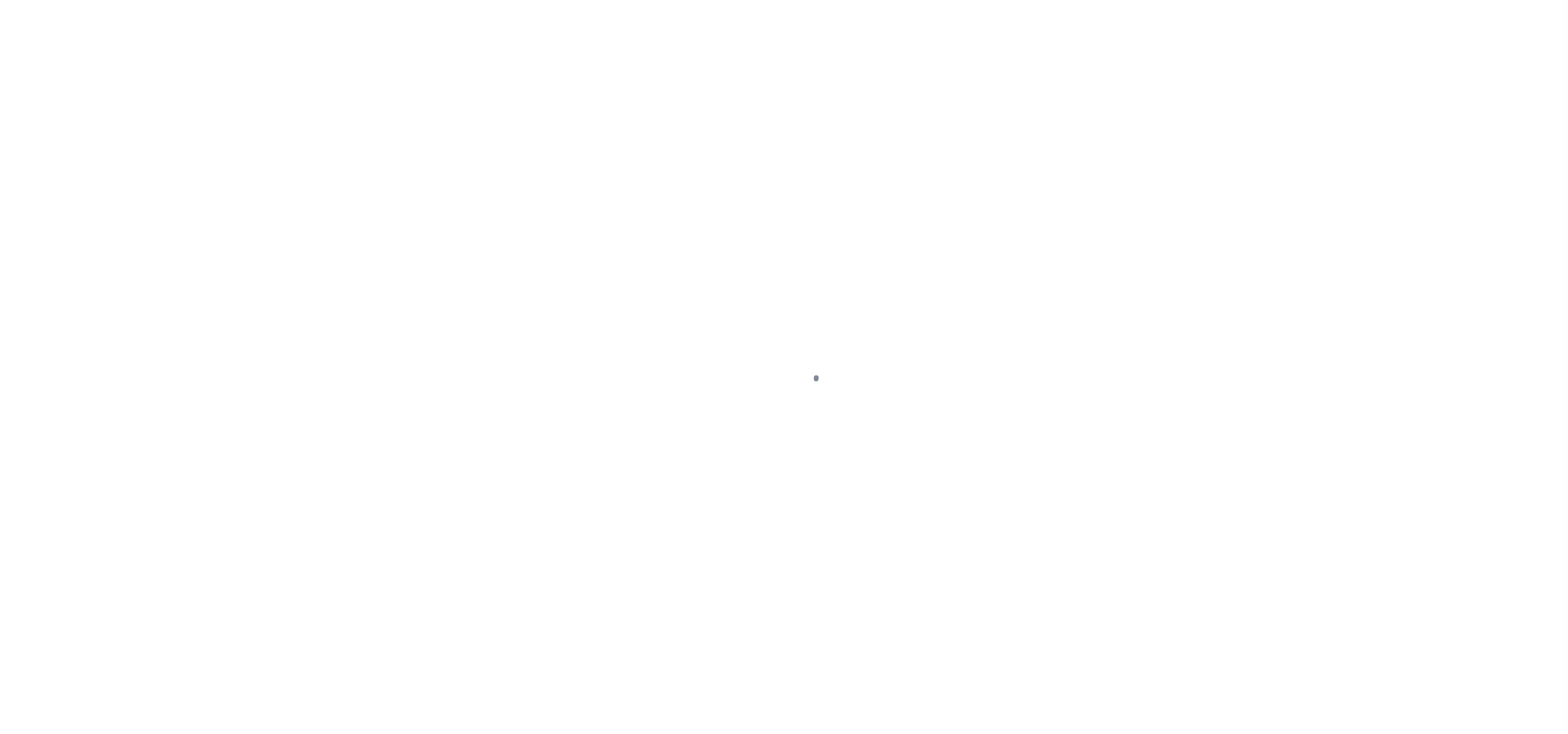
select select "DUE"
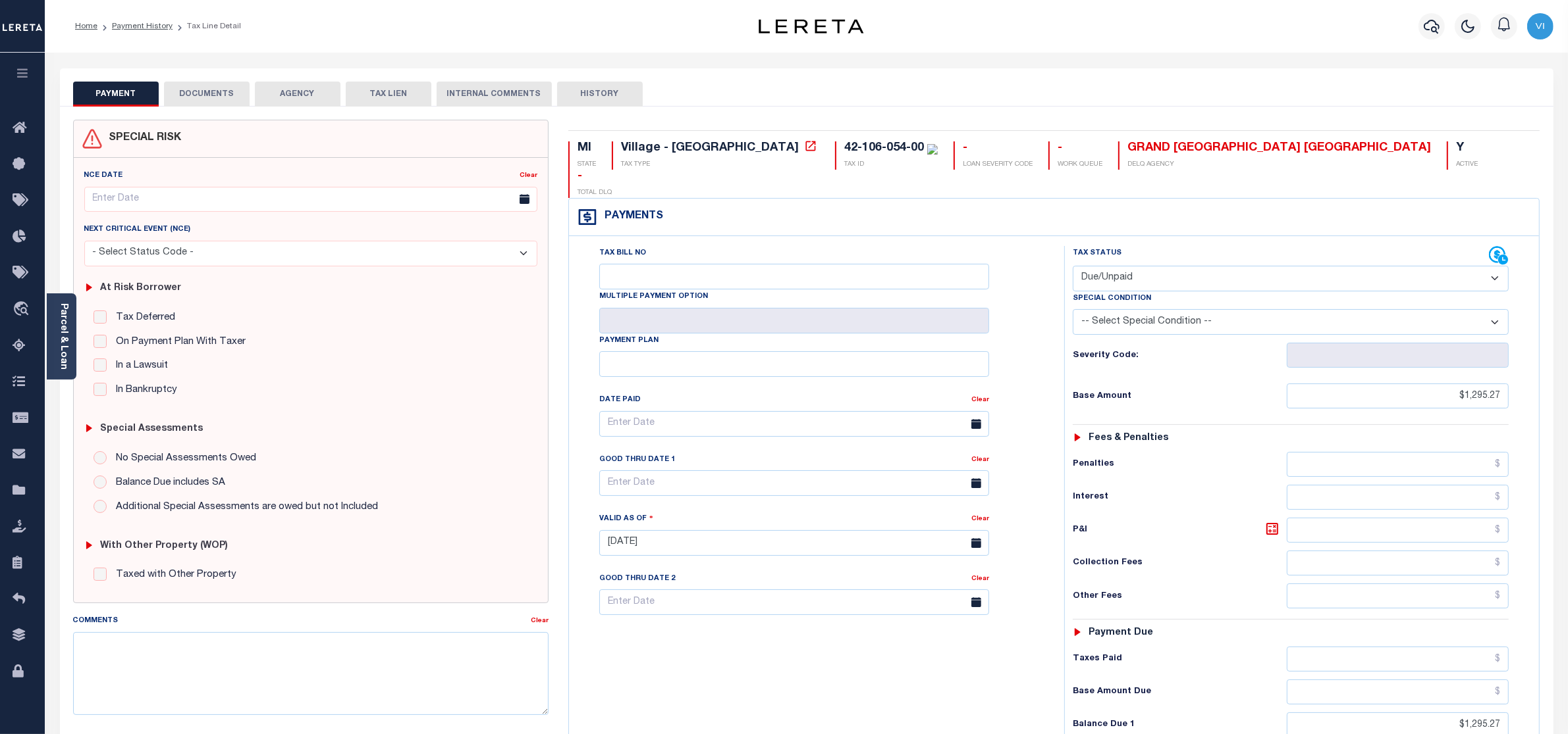
click at [205, 89] on button "DOCUMENTS" at bounding box center [207, 94] width 86 height 25
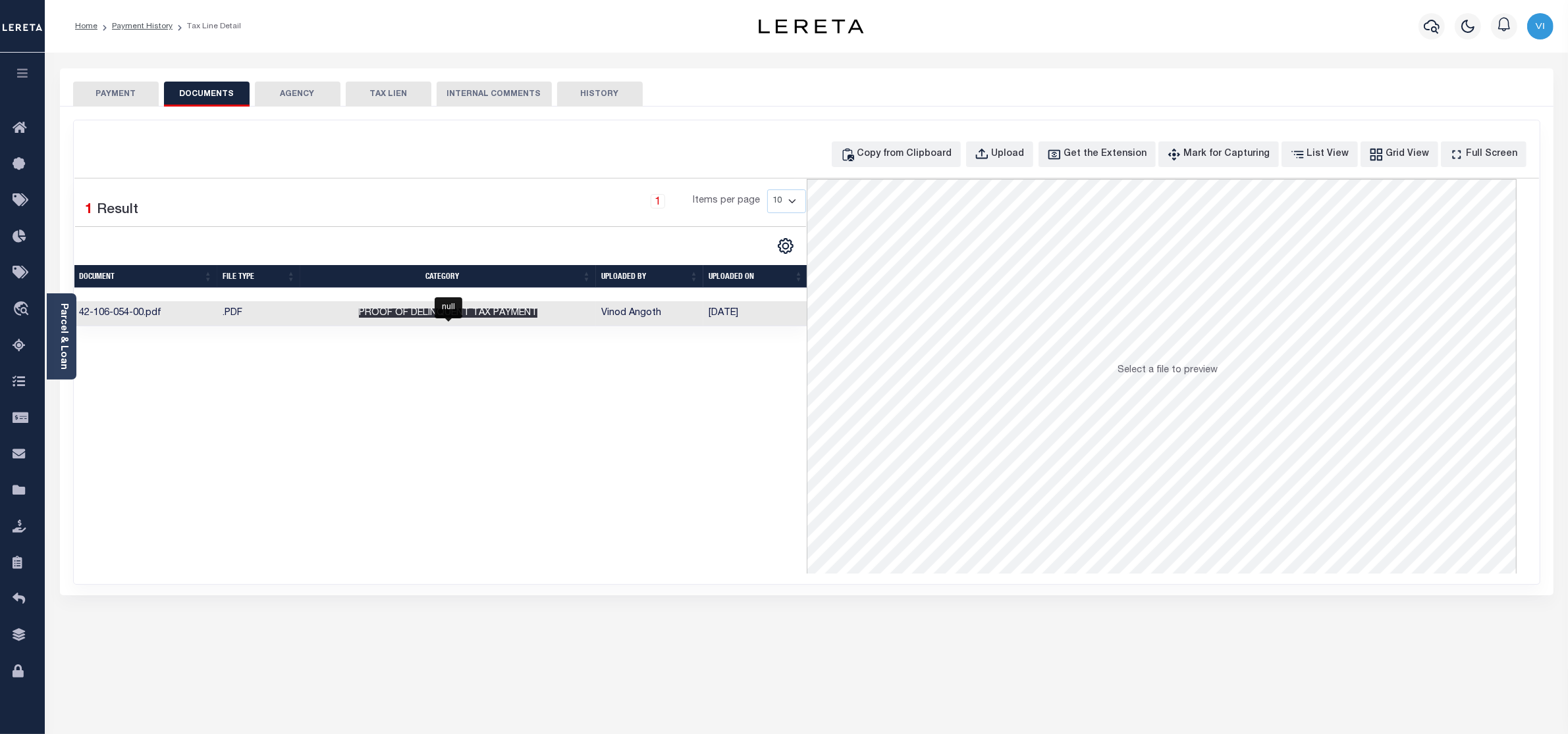
click at [428, 314] on span "Proof of Delinquent Tax Payment" at bounding box center [448, 313] width 179 height 9
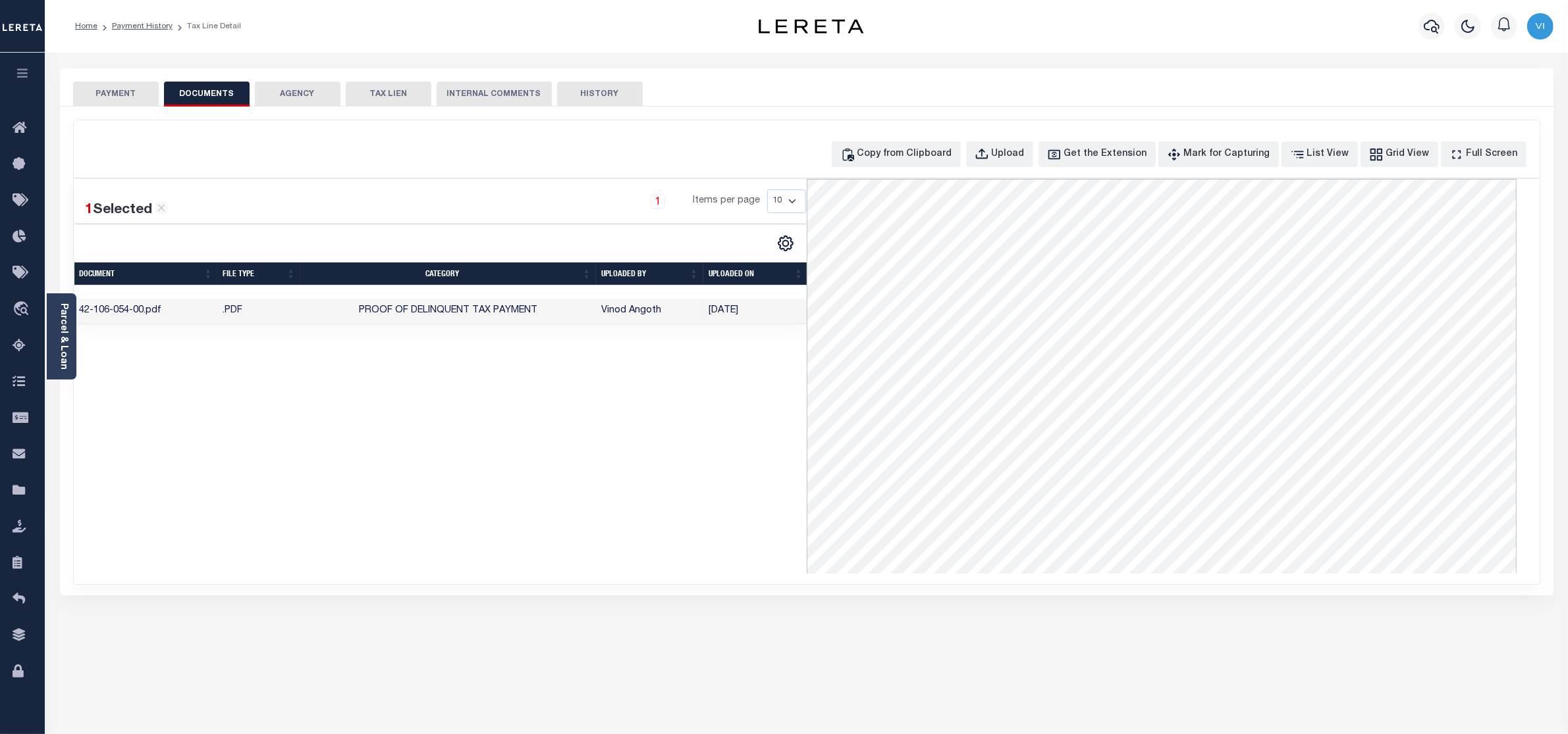
click at [114, 87] on button "PAYMENT" at bounding box center [116, 94] width 86 height 25
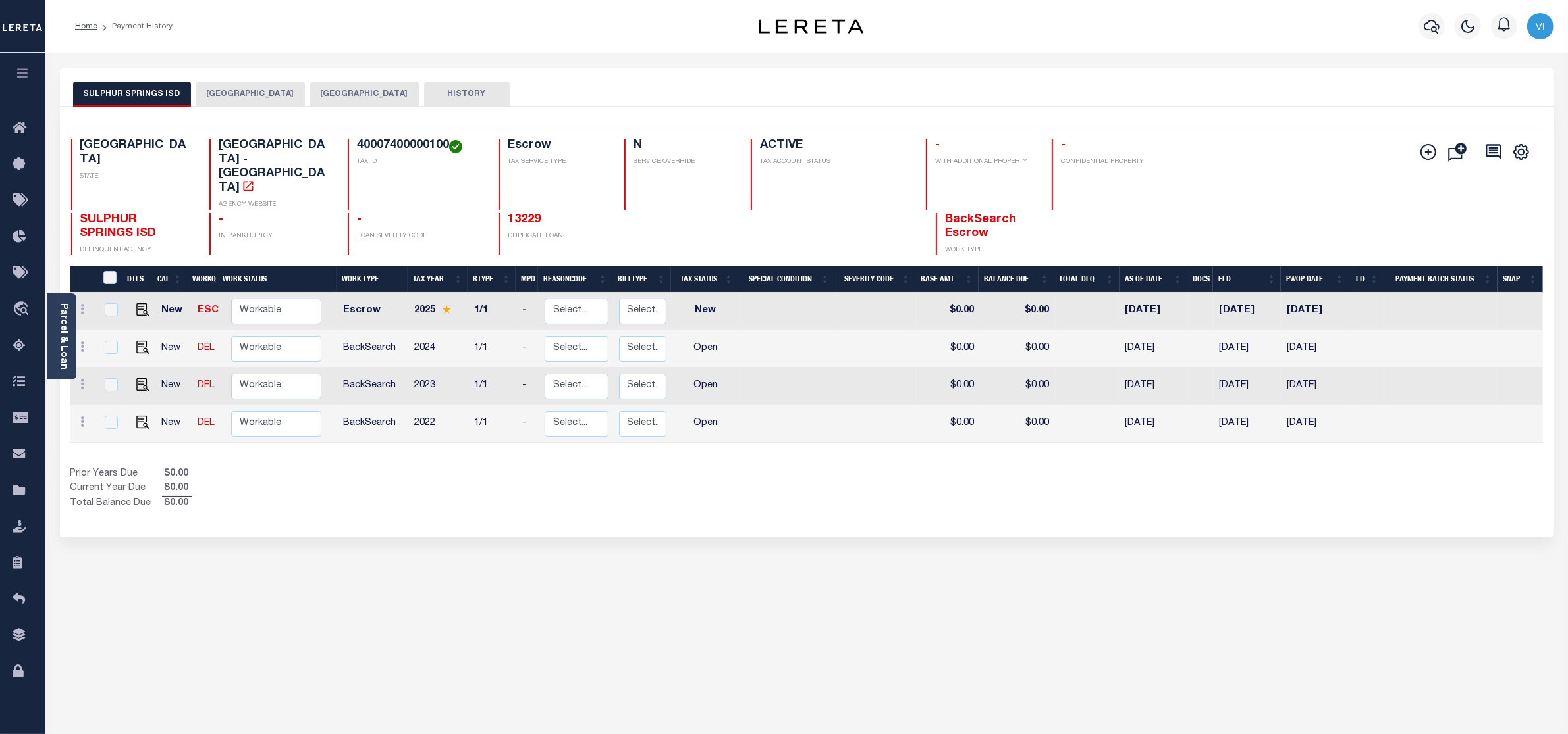
click at [352, 93] on button "[GEOGRAPHIC_DATA]" at bounding box center [364, 94] width 109 height 25
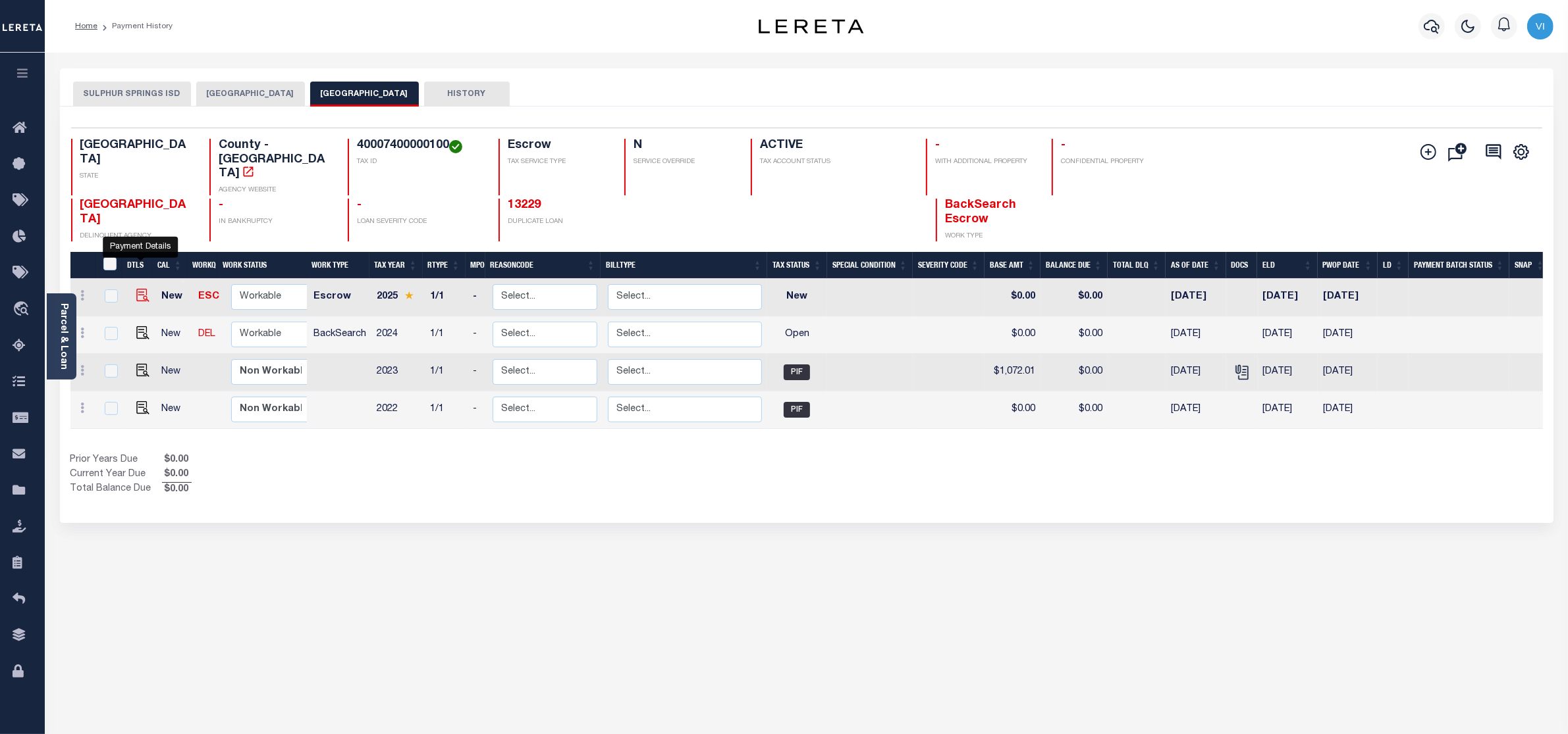
click at [137, 289] on img "" at bounding box center [143, 295] width 13 height 13
checkbox input "true"
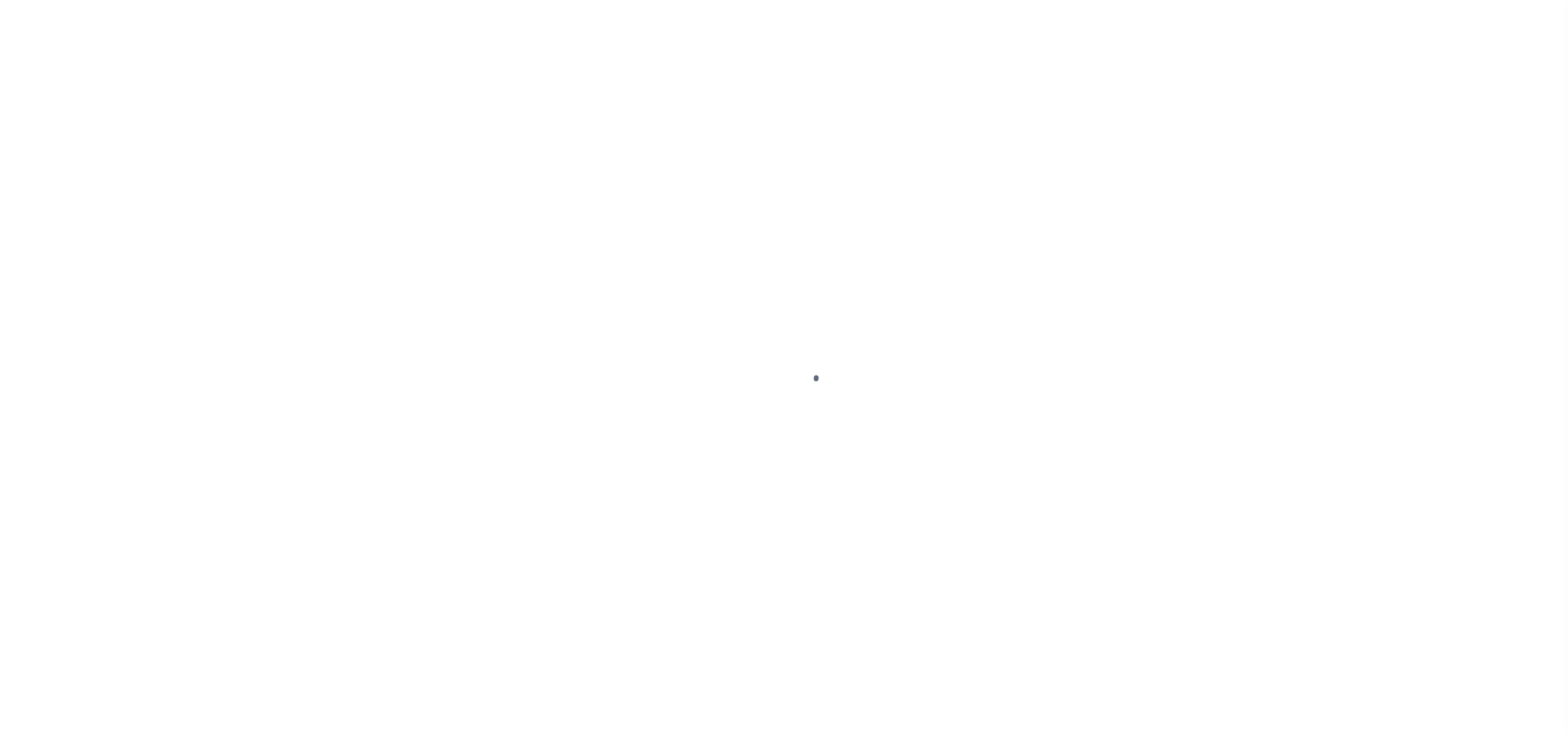
select select "NW2"
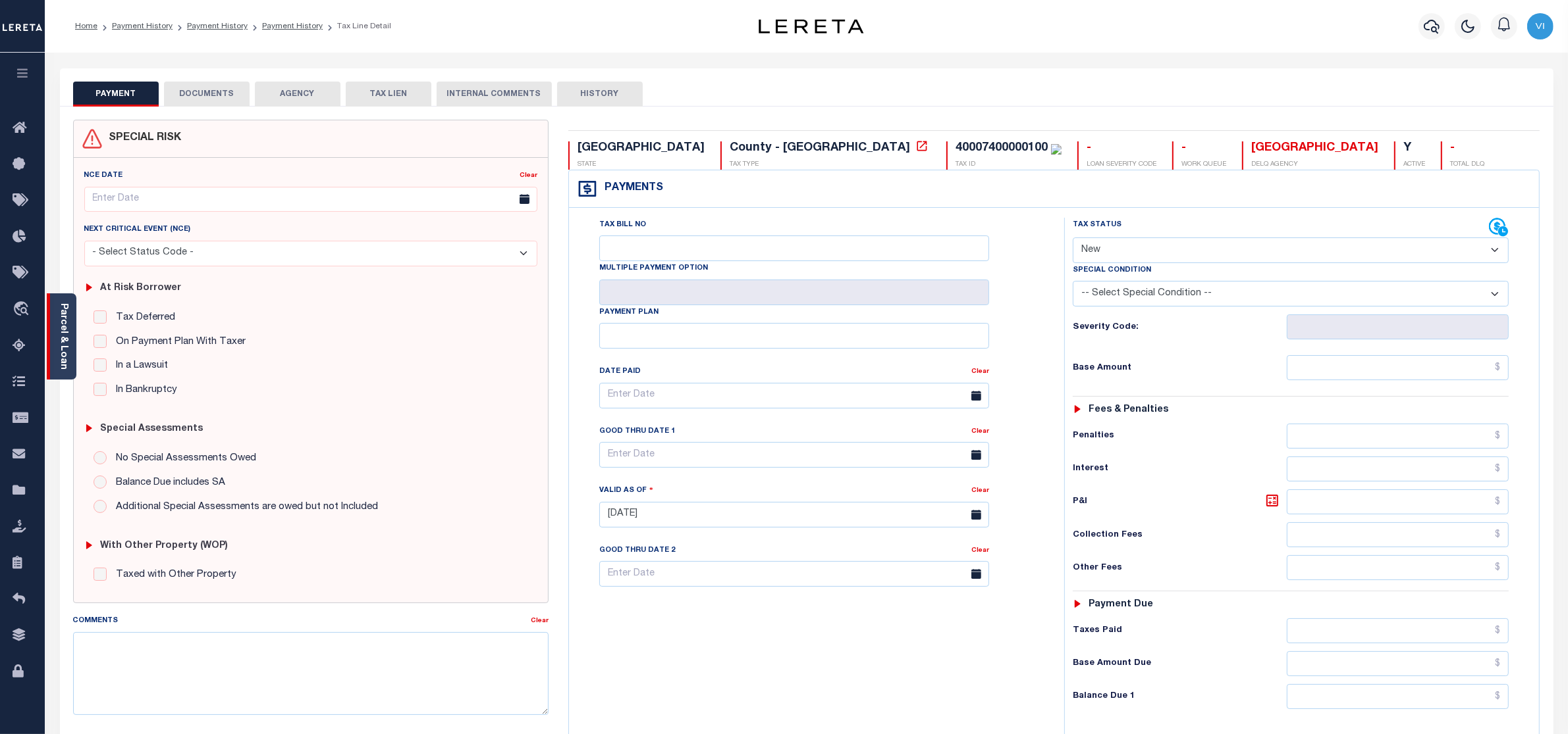
click at [60, 334] on link "Parcel & Loan" at bounding box center [63, 337] width 9 height 66
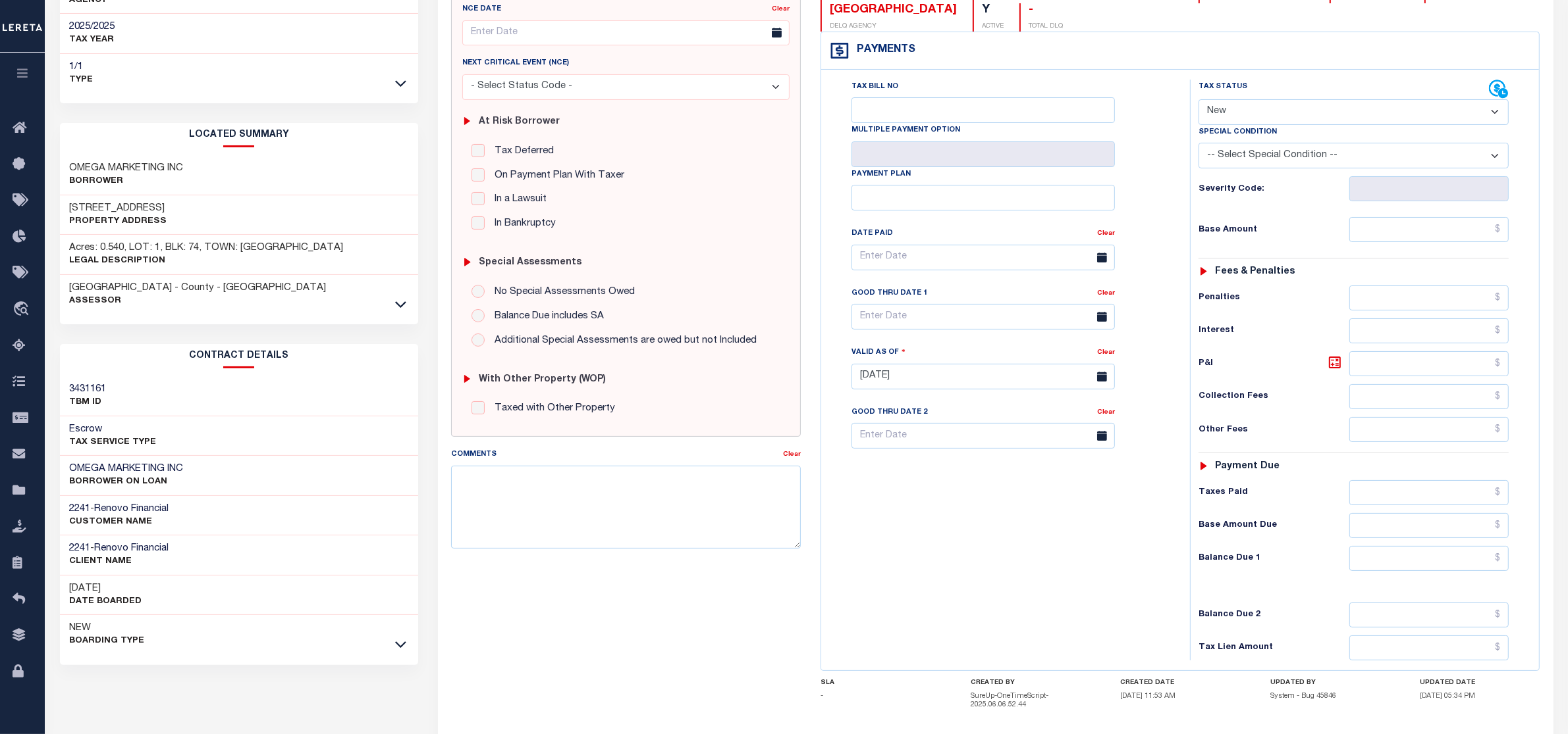
scroll to position [2, 0]
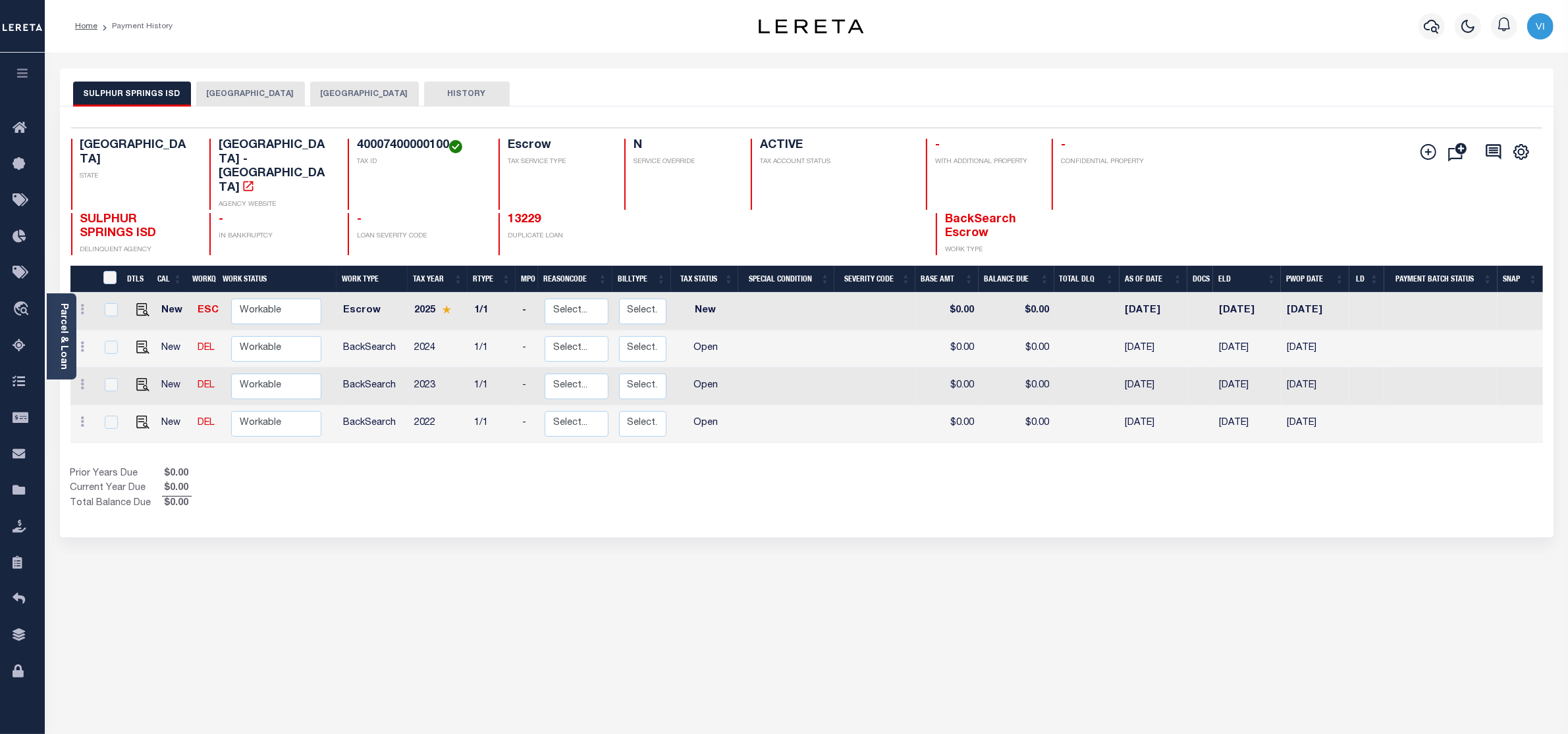
click at [362, 92] on button "[GEOGRAPHIC_DATA]" at bounding box center [364, 94] width 109 height 25
